Goal: Task Accomplishment & Management: Use online tool/utility

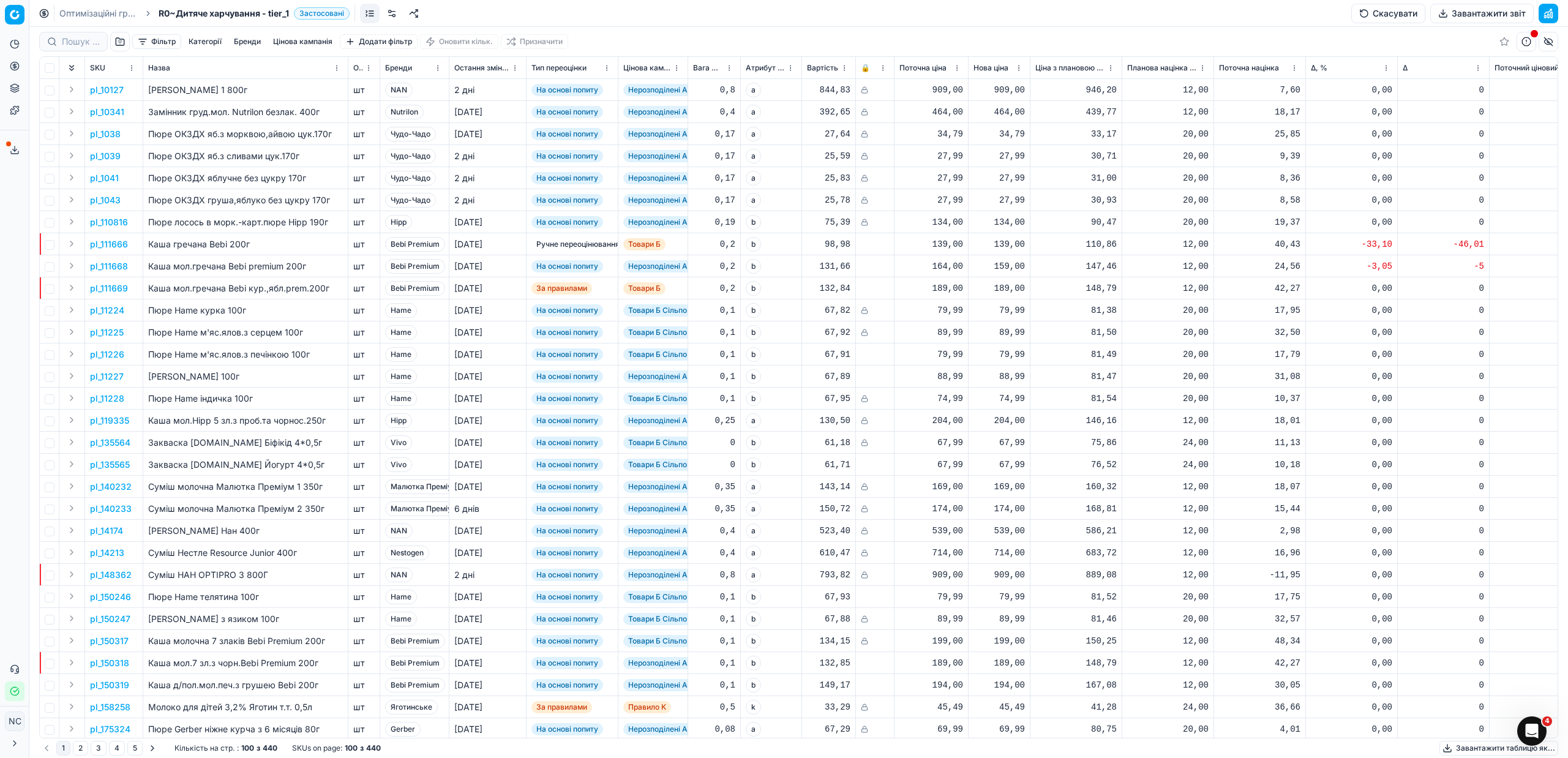
scroll to position [0, 324]
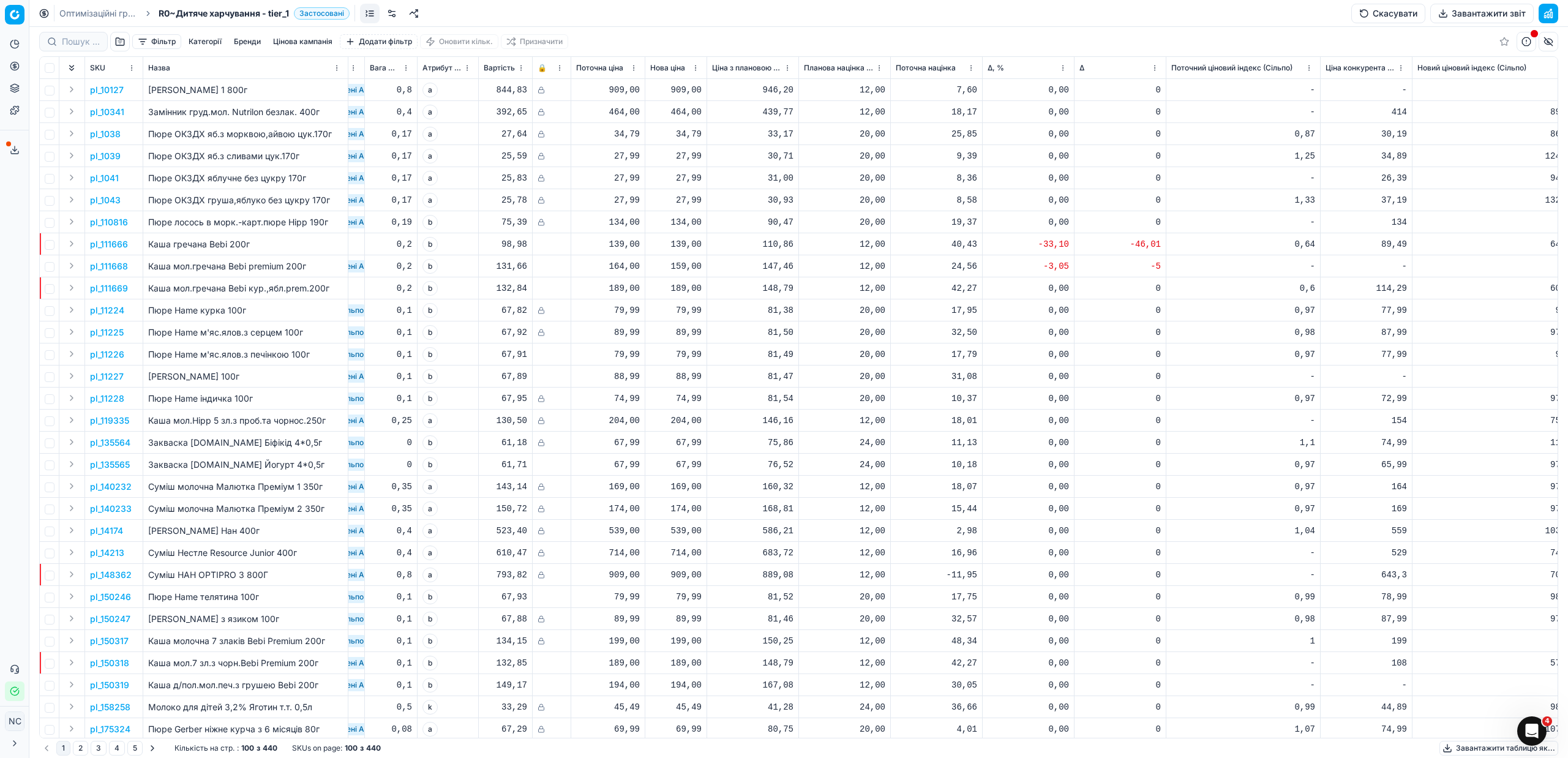
click at [10, 150] on icon at bounding box center [15, 150] width 10 height 10
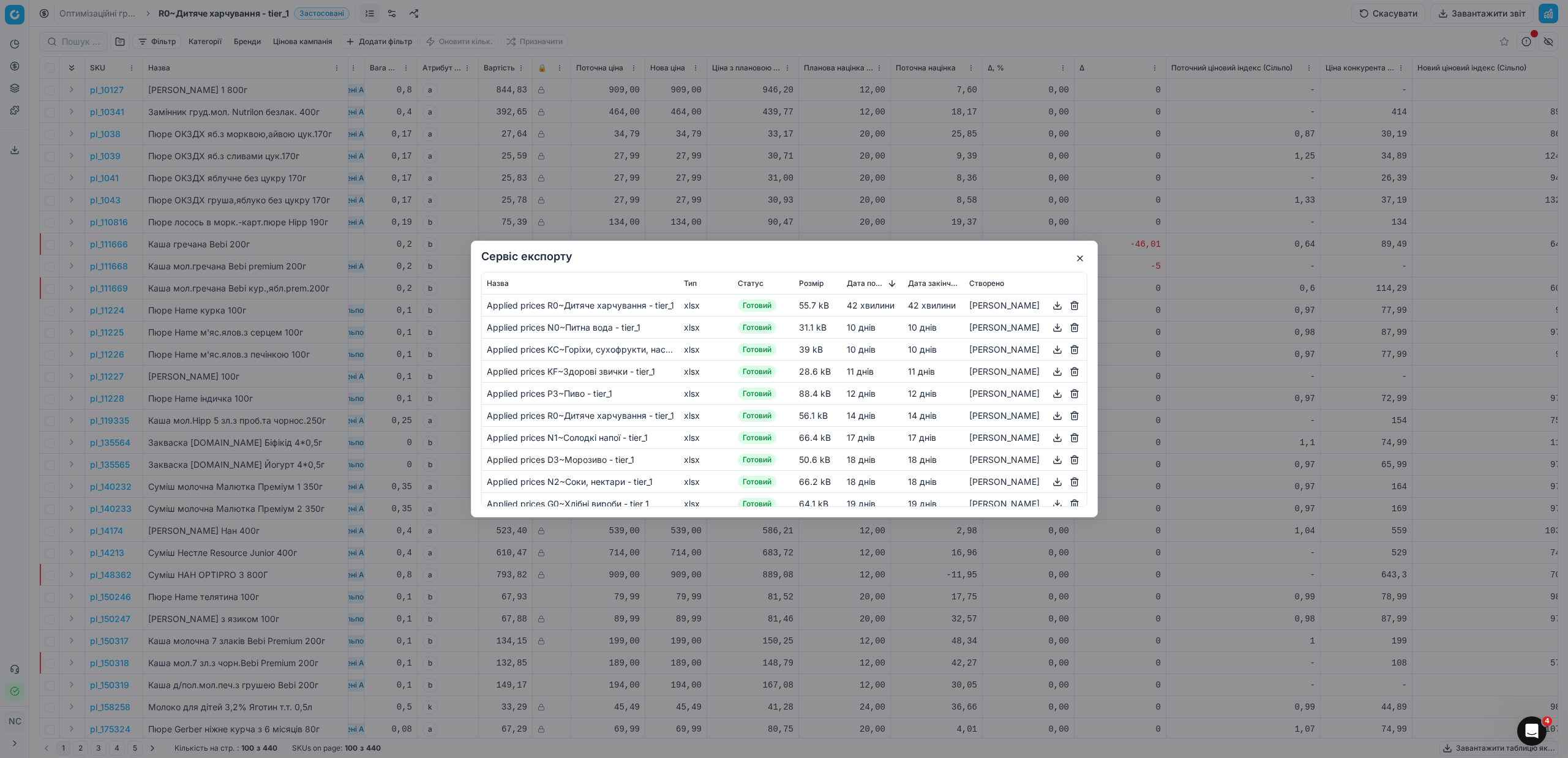
click at [1056, 306] on button "button" at bounding box center [1057, 306] width 15 height 15
click at [1083, 257] on button "button" at bounding box center [1080, 258] width 15 height 15
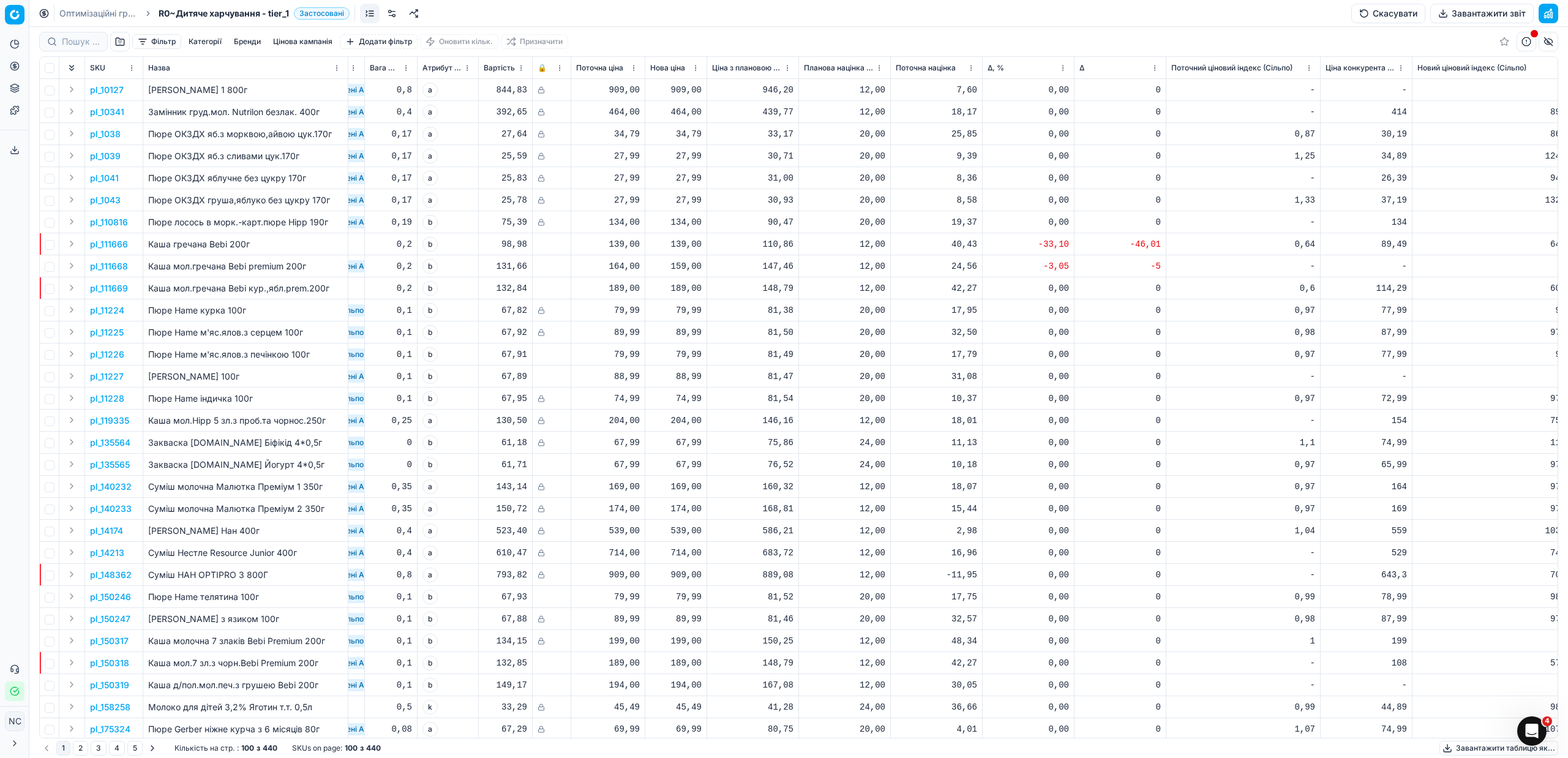
click at [42, 14] on icon at bounding box center [44, 13] width 10 height 10
click at [15, 67] on icon at bounding box center [15, 65] width 0 height 5
click at [88, 84] on link "Оптимізаційні групи" at bounding box center [118, 88] width 143 height 17
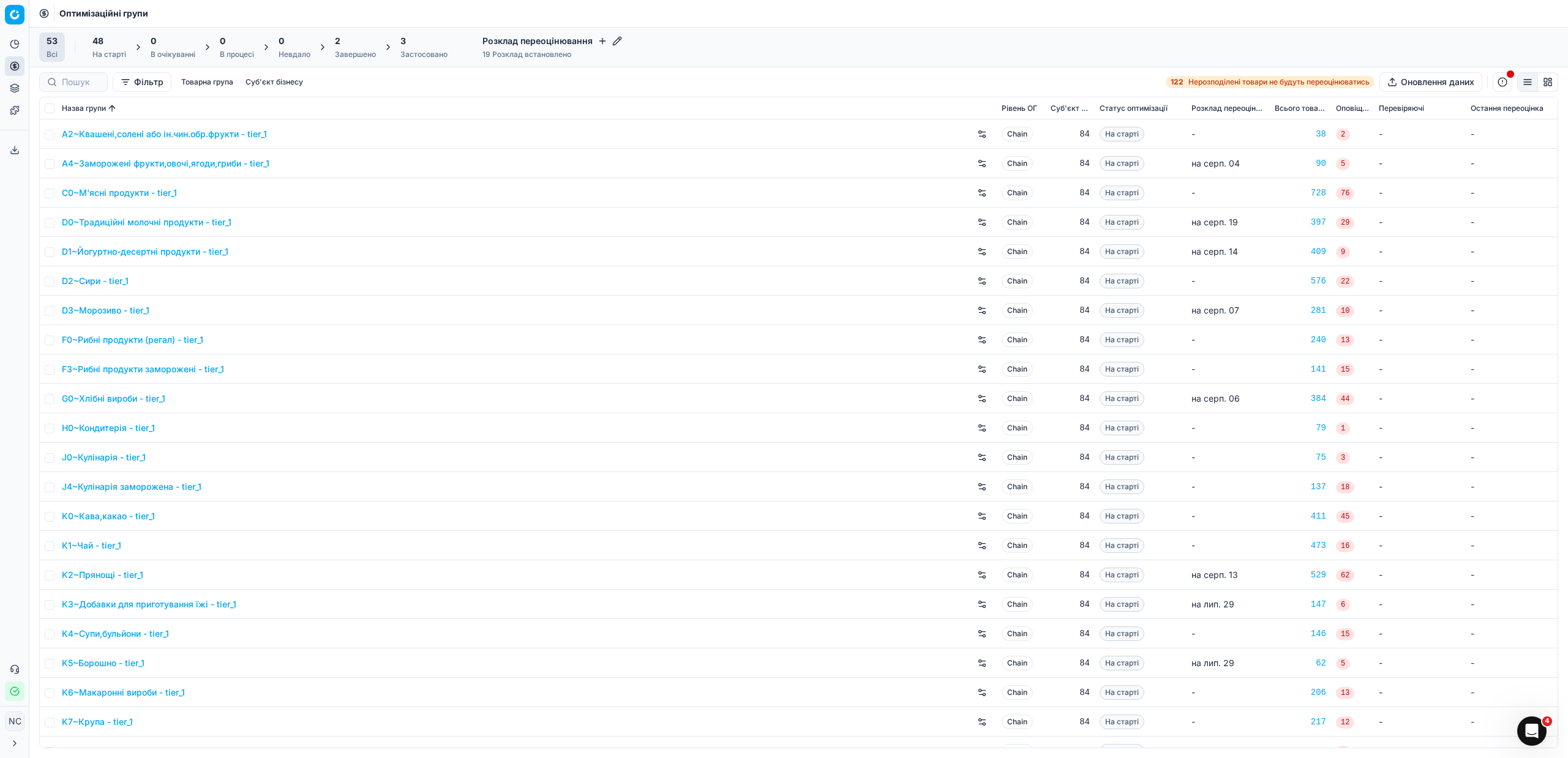
click at [341, 46] on div "2" at bounding box center [355, 41] width 41 height 13
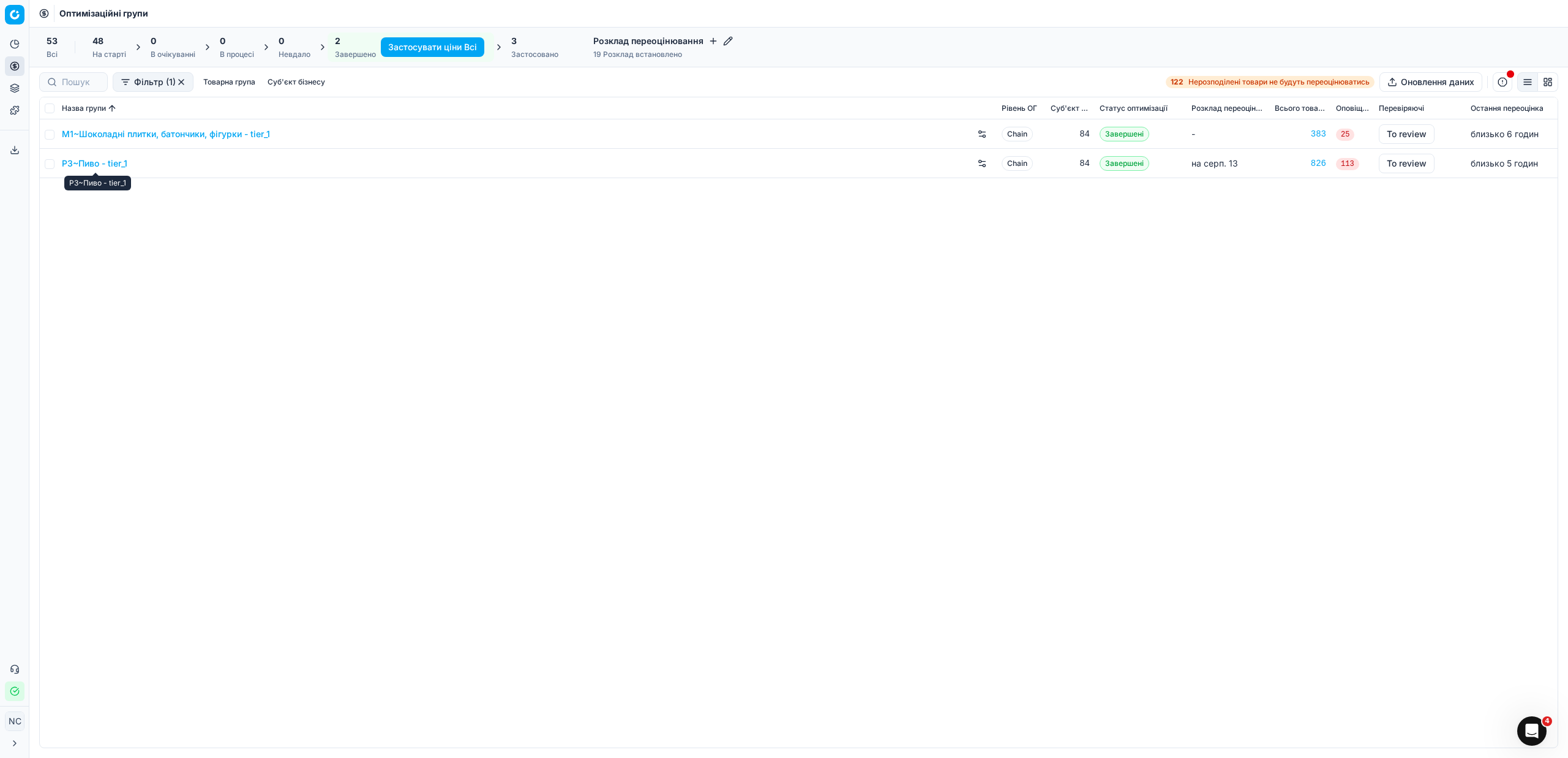
click at [92, 164] on link "P3~Пиво - tier_1" at bounding box center [94, 163] width 65 height 13
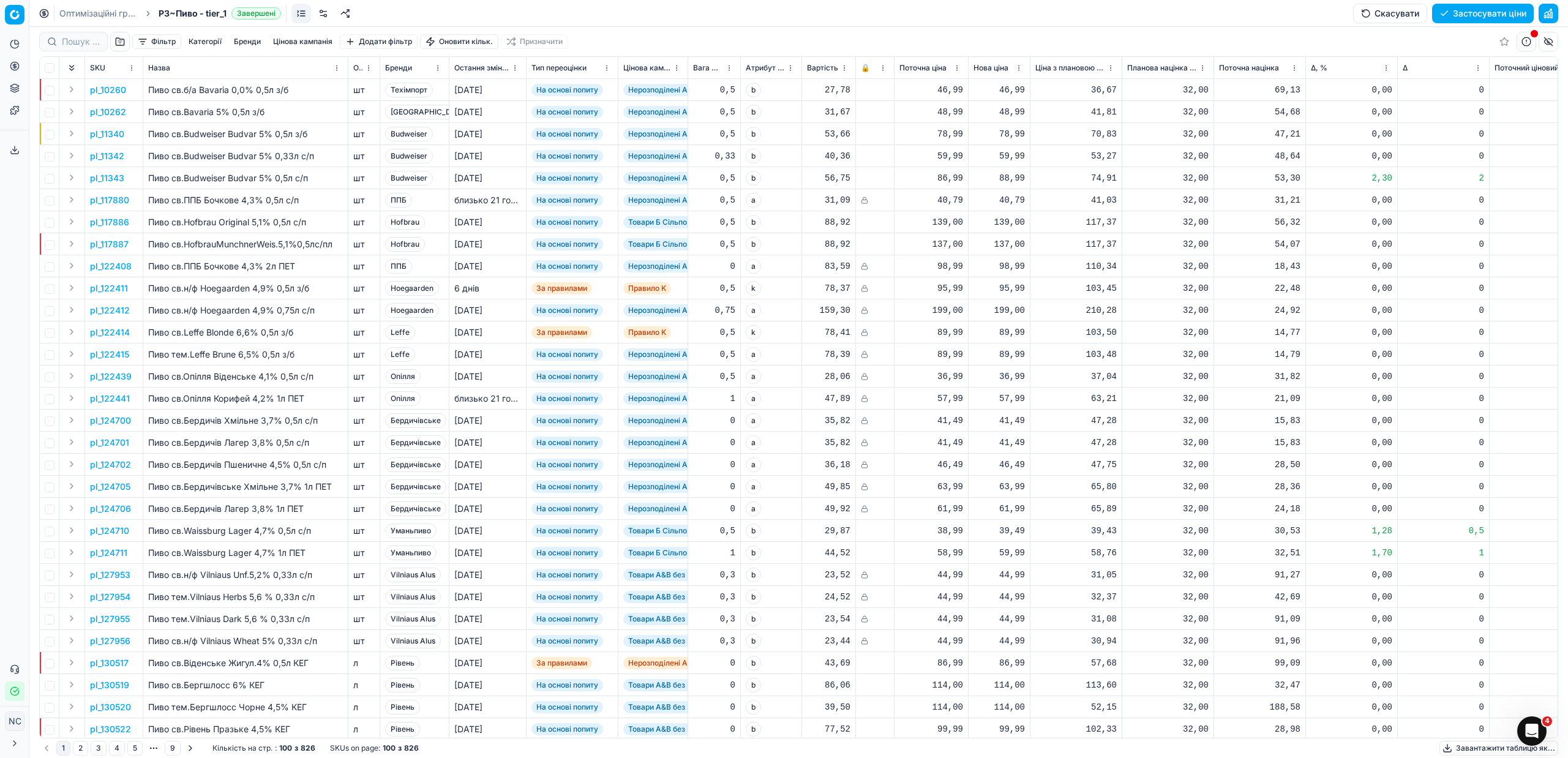
click at [147, 40] on button "Фільтр" at bounding box center [156, 42] width 49 height 15
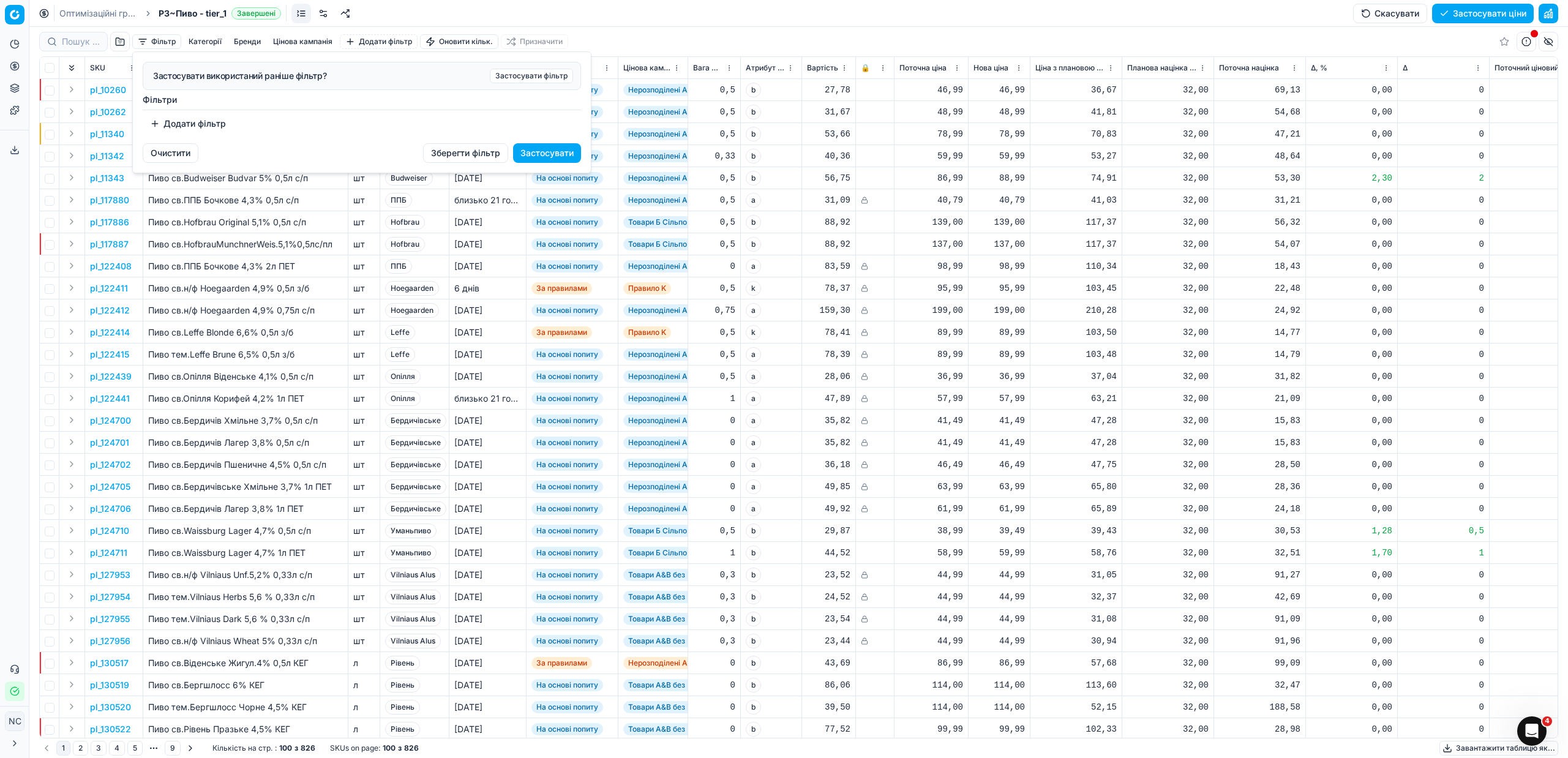
click at [119, 42] on html "Pricing platform Аналітика Цінова оптимізація Асортимент продукції Шаблони Серв…" at bounding box center [784, 379] width 1568 height 758
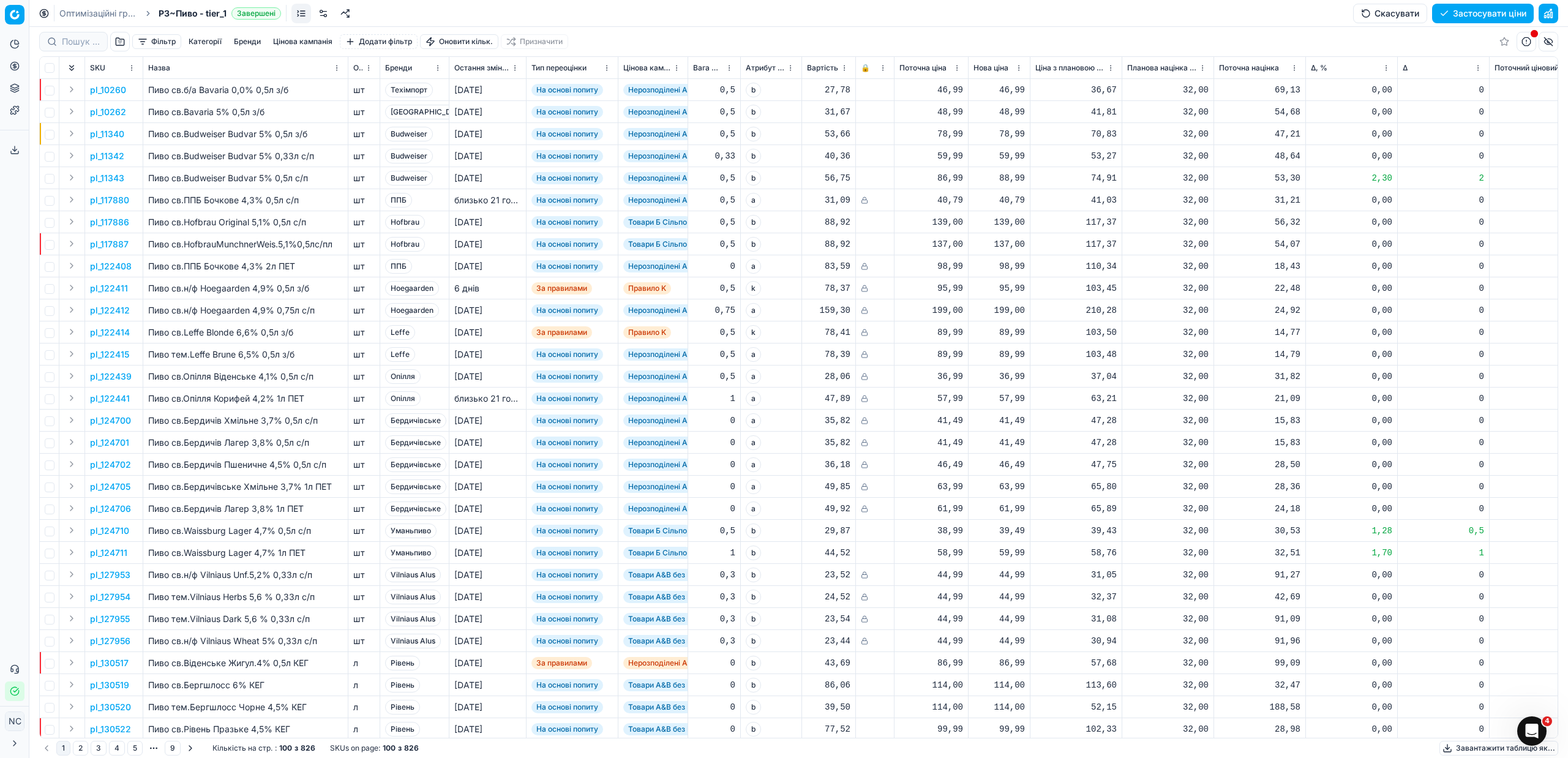
click at [119, 42] on button "button" at bounding box center [120, 42] width 20 height 20
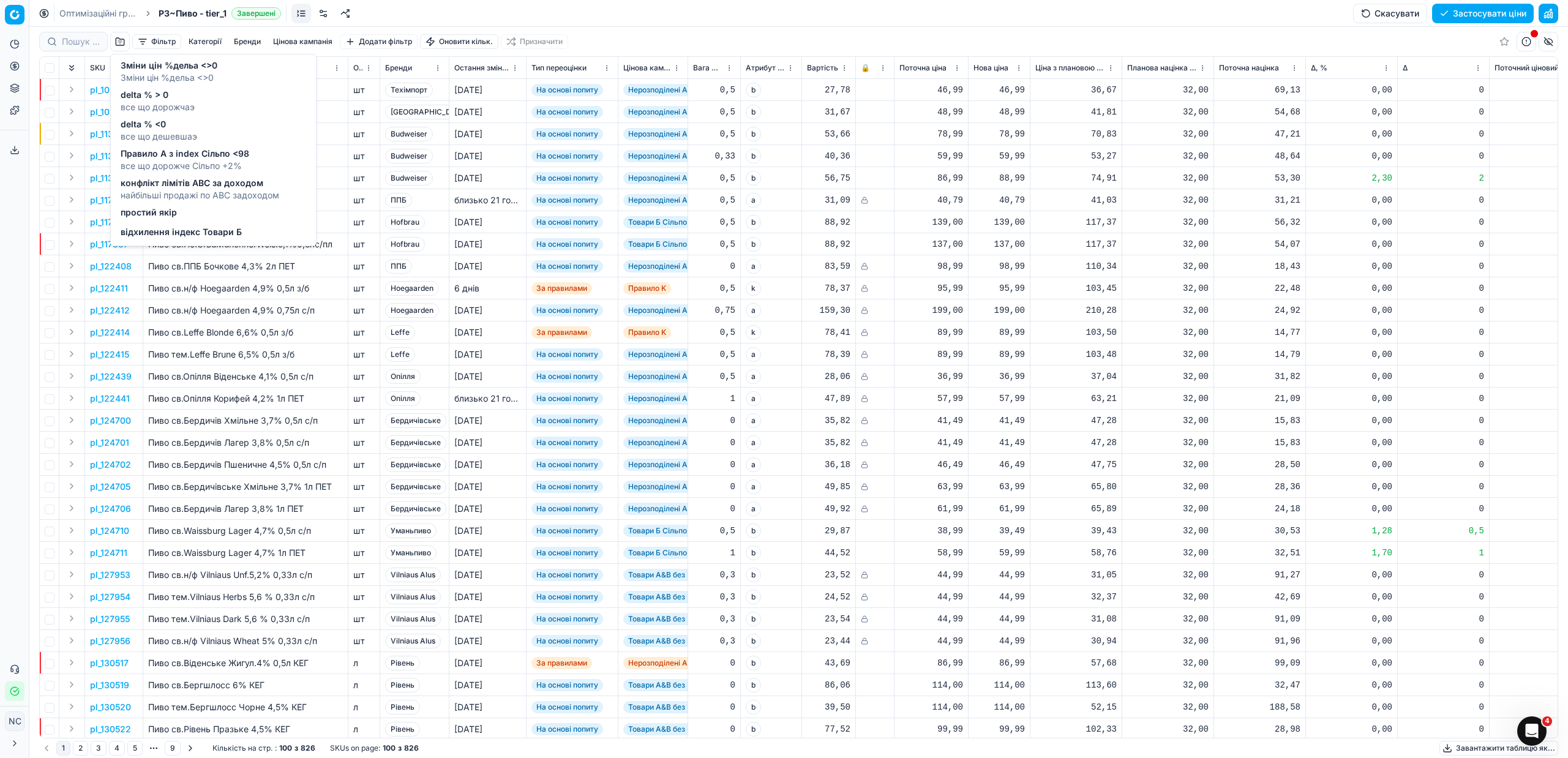
click at [133, 91] on span "delta % > 0" at bounding box center [158, 94] width 74 height 13
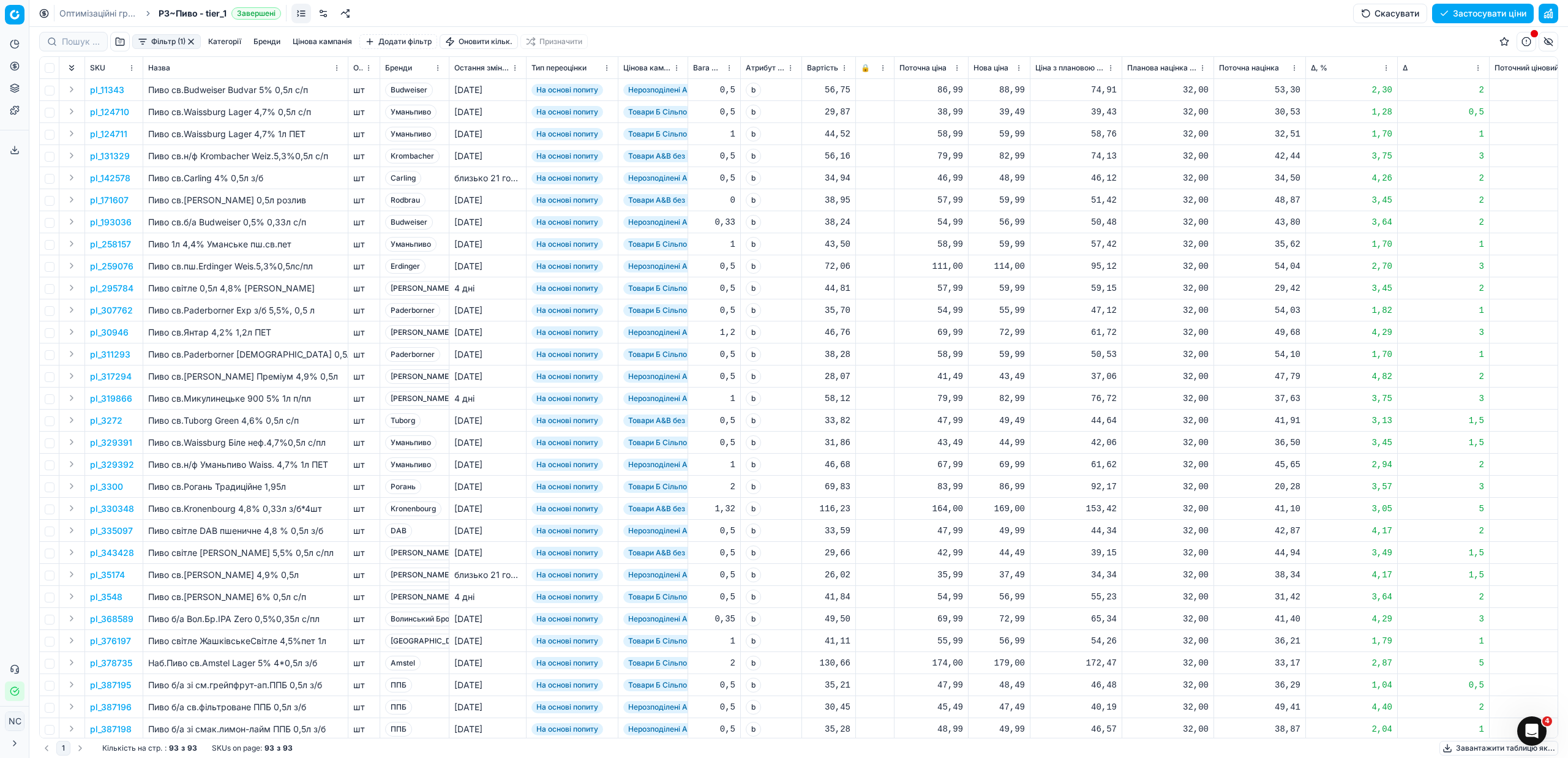
click at [314, 40] on button "Цінова кампанія" at bounding box center [322, 42] width 69 height 15
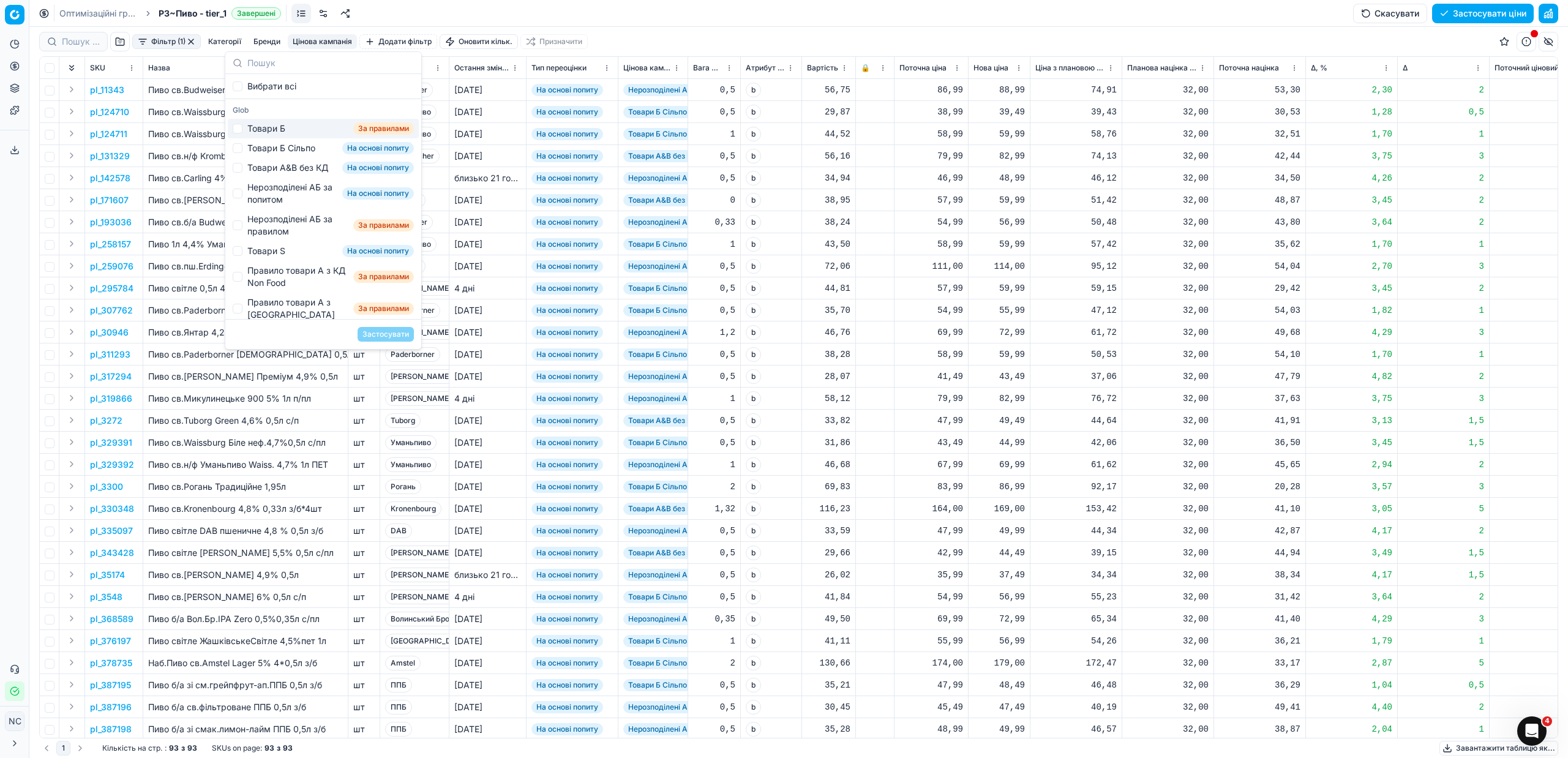
click at [260, 128] on div "Товари Б" at bounding box center [266, 128] width 38 height 13
checkbox input "true"
click at [399, 337] on button "Застосувати" at bounding box center [386, 334] width 56 height 15
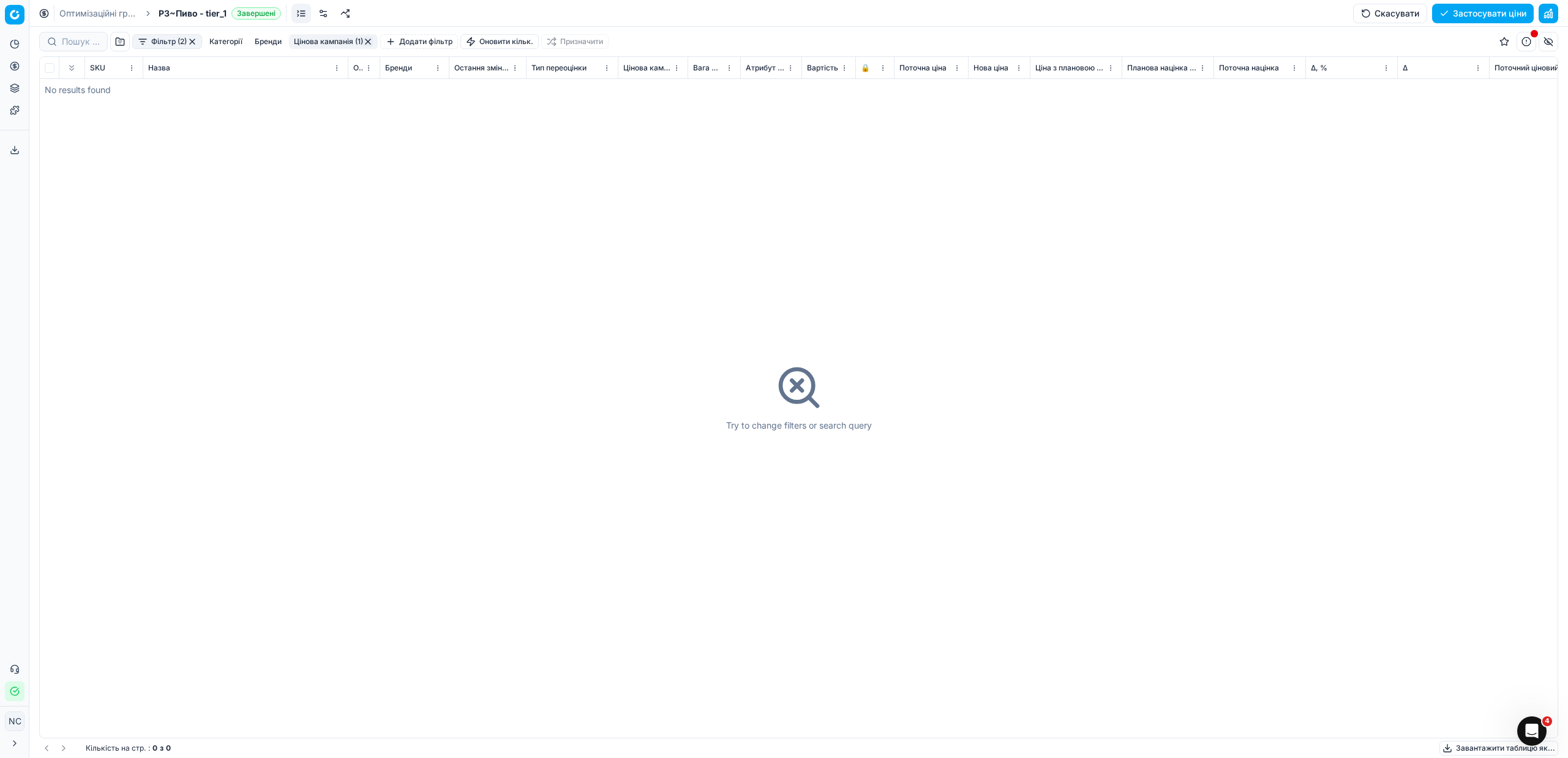
click at [346, 41] on button "Цінова кампанія (1)" at bounding box center [333, 42] width 88 height 15
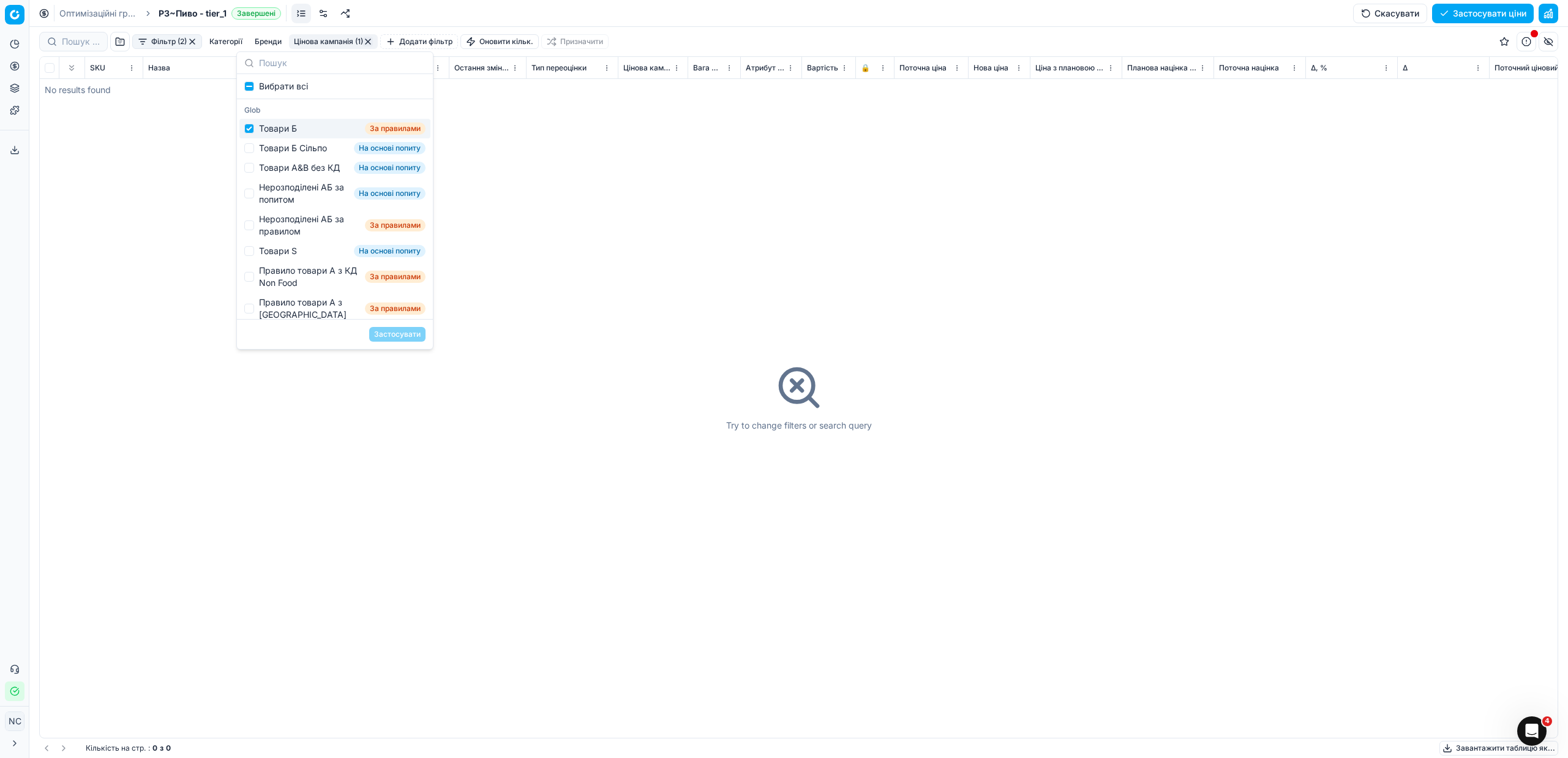
click at [278, 129] on div "Товари Б" at bounding box center [277, 128] width 38 height 13
checkbox input "false"
click at [287, 149] on div "Товари Б Сільпо" at bounding box center [292, 148] width 68 height 13
checkbox input "true"
click at [399, 340] on button "Застосувати" at bounding box center [397, 334] width 56 height 15
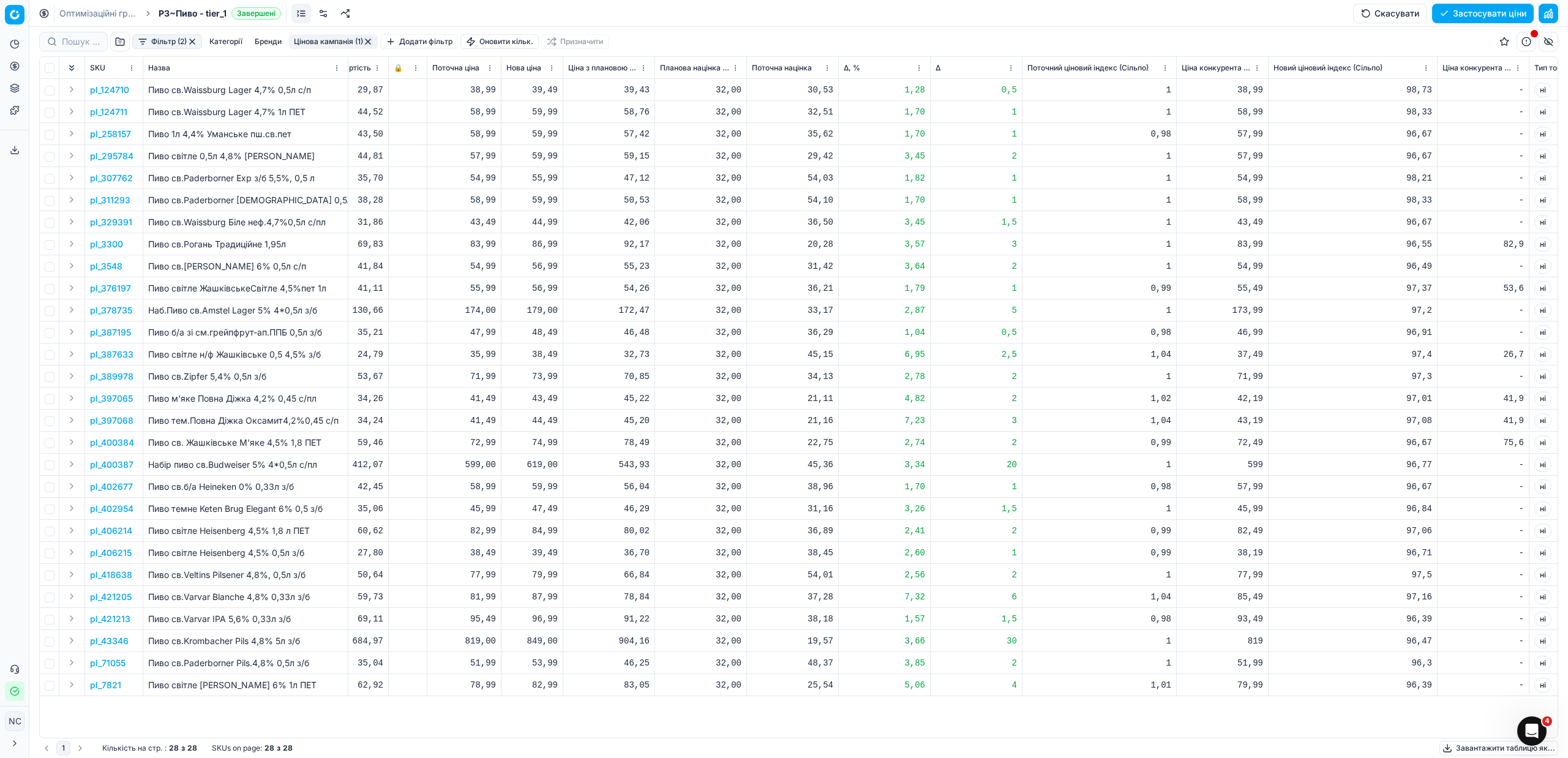
scroll to position [0, 491]
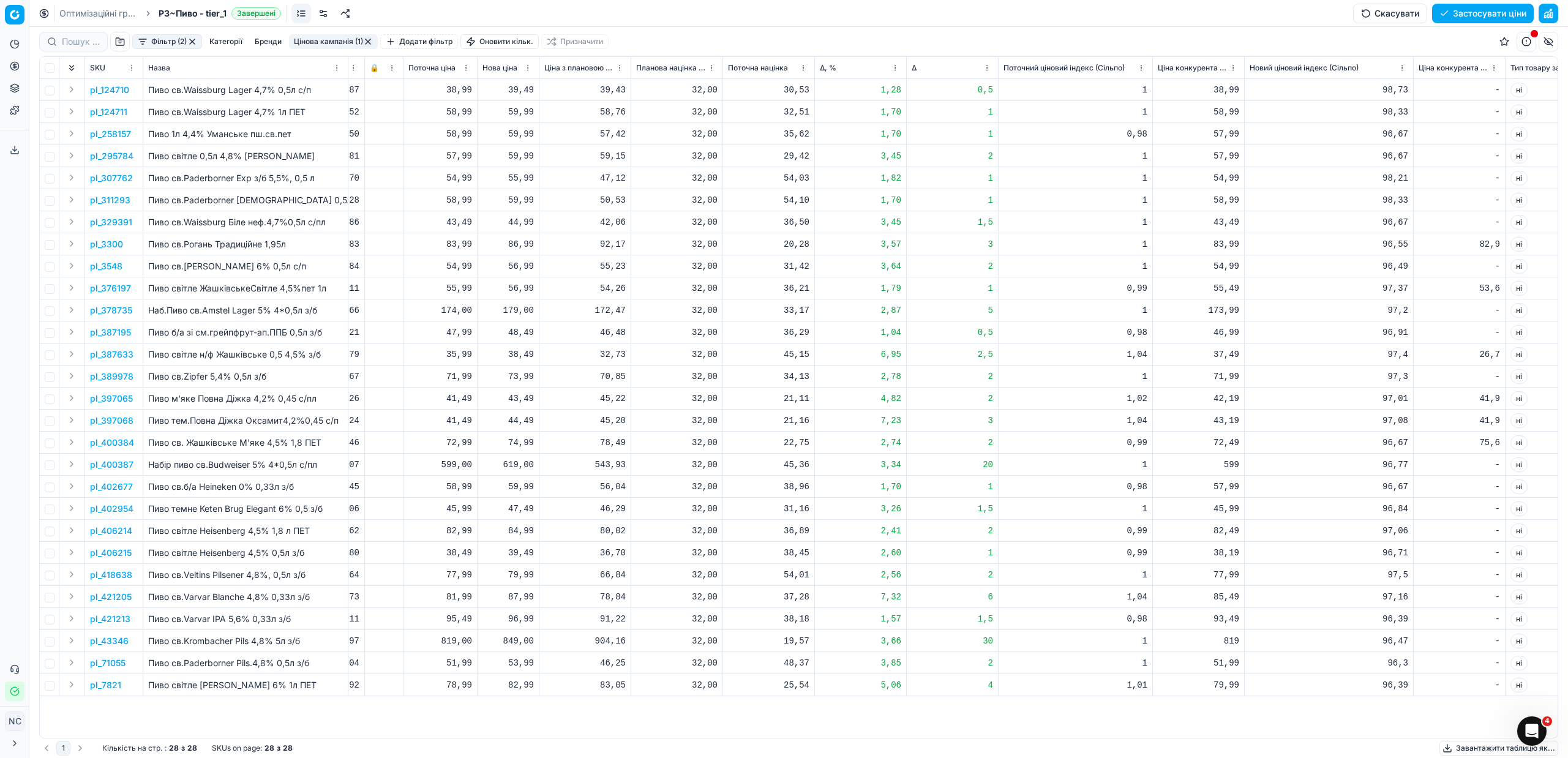
click at [107, 246] on p "pl_3300" at bounding box center [106, 244] width 33 height 13
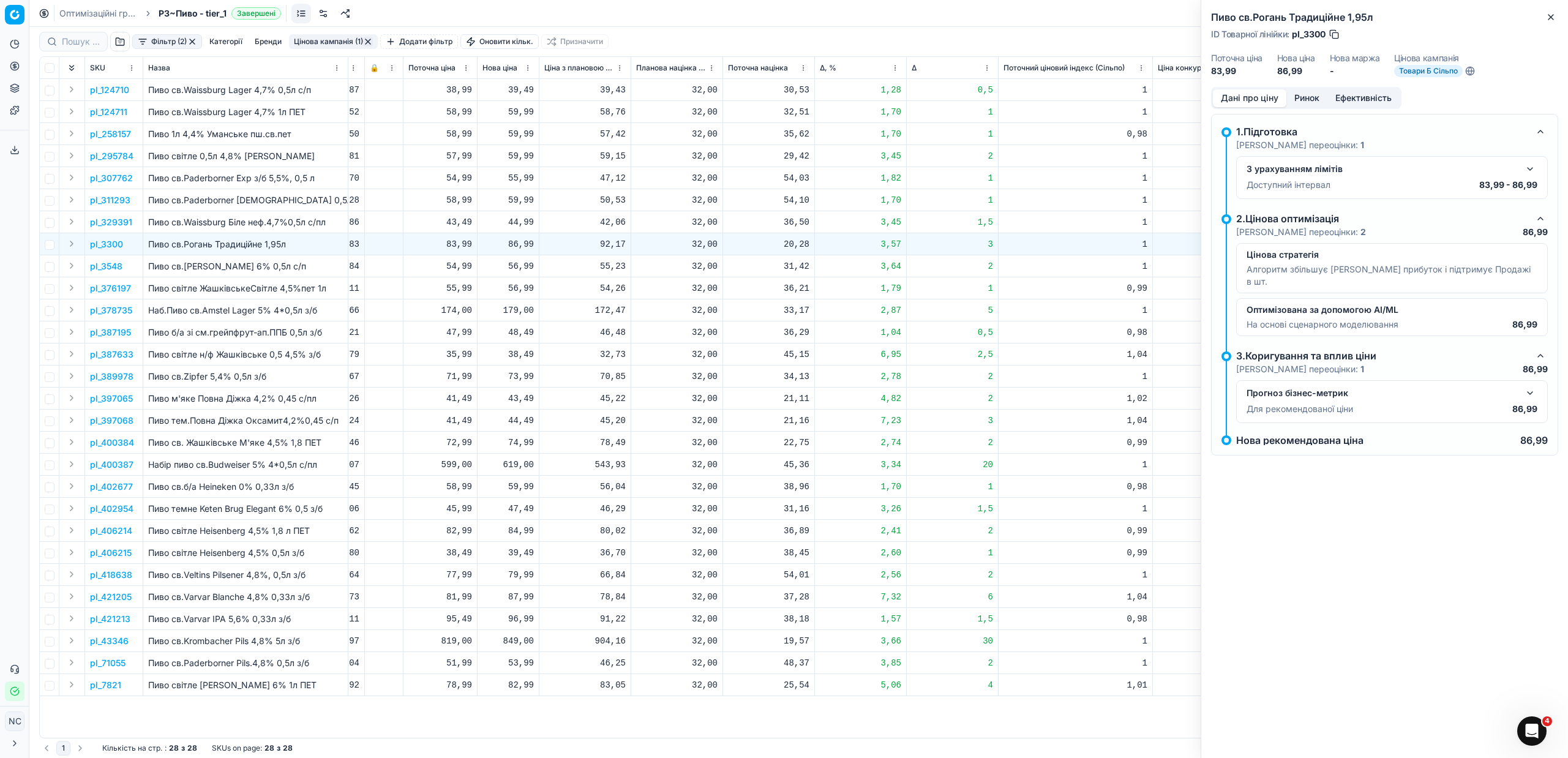
click at [1309, 92] on button "Ринок" at bounding box center [1307, 98] width 41 height 18
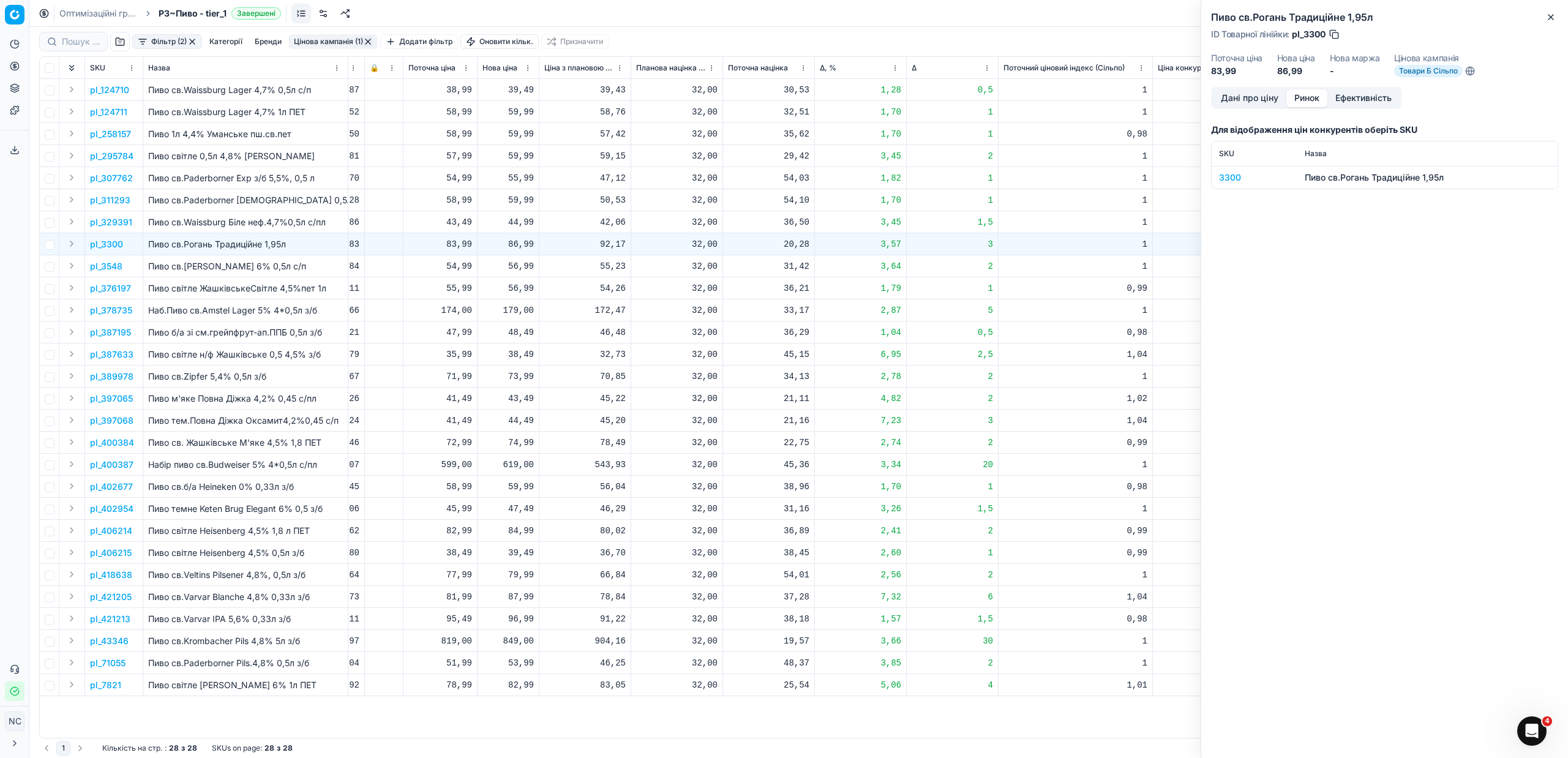
click at [1239, 172] on div "3300" at bounding box center [1254, 178] width 71 height 13
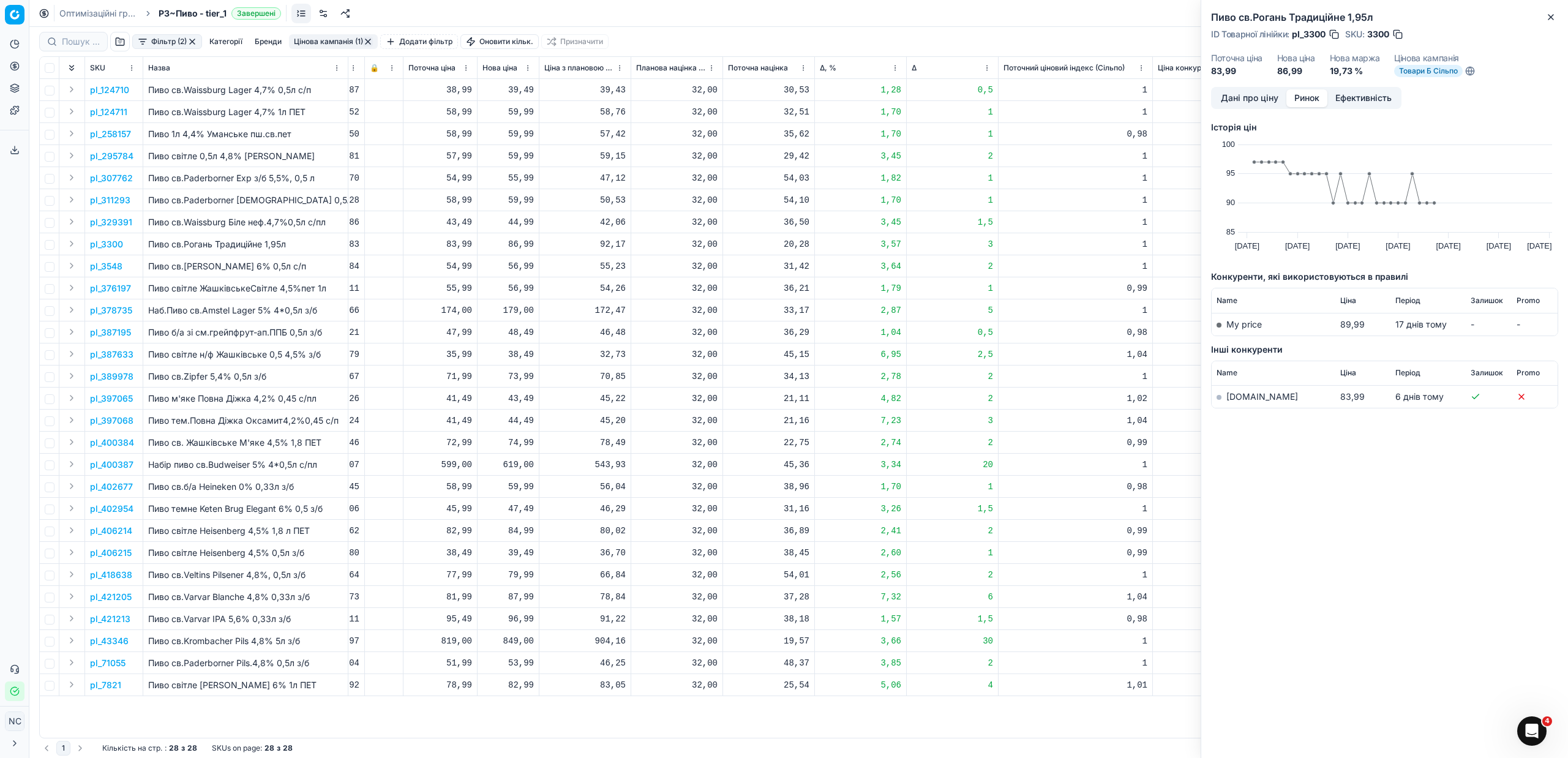
click at [1255, 396] on link "[DOMAIN_NAME]" at bounding box center [1262, 397] width 71 height 11
click at [1555, 15] on icon "button" at bounding box center [1550, 17] width 10 height 10
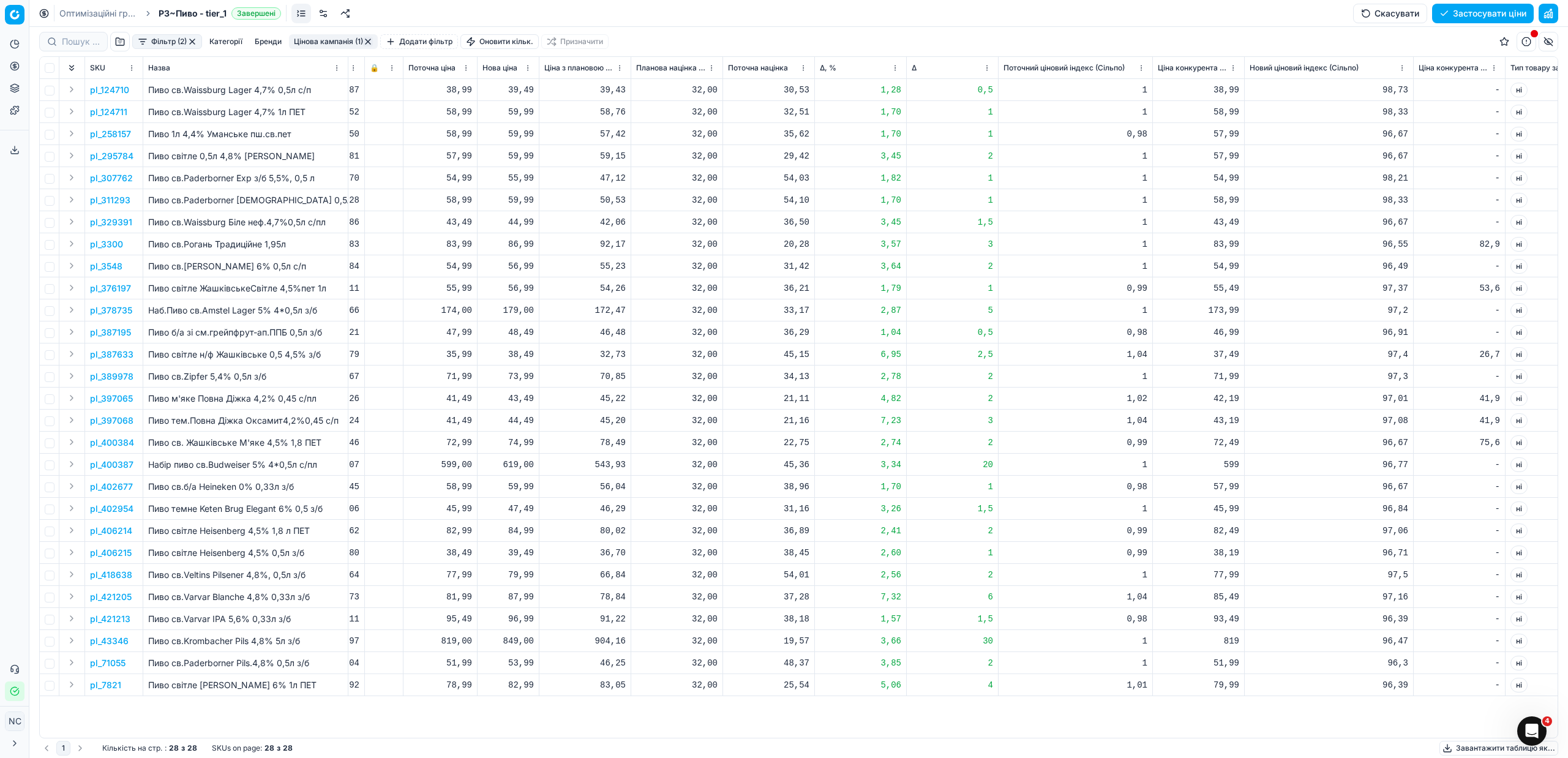
click at [112, 244] on p "pl_3300" at bounding box center [106, 244] width 33 height 13
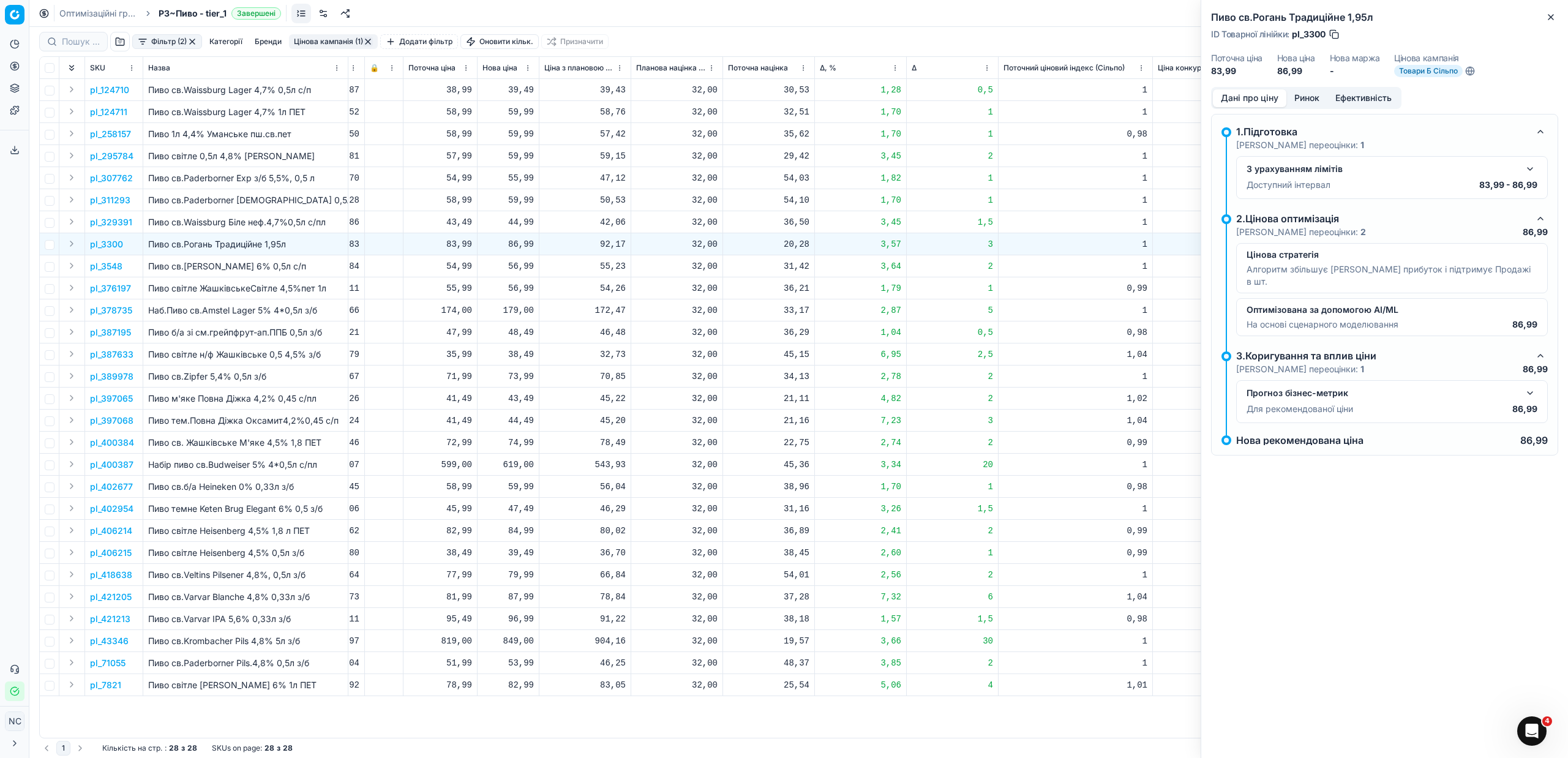
click at [1305, 94] on button "Ринок" at bounding box center [1307, 98] width 41 height 18
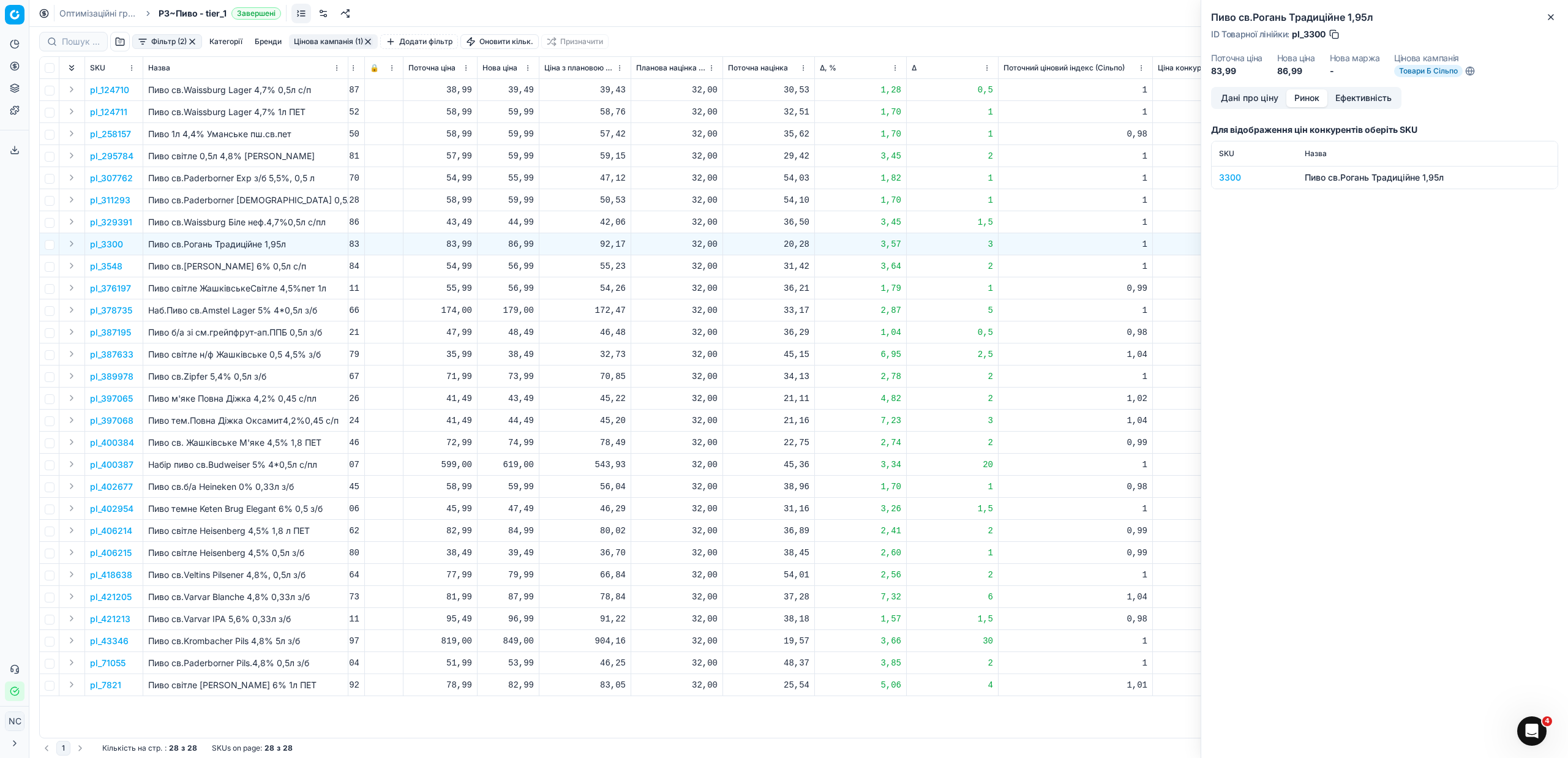
click at [1233, 178] on div "3300" at bounding box center [1254, 178] width 71 height 13
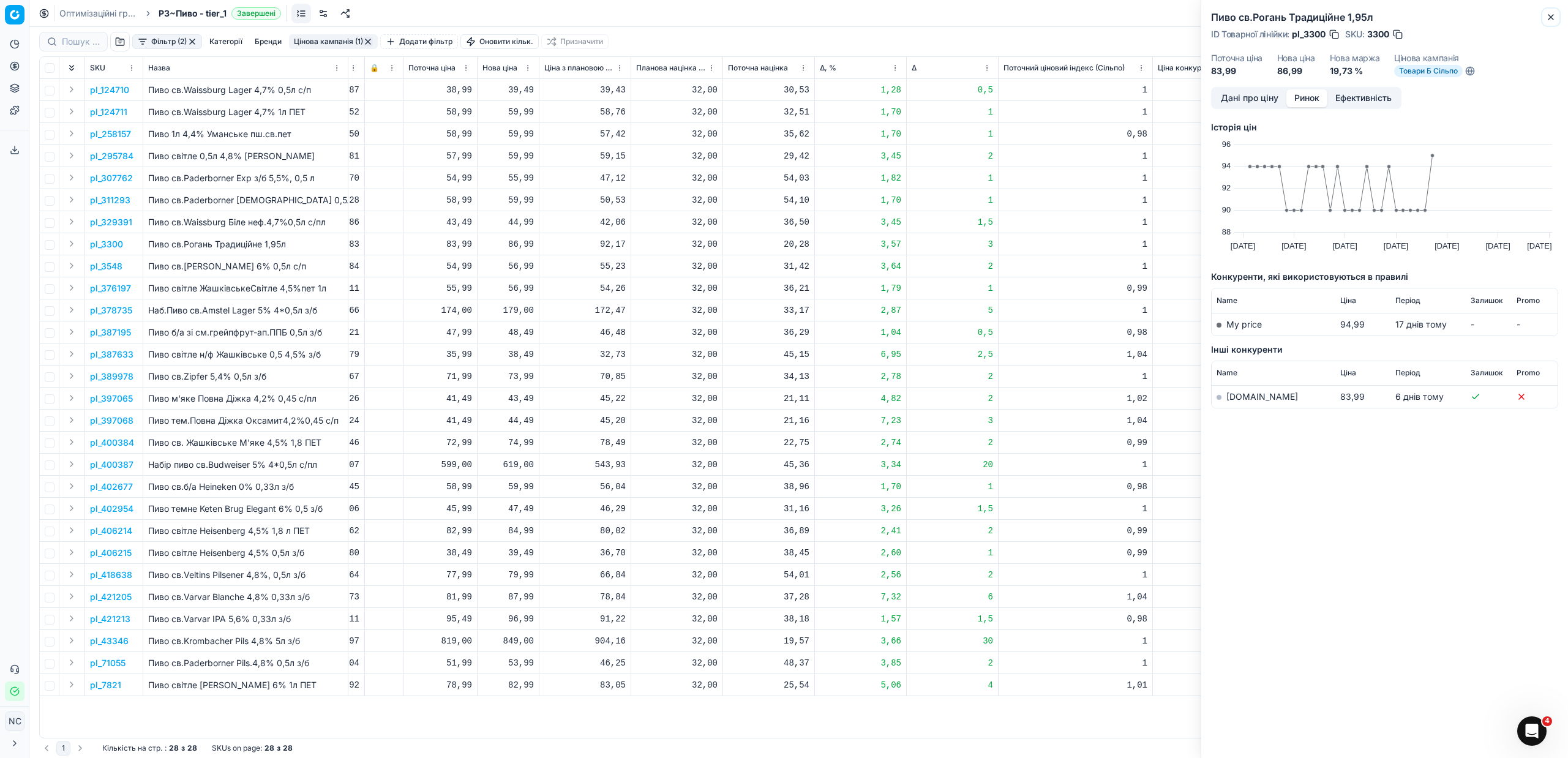
click at [1550, 17] on icon "button" at bounding box center [1550, 17] width 10 height 10
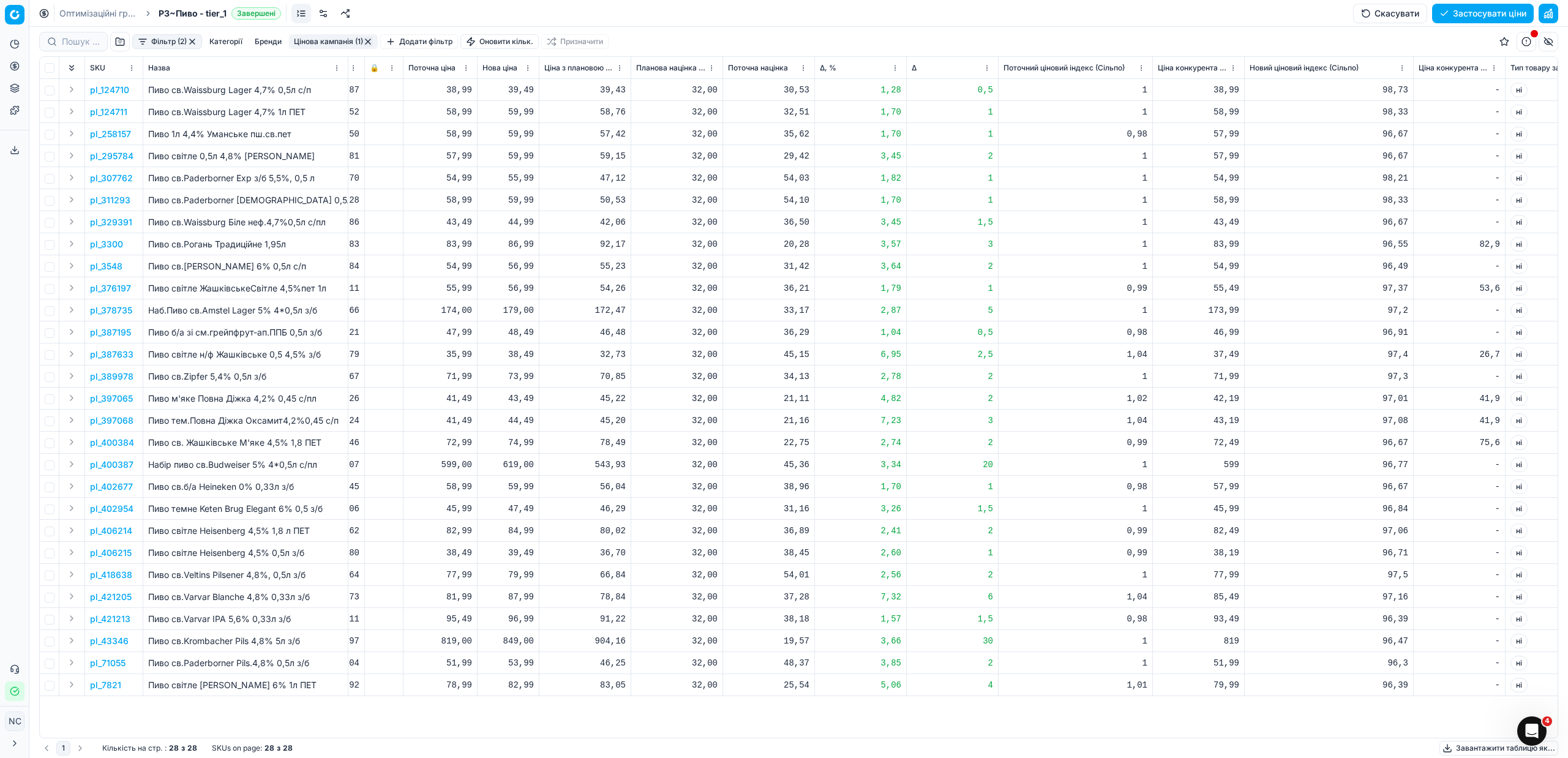
click at [114, 242] on p "pl_3300" at bounding box center [106, 244] width 33 height 13
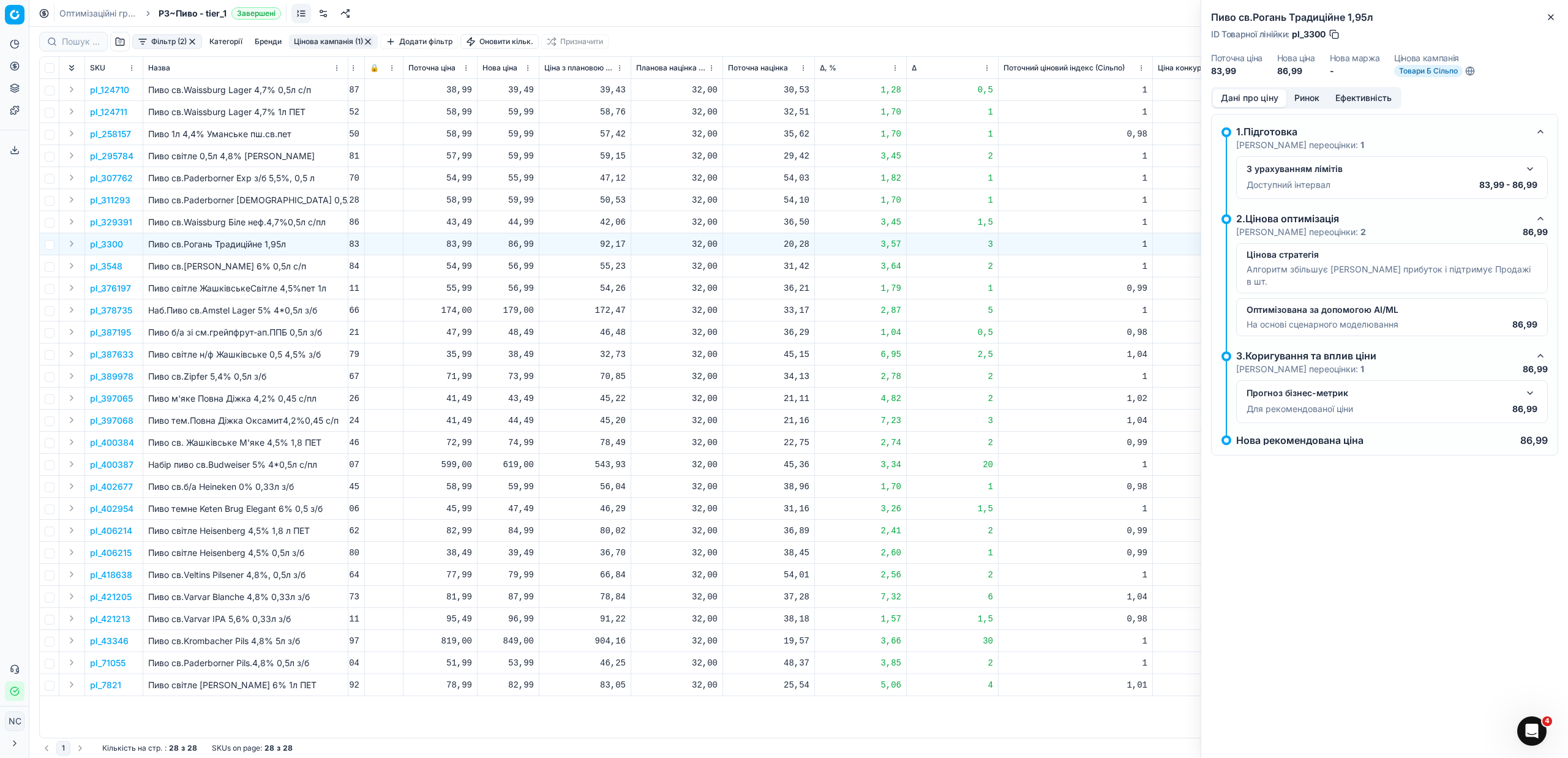
click at [1309, 98] on button "Ринок" at bounding box center [1307, 98] width 41 height 18
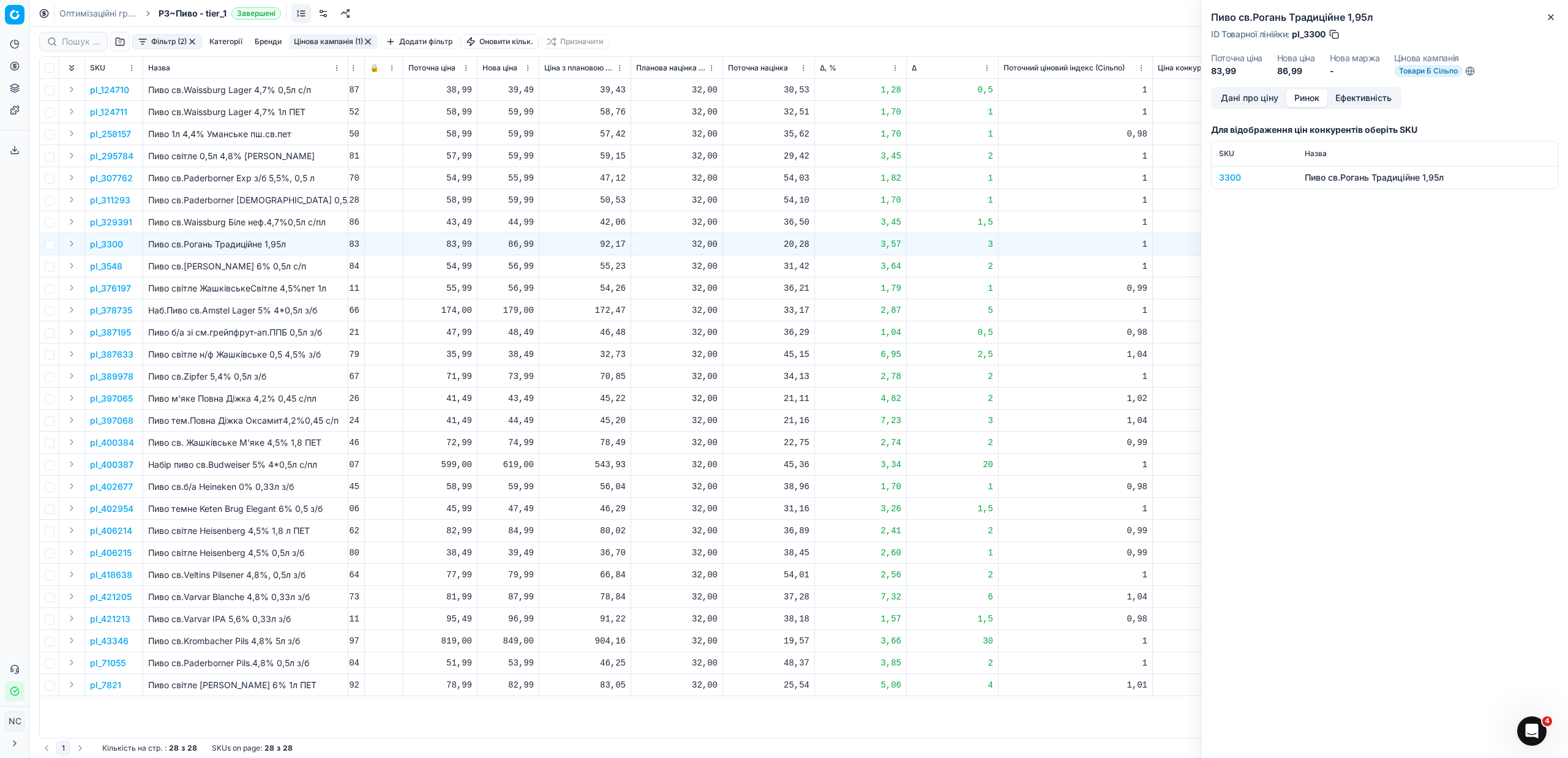
click at [1225, 179] on div "3300" at bounding box center [1254, 178] width 71 height 13
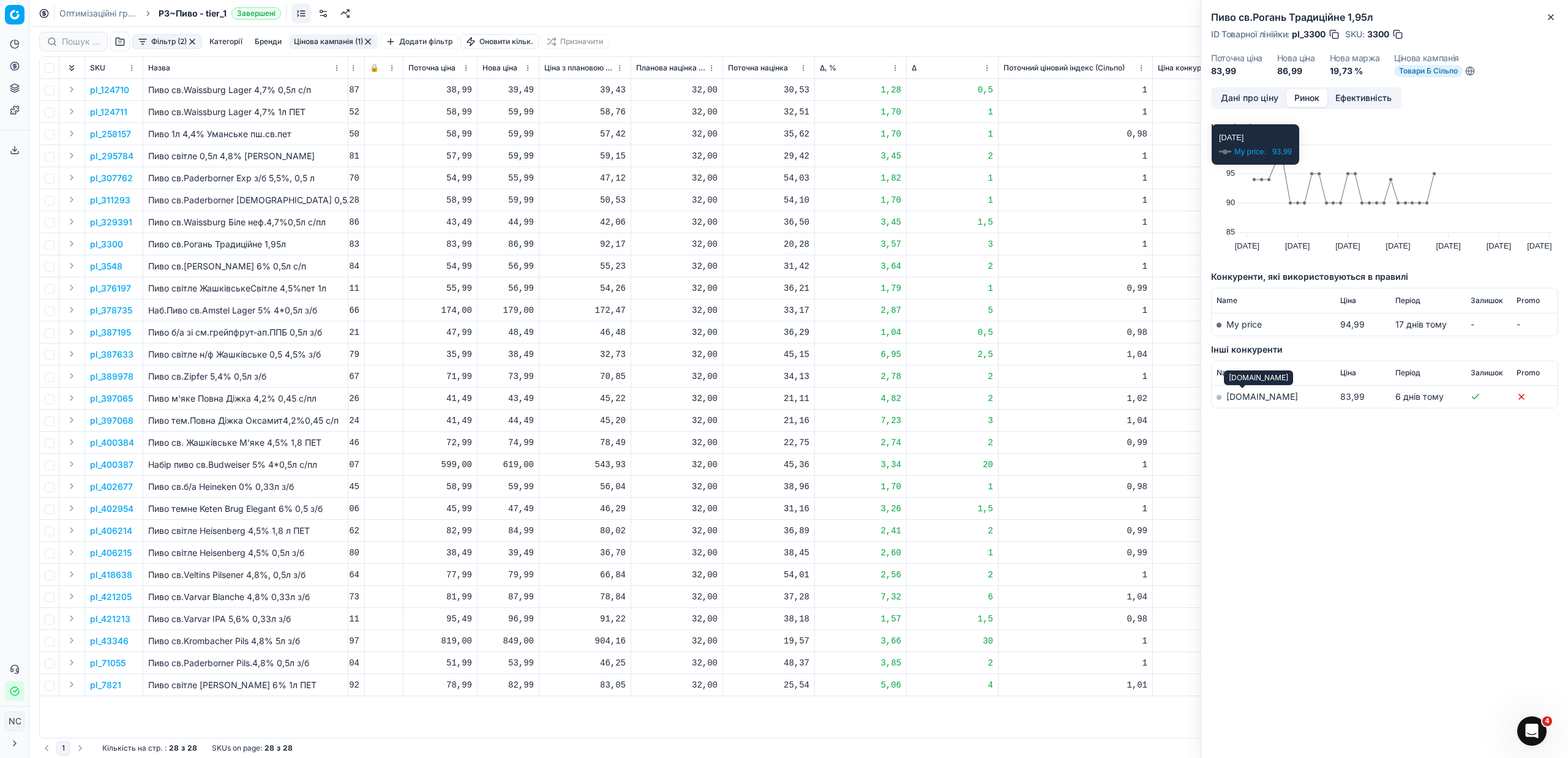
click at [1230, 397] on link "[DOMAIN_NAME]" at bounding box center [1262, 397] width 71 height 11
click at [1553, 13] on icon "button" at bounding box center [1550, 17] width 10 height 10
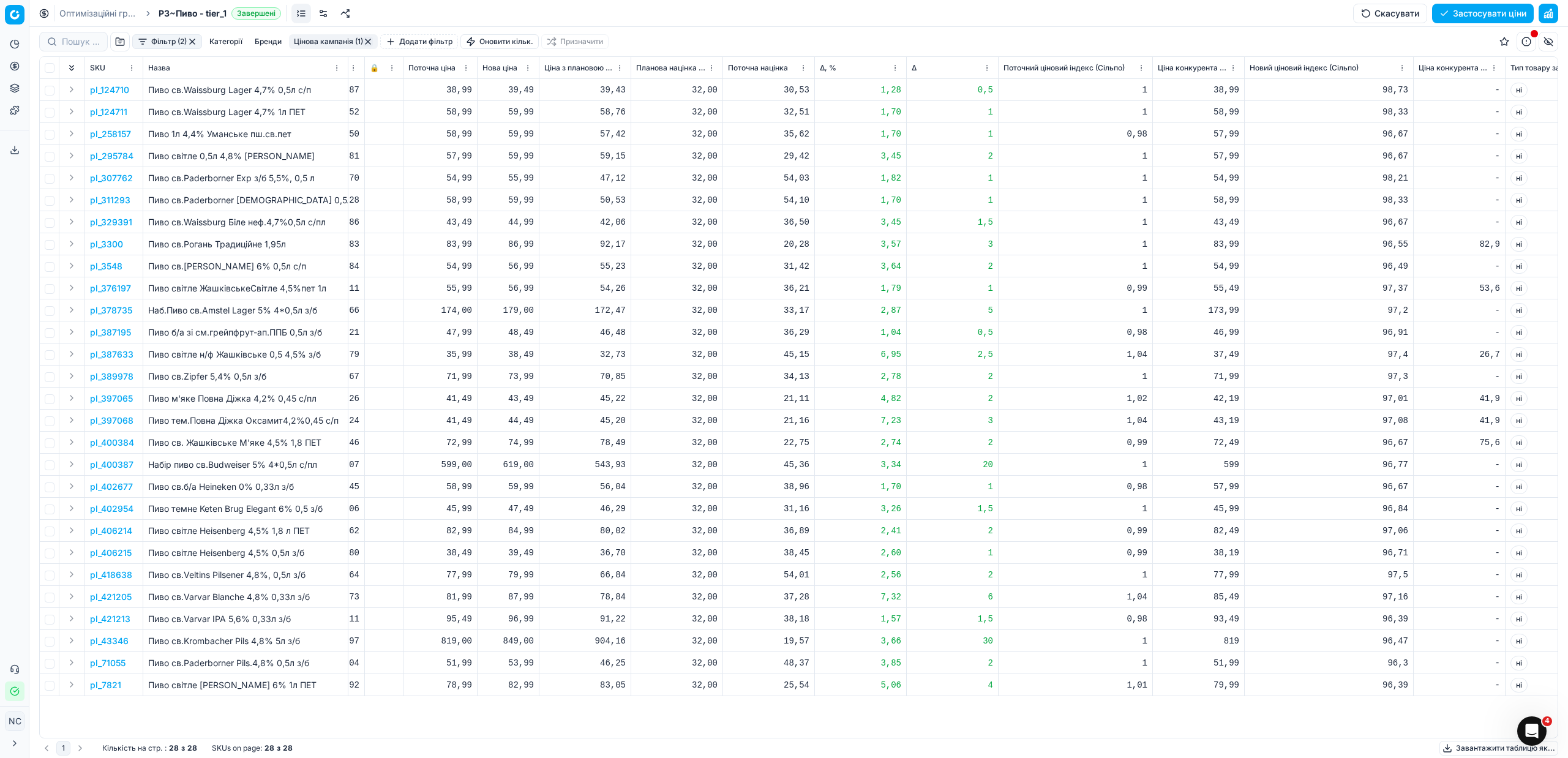
click at [526, 244] on div "86,99" at bounding box center [508, 244] width 51 height 13
type input "87"
type input "87.99"
click at [107, 265] on p "pl_3548" at bounding box center [106, 266] width 32 height 13
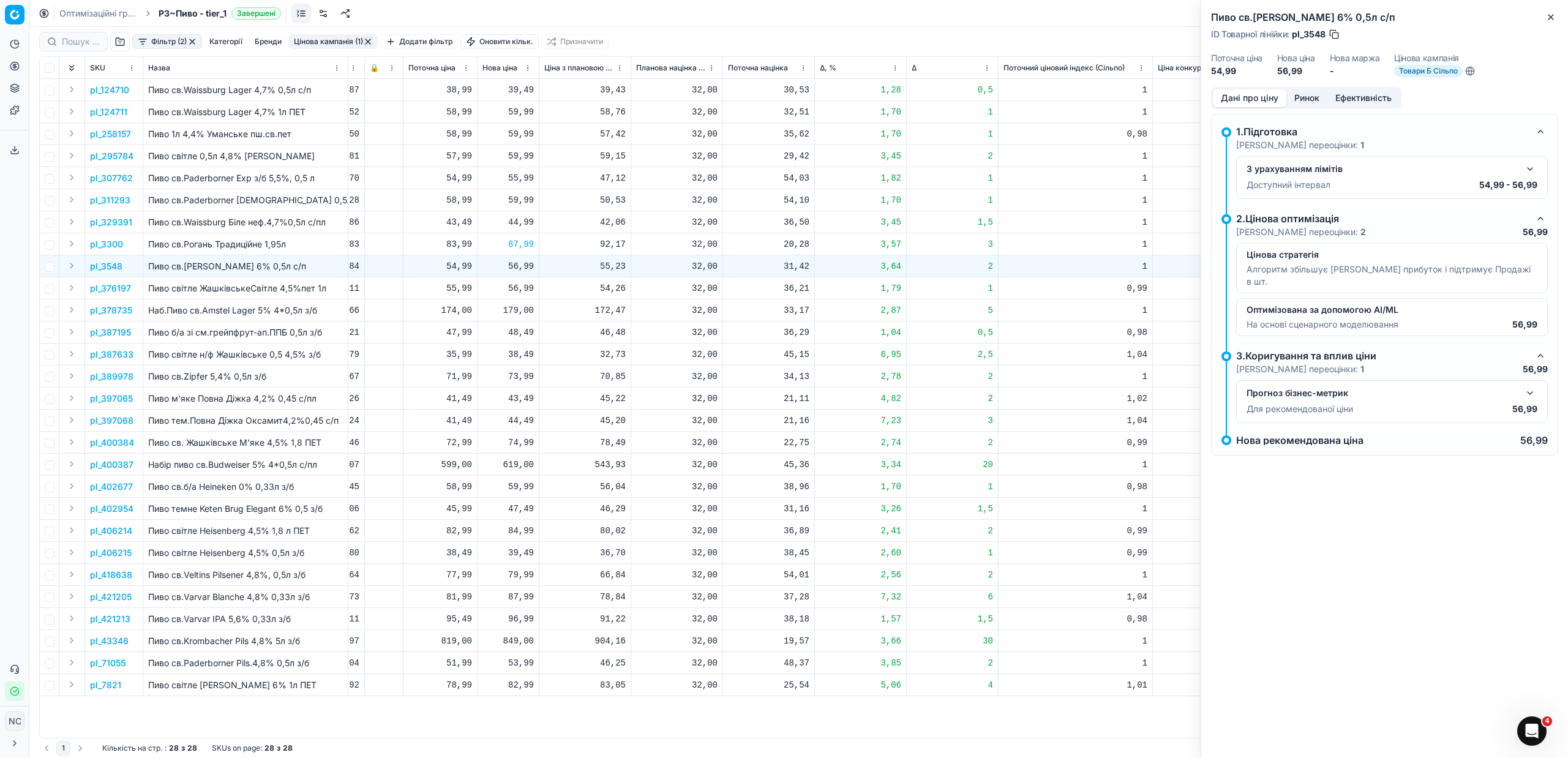
click at [1309, 95] on button "Ринок" at bounding box center [1307, 98] width 41 height 18
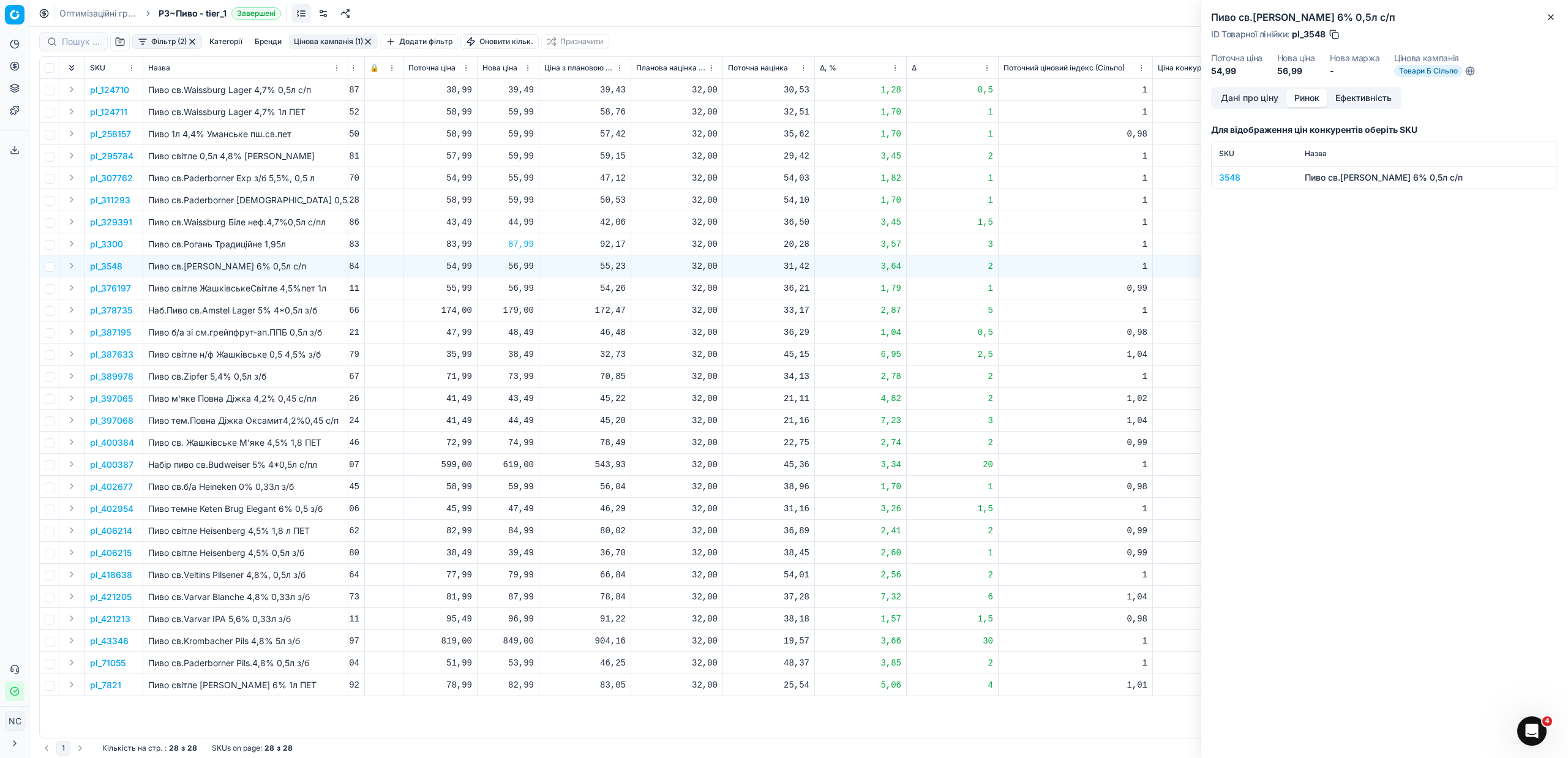
click at [1221, 176] on div "3548" at bounding box center [1254, 178] width 71 height 13
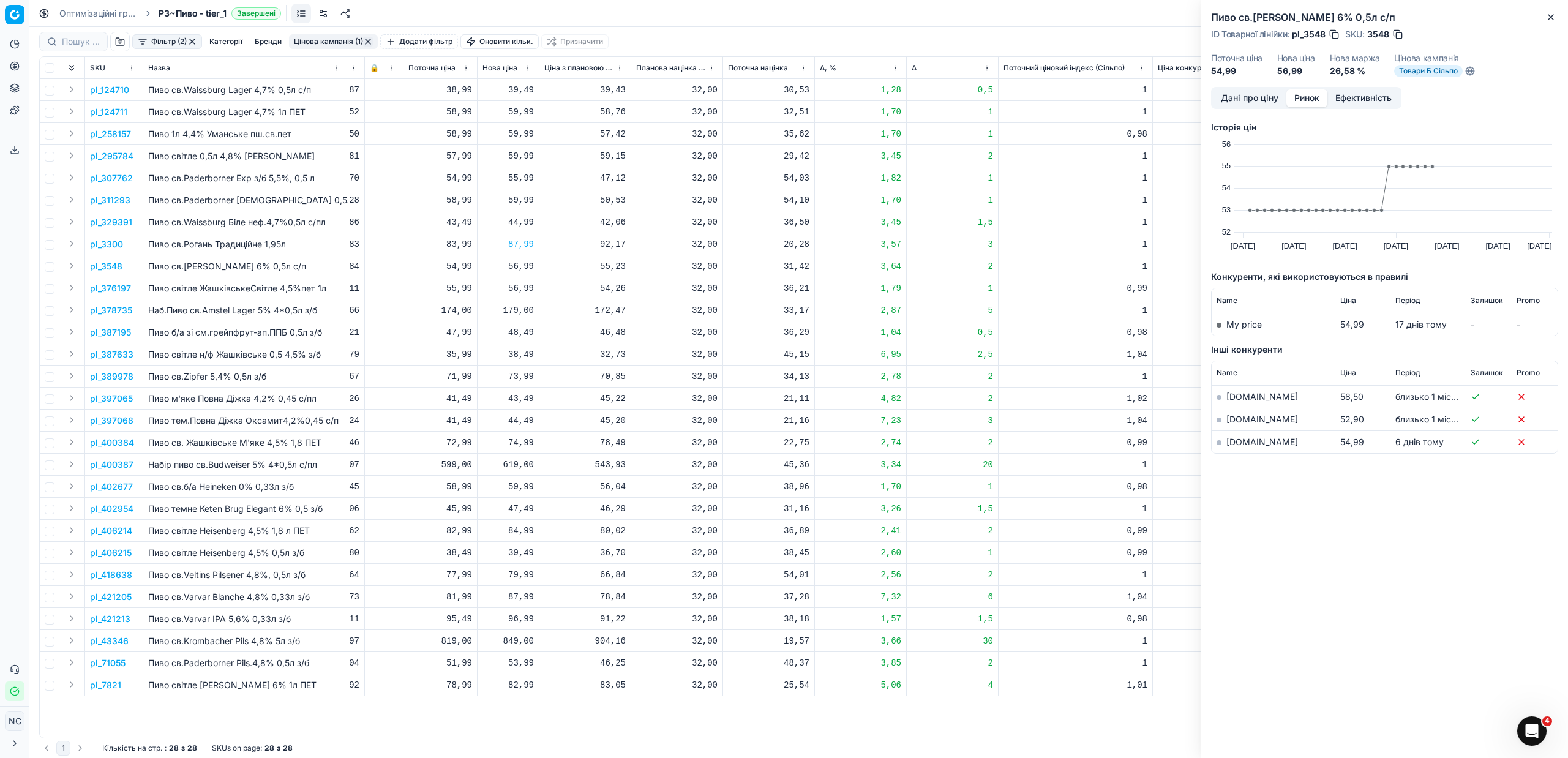
click at [1235, 443] on link "[DOMAIN_NAME]" at bounding box center [1262, 442] width 71 height 11
click at [1553, 18] on icon "button" at bounding box center [1550, 17] width 10 height 10
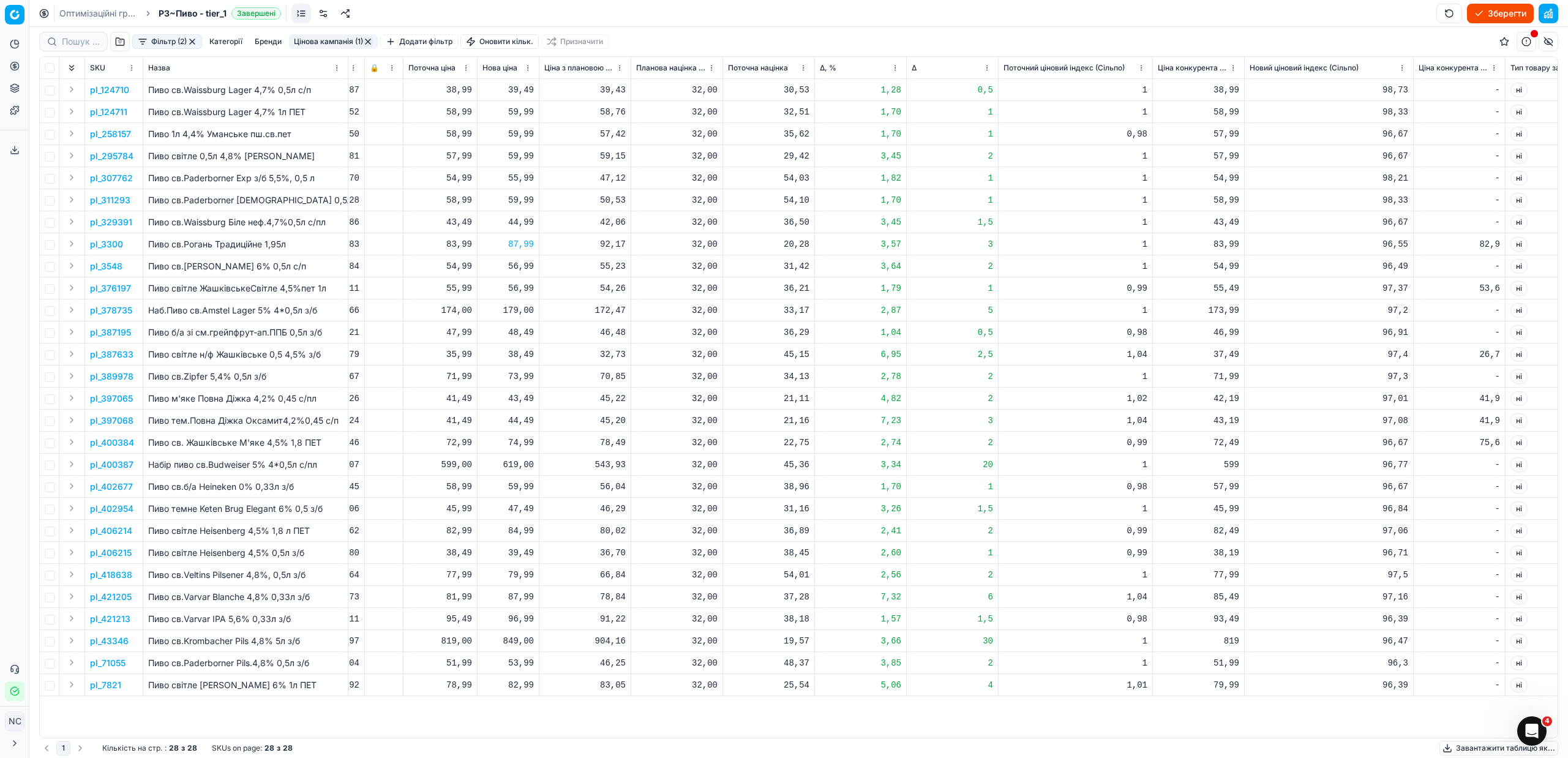
click at [102, 356] on p "pl_387633" at bounding box center [112, 355] width 44 height 13
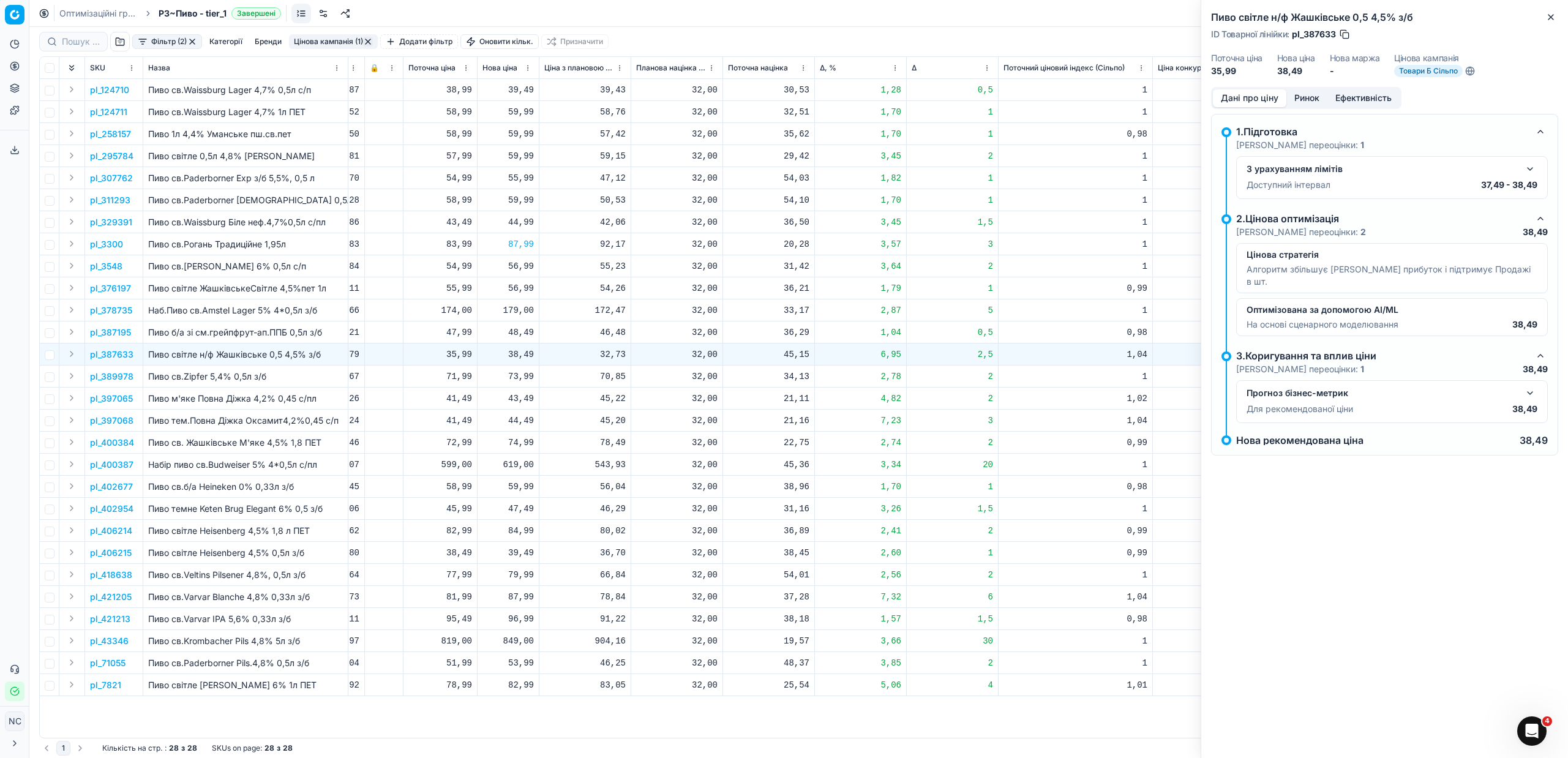
click at [1291, 100] on button "Ринок" at bounding box center [1307, 98] width 41 height 18
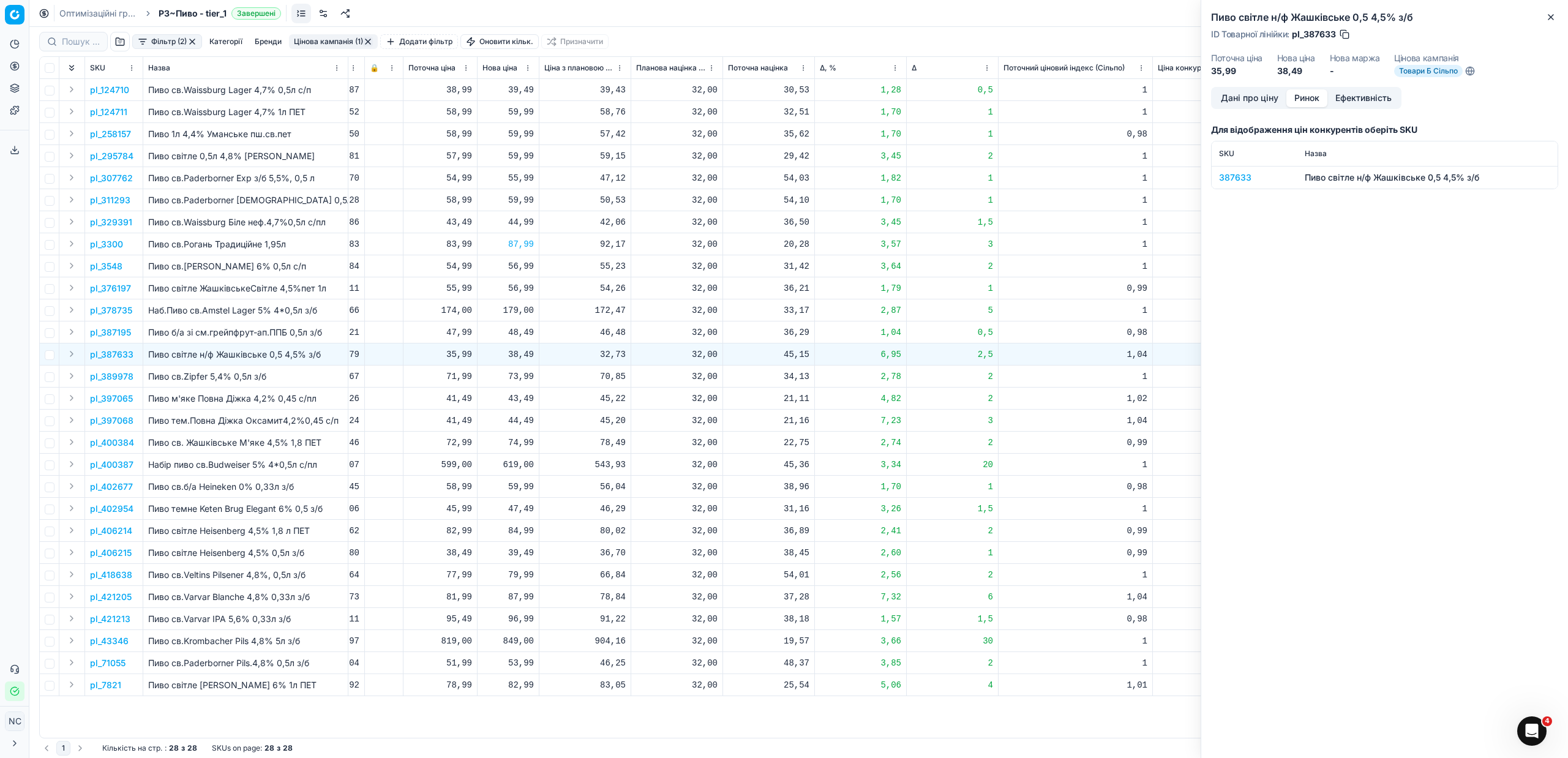
click at [1232, 174] on div "387633" at bounding box center [1254, 178] width 71 height 13
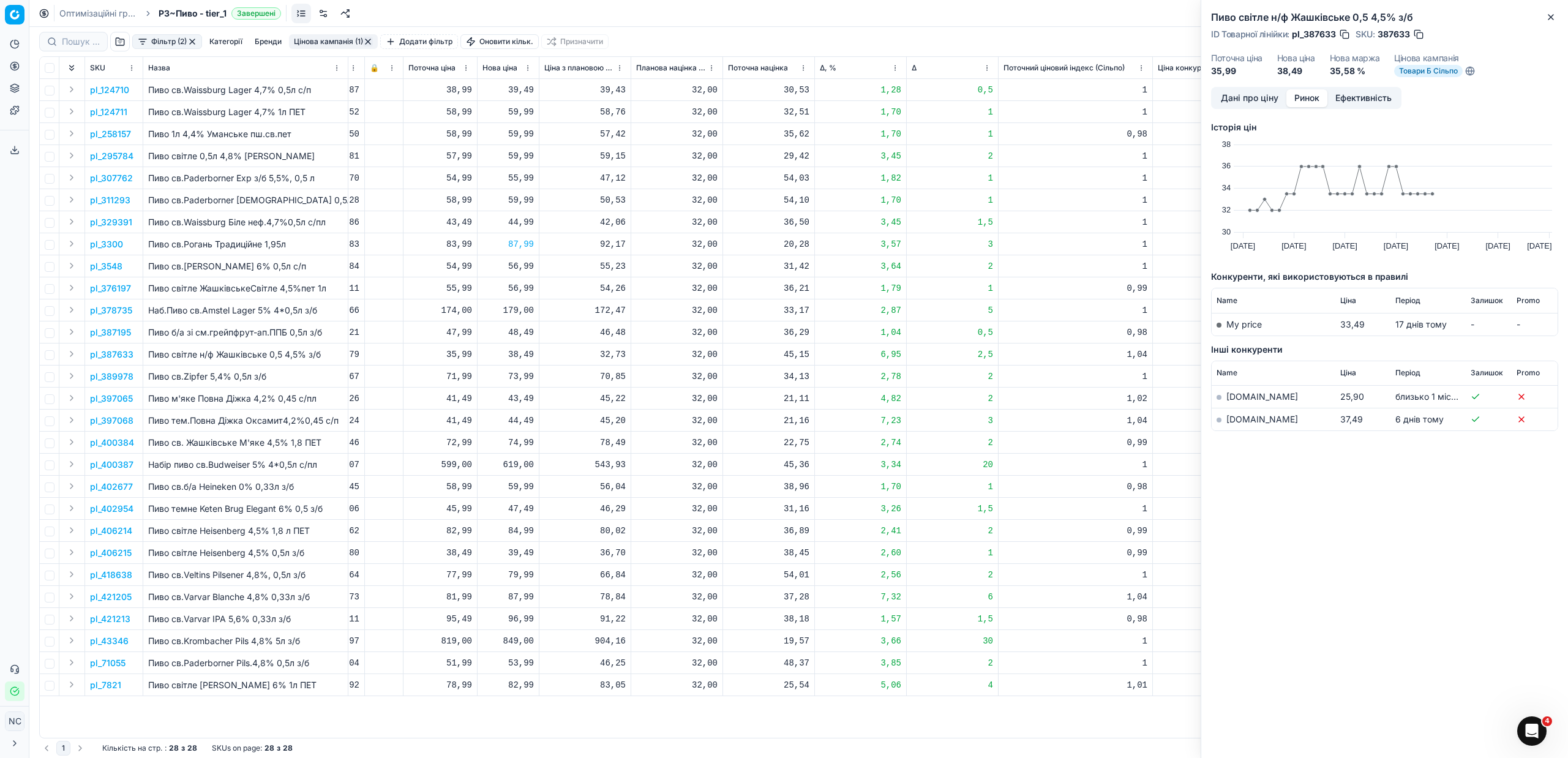
click at [1242, 416] on link "[DOMAIN_NAME]" at bounding box center [1262, 419] width 71 height 11
click at [528, 358] on div "38,49" at bounding box center [508, 355] width 51 height 13
type input "35"
type input "35.99"
click at [1551, 15] on icon "button" at bounding box center [1550, 17] width 10 height 10
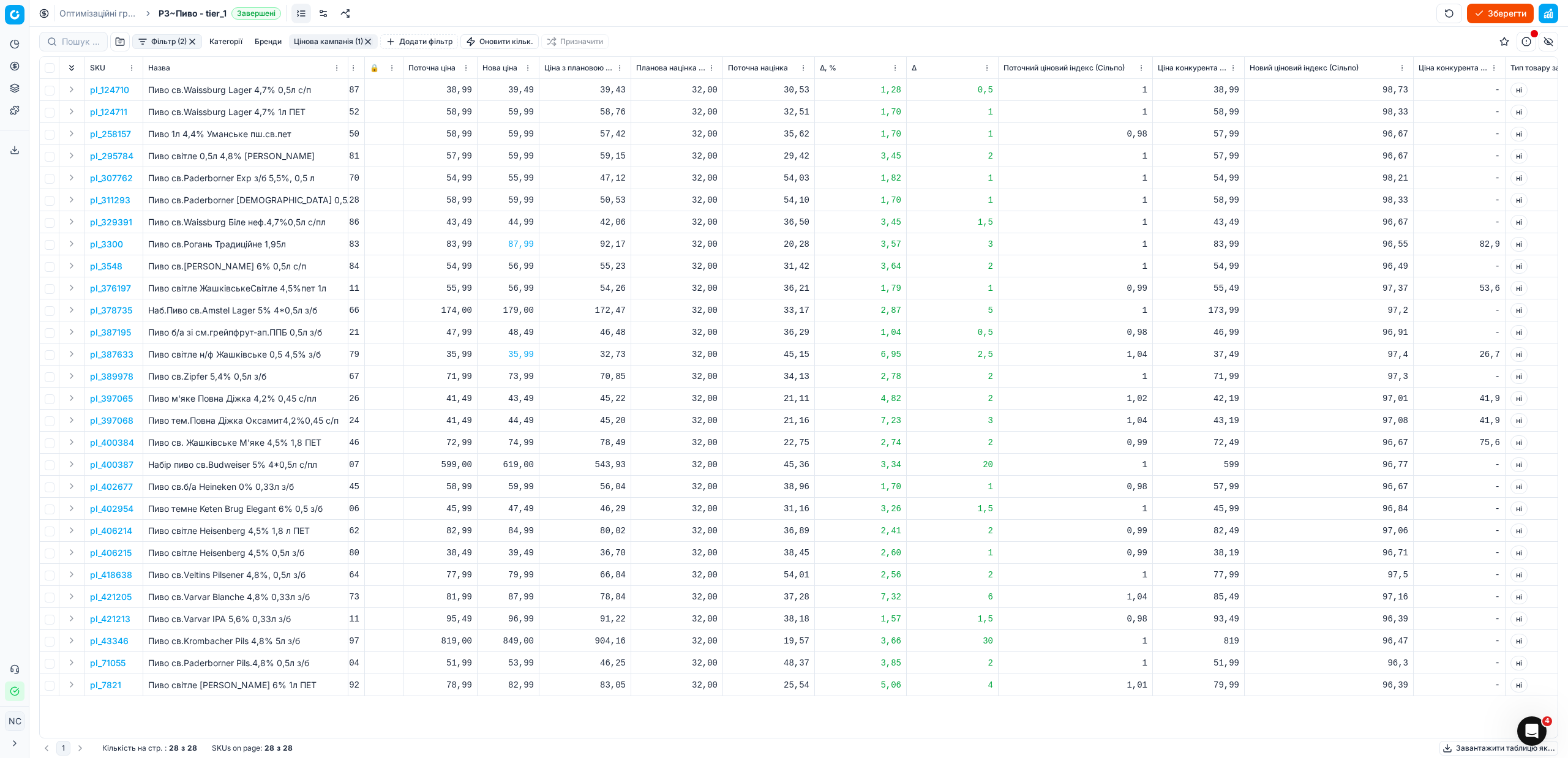
click at [106, 376] on p "pl_389978" at bounding box center [112, 376] width 44 height 13
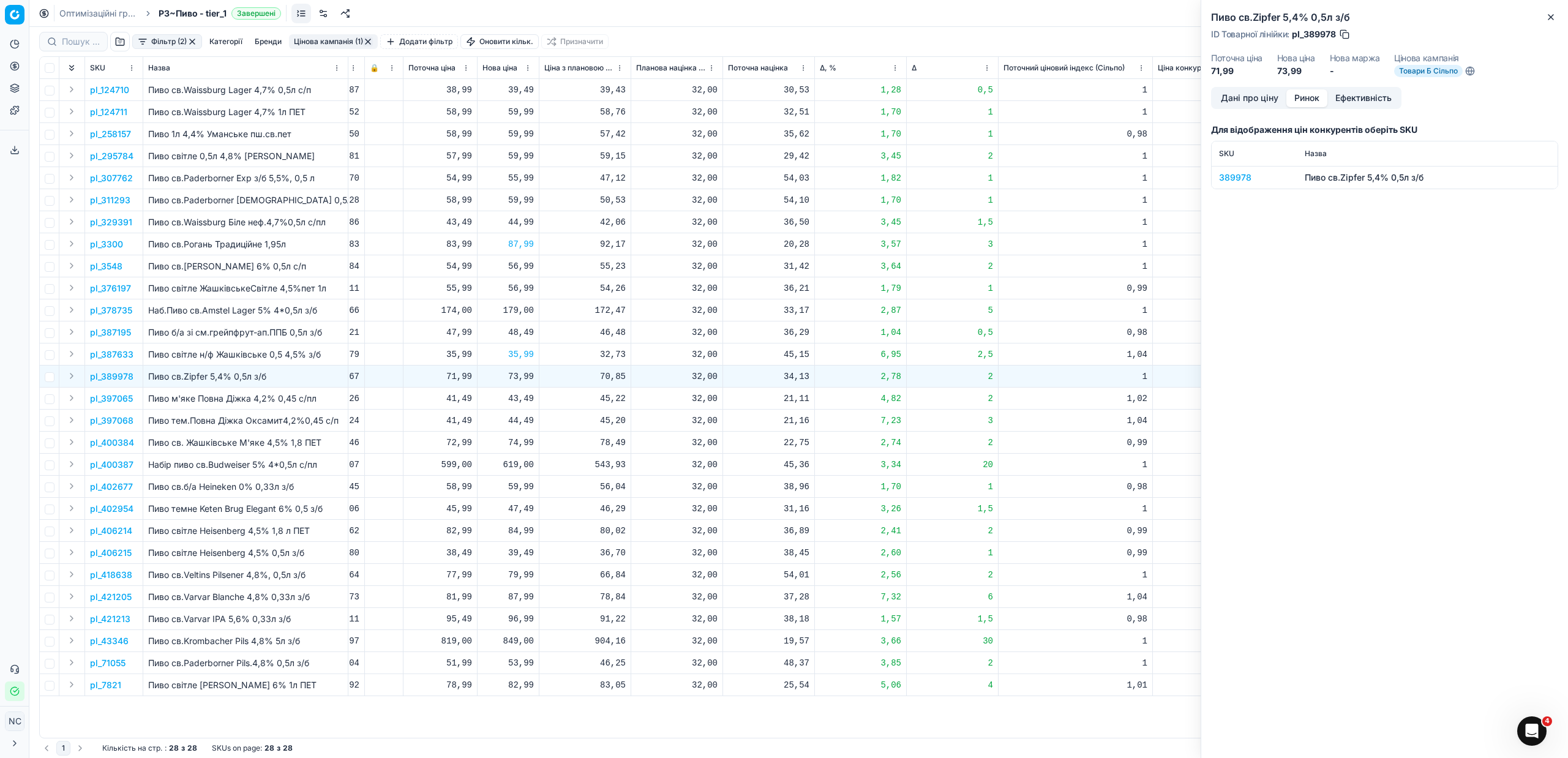
click at [1317, 94] on button "Ринок" at bounding box center [1307, 98] width 41 height 18
click at [1244, 168] on td "389978" at bounding box center [1254, 177] width 86 height 22
click at [1237, 180] on div "389978" at bounding box center [1254, 178] width 71 height 13
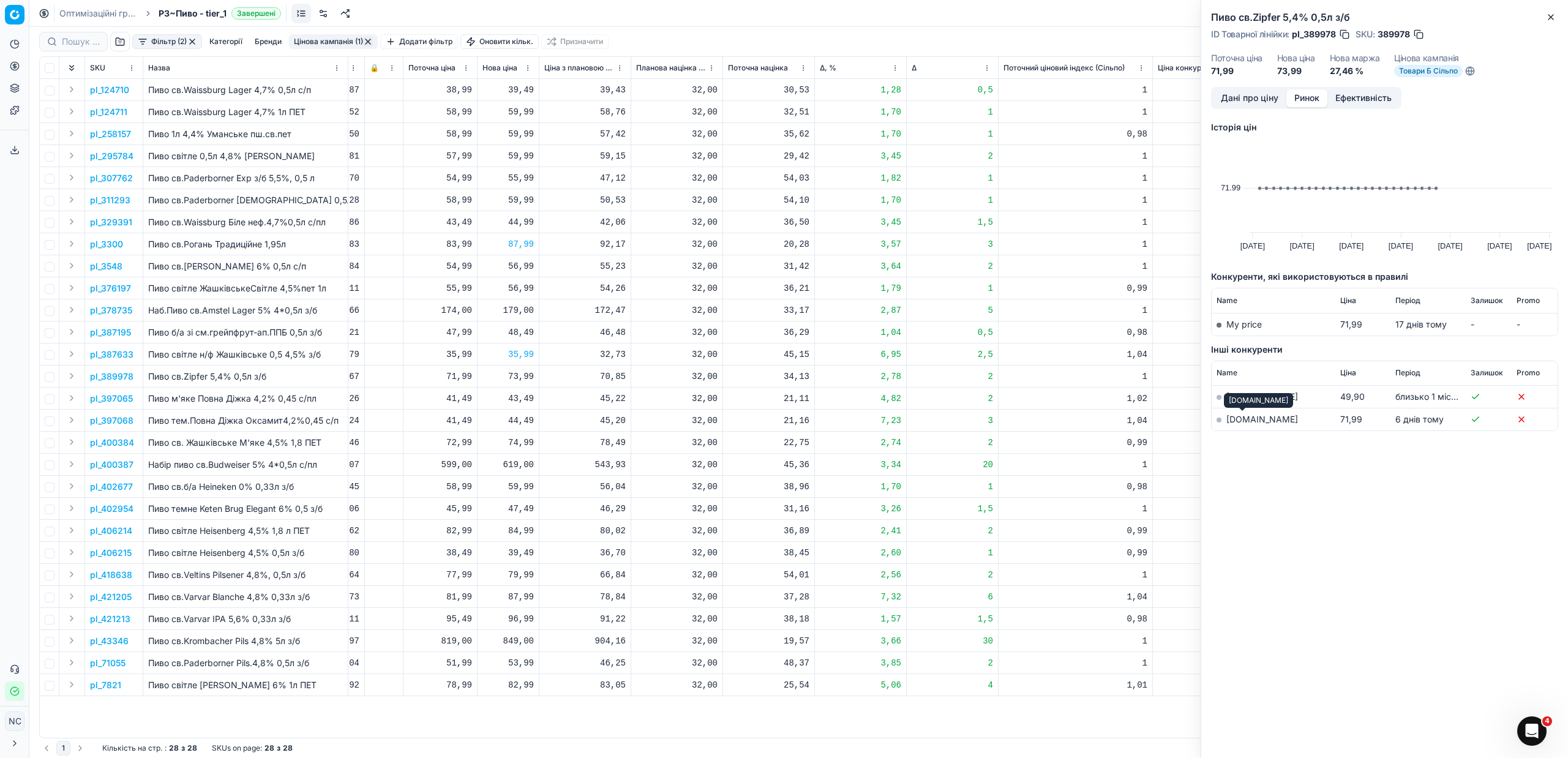
click at [1239, 424] on link "[DOMAIN_NAME]" at bounding box center [1262, 419] width 71 height 11
click at [1552, 15] on icon "button" at bounding box center [1550, 17] width 5 height 5
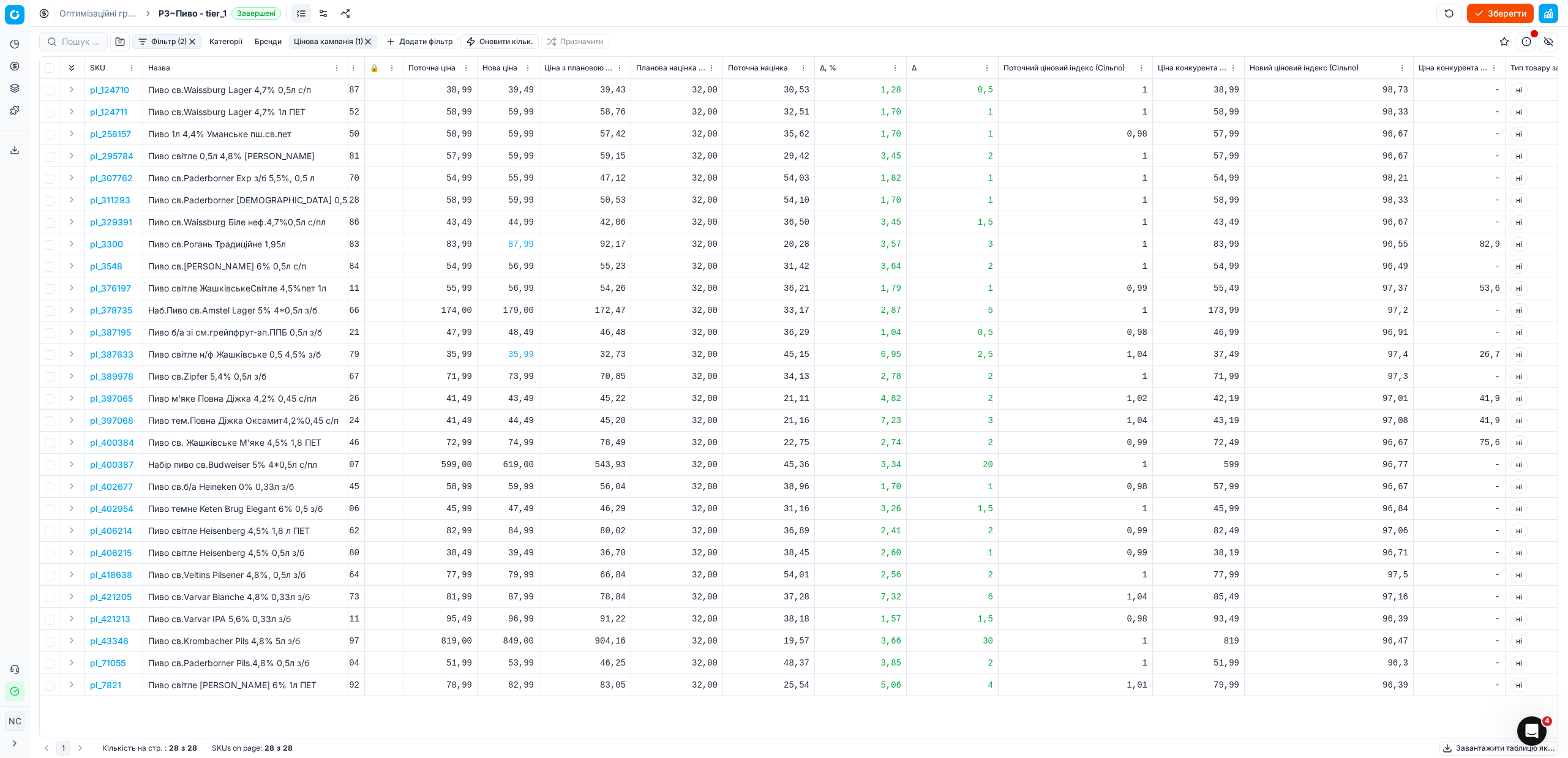
click at [114, 464] on p "pl_400387" at bounding box center [112, 465] width 44 height 13
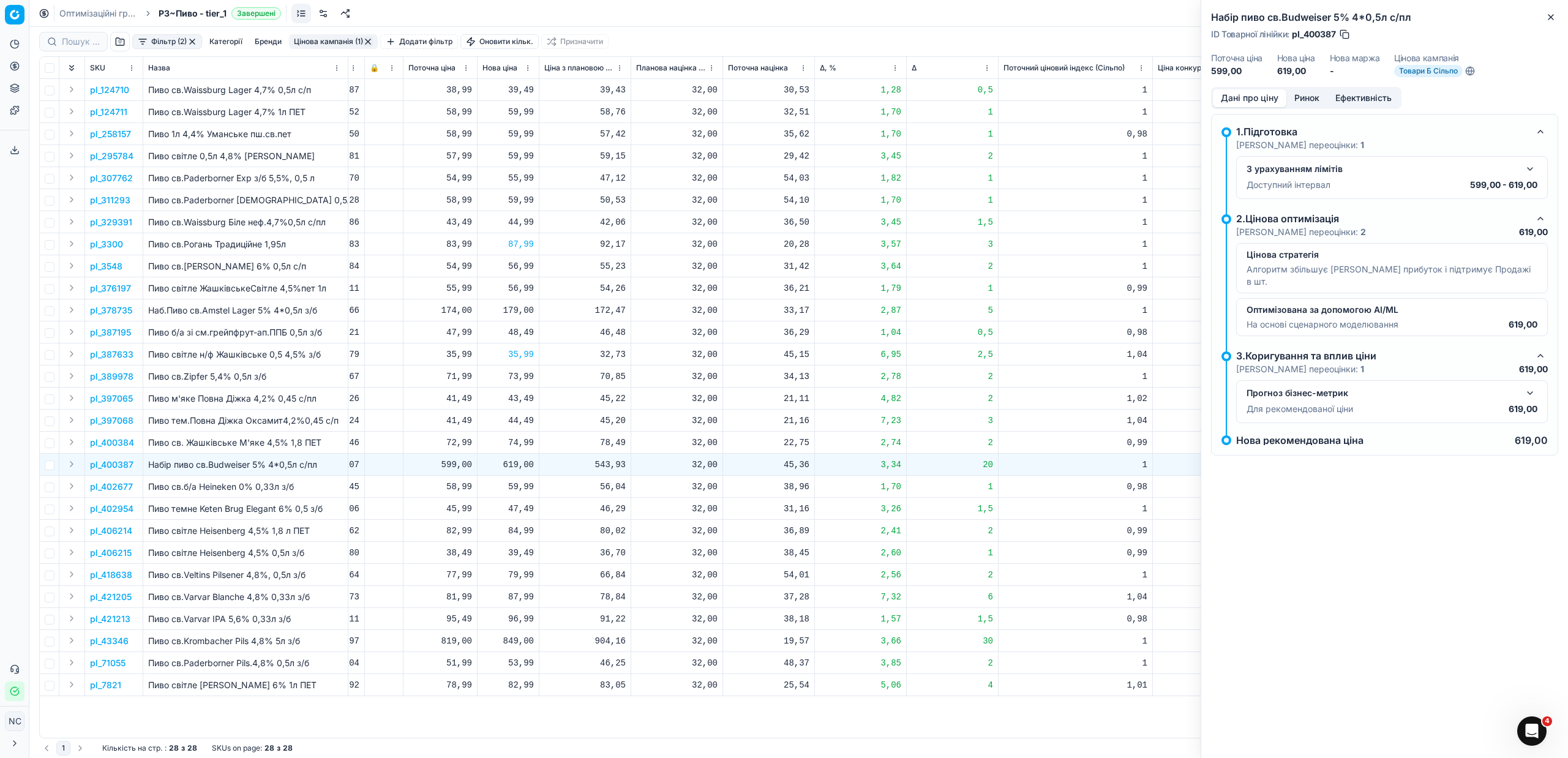
click at [1305, 98] on button "Ринок" at bounding box center [1307, 98] width 41 height 18
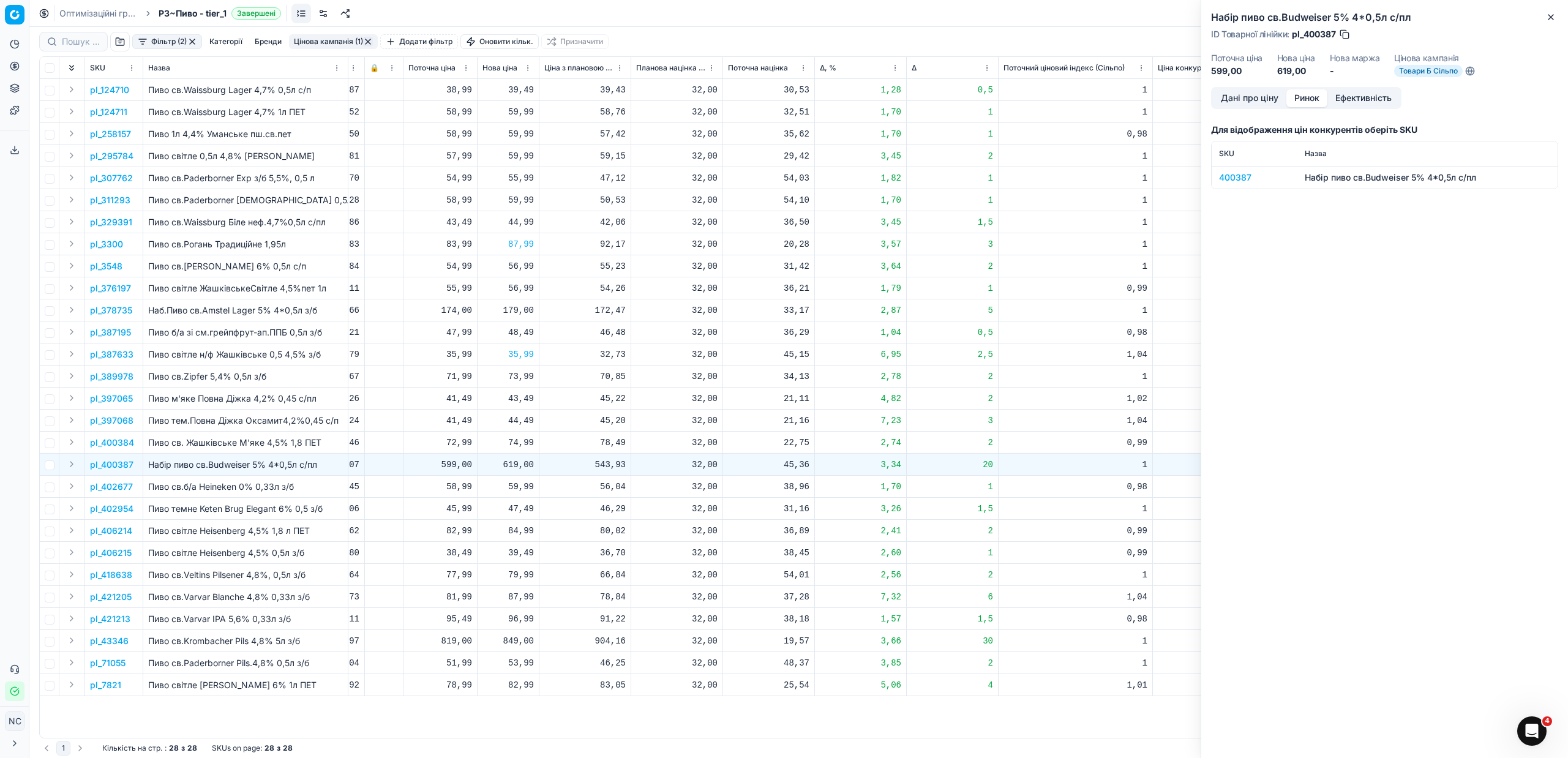
click at [1226, 178] on div "400387" at bounding box center [1254, 178] width 71 height 13
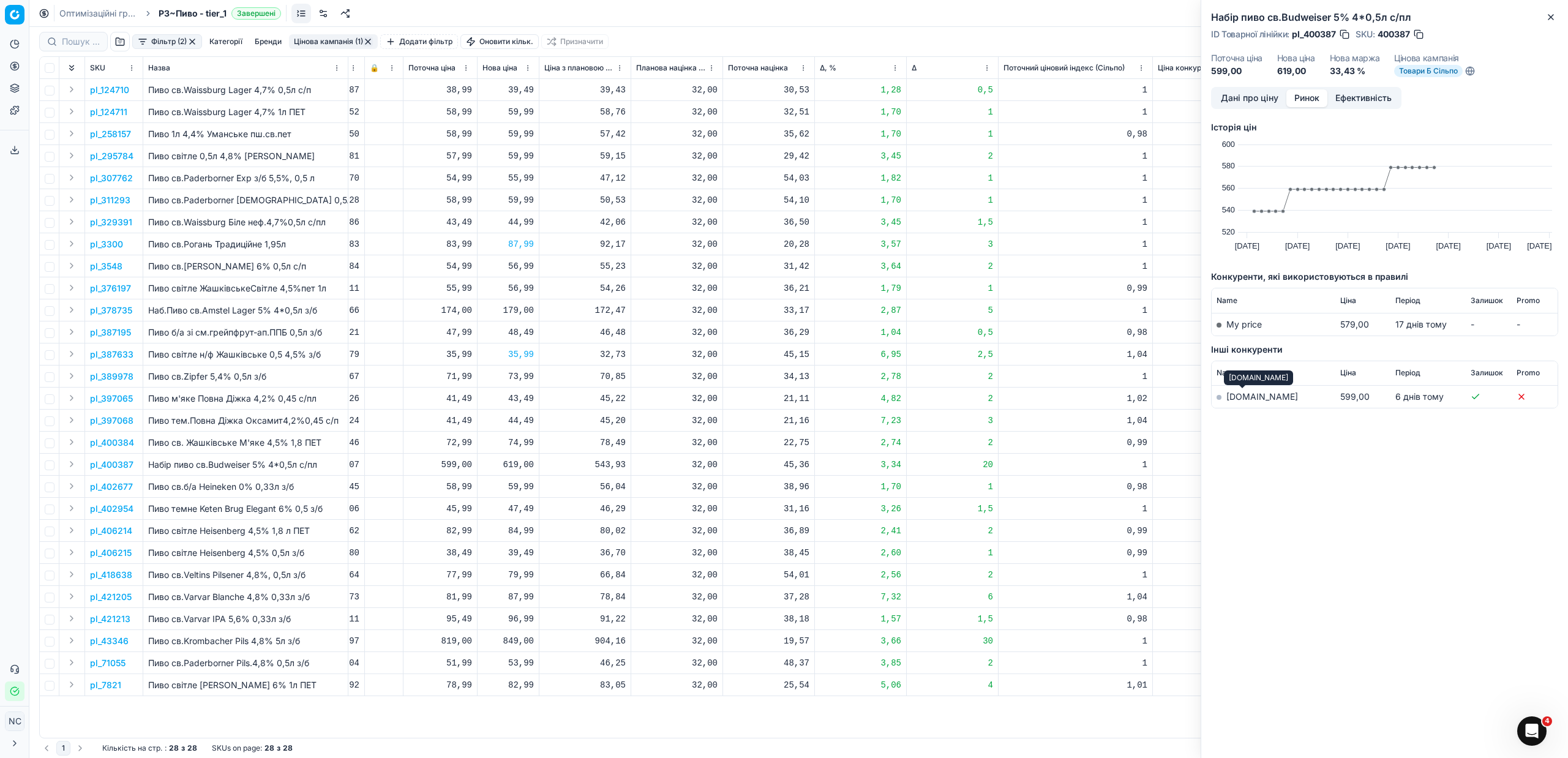
click at [1242, 397] on link "[DOMAIN_NAME]" at bounding box center [1262, 397] width 71 height 11
click at [1553, 13] on icon "button" at bounding box center [1550, 17] width 10 height 10
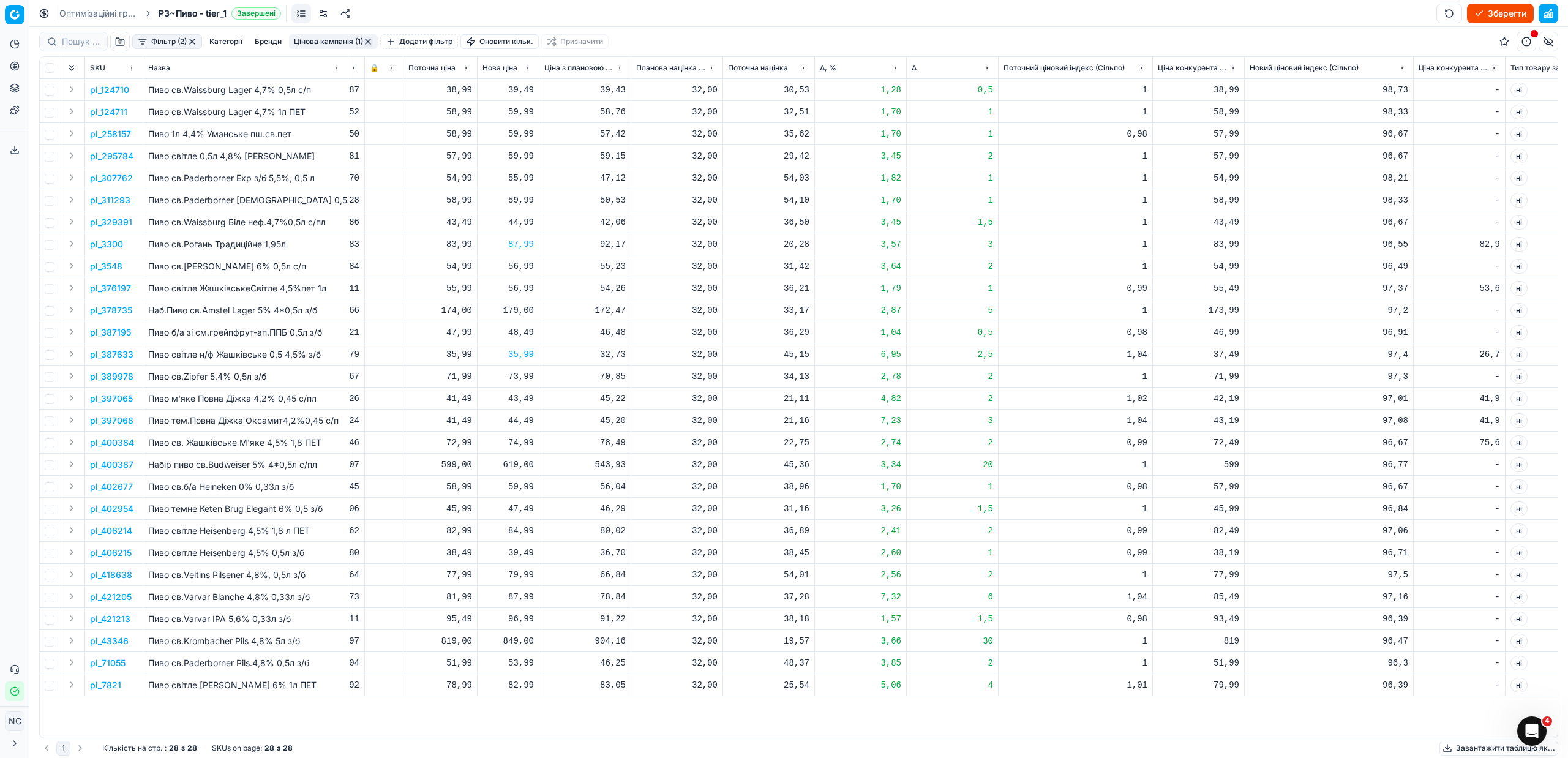
click at [114, 638] on p "pl_43346" at bounding box center [109, 641] width 38 height 13
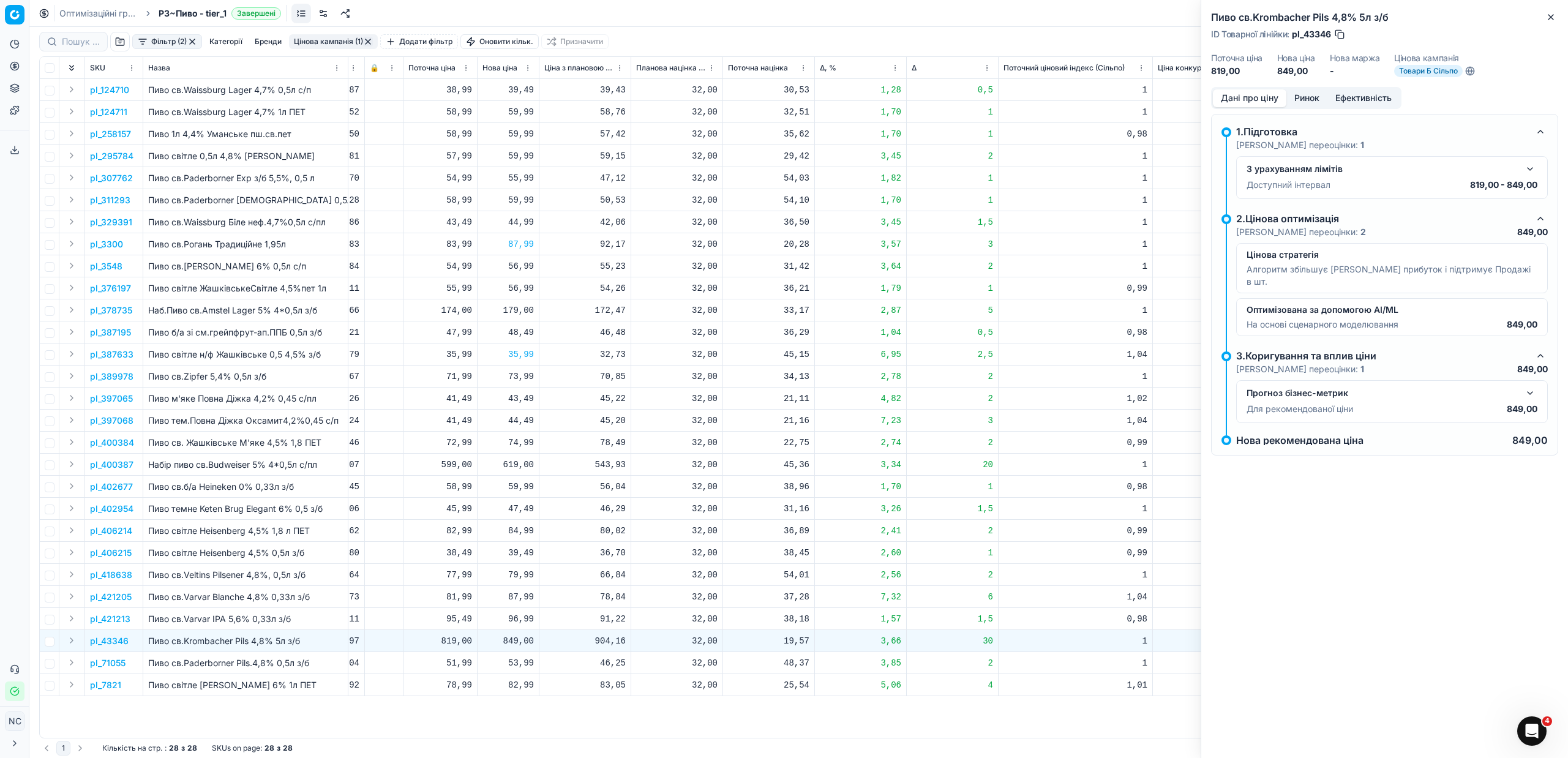
click at [1313, 97] on button "Ринок" at bounding box center [1307, 98] width 41 height 18
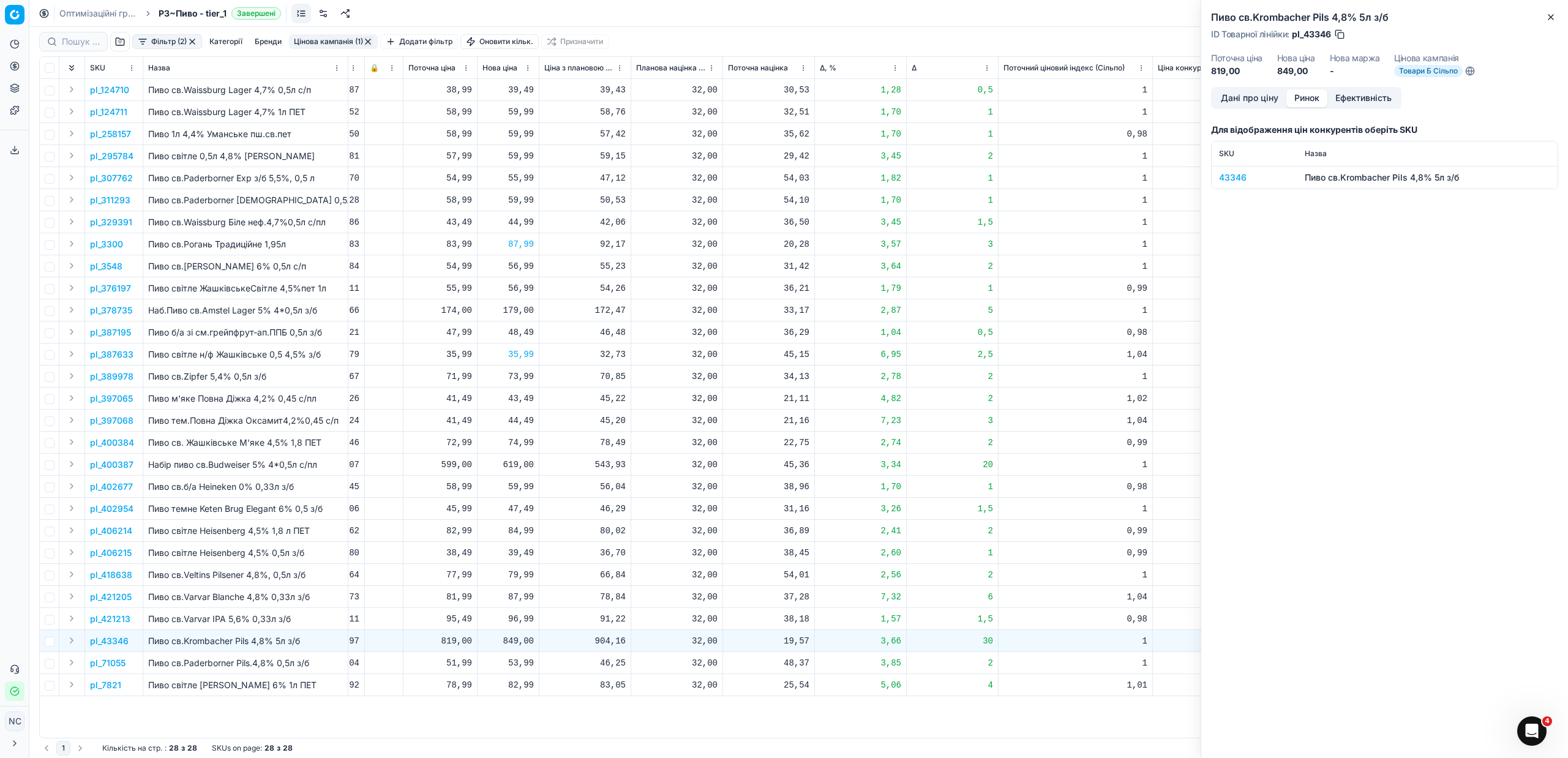
click at [1241, 176] on div "43346" at bounding box center [1254, 178] width 71 height 13
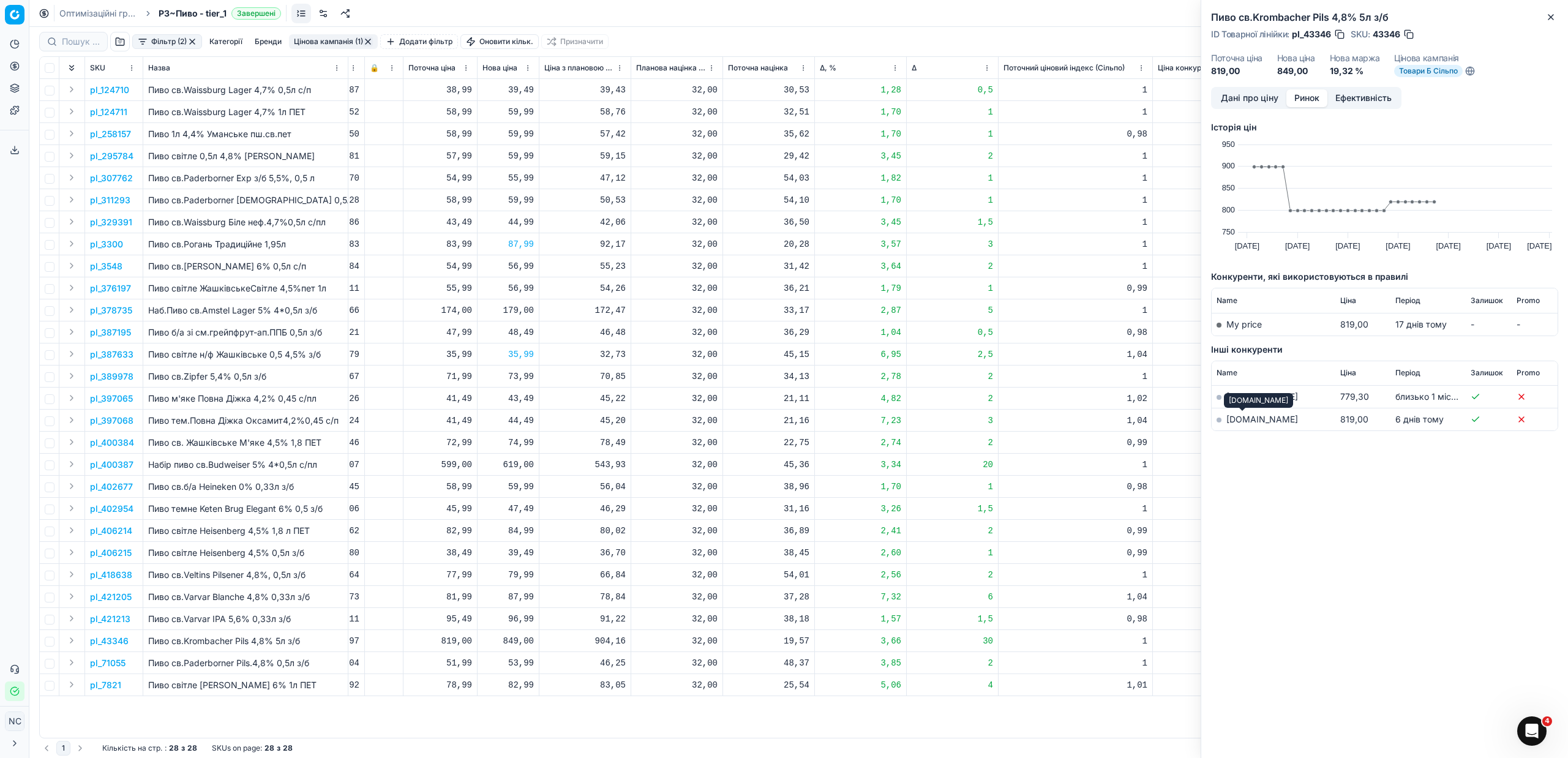
click at [1237, 417] on link "[DOMAIN_NAME]" at bounding box center [1262, 419] width 71 height 11
click at [1551, 16] on icon "button" at bounding box center [1550, 17] width 5 height 5
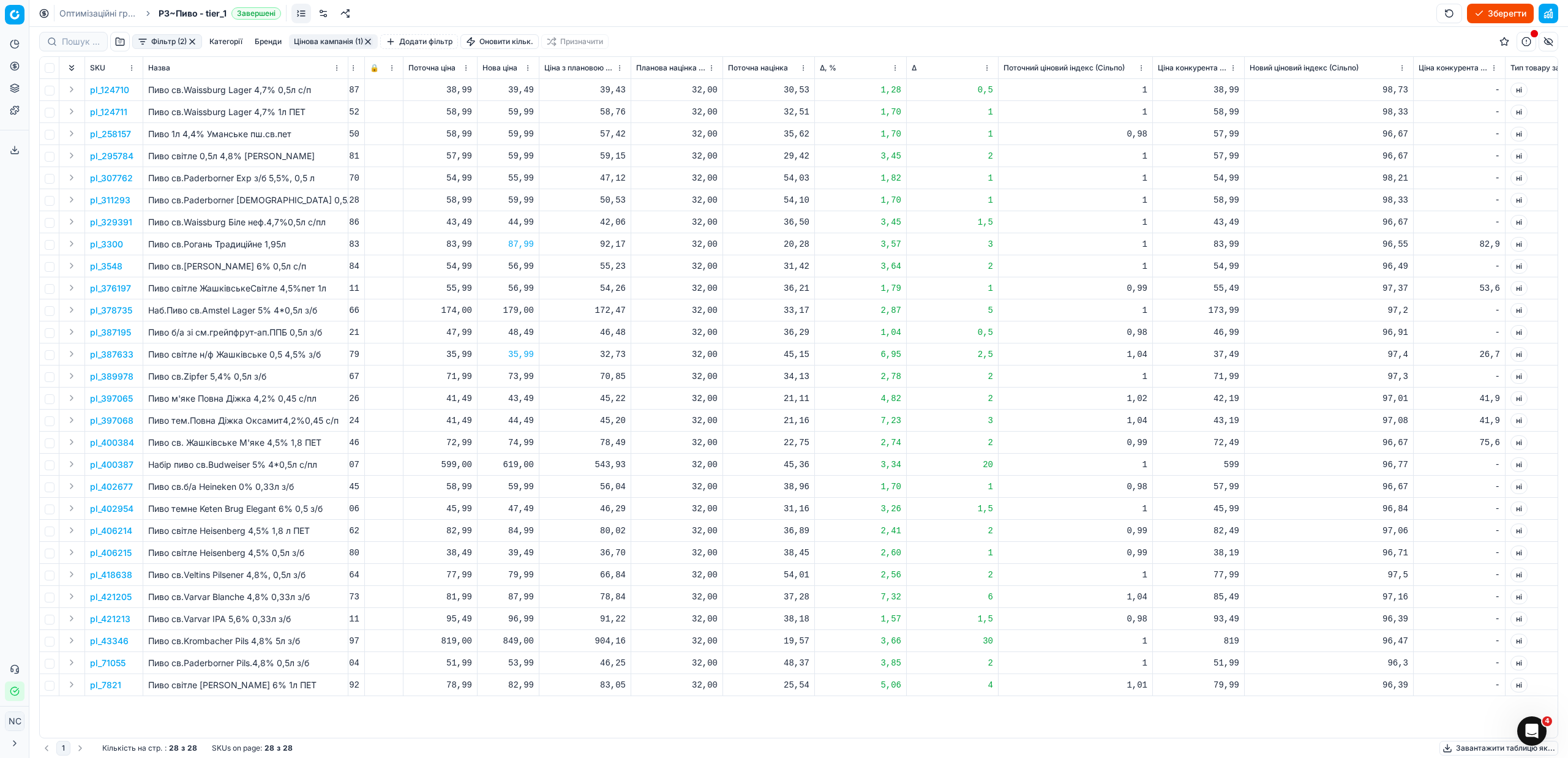
click at [314, 40] on button "Цінова кампанія (1)" at bounding box center [333, 42] width 88 height 15
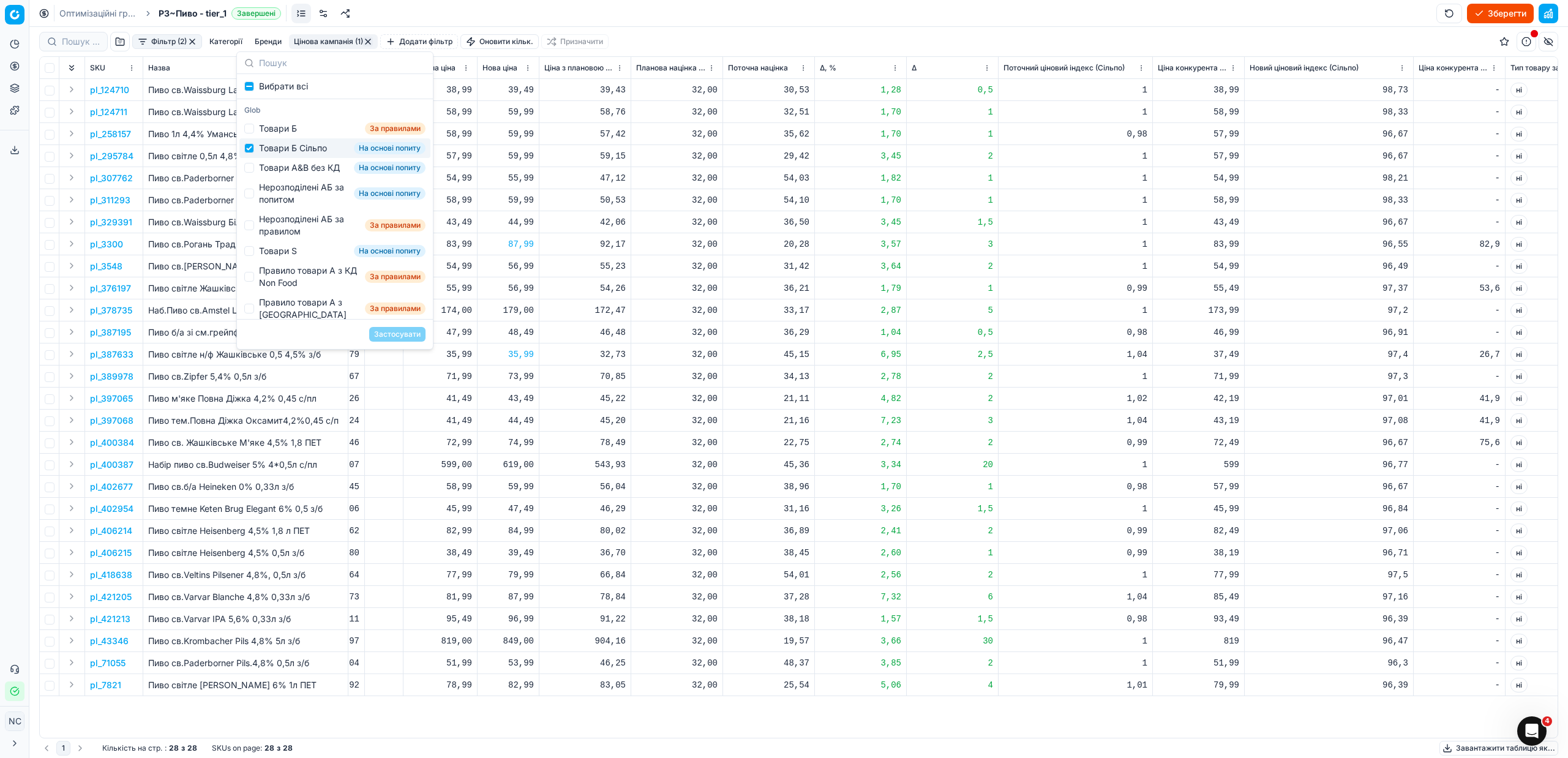
click at [281, 149] on div "Товари Б Сільпо" at bounding box center [292, 148] width 68 height 13
checkbox input "false"
click at [299, 173] on div "Товари А&B без КД" at bounding box center [299, 168] width 81 height 13
checkbox input "true"
click at [399, 331] on button "Застосувати" at bounding box center [397, 334] width 56 height 15
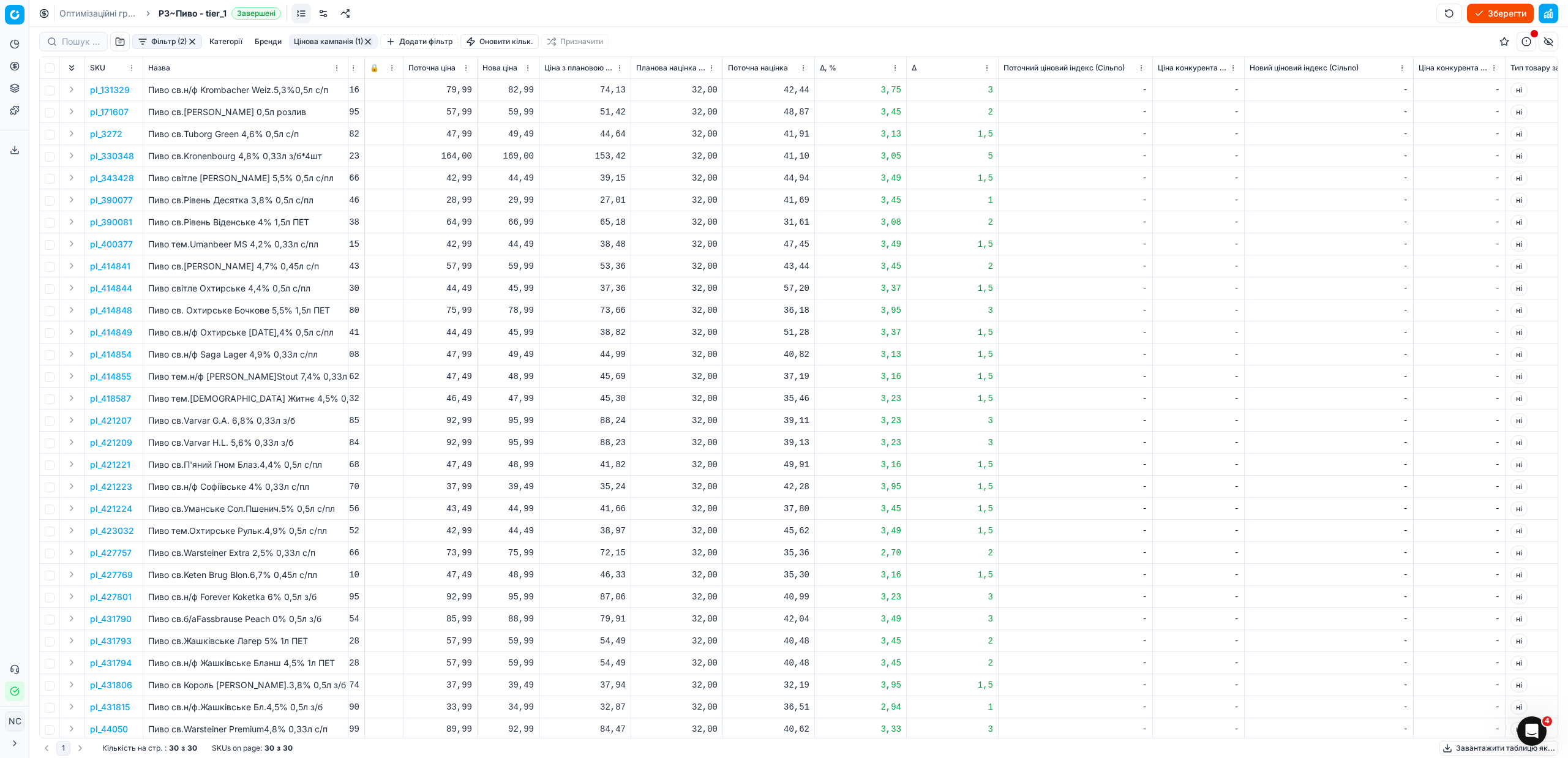
click at [318, 38] on button "Цінова кампанія (1)" at bounding box center [333, 42] width 88 height 15
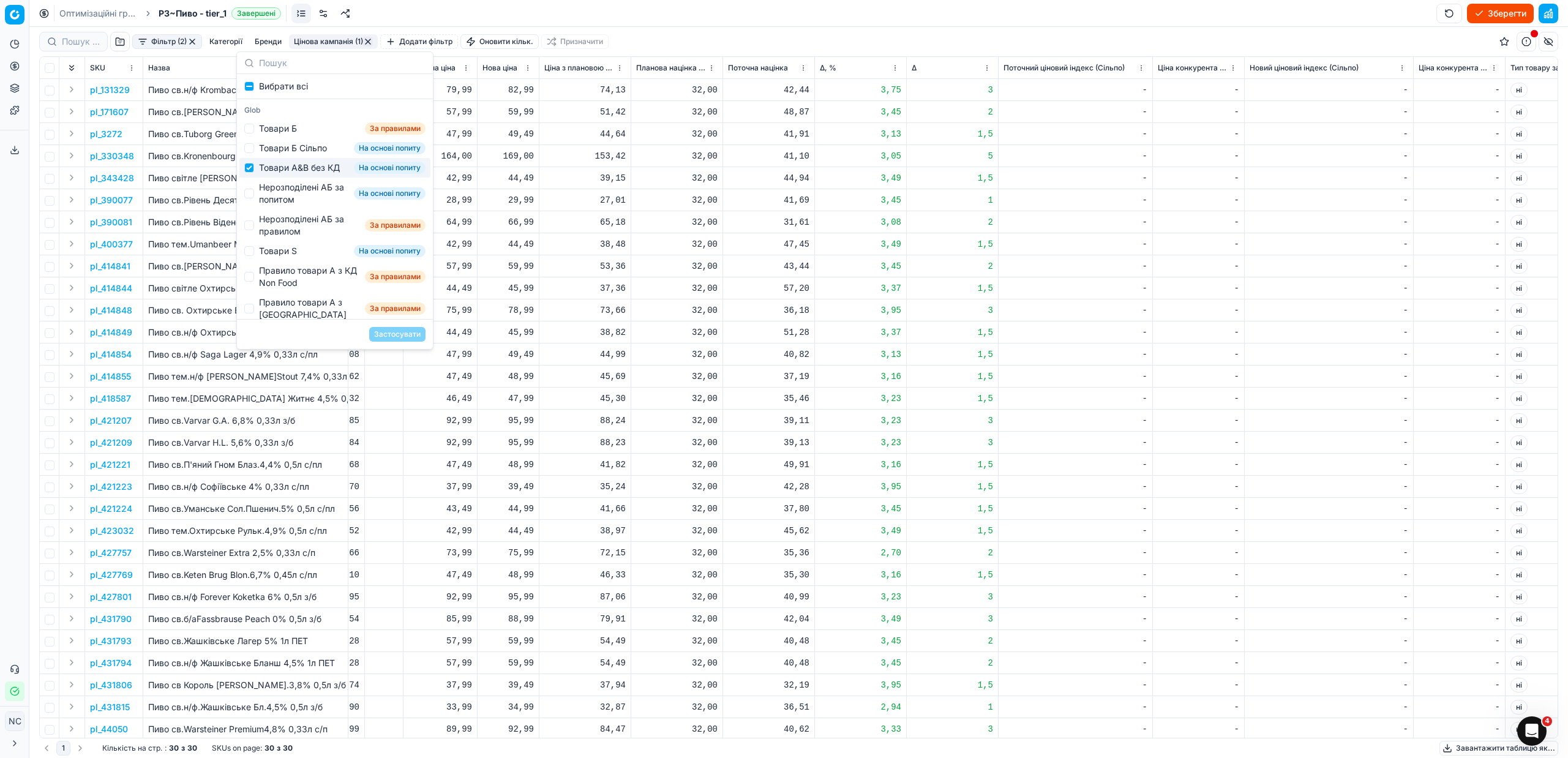
click at [278, 171] on div "Товари А&B без КД" at bounding box center [299, 168] width 81 height 13
checkbox input "false"
click at [290, 199] on div "Нерозподілені АБ за попитом" at bounding box center [304, 193] width 90 height 24
checkbox input "true"
drag, startPoint x: 403, startPoint y: 330, endPoint x: 459, endPoint y: 355, distance: 61.3
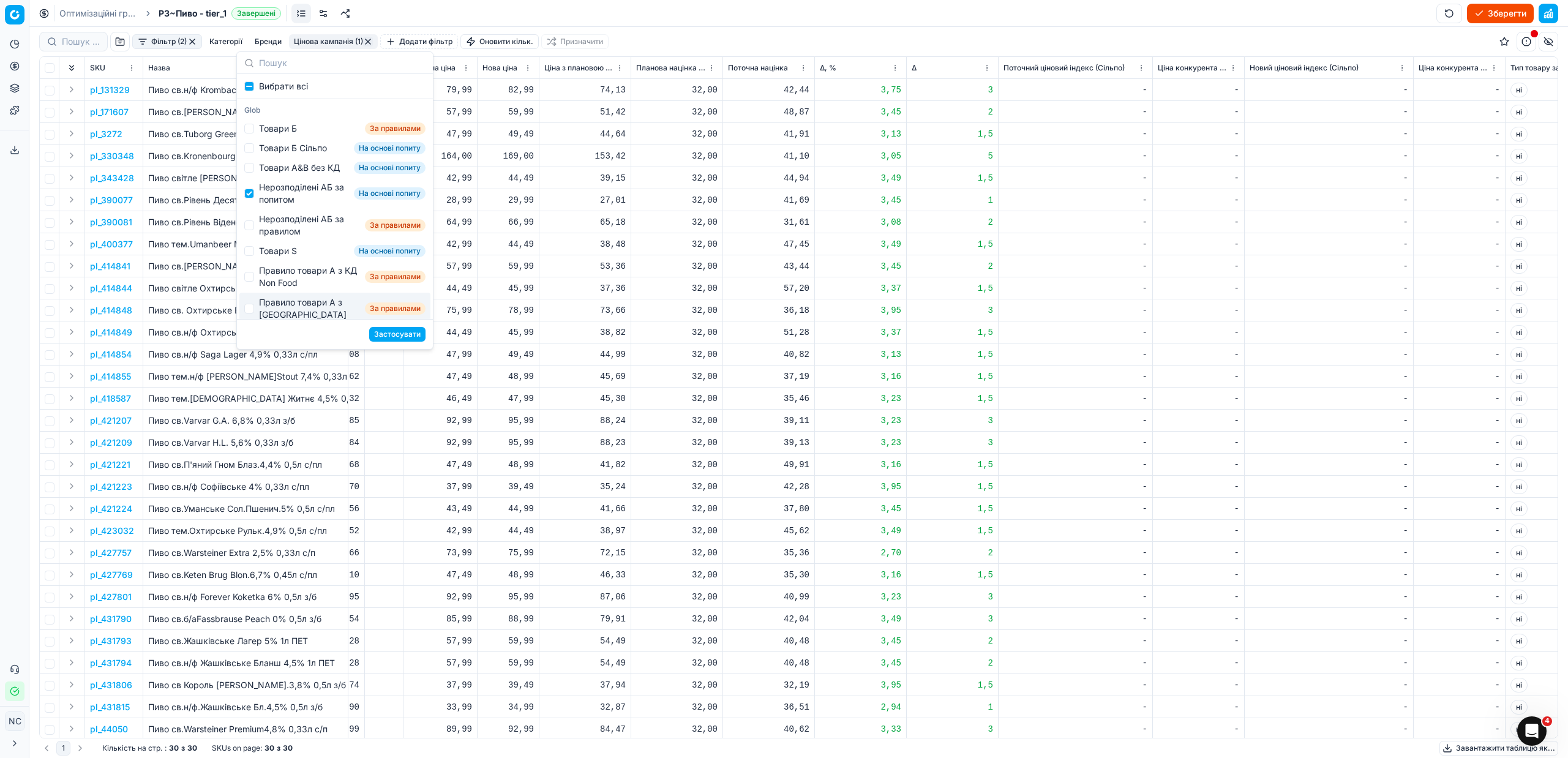
click at [404, 330] on button "Застосувати" at bounding box center [397, 334] width 56 height 15
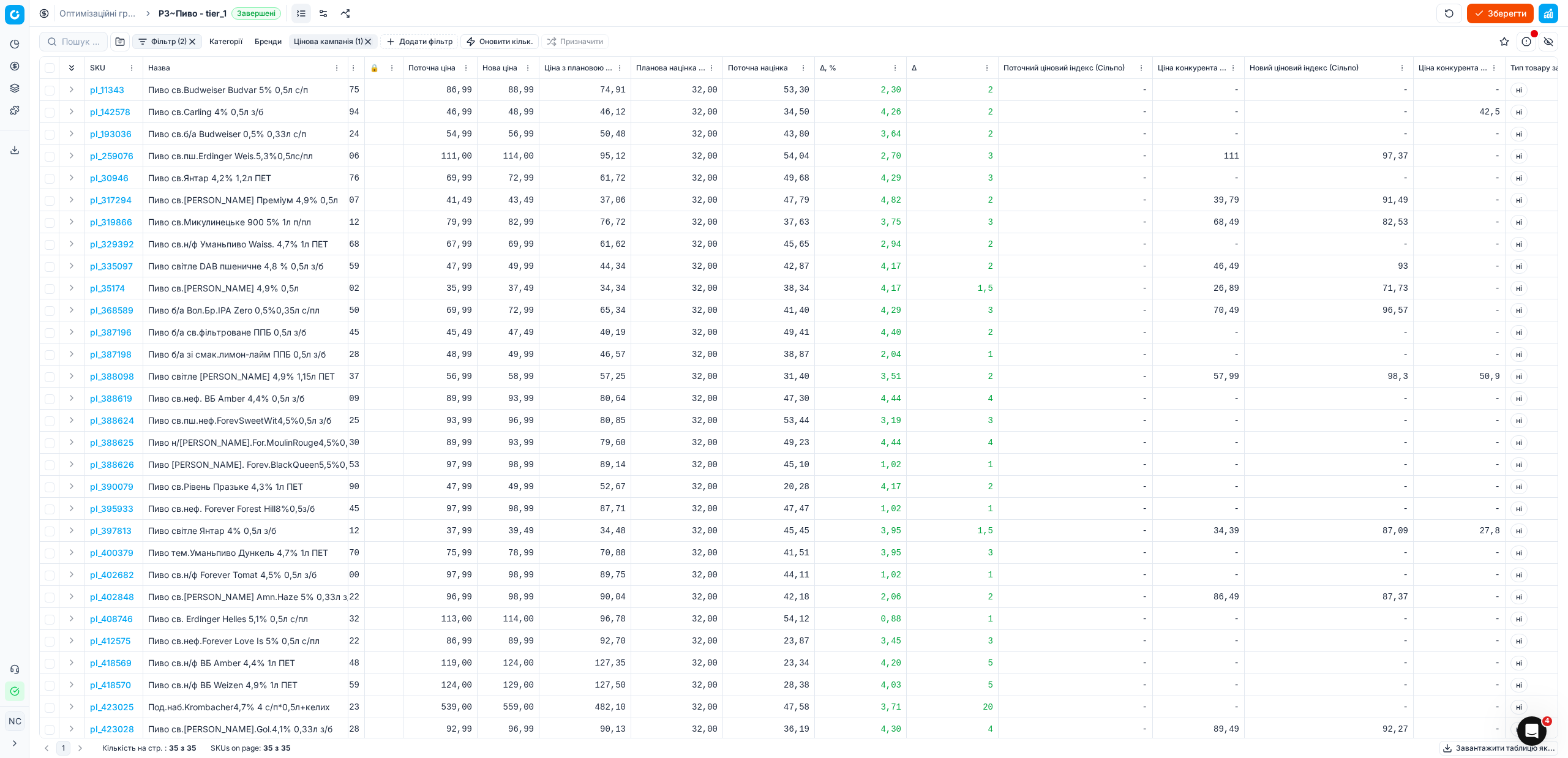
click at [122, 156] on p "pl_259076" at bounding box center [112, 156] width 44 height 13
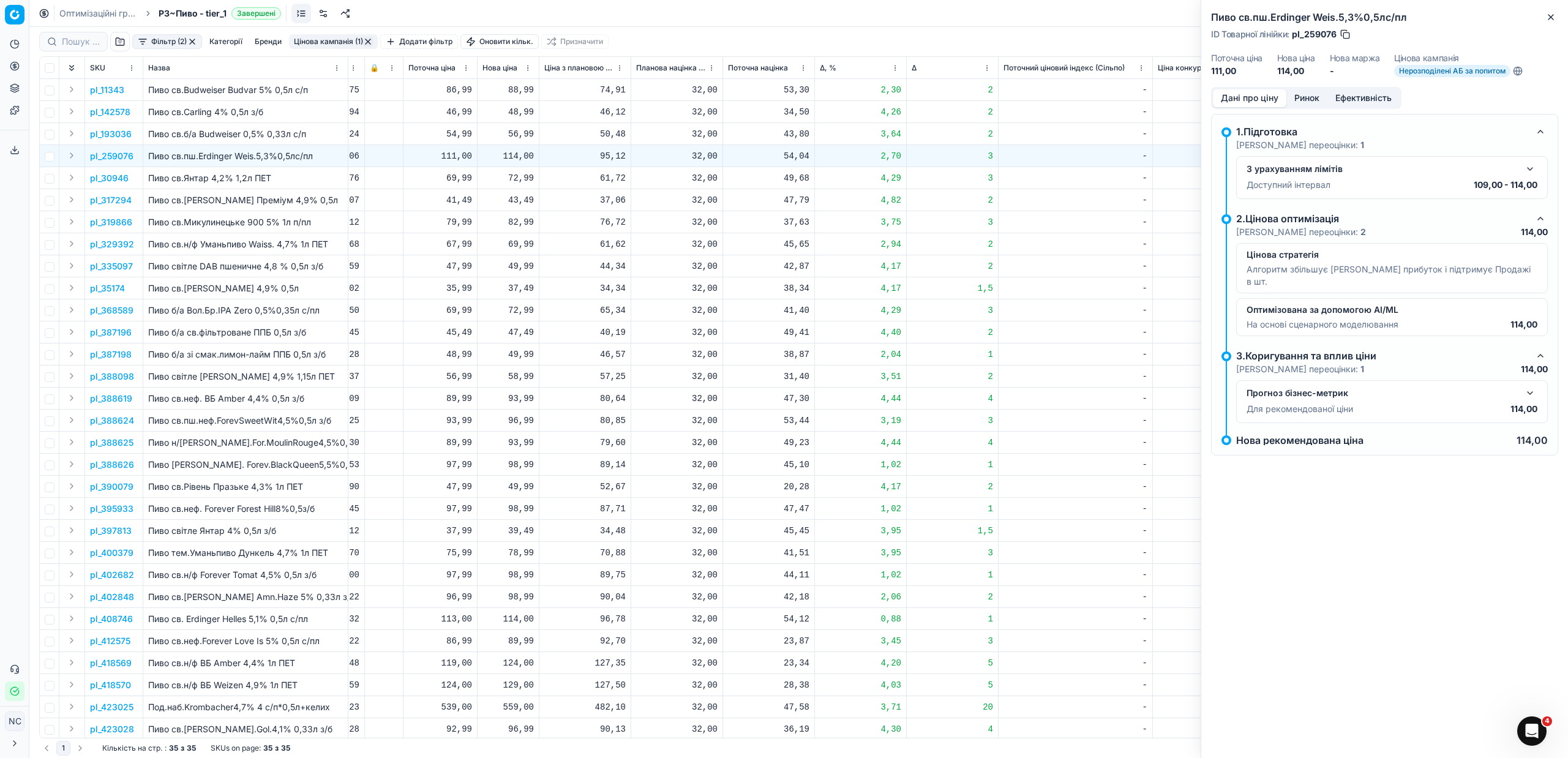
click at [1307, 98] on button "Ринок" at bounding box center [1307, 98] width 41 height 18
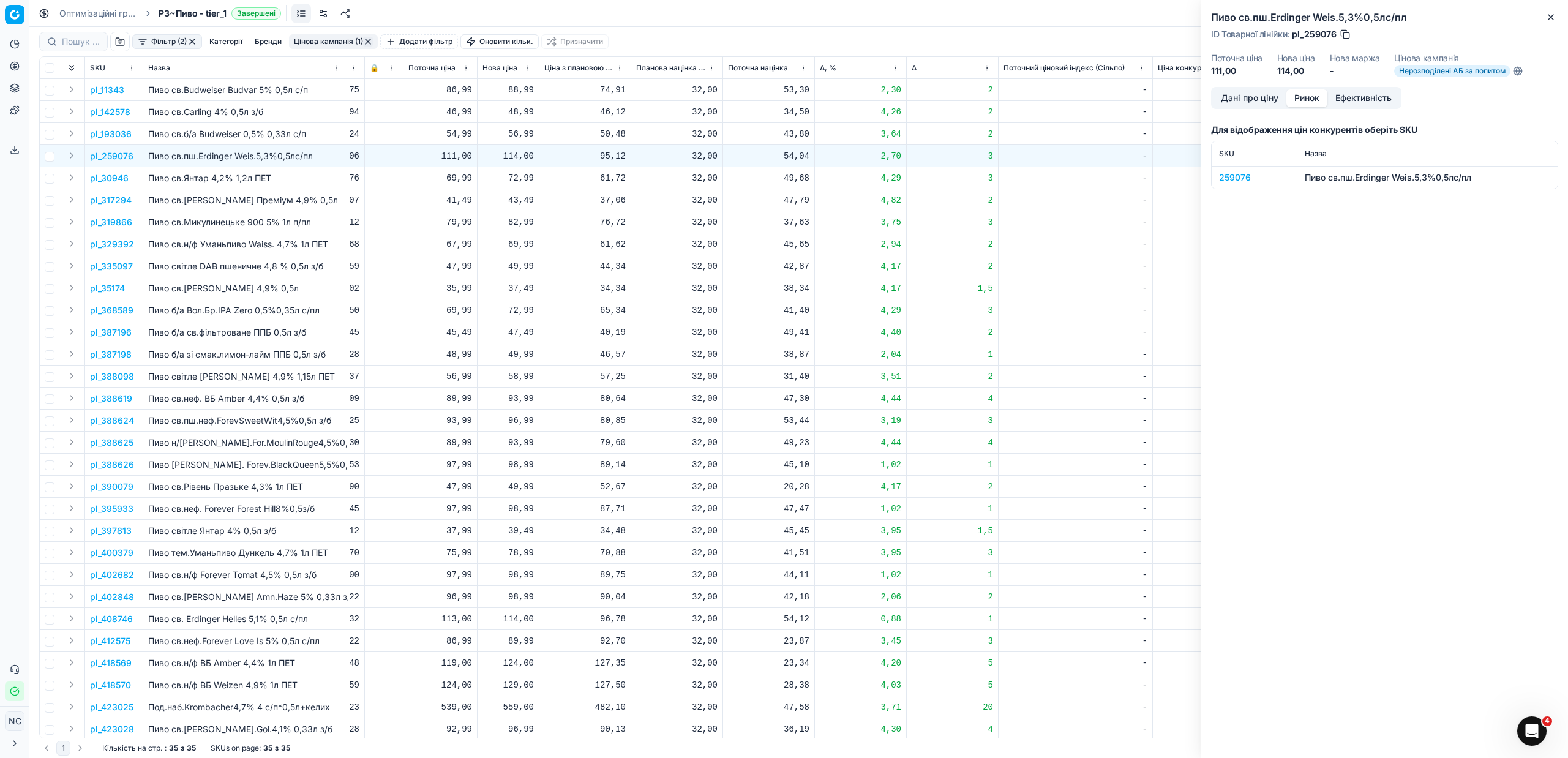
click at [1238, 180] on div "259076" at bounding box center [1254, 178] width 71 height 13
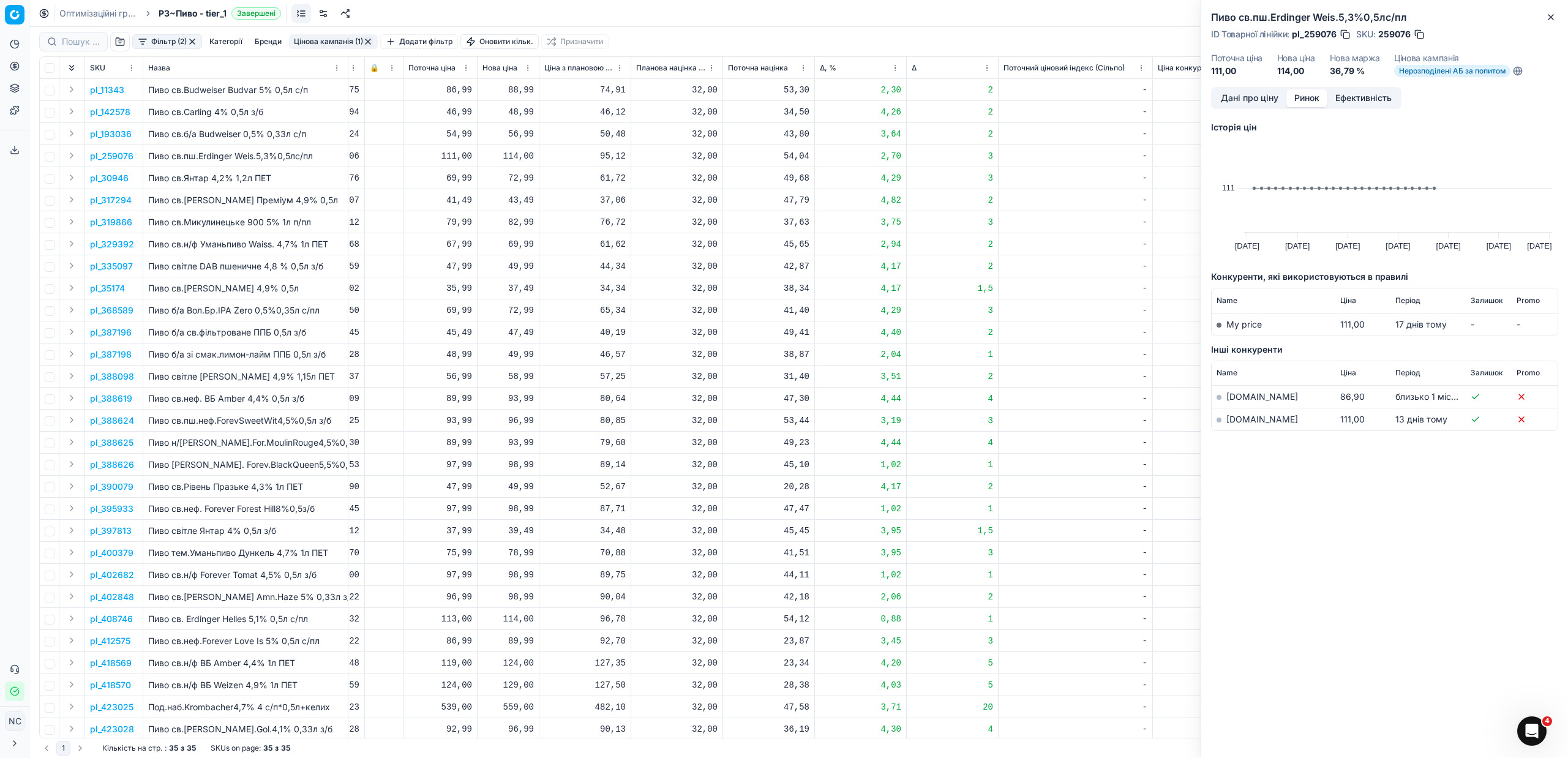
click at [1249, 414] on link "[DOMAIN_NAME]" at bounding box center [1262, 419] width 71 height 11
click at [1551, 20] on icon "button" at bounding box center [1550, 17] width 10 height 10
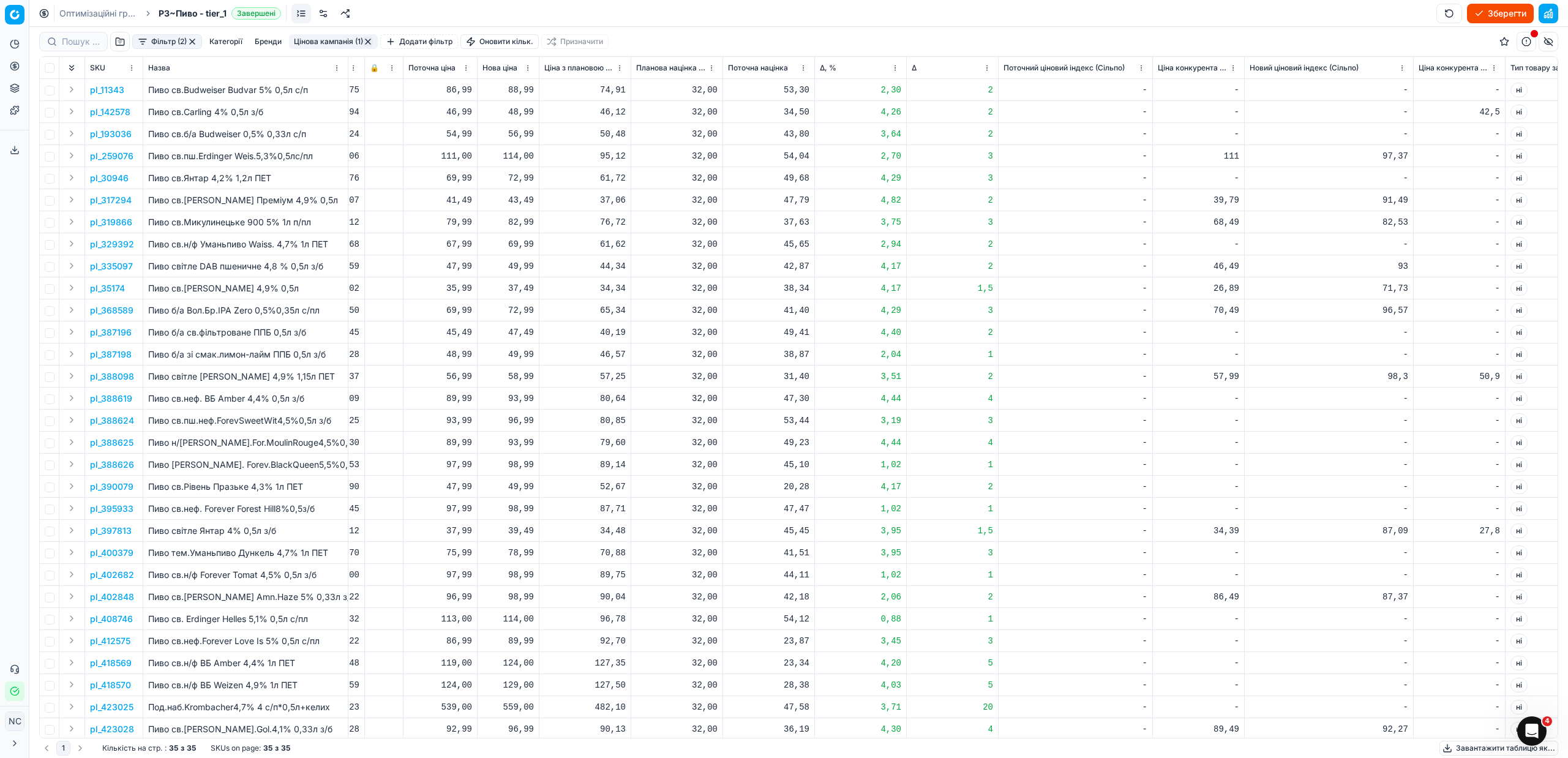
click at [120, 201] on p "pl_317294" at bounding box center [110, 200] width 42 height 13
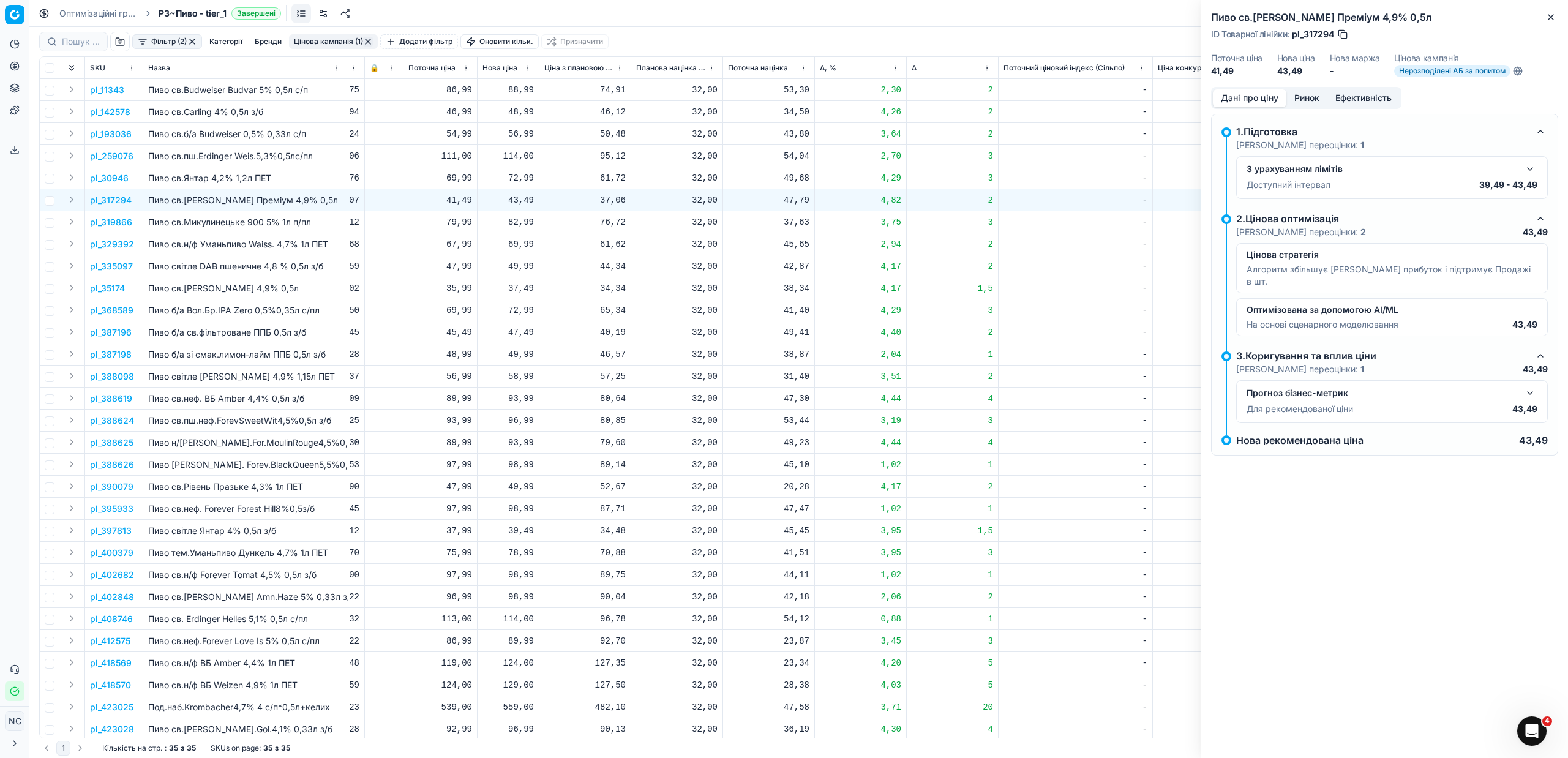
click at [1307, 97] on button "Ринок" at bounding box center [1307, 98] width 41 height 18
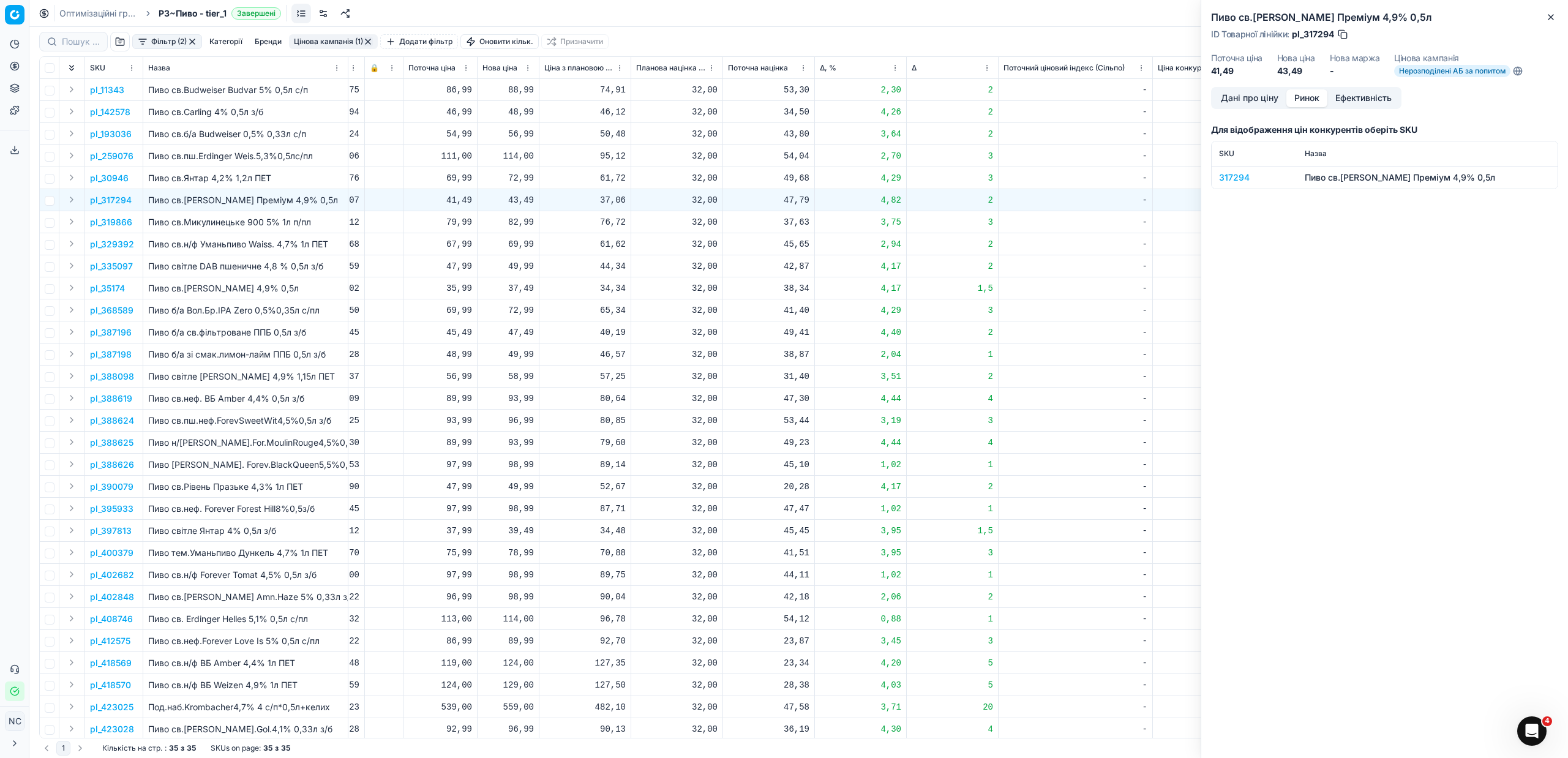
click at [1227, 176] on div "317294" at bounding box center [1254, 178] width 71 height 13
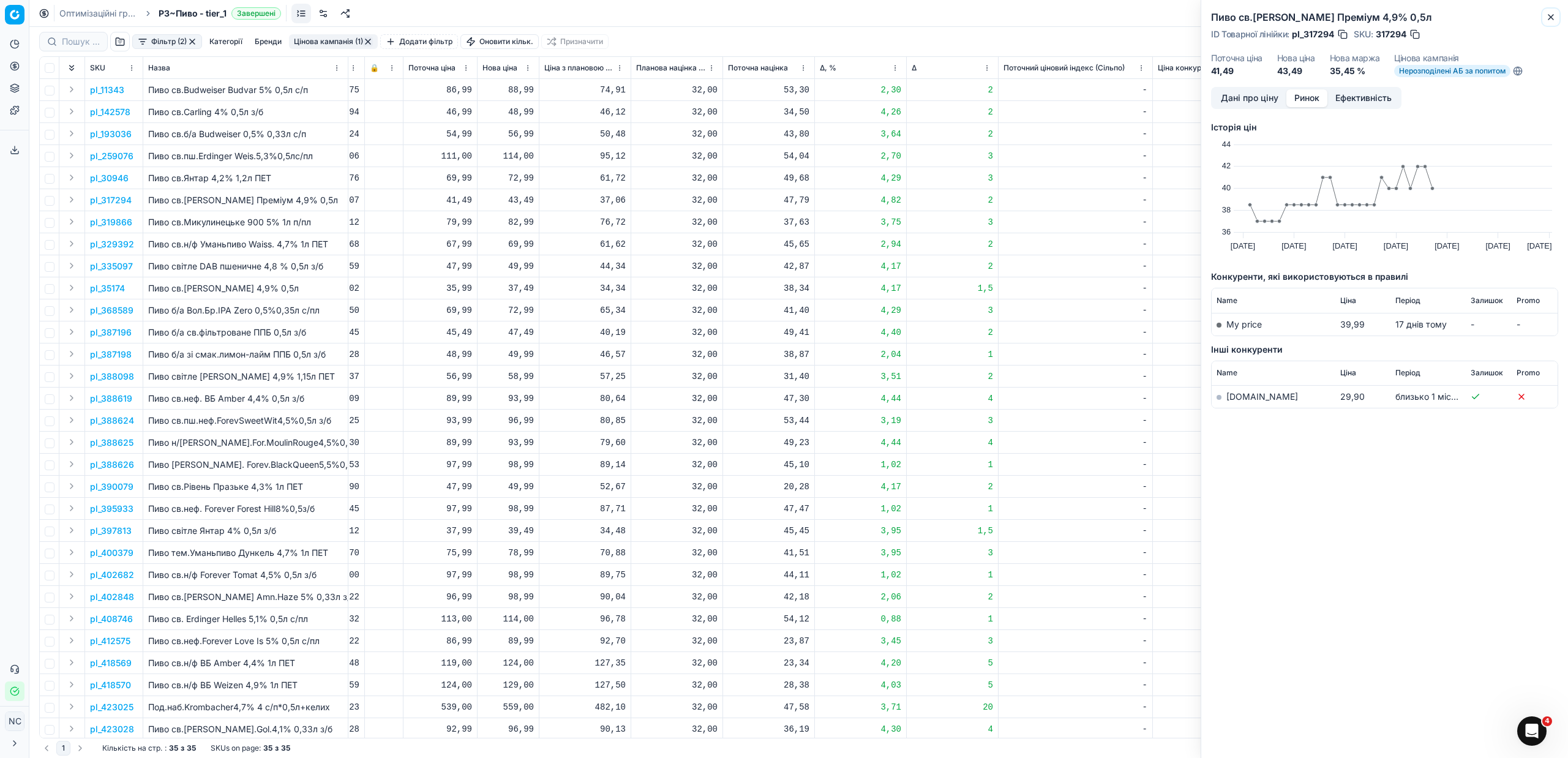
click at [1554, 18] on icon "button" at bounding box center [1550, 17] width 10 height 10
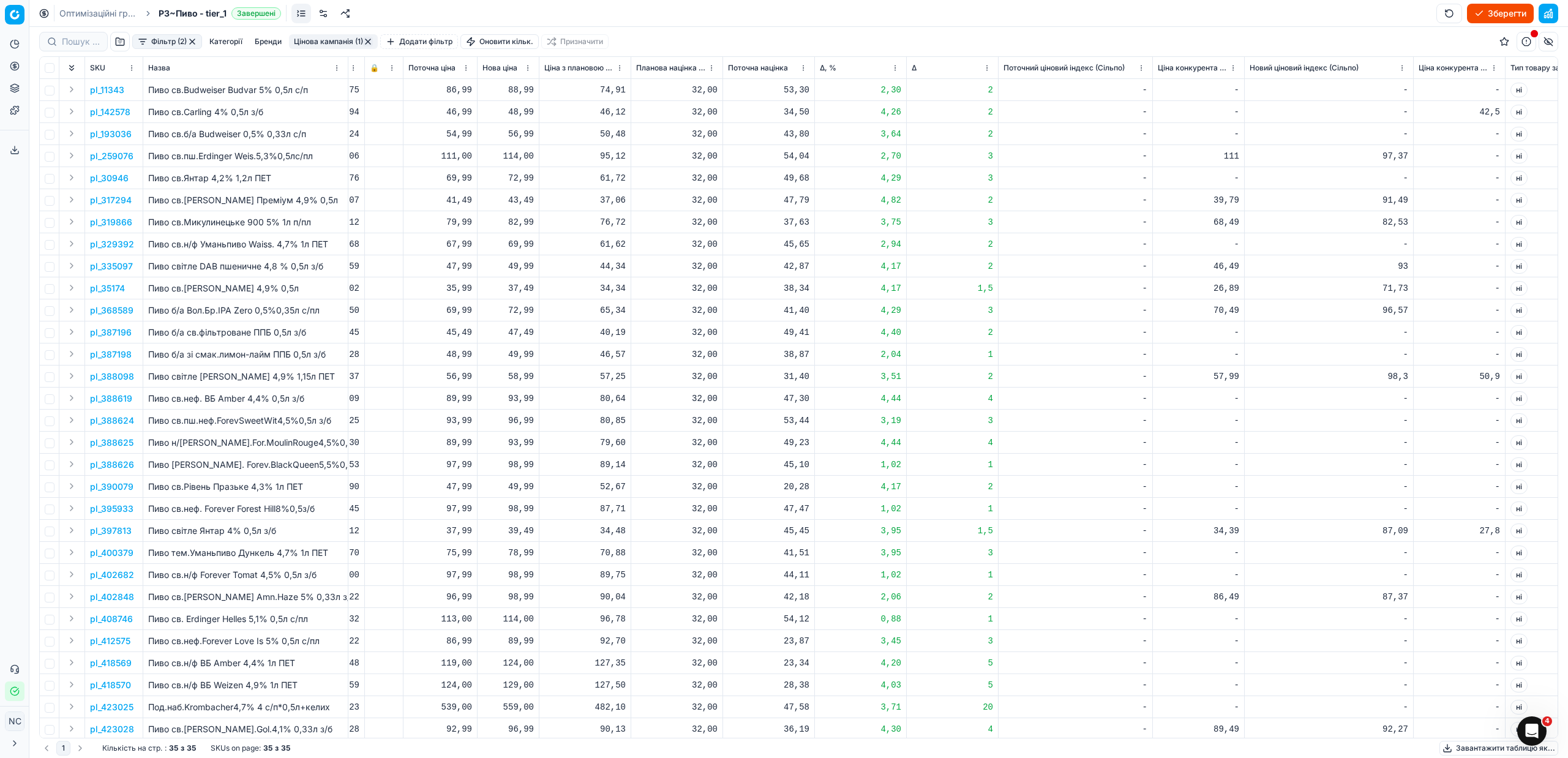
click at [122, 532] on p "pl_397813" at bounding box center [110, 531] width 42 height 13
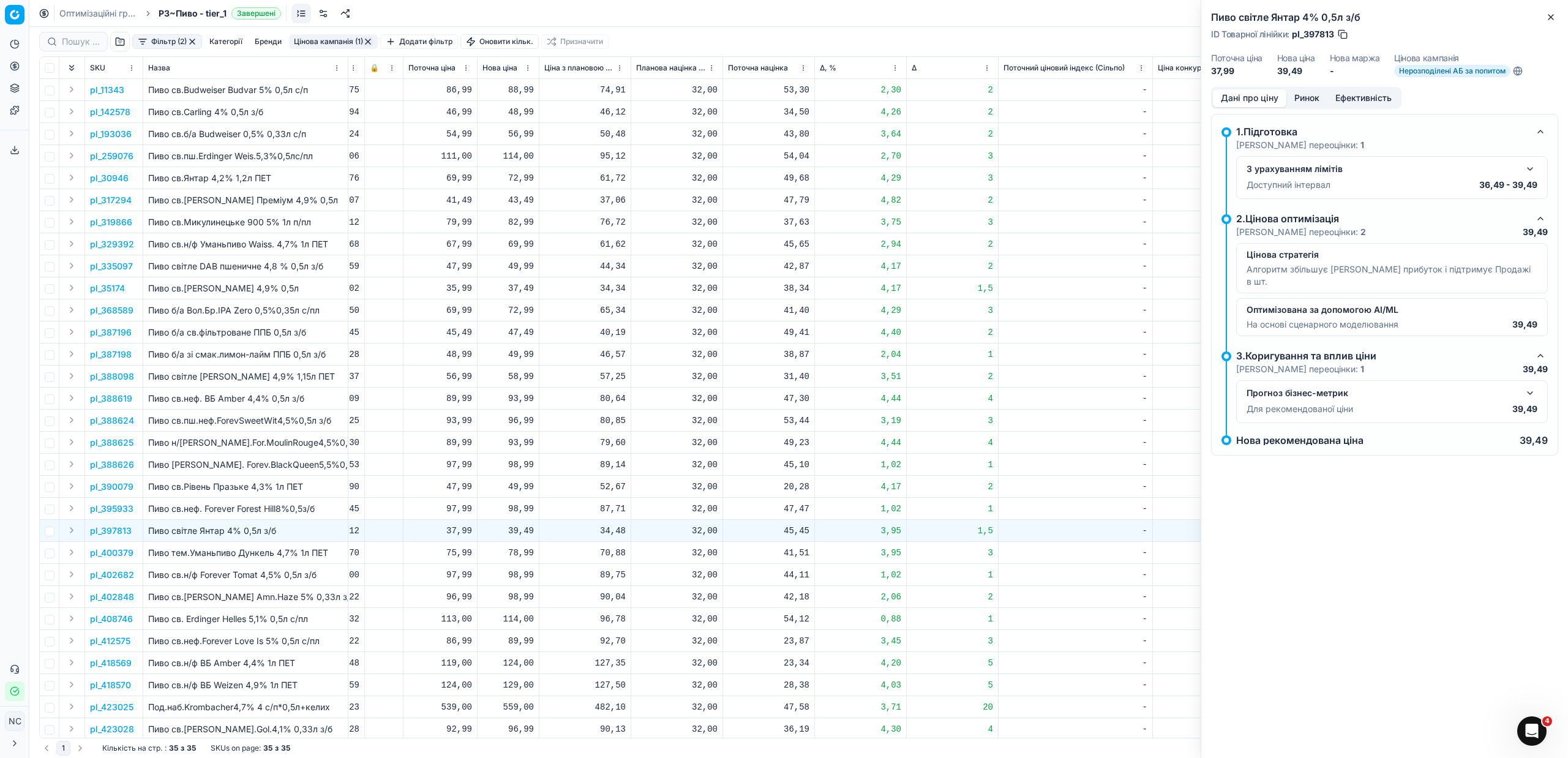
click at [1306, 96] on button "Ринок" at bounding box center [1307, 98] width 41 height 18
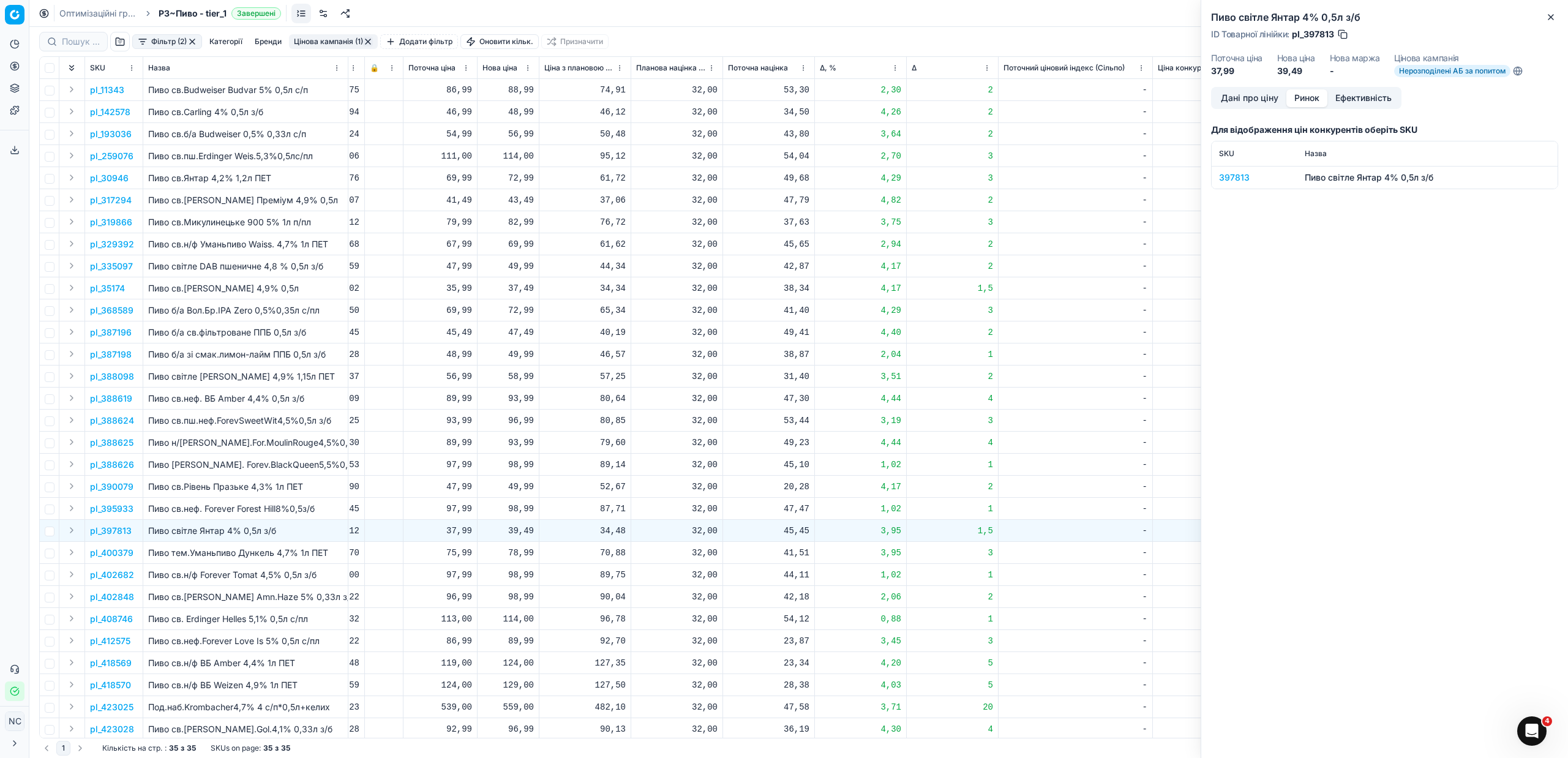
click at [1227, 174] on div "397813" at bounding box center [1254, 178] width 71 height 13
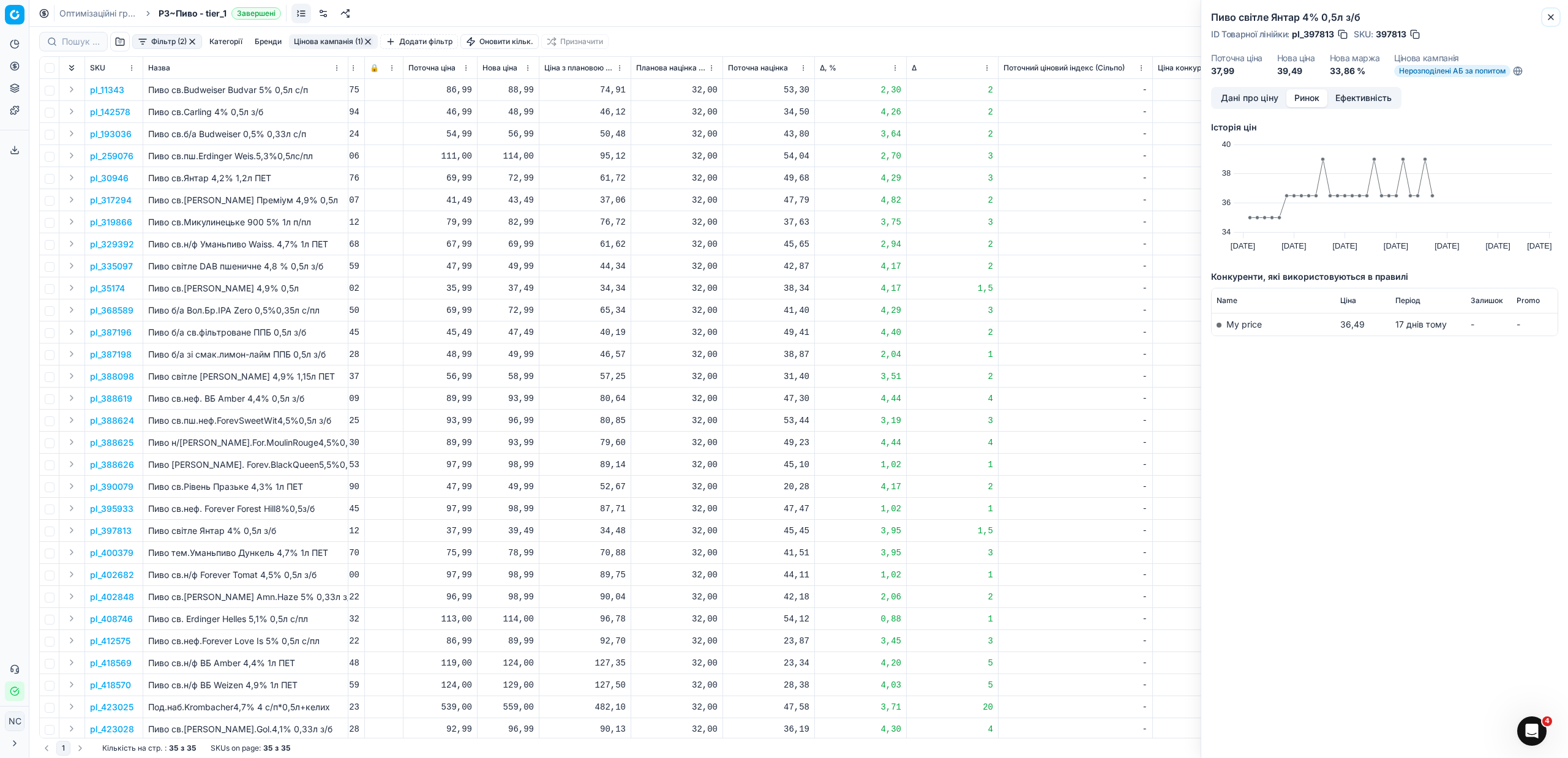
click at [1551, 17] on icon "button" at bounding box center [1550, 17] width 5 height 5
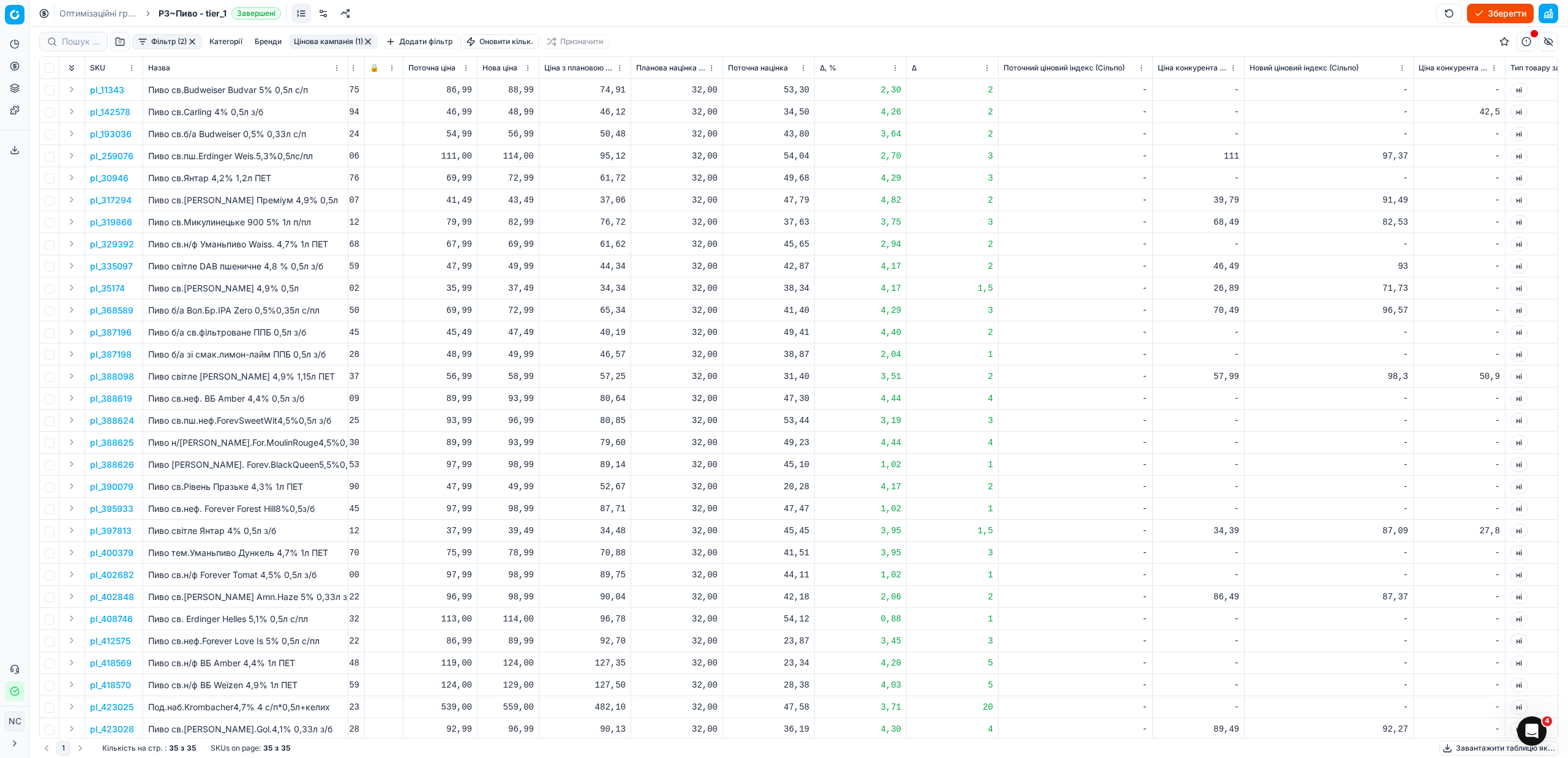
click at [110, 598] on p "pl_402848" at bounding box center [112, 597] width 44 height 13
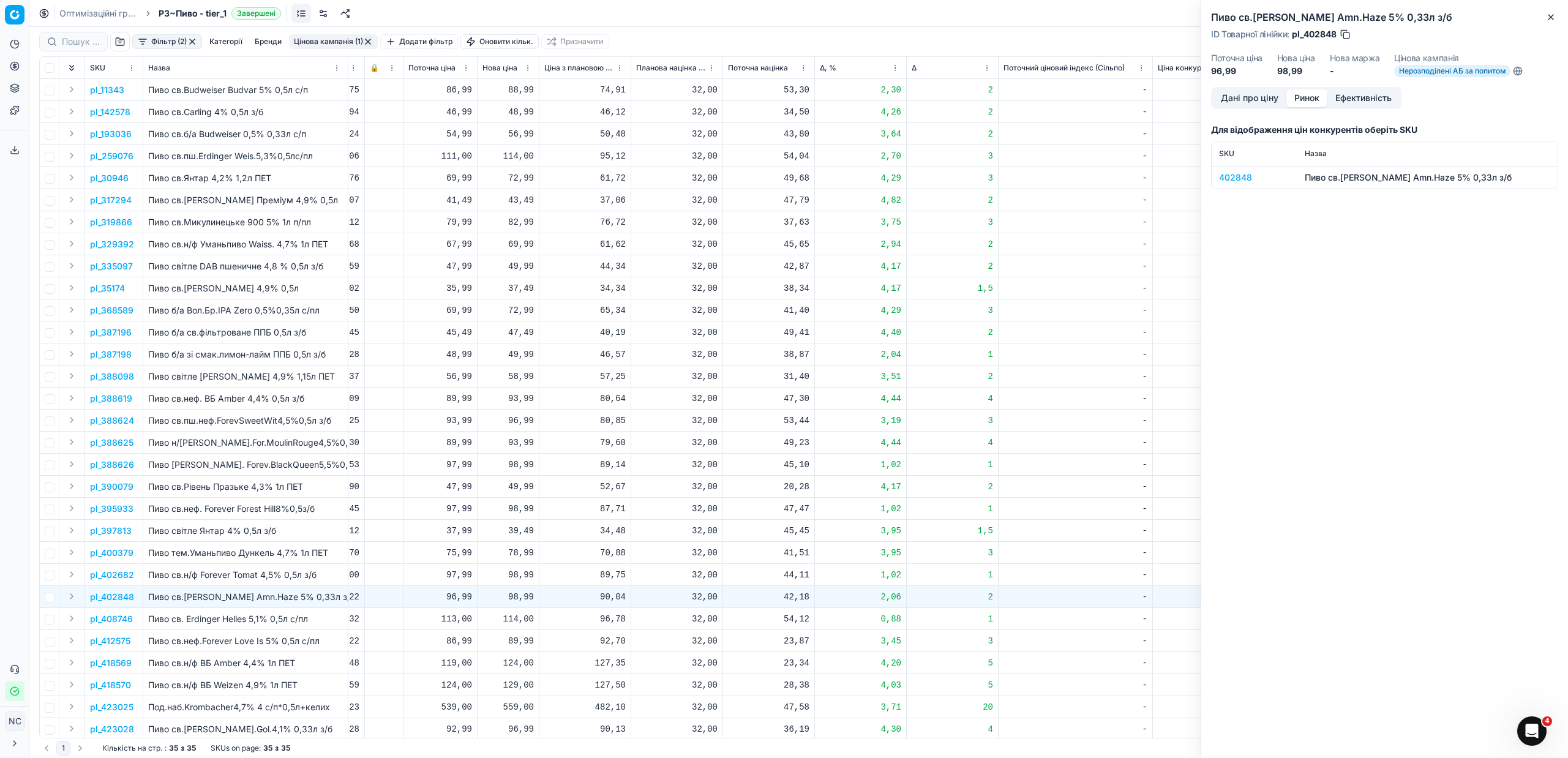
click at [1316, 92] on button "Ринок" at bounding box center [1307, 98] width 41 height 18
click at [1224, 179] on div "402848" at bounding box center [1254, 178] width 71 height 13
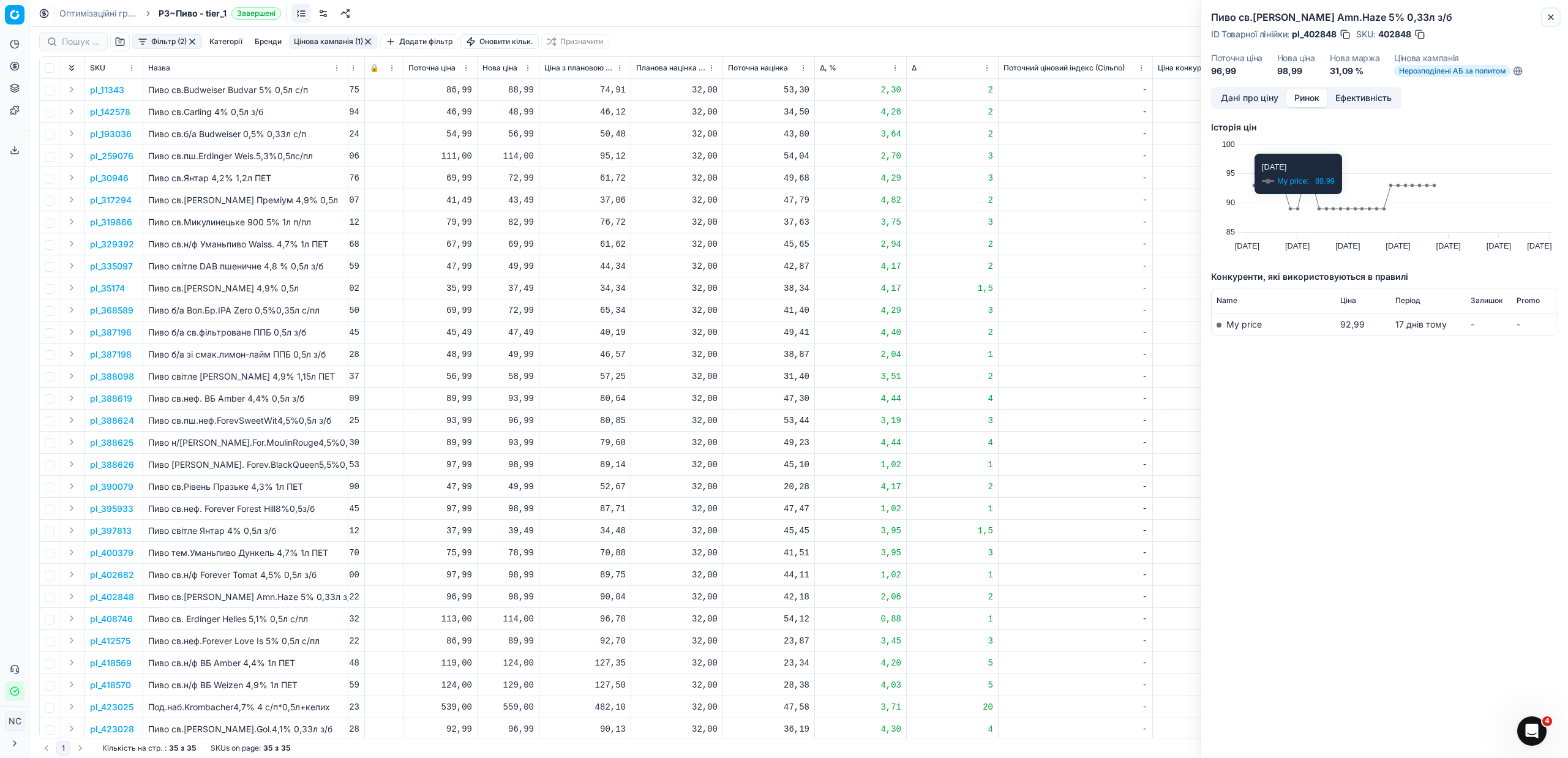
click at [1552, 21] on icon "button" at bounding box center [1550, 17] width 10 height 10
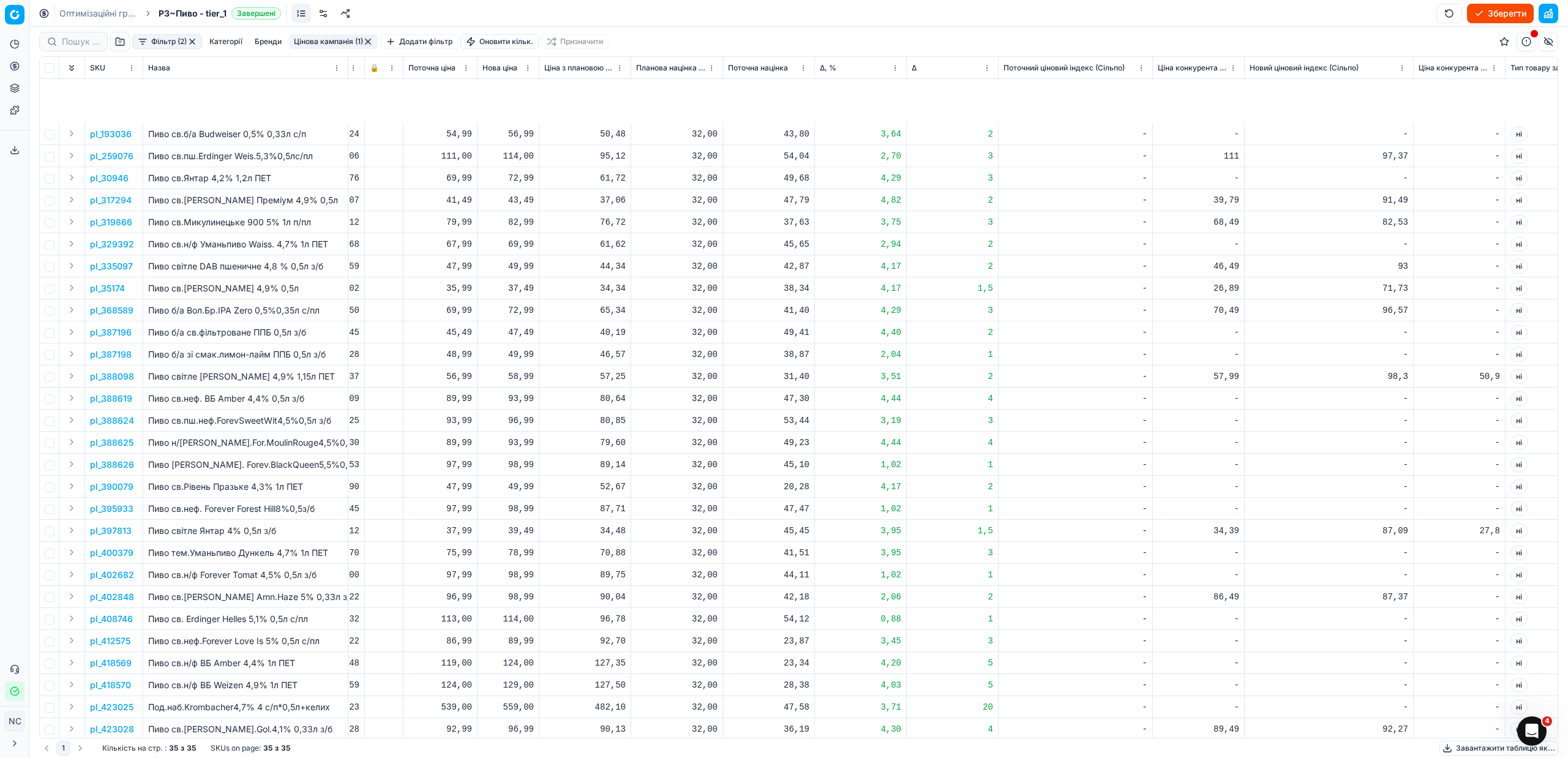
scroll to position [127, 491]
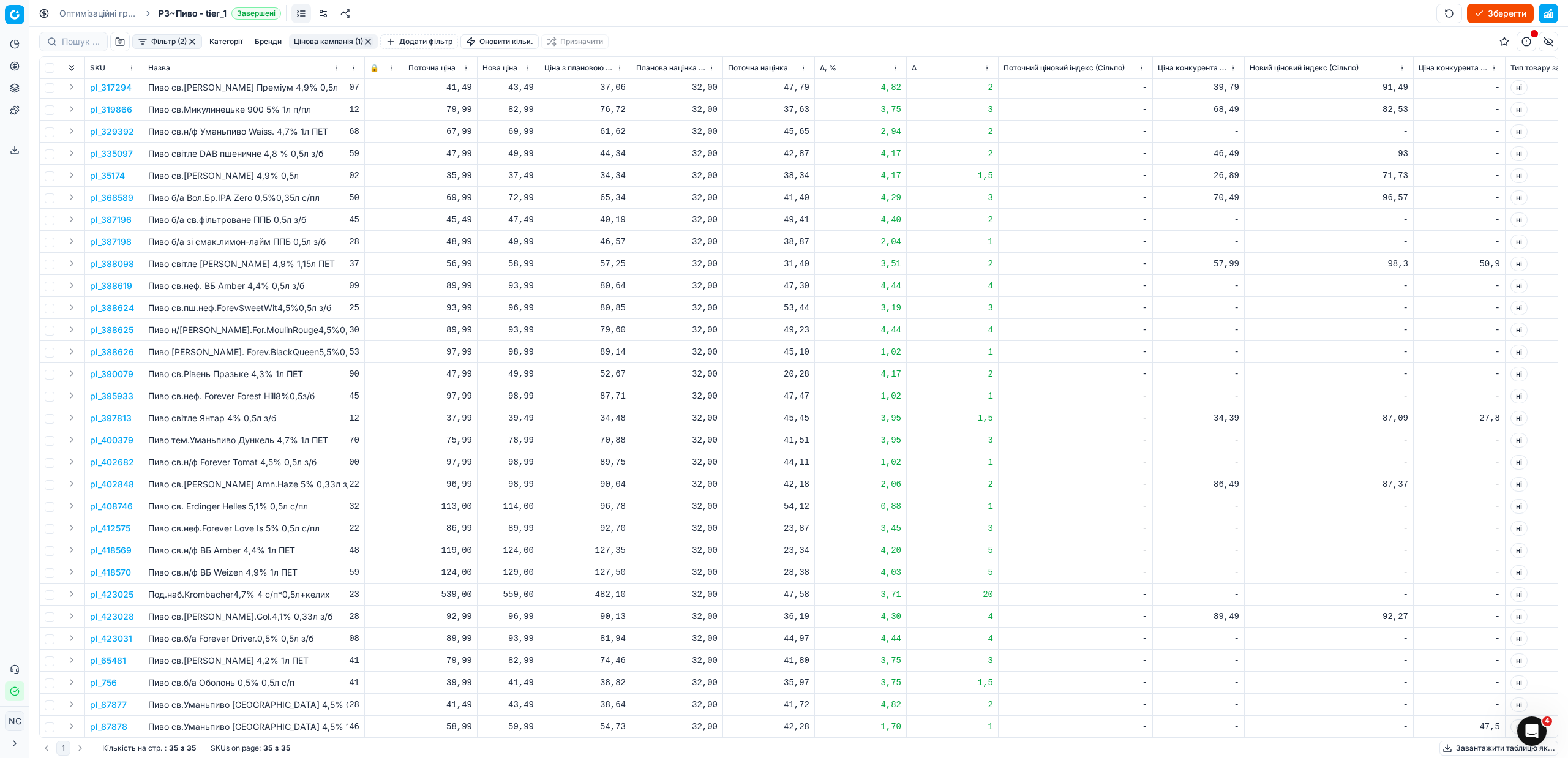
click at [121, 611] on p "pl_423028" at bounding box center [112, 617] width 44 height 13
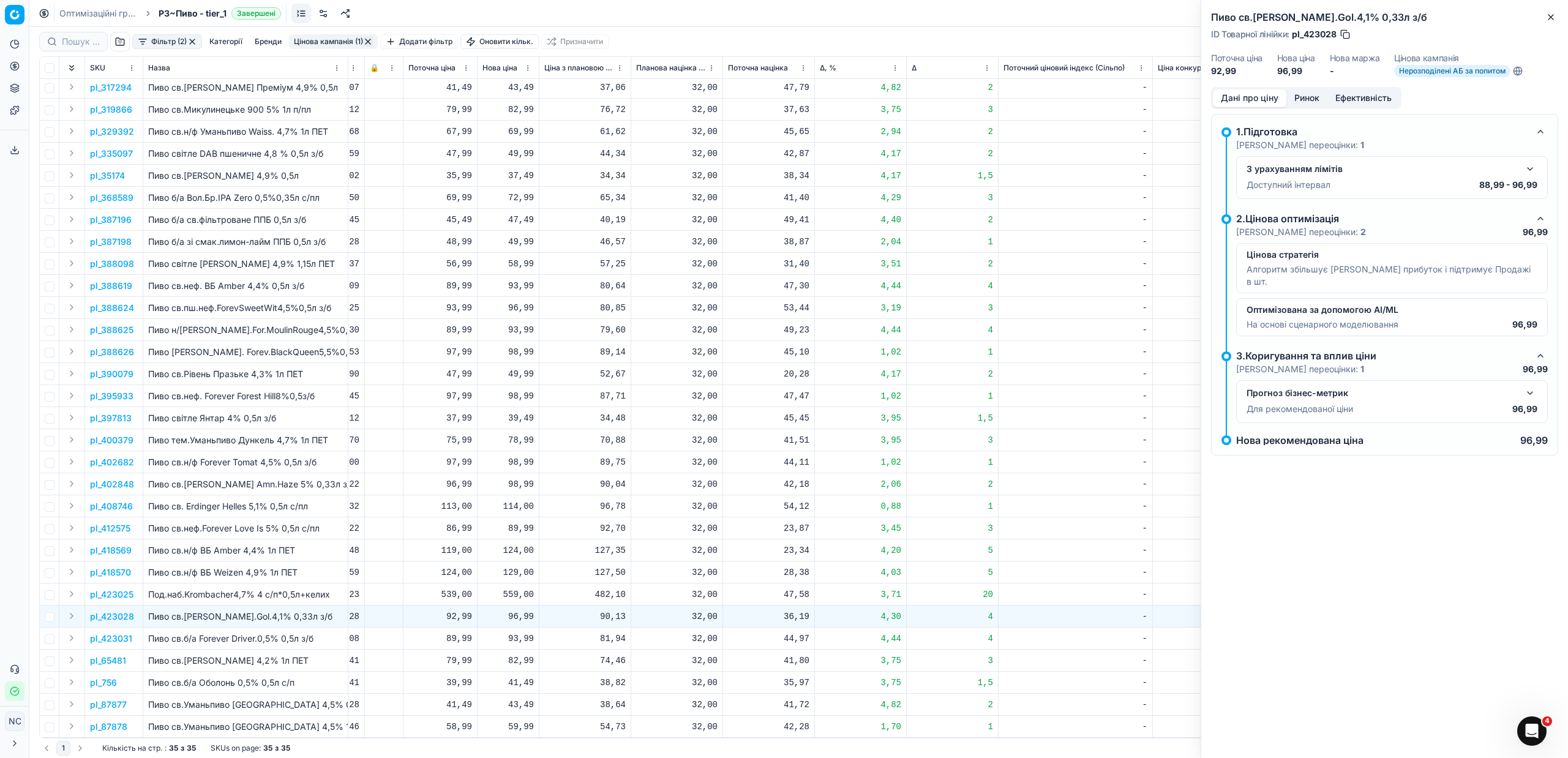
click at [1317, 95] on button "Ринок" at bounding box center [1307, 98] width 41 height 18
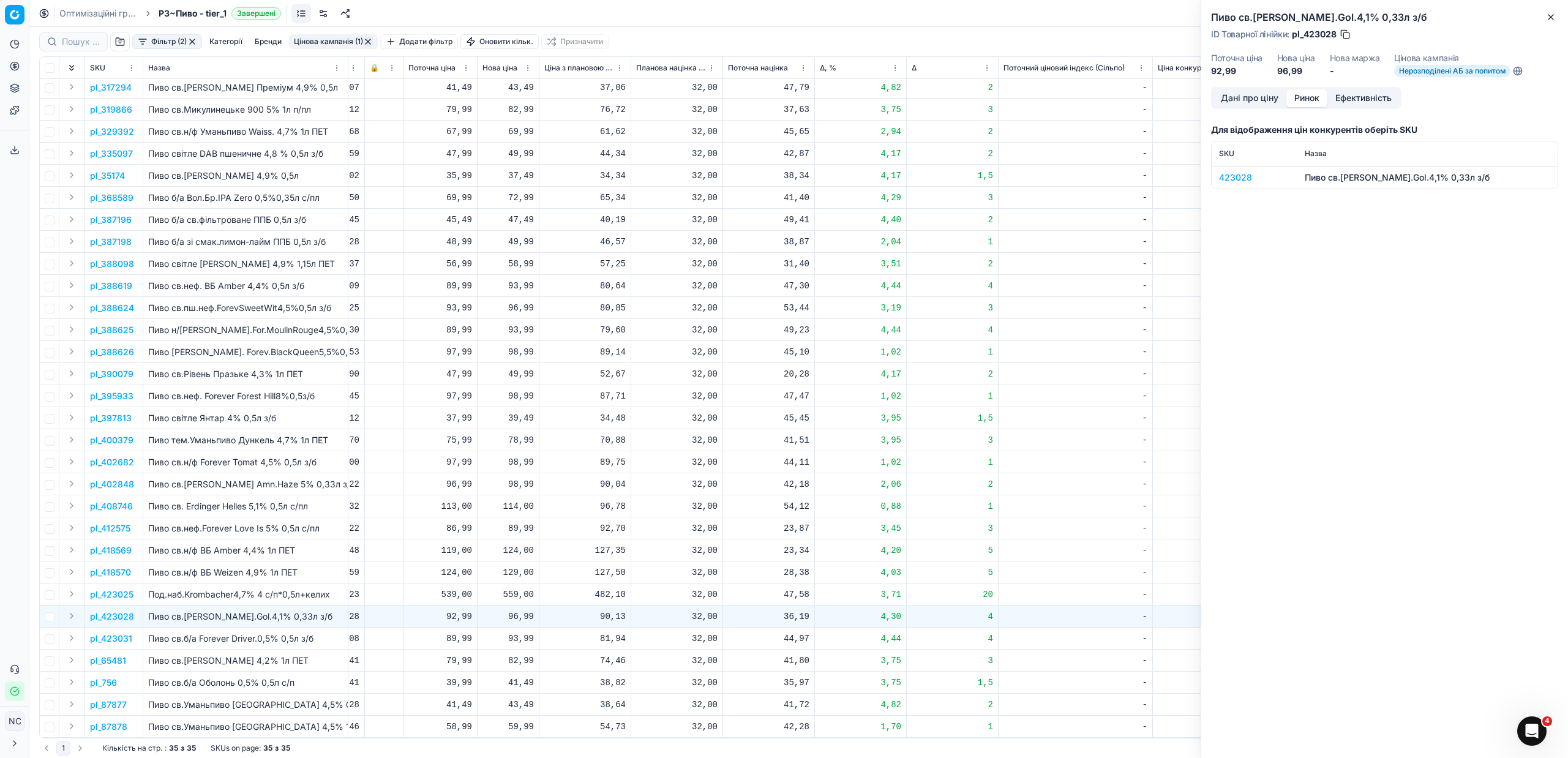
click at [1250, 178] on div "423028" at bounding box center [1254, 178] width 71 height 13
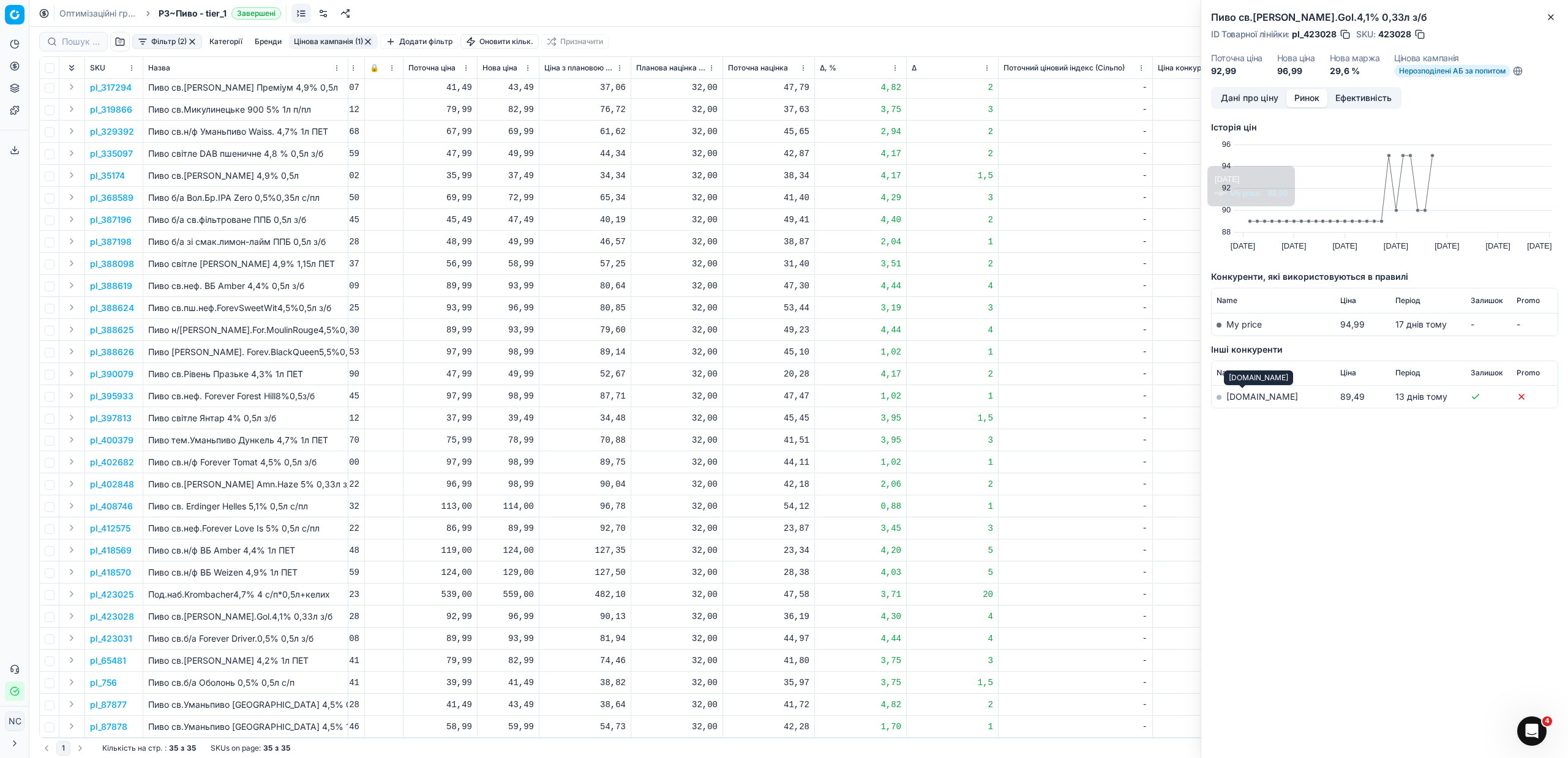
click at [1233, 396] on link "[DOMAIN_NAME]" at bounding box center [1262, 397] width 71 height 11
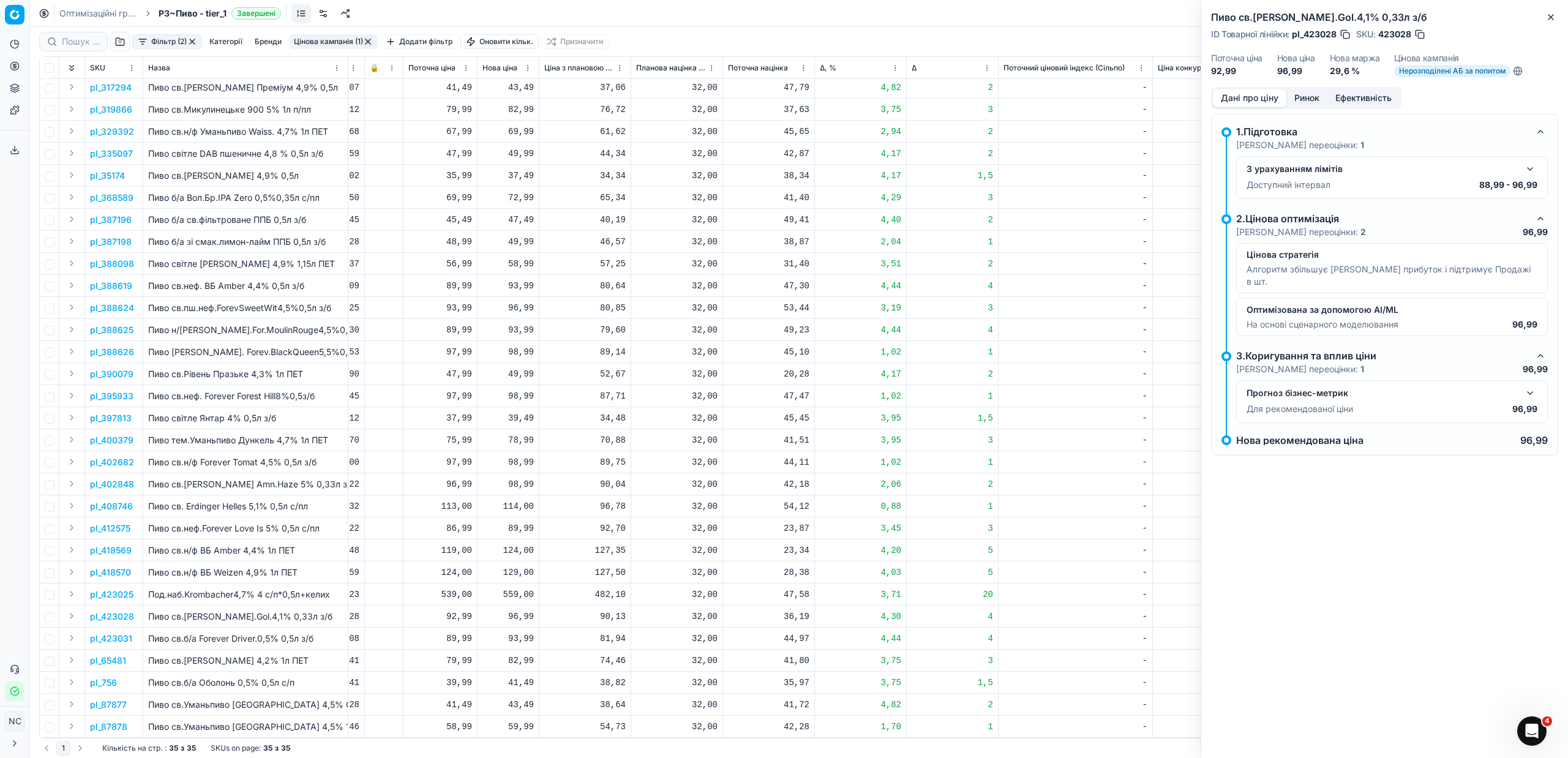
click at [1252, 97] on button "Дані про ціну" at bounding box center [1249, 98] width 73 height 18
click at [524, 611] on div "96,99" at bounding box center [508, 617] width 51 height 13
type input "92"
type input "92.99"
click at [1546, 13] on icon "button" at bounding box center [1550, 17] width 10 height 10
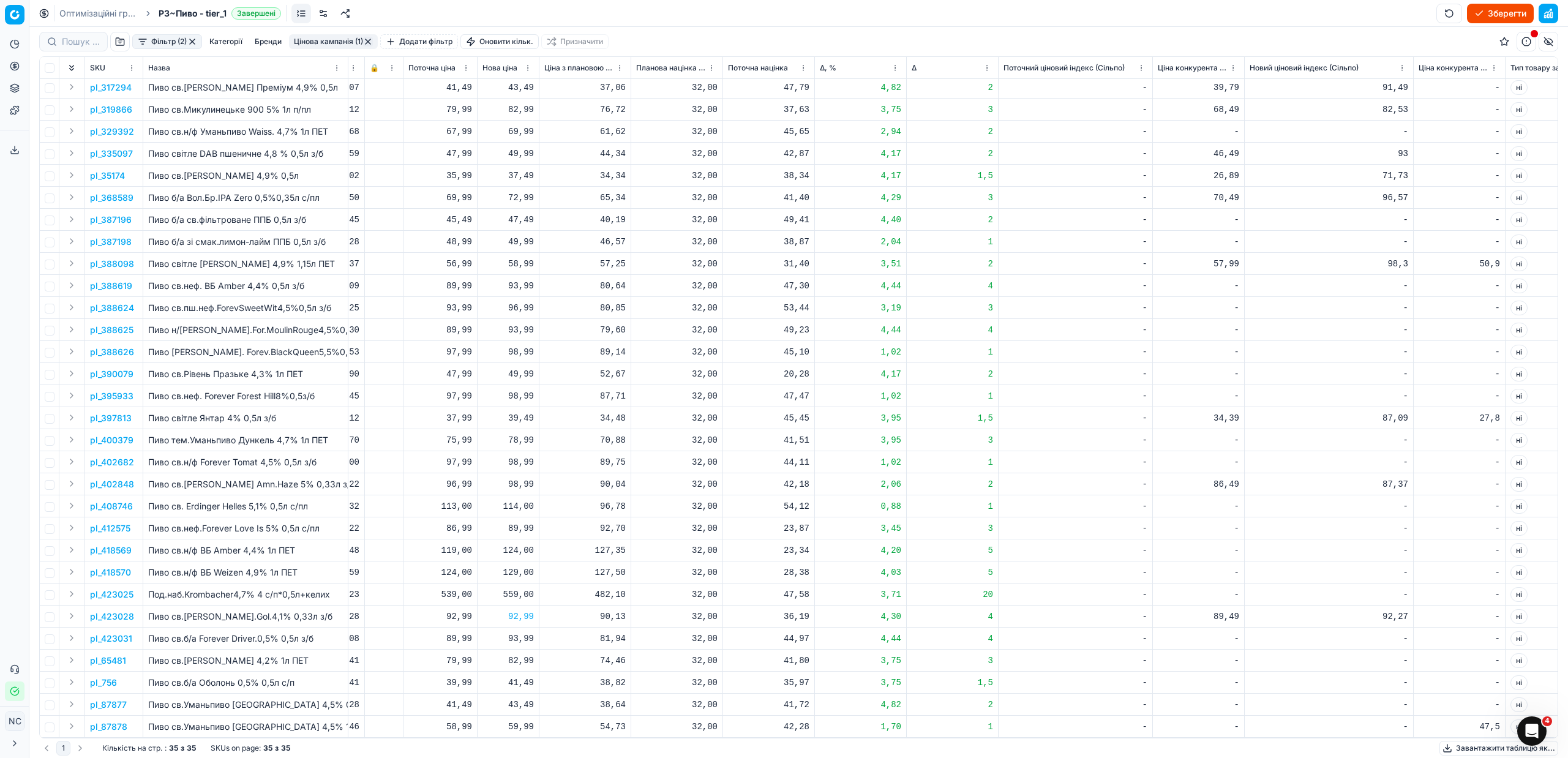
click at [372, 42] on button "button" at bounding box center [368, 42] width 10 height 10
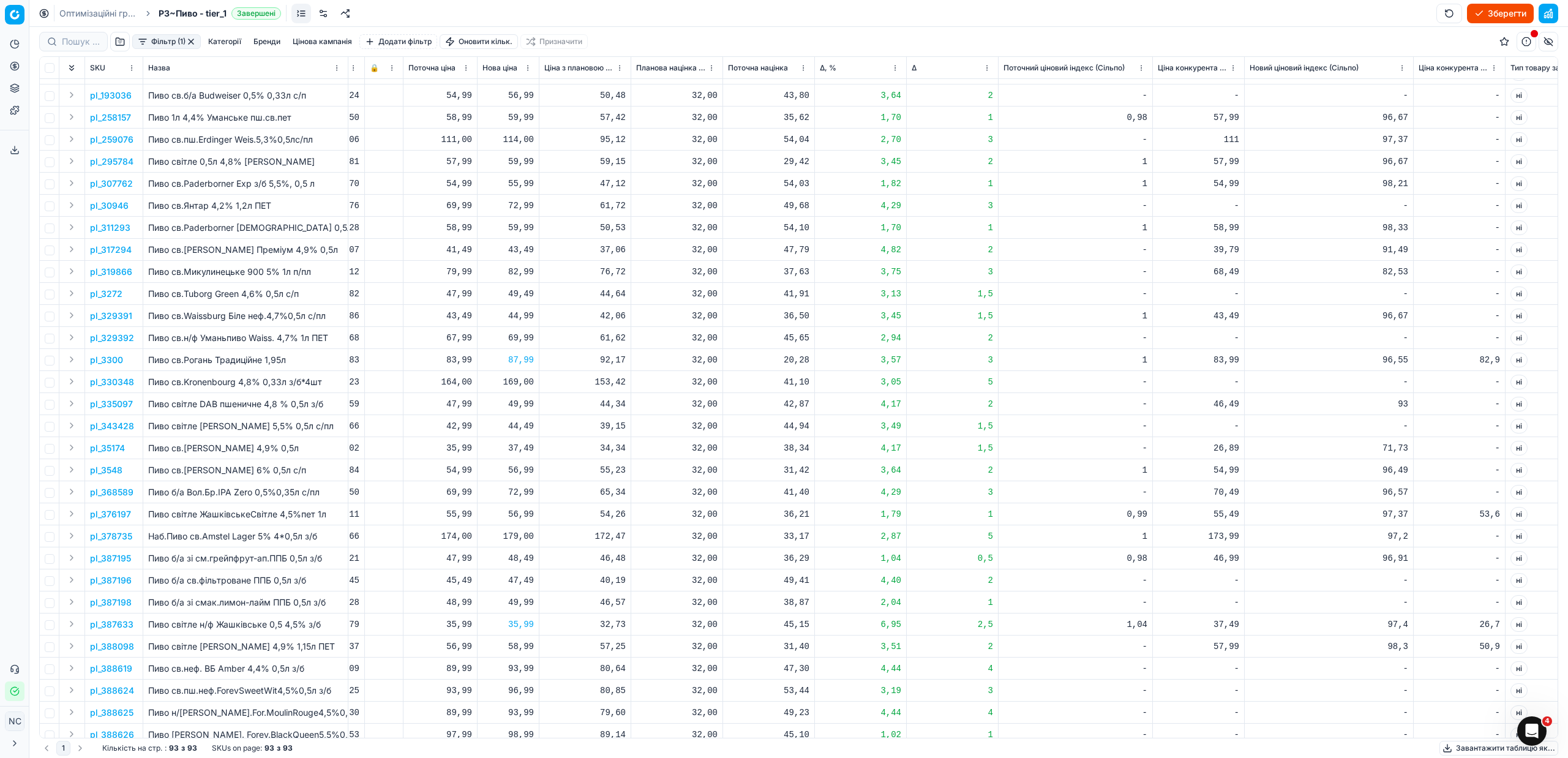
click at [324, 37] on button "Цінова кампанія" at bounding box center [322, 42] width 69 height 15
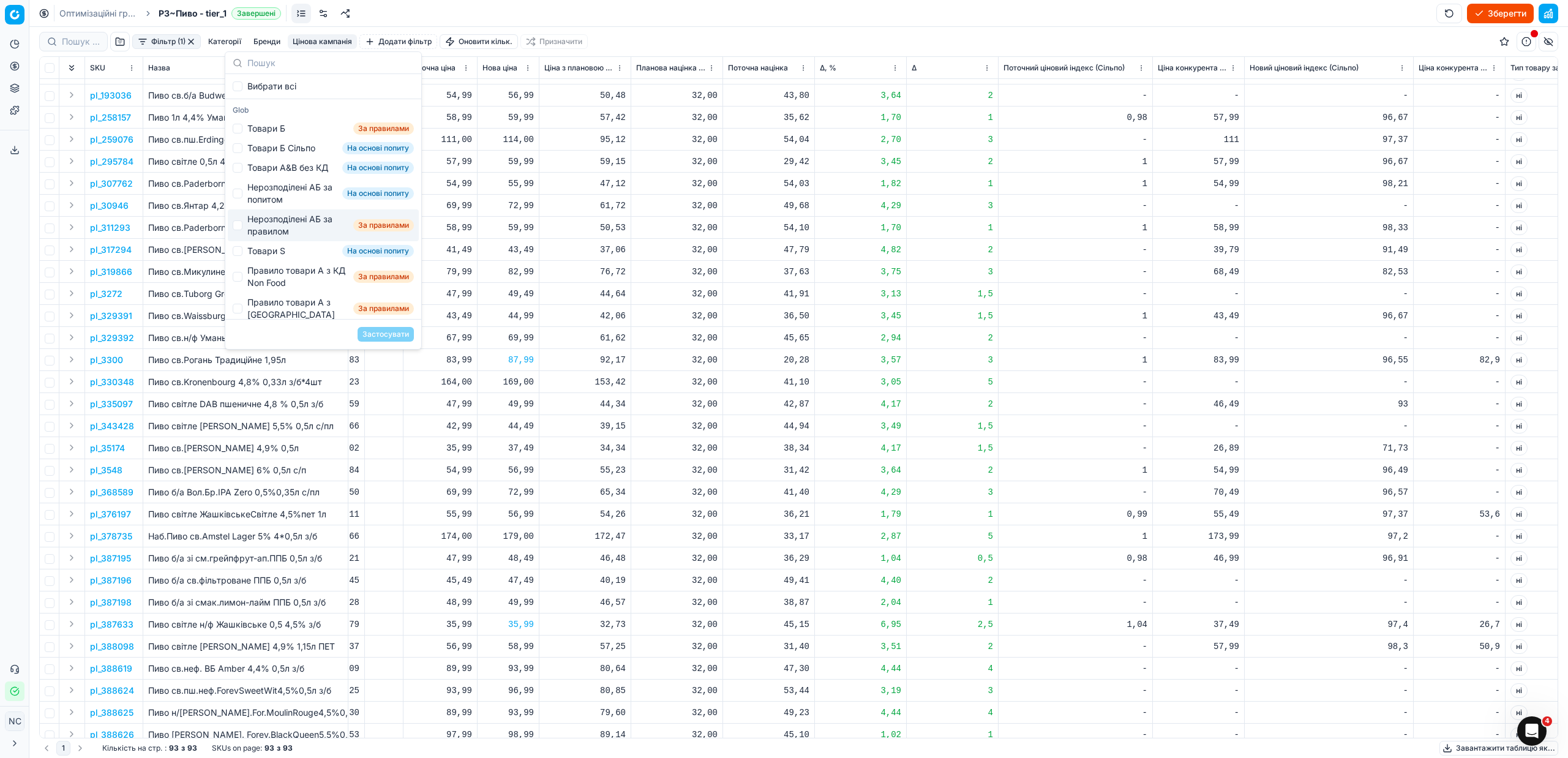
click at [260, 232] on div "Нерозподілені АБ за правилом" at bounding box center [298, 225] width 101 height 24
checkbox input "true"
click at [382, 336] on button "Застосувати" at bounding box center [386, 334] width 56 height 15
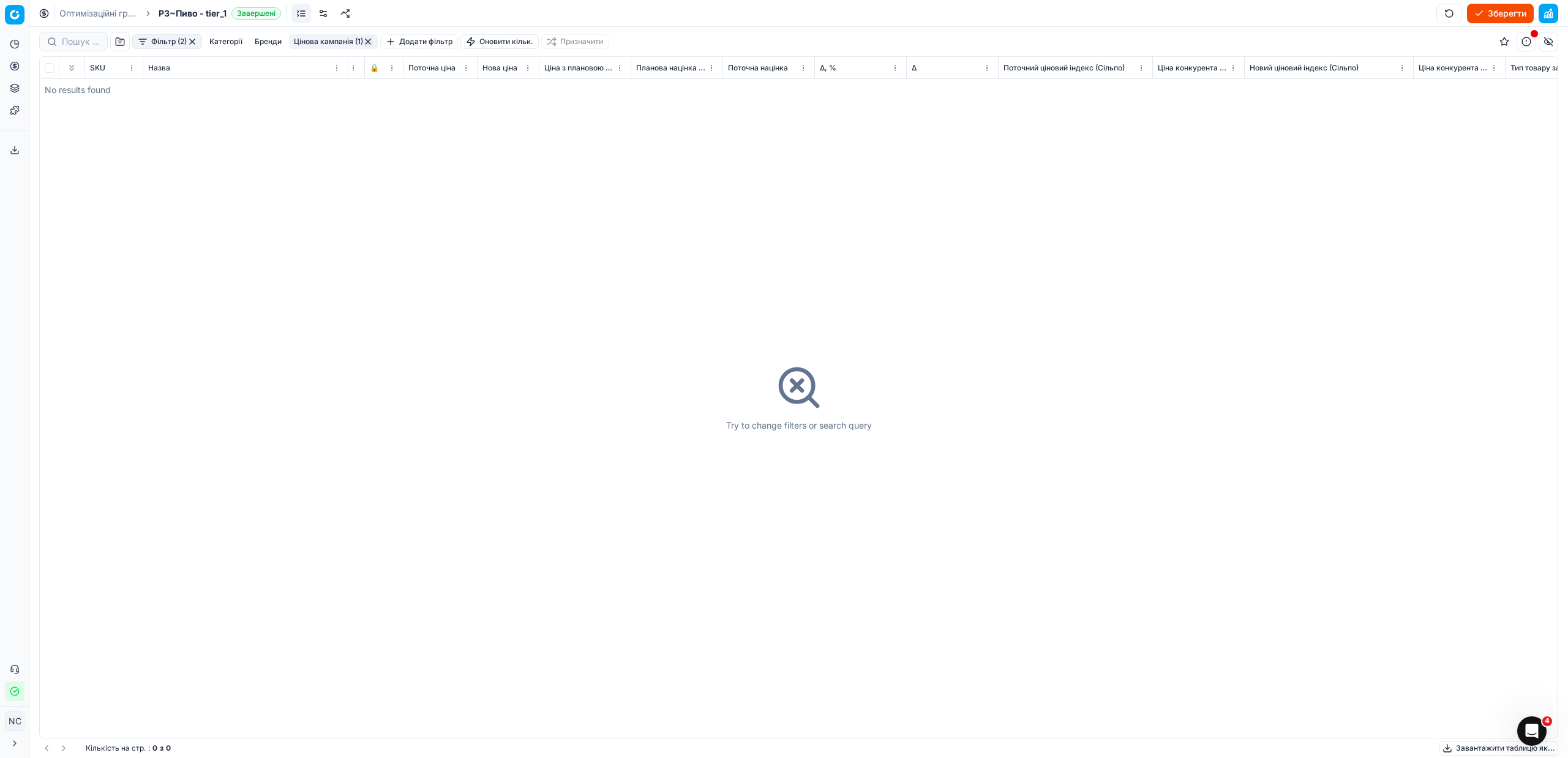
scroll to position [0, 491]
click at [373, 39] on button "button" at bounding box center [368, 42] width 10 height 10
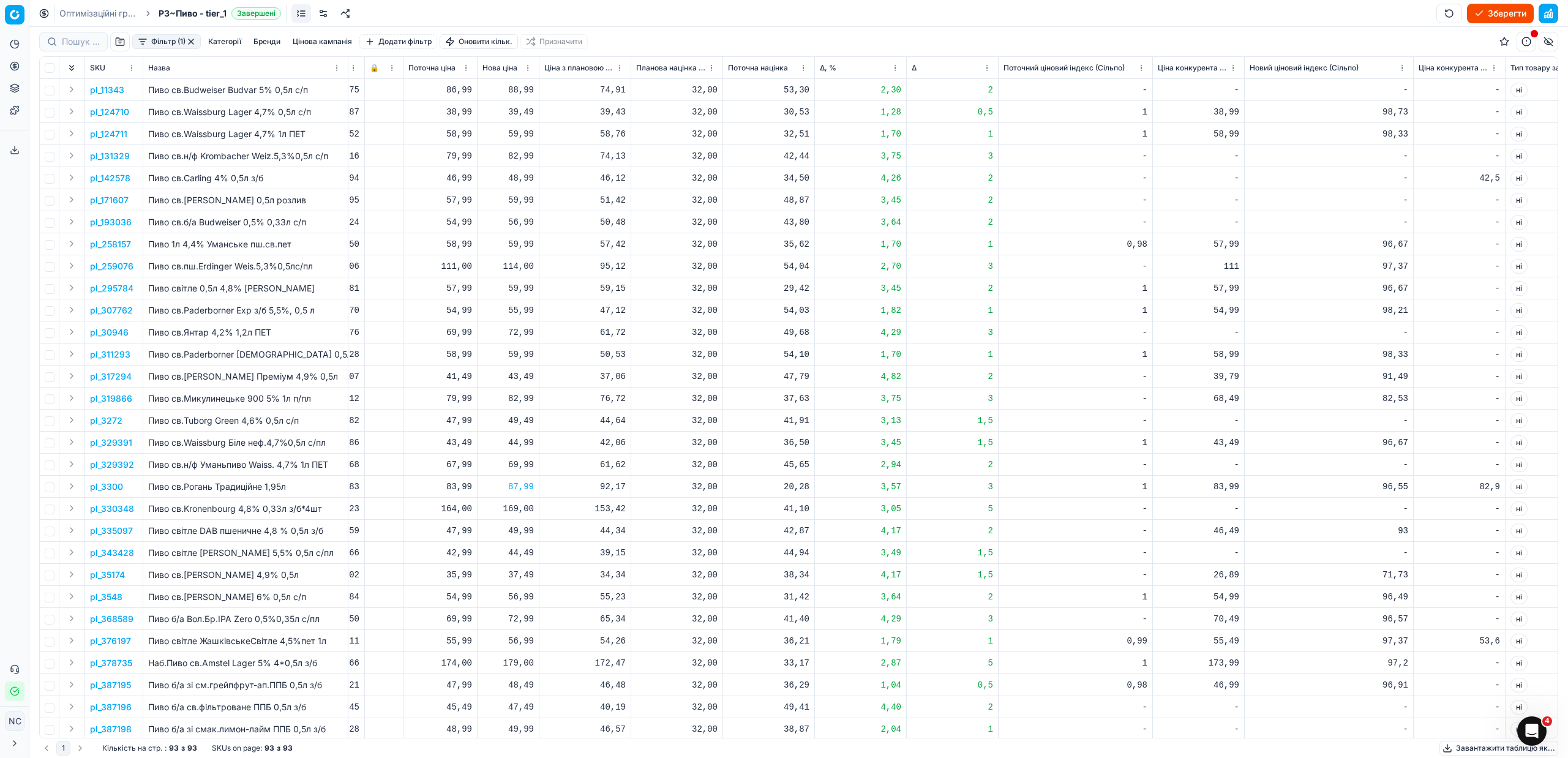
click at [195, 41] on button "button" at bounding box center [191, 42] width 10 height 10
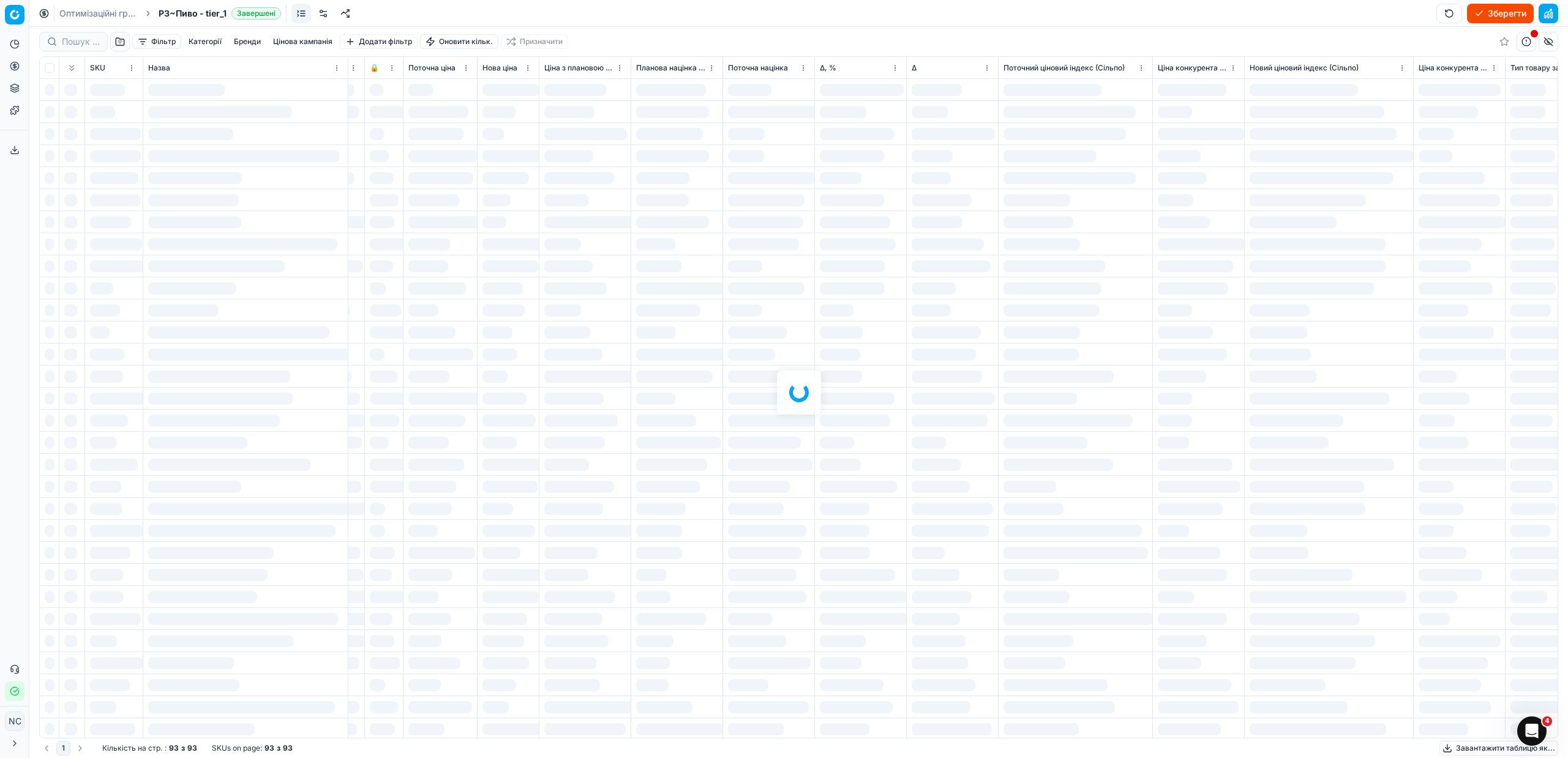
click at [119, 37] on div at bounding box center [799, 392] width 1538 height 731
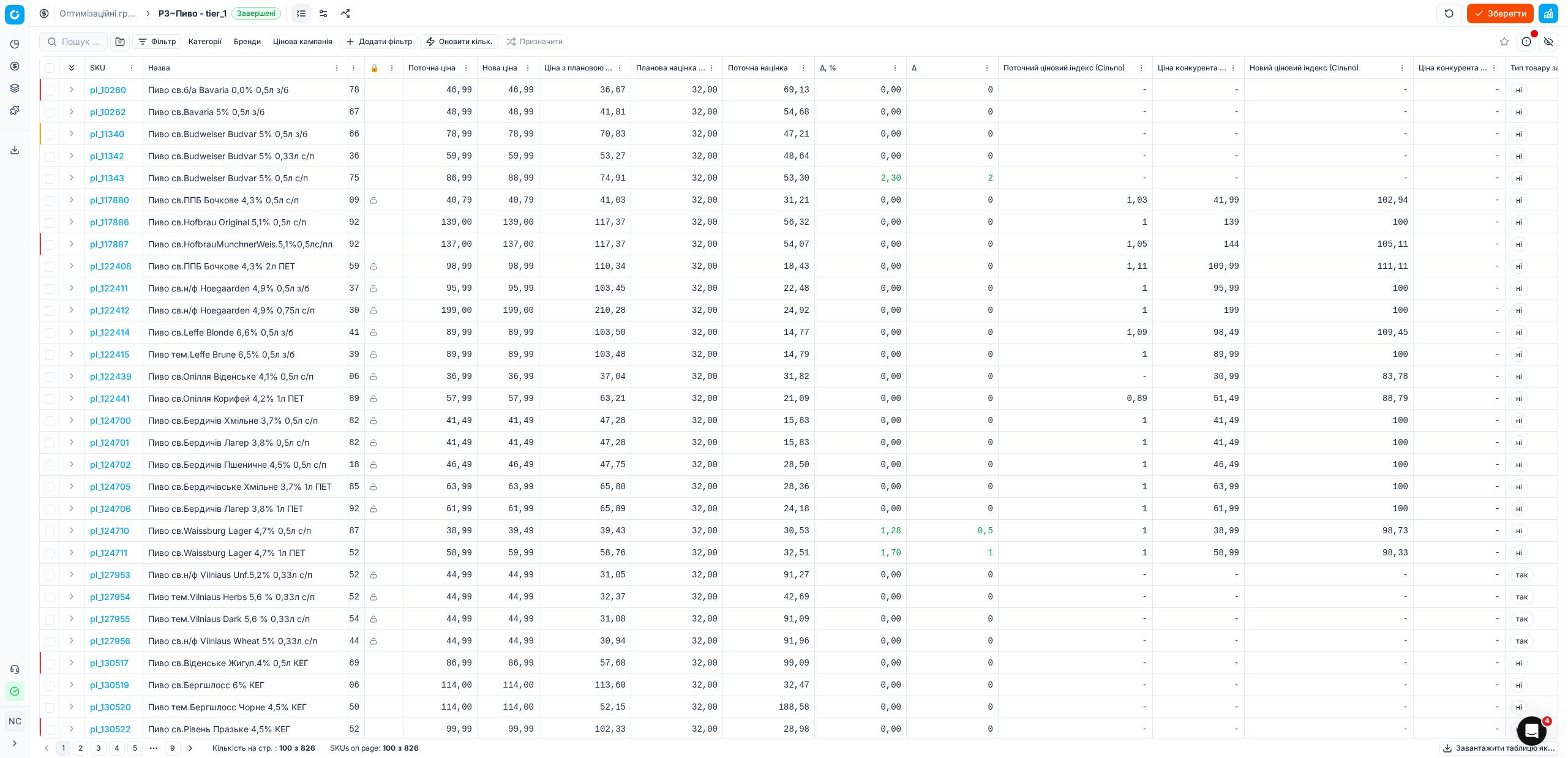
click at [123, 40] on button "button" at bounding box center [120, 42] width 20 height 20
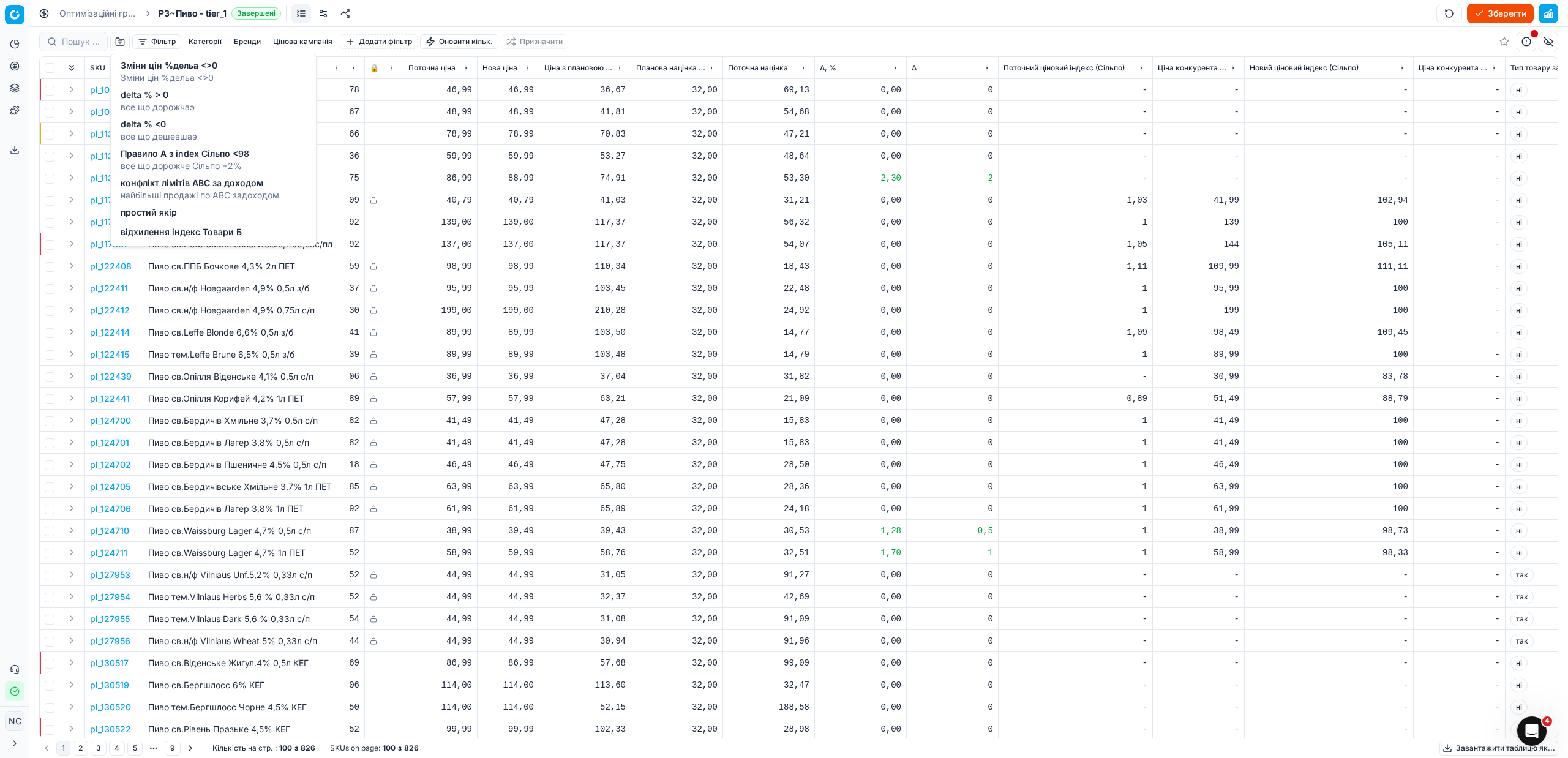
click at [166, 131] on span "все що дешевшаэ" at bounding box center [159, 137] width 77 height 13
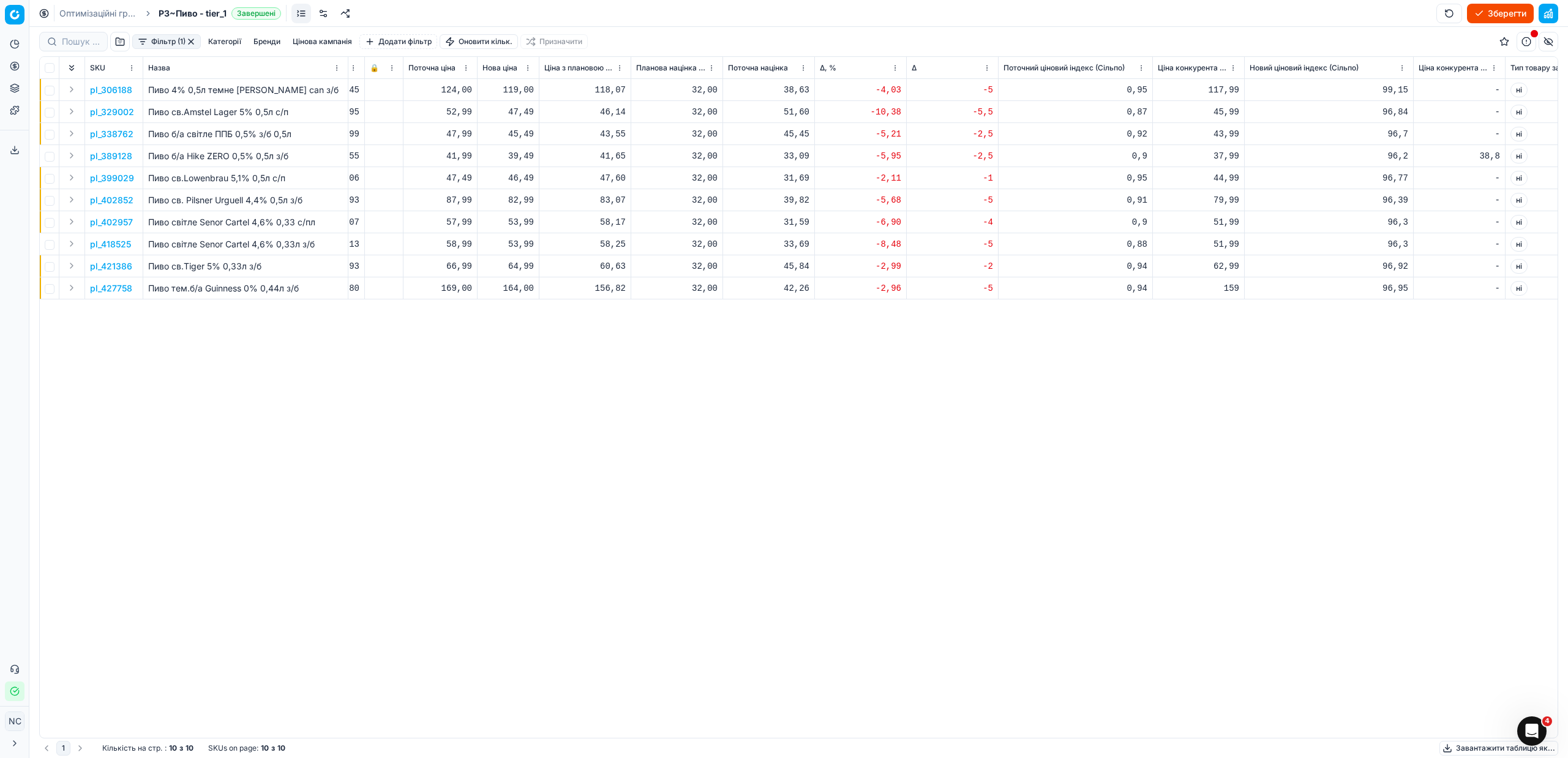
click at [149, 38] on button "Фільтр (1)" at bounding box center [166, 42] width 69 height 15
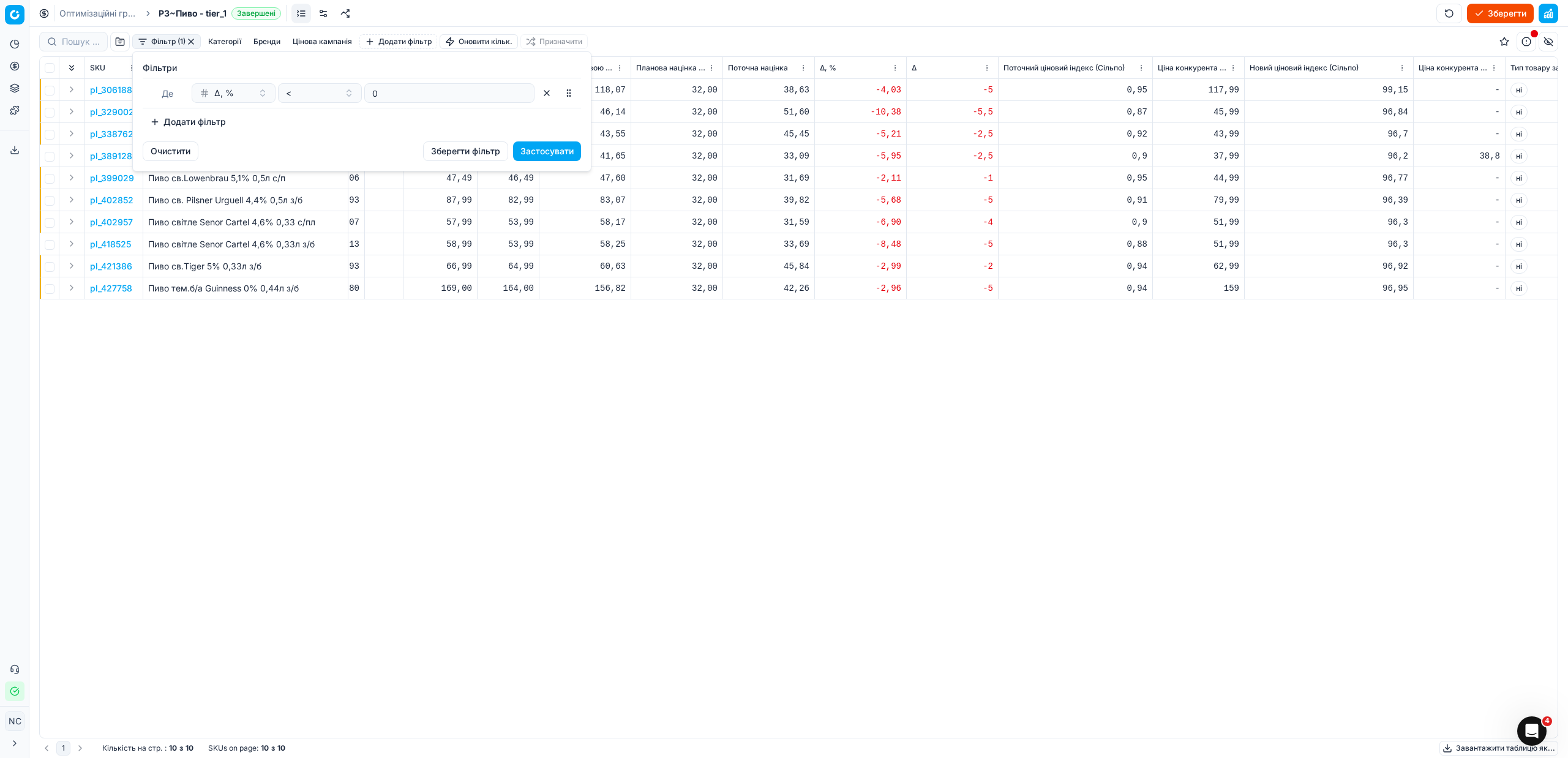
click at [154, 120] on button "Додати фільтр" at bounding box center [187, 122] width 90 height 20
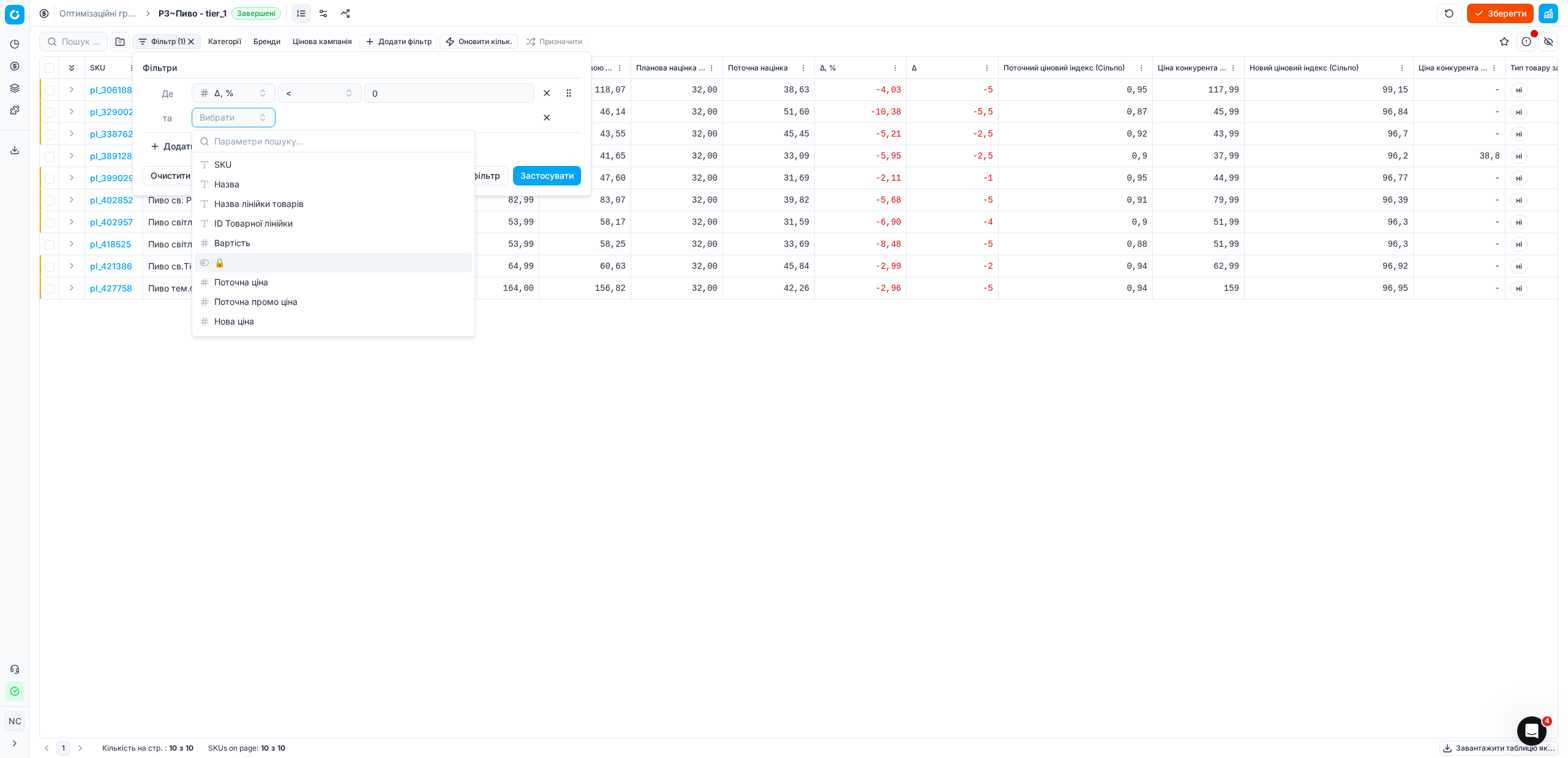
click at [220, 267] on div "🔒" at bounding box center [333, 263] width 277 height 20
click at [283, 114] on button "button" at bounding box center [288, 118] width 20 height 11
checkbox input "false"
click at [543, 177] on button "Застосувати" at bounding box center [547, 176] width 68 height 20
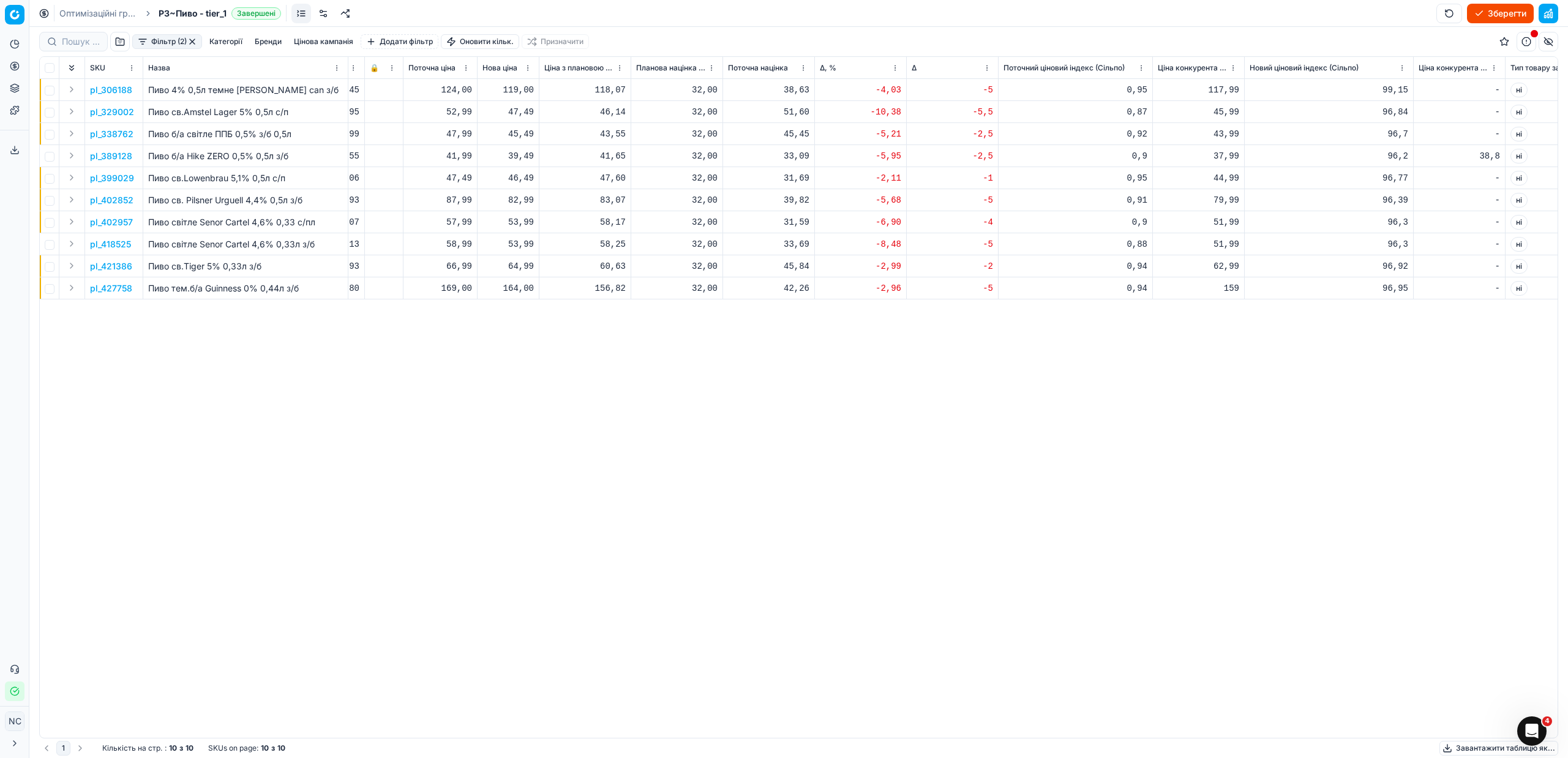
drag, startPoint x: 540, startPoint y: 323, endPoint x: 1202, endPoint y: 514, distance: 689.0
click at [1202, 514] on div "SKU Назва Одиниці виміру Бренди Остання зміна ціни Тип переоцінки Цінова кампан…" at bounding box center [798, 397] width 1518 height 681
click at [114, 89] on p "pl_306188" at bounding box center [111, 90] width 42 height 13
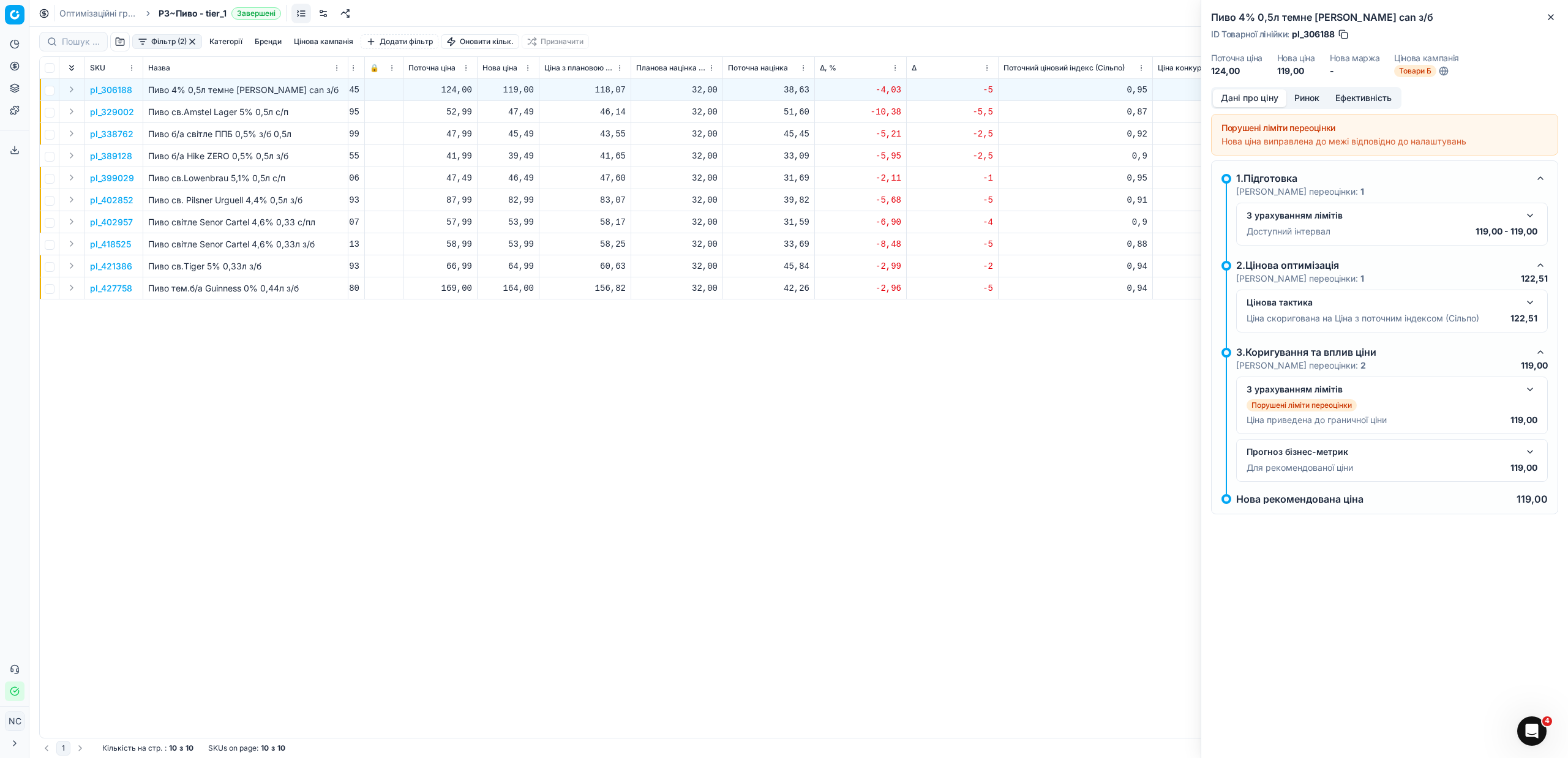
click at [614, 465] on div "pl_306188 Пиво 4% 0,5л темне [PERSON_NAME] can з/б [DATE] За правилами Товари Б…" at bounding box center [308, 409] width 1518 height 659
click at [1553, 18] on icon "button" at bounding box center [1550, 17] width 10 height 10
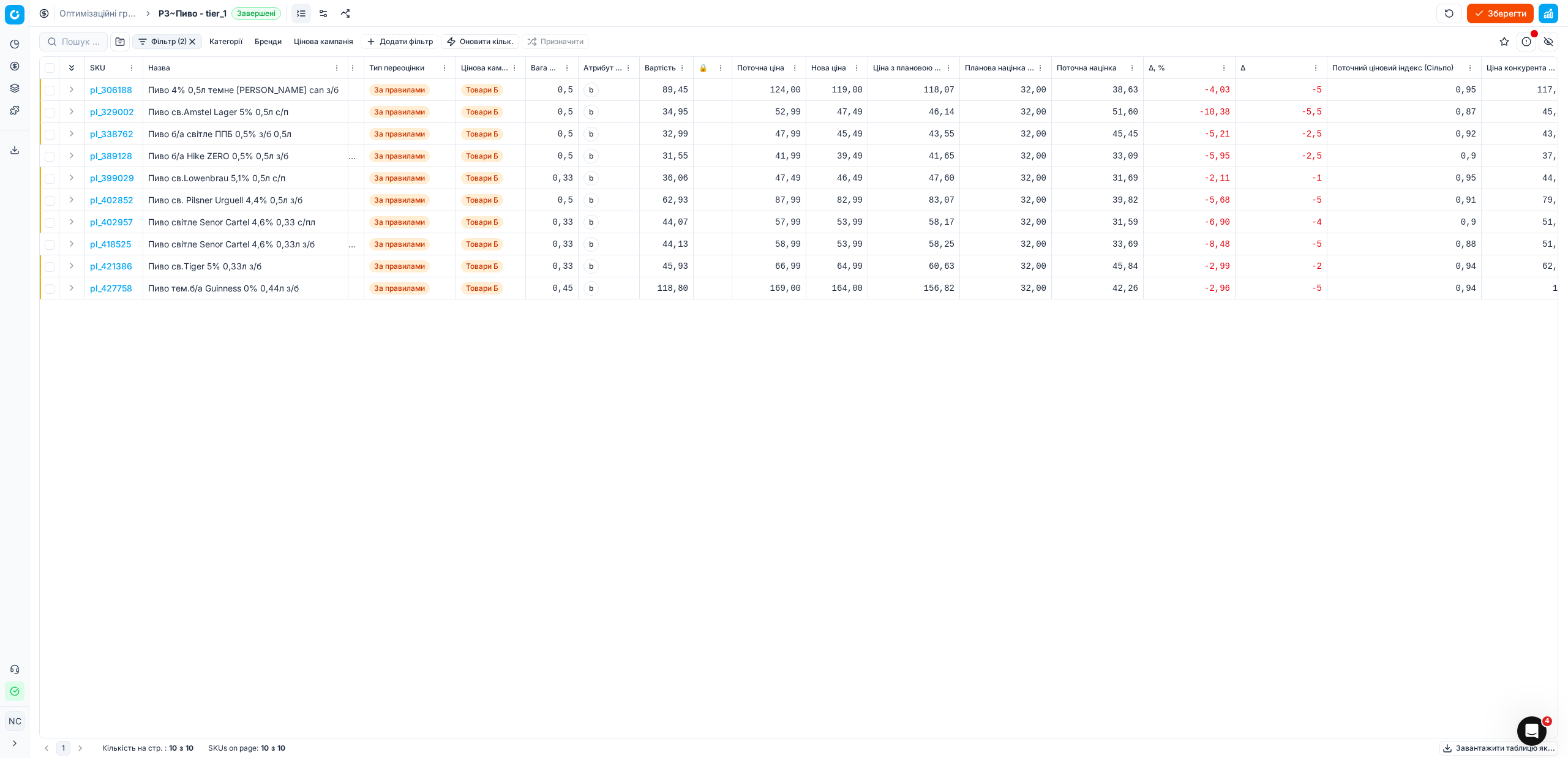
scroll to position [0, 349]
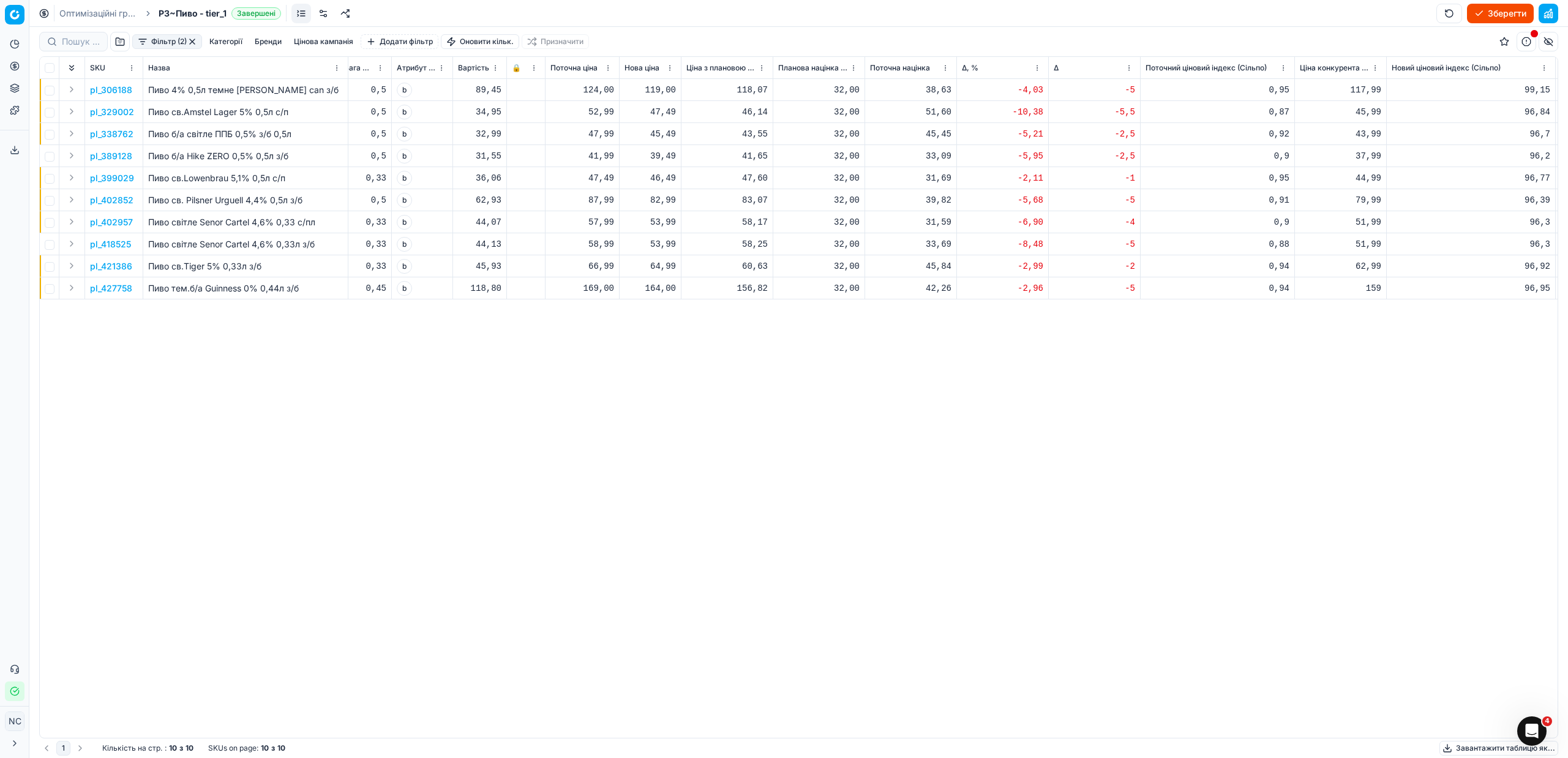
click at [127, 90] on p "pl_306188" at bounding box center [111, 90] width 42 height 13
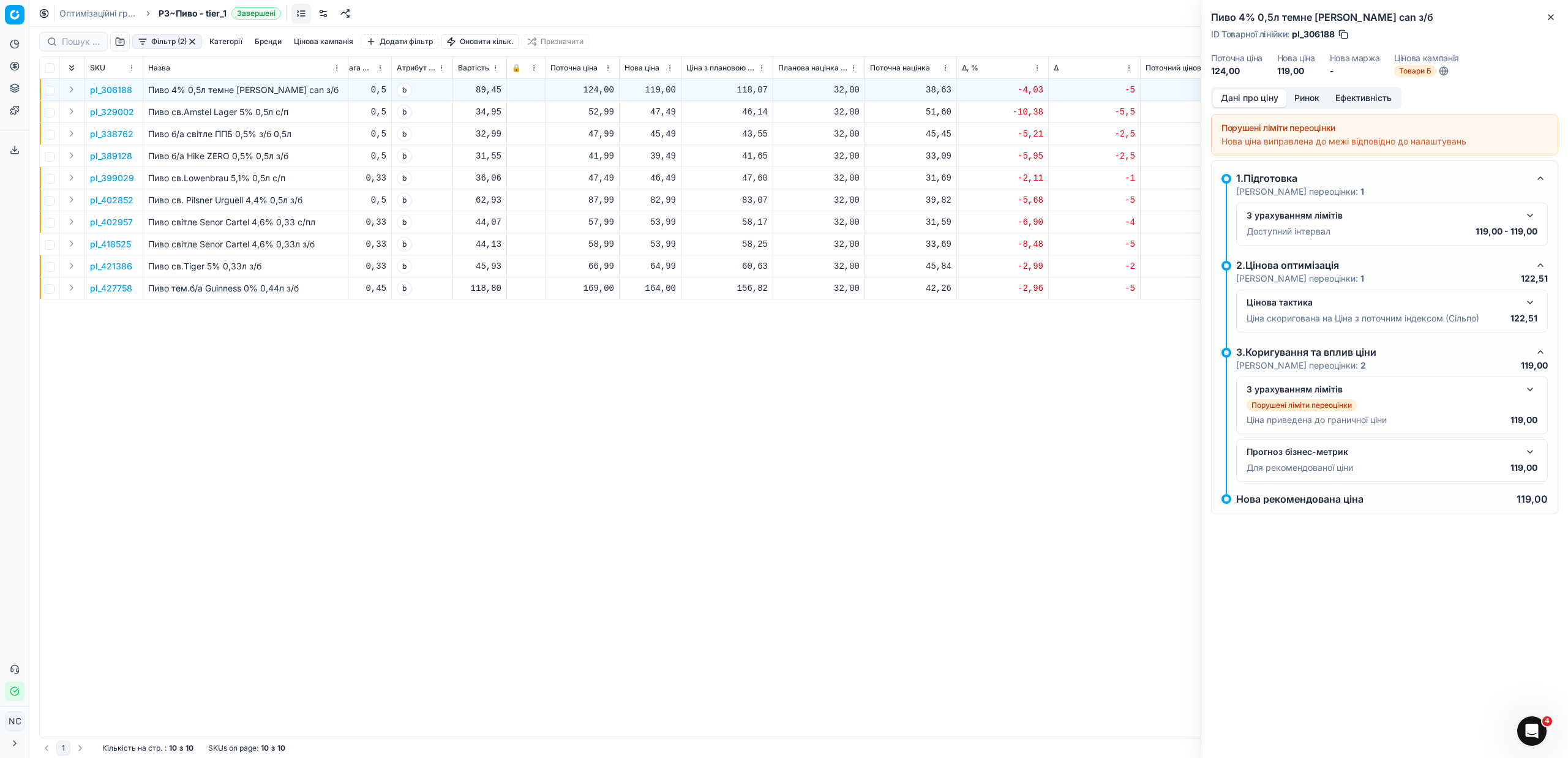
click at [1311, 97] on button "Ринок" at bounding box center [1307, 98] width 41 height 18
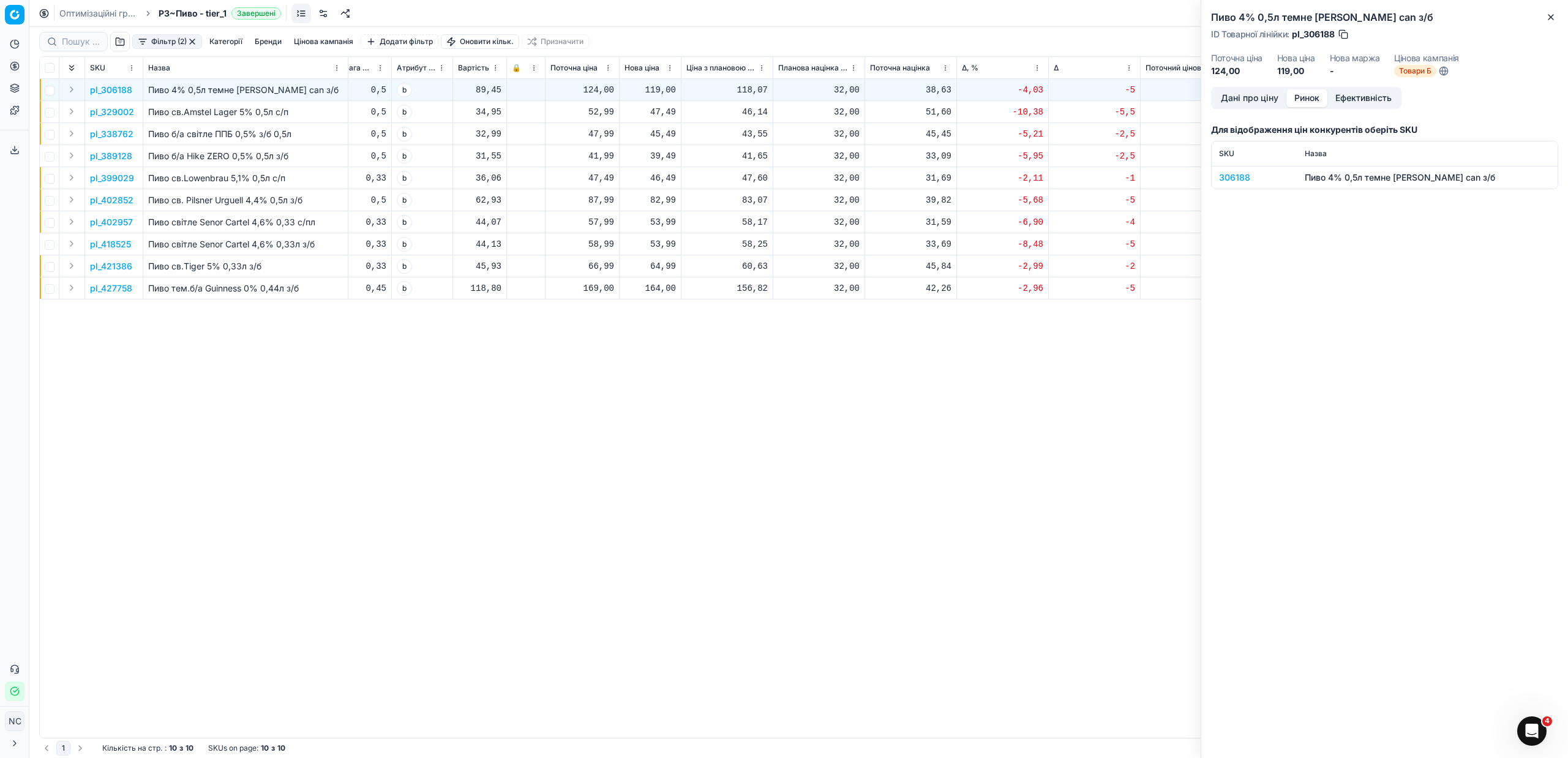
click at [1233, 180] on div "306188" at bounding box center [1254, 178] width 71 height 13
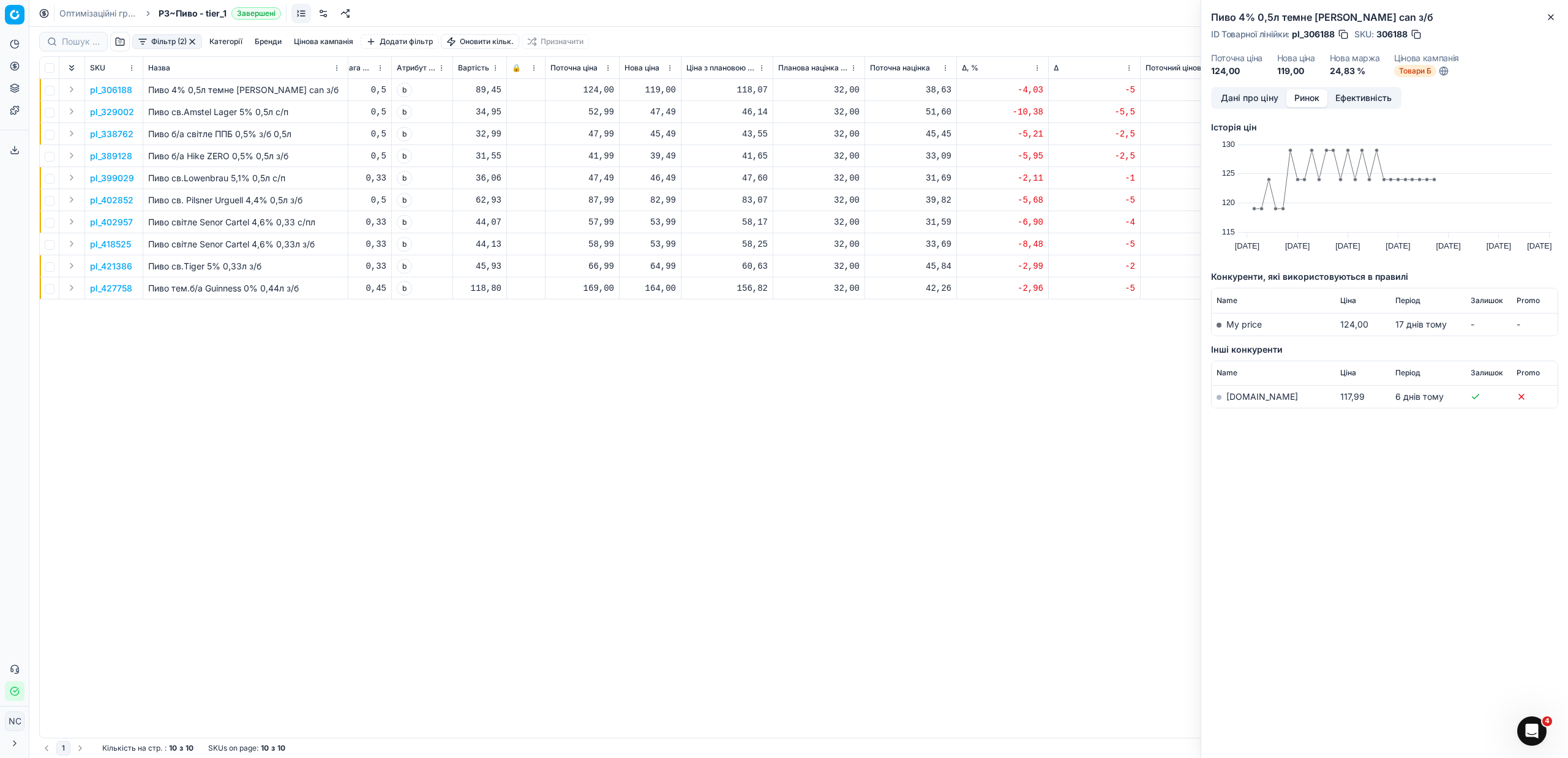
click at [1227, 397] on link "[DOMAIN_NAME]" at bounding box center [1262, 397] width 71 height 11
click at [1551, 11] on button "Close" at bounding box center [1551, 17] width 15 height 15
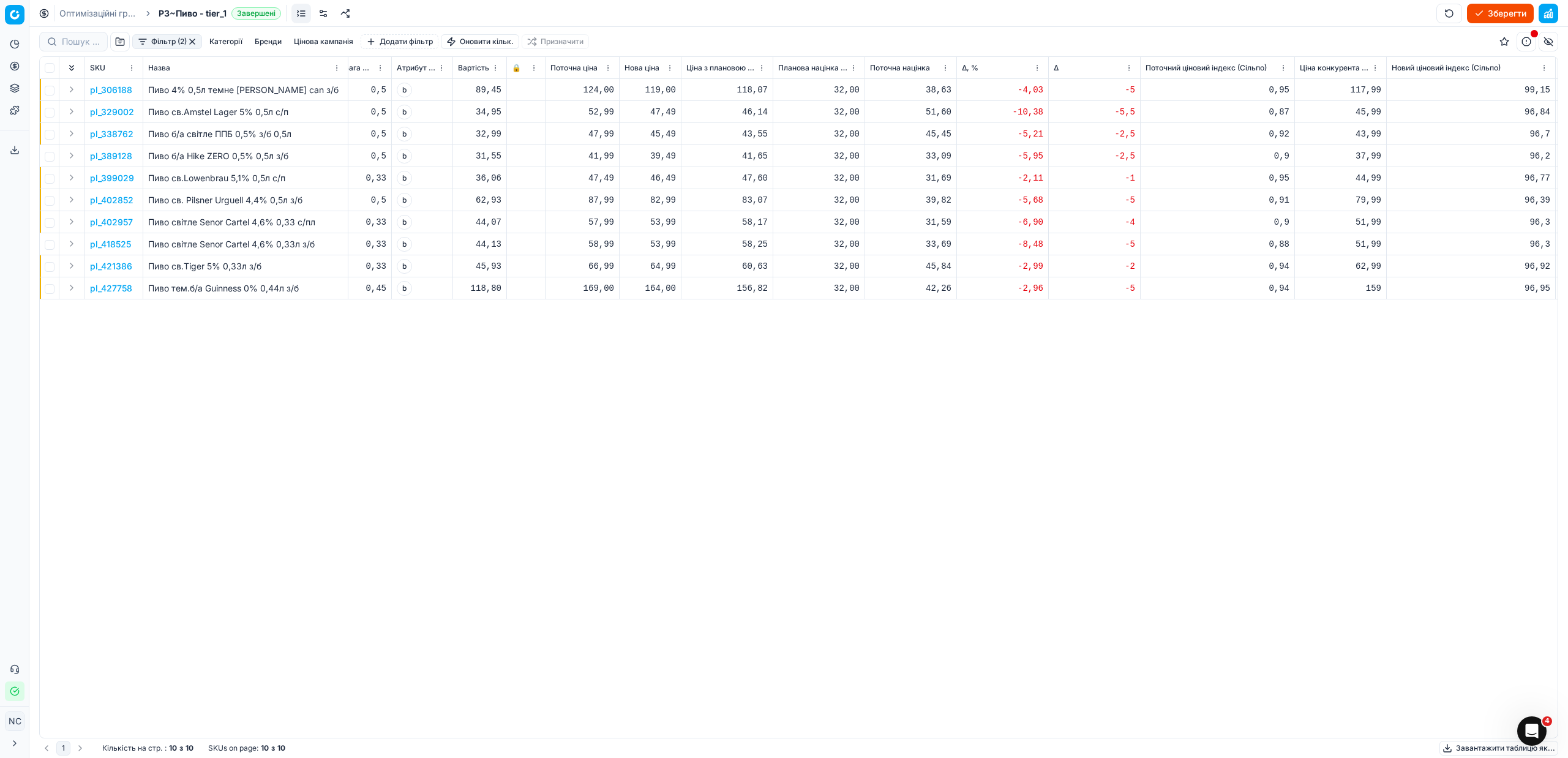
drag, startPoint x: 667, startPoint y: 114, endPoint x: 651, endPoint y: 106, distance: 17.9
click at [651, 106] on div "47,49" at bounding box center [650, 112] width 51 height 13
click at [852, 452] on div "pl_306188 Пиво 4% 0,5л темне [PERSON_NAME] can з/б [PERSON_NAME] [DATE] За прав…" at bounding box center [450, 409] width 1518 height 659
click at [191, 41] on button "button" at bounding box center [192, 42] width 10 height 10
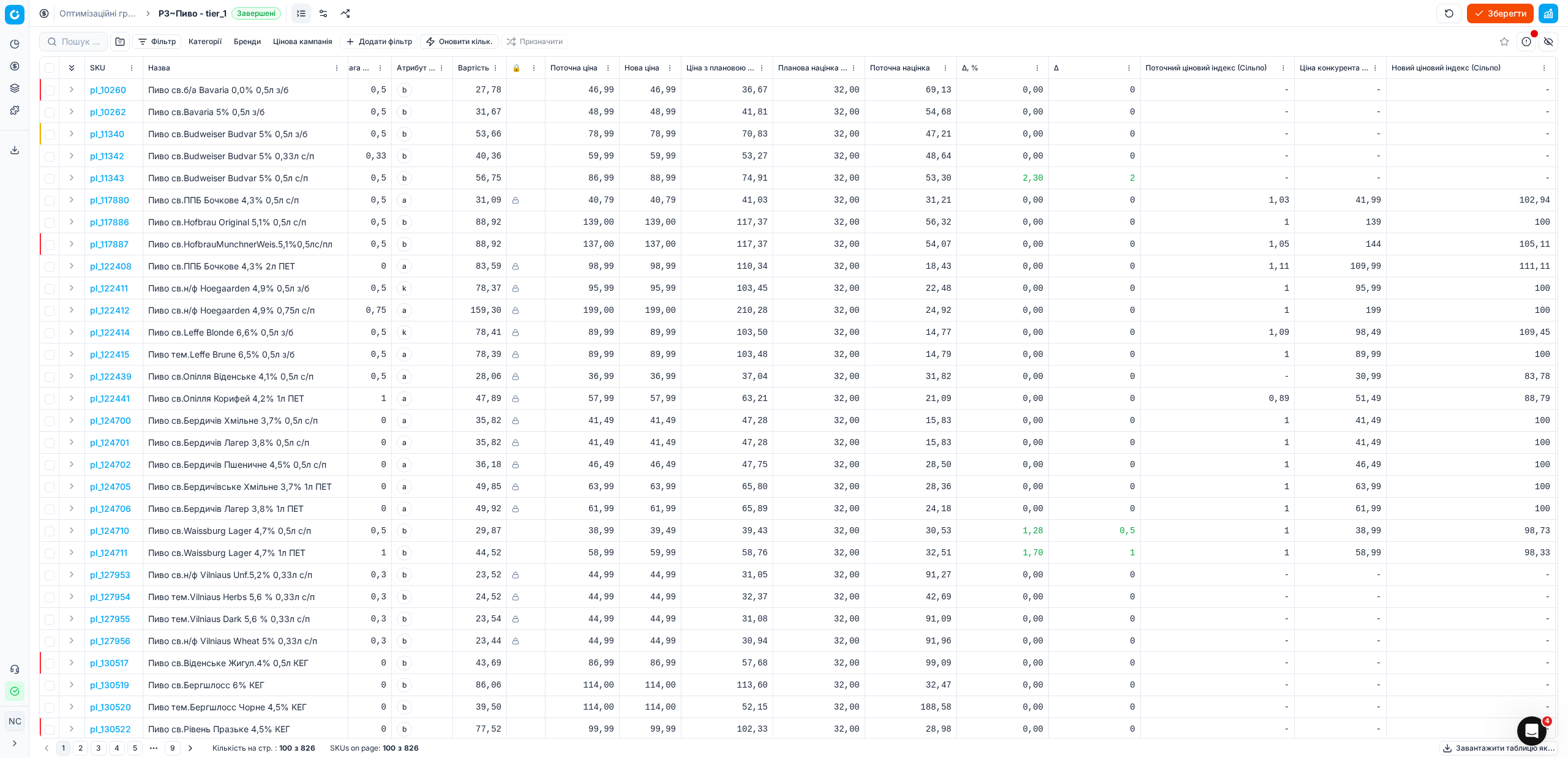
click at [116, 42] on button "button" at bounding box center [120, 42] width 20 height 20
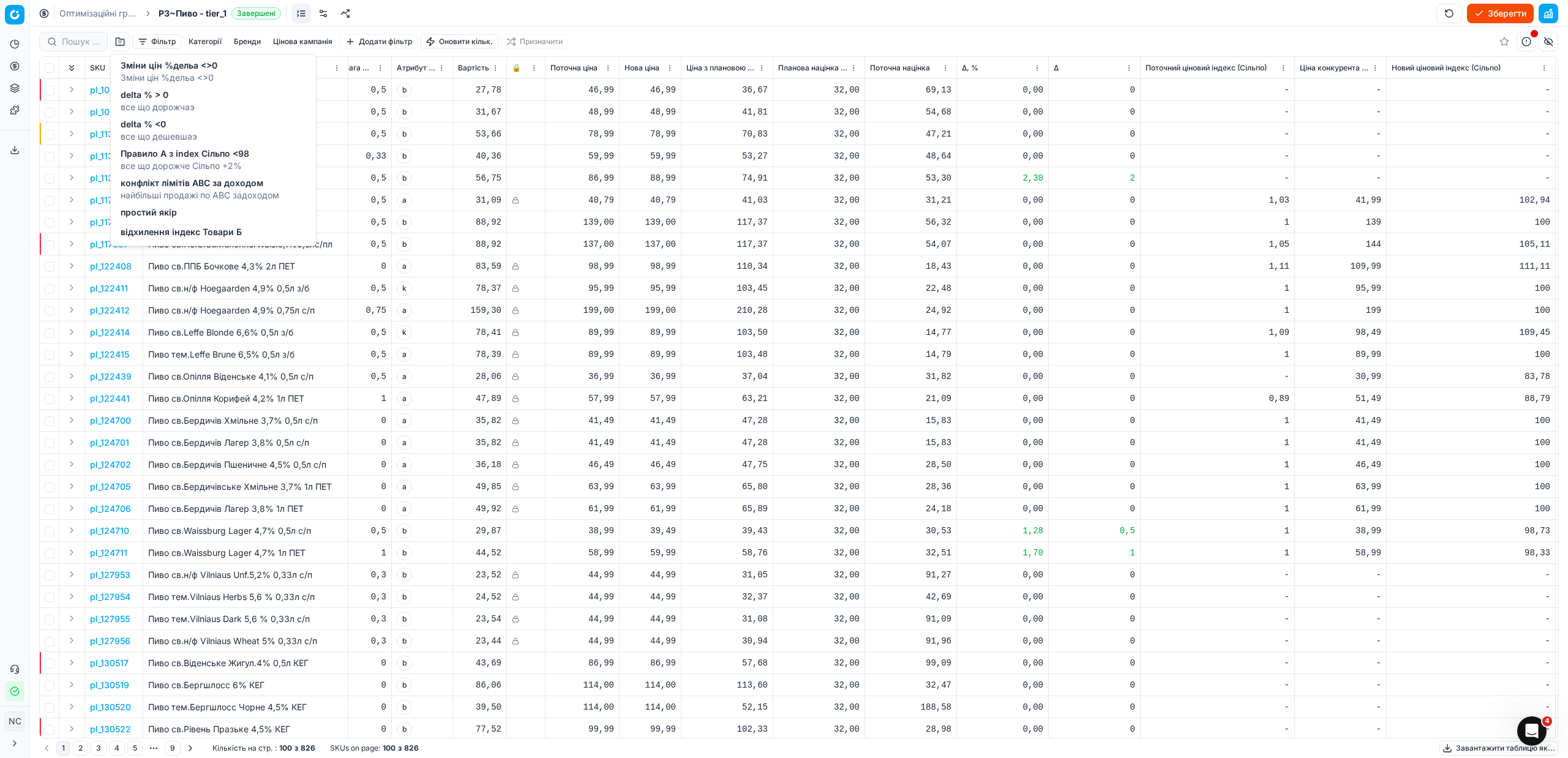
click at [191, 160] on span "все що дорожче Сільпо +2%" at bounding box center [185, 166] width 129 height 13
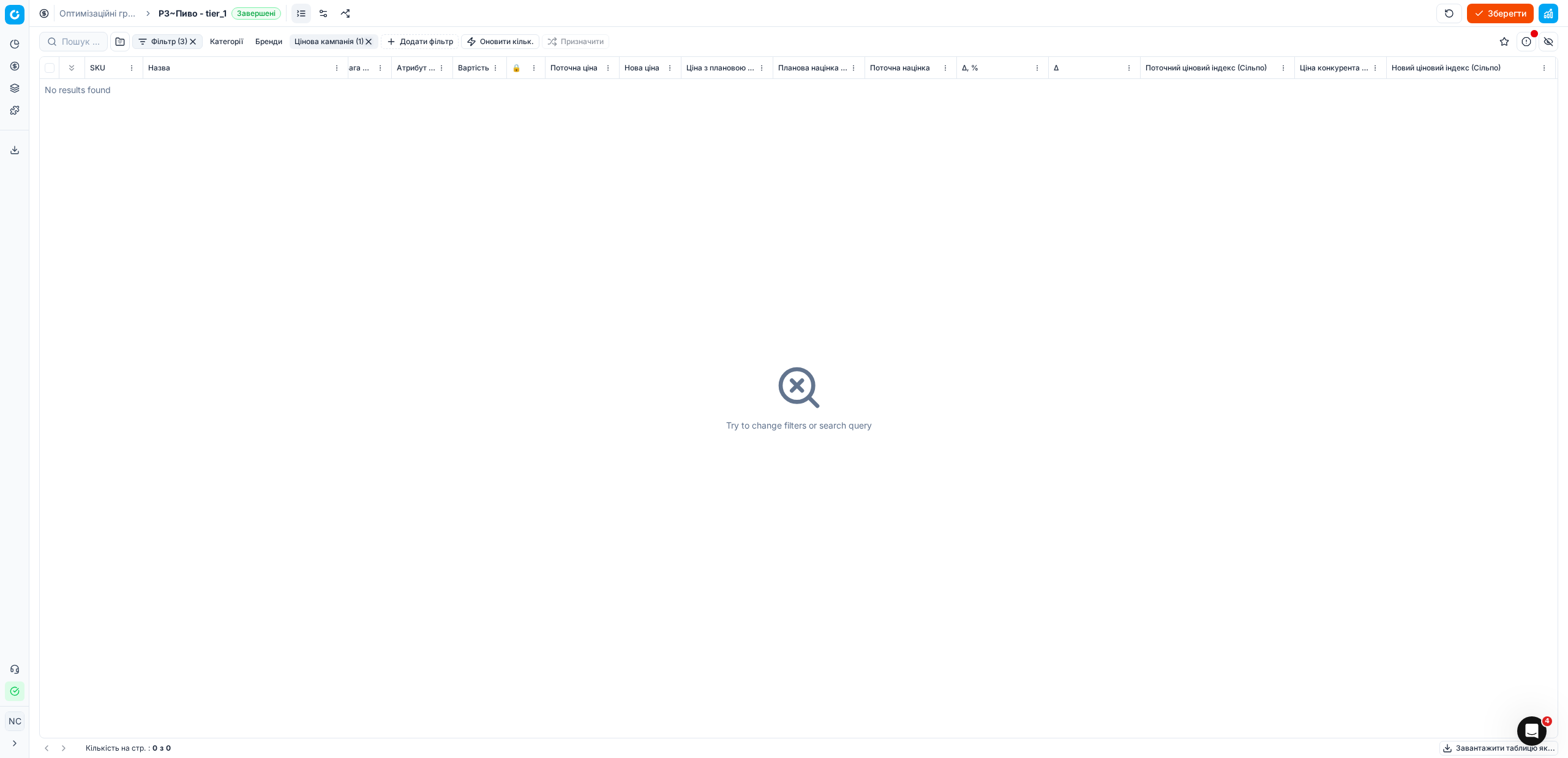
click at [195, 42] on button "button" at bounding box center [193, 42] width 10 height 10
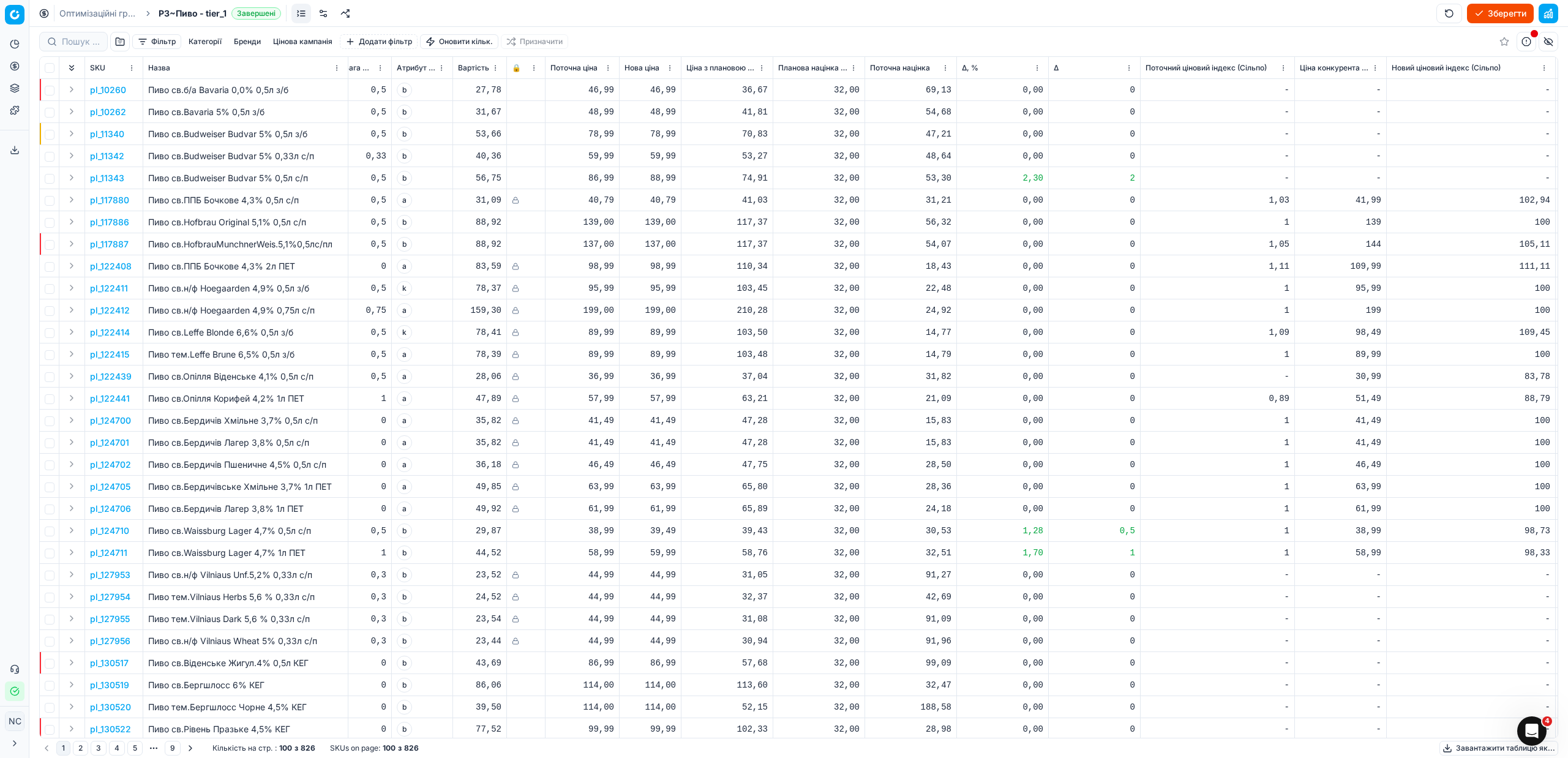
click at [116, 44] on button "button" at bounding box center [120, 42] width 20 height 20
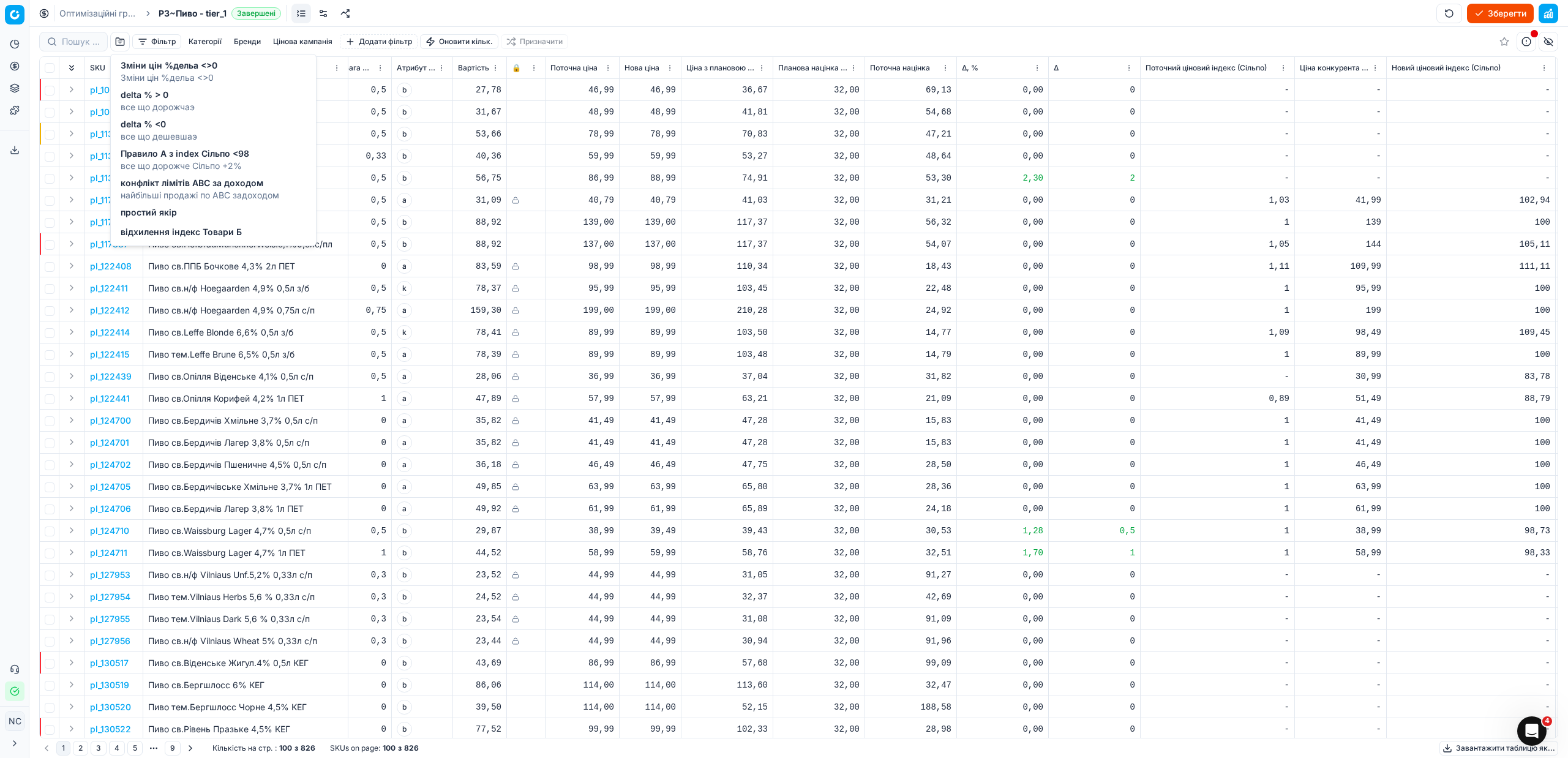
click at [162, 188] on span "конфлікт лімітів ABC за доходом" at bounding box center [200, 183] width 158 height 13
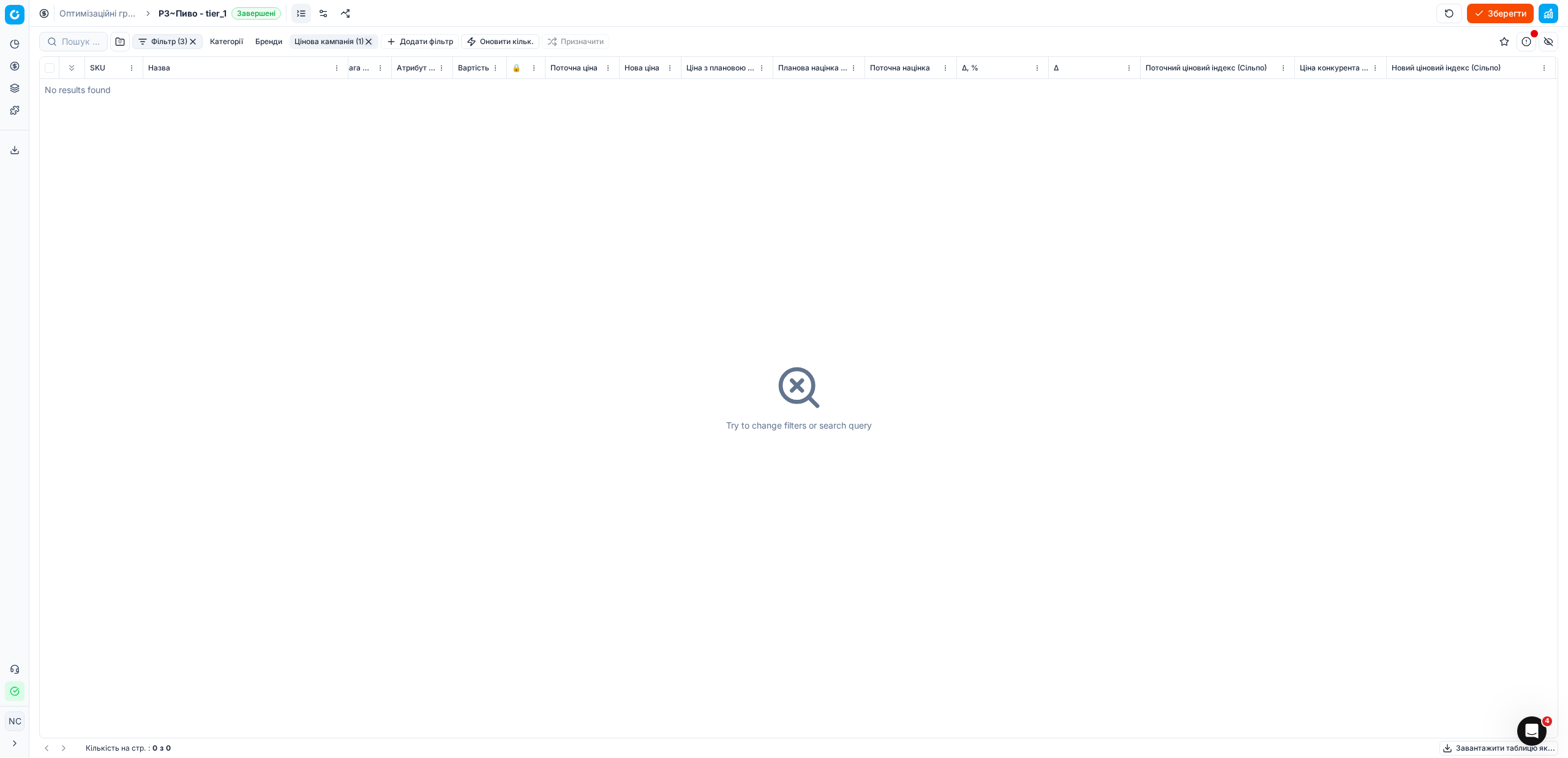
click at [194, 42] on button "button" at bounding box center [193, 42] width 10 height 10
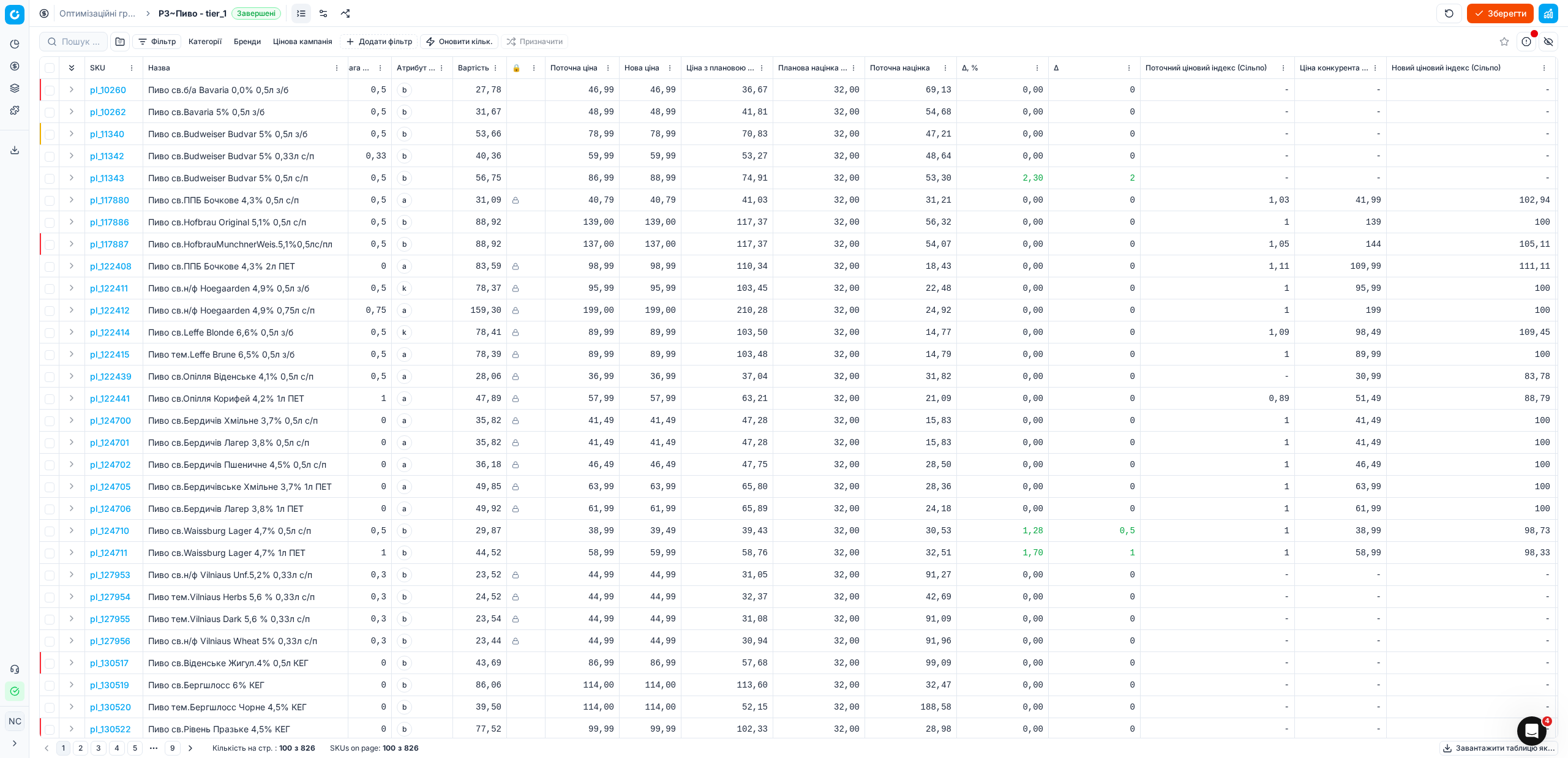
click at [121, 38] on button "button" at bounding box center [120, 42] width 20 height 20
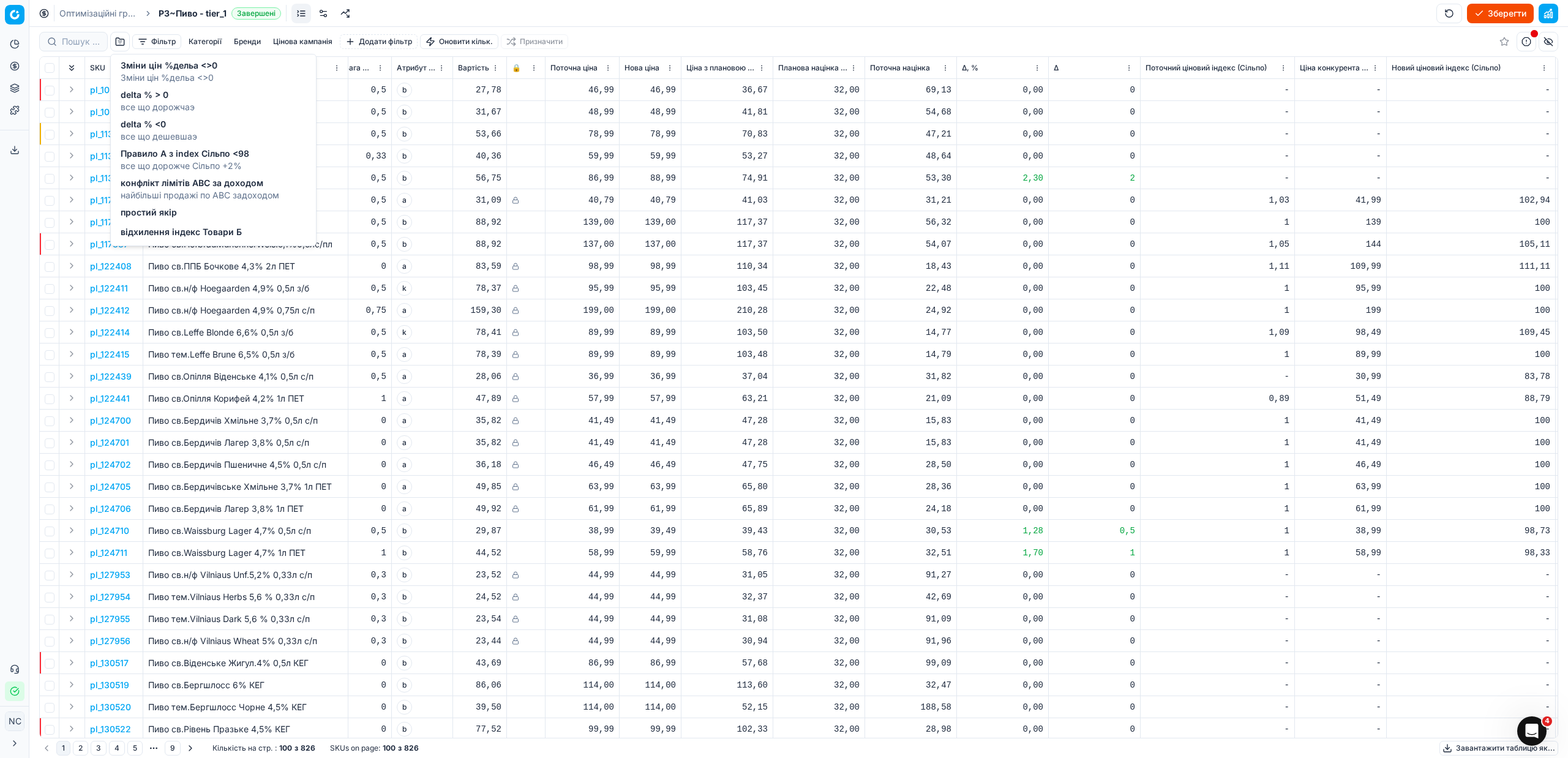
click at [160, 232] on span "відхилення індекс Товари Б" at bounding box center [182, 232] width 121 height 13
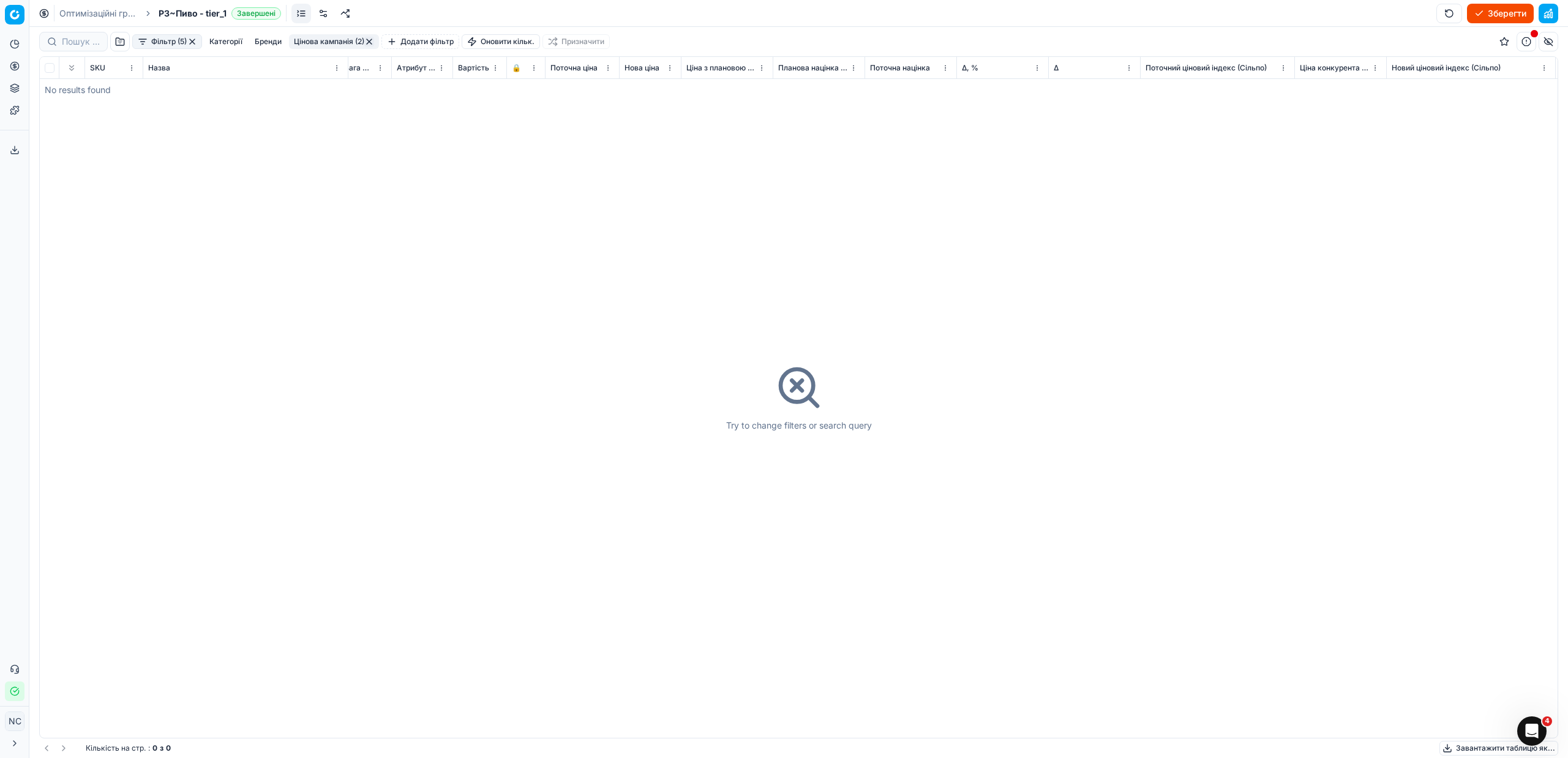
click at [193, 41] on button "button" at bounding box center [192, 42] width 10 height 10
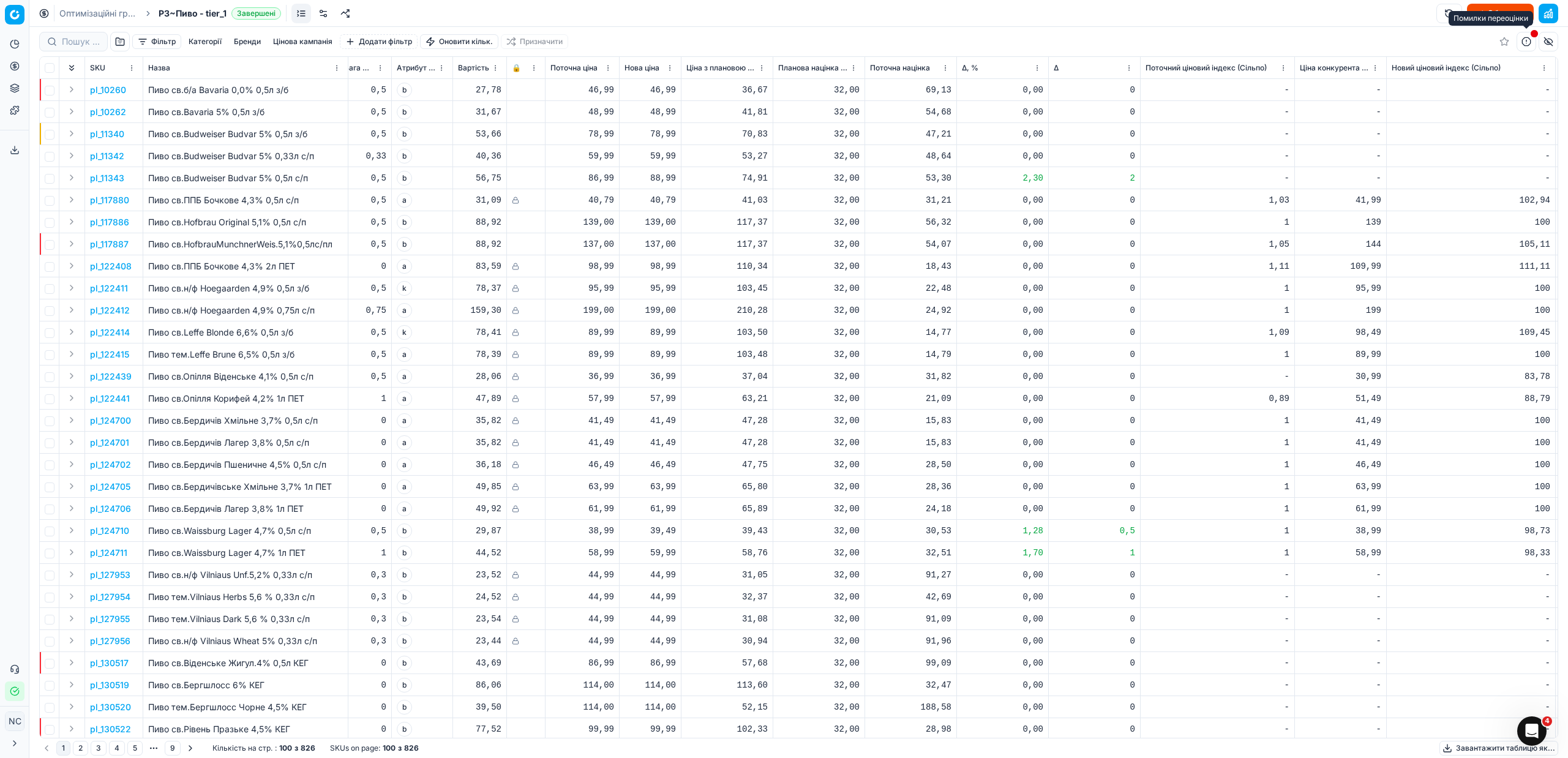
click at [1526, 42] on button "button" at bounding box center [1526, 42] width 20 height 20
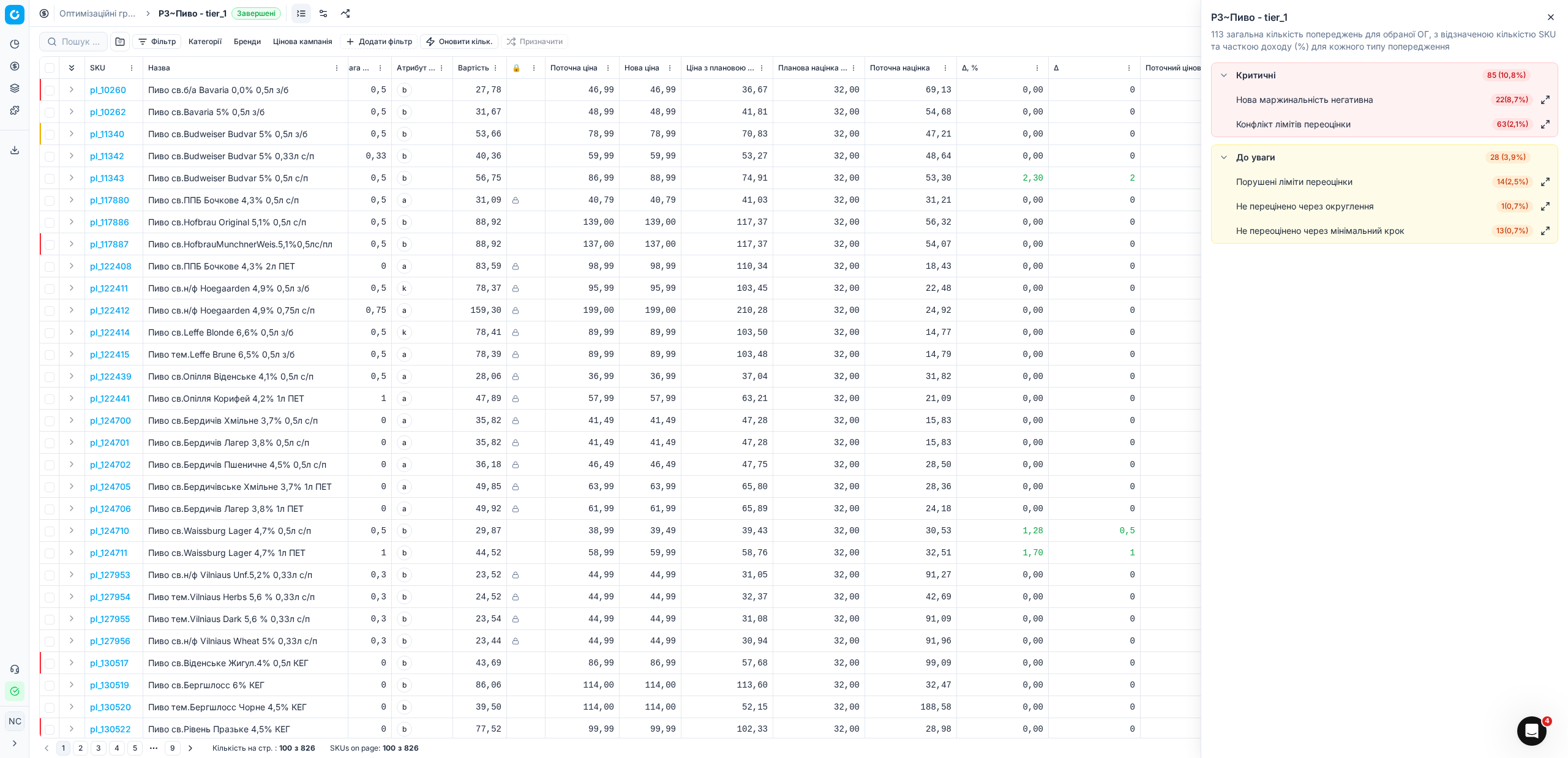
click at [1511, 100] on span "22 ( 8,7% )" at bounding box center [1512, 100] width 42 height 13
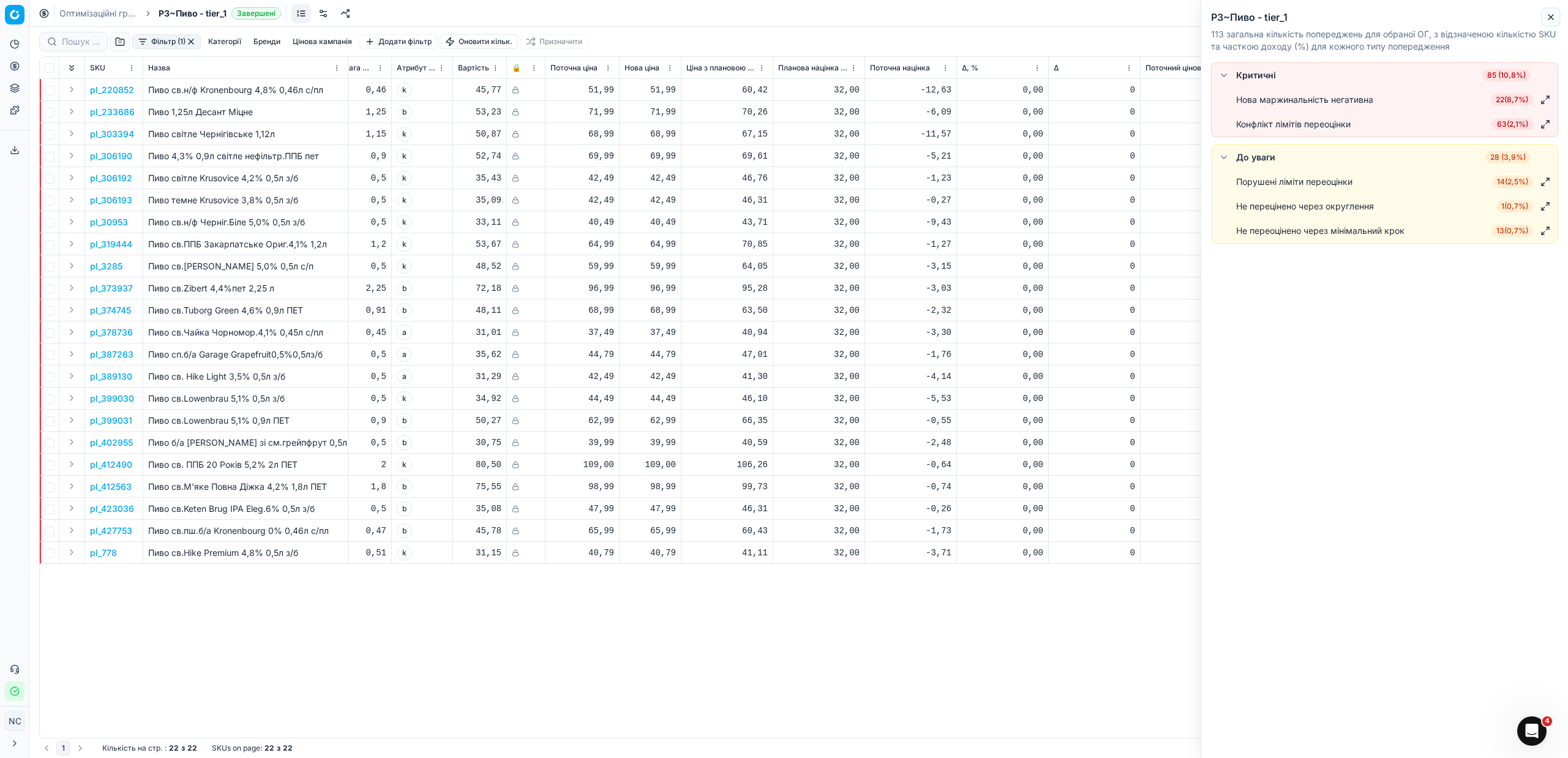
click at [1550, 21] on icon "button" at bounding box center [1550, 17] width 10 height 10
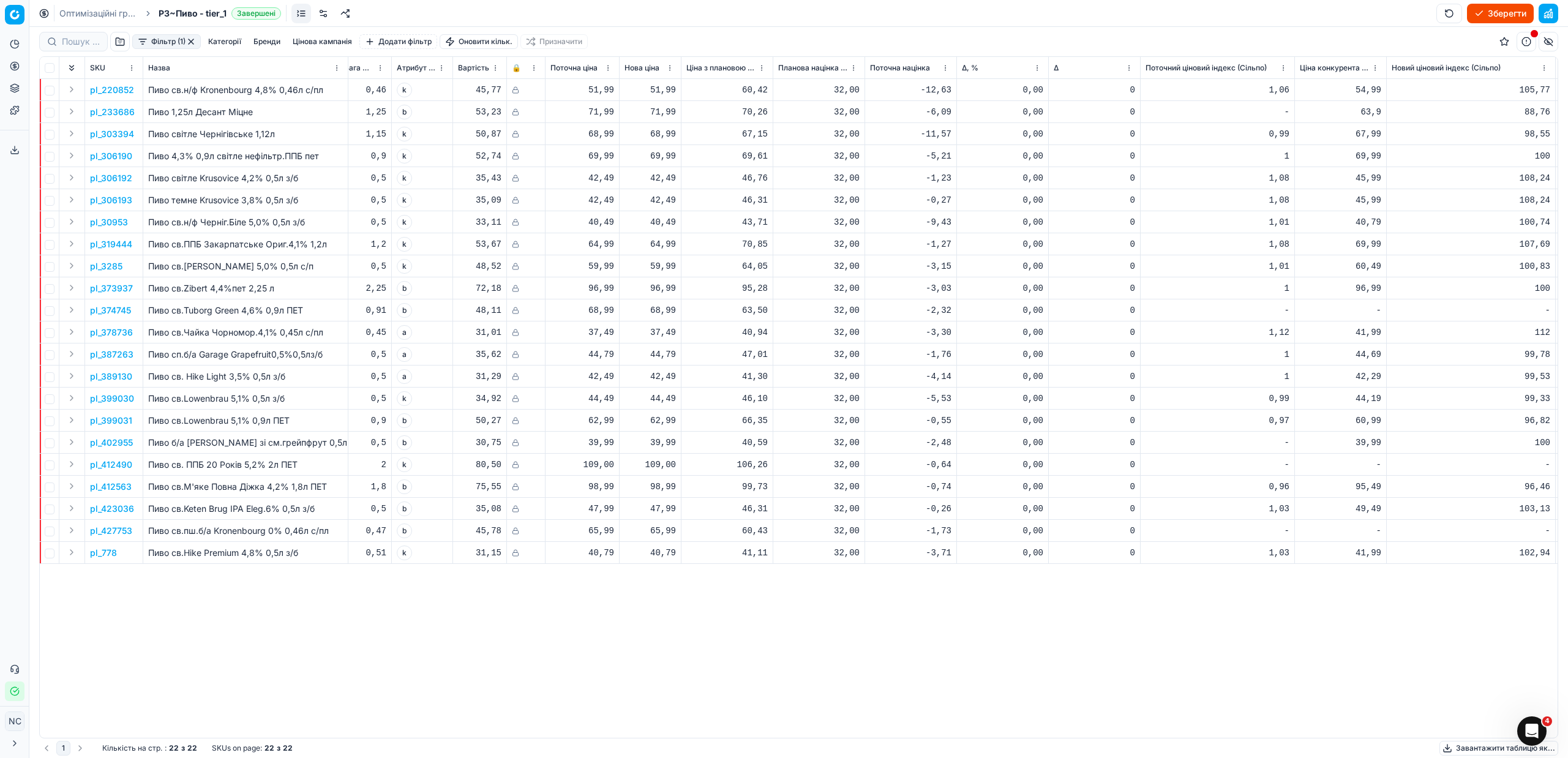
drag, startPoint x: 192, startPoint y: 43, endPoint x: 211, endPoint y: 79, distance: 40.7
click at [192, 44] on button "button" at bounding box center [191, 42] width 10 height 10
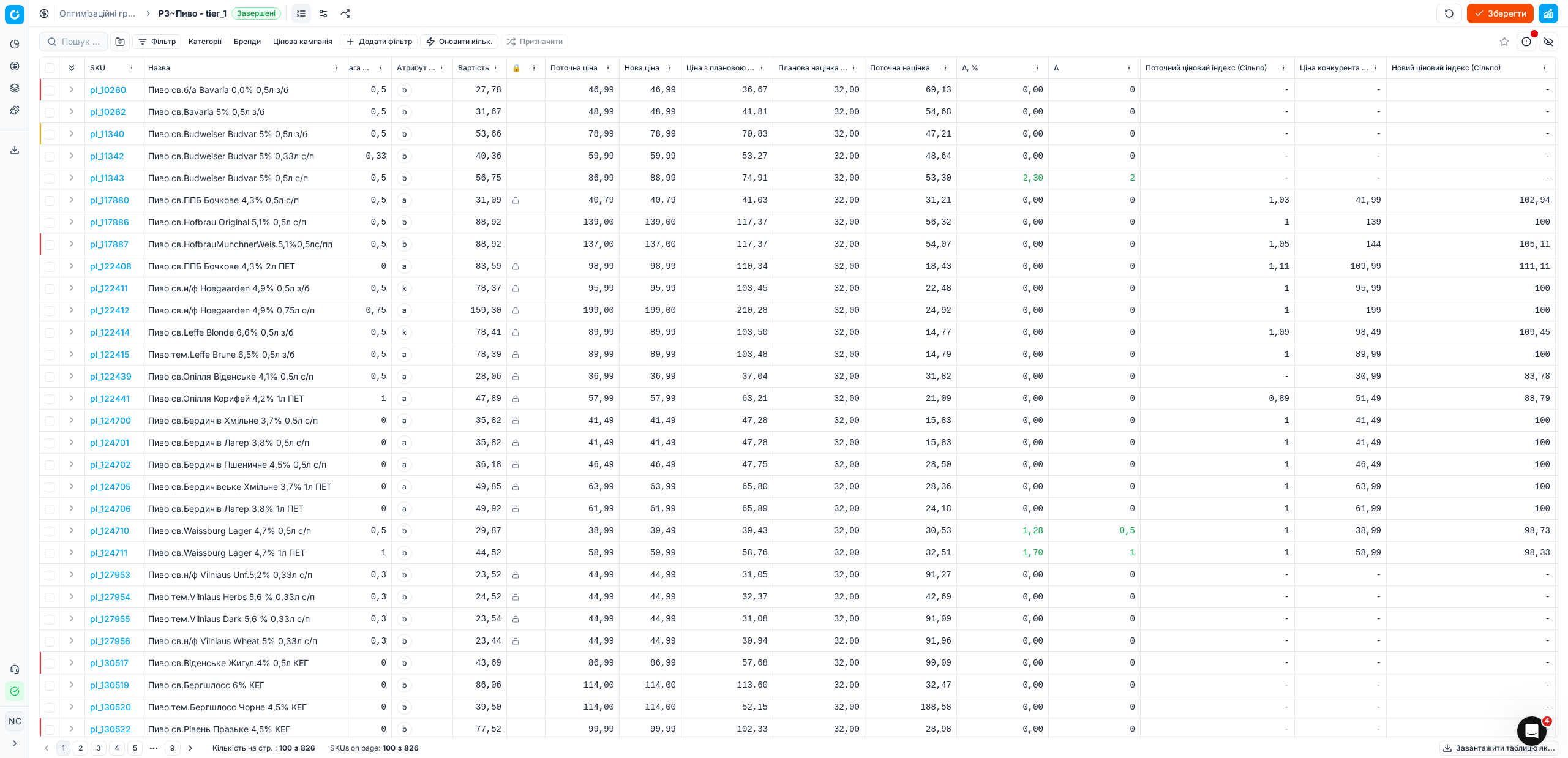
click at [1486, 15] on button "Зберегти" at bounding box center [1500, 14] width 67 height 20
click at [1482, 11] on button "Застосувати ціни" at bounding box center [1483, 14] width 102 height 20
click at [1486, 13] on button "Завантажити звіт" at bounding box center [1482, 14] width 104 height 20
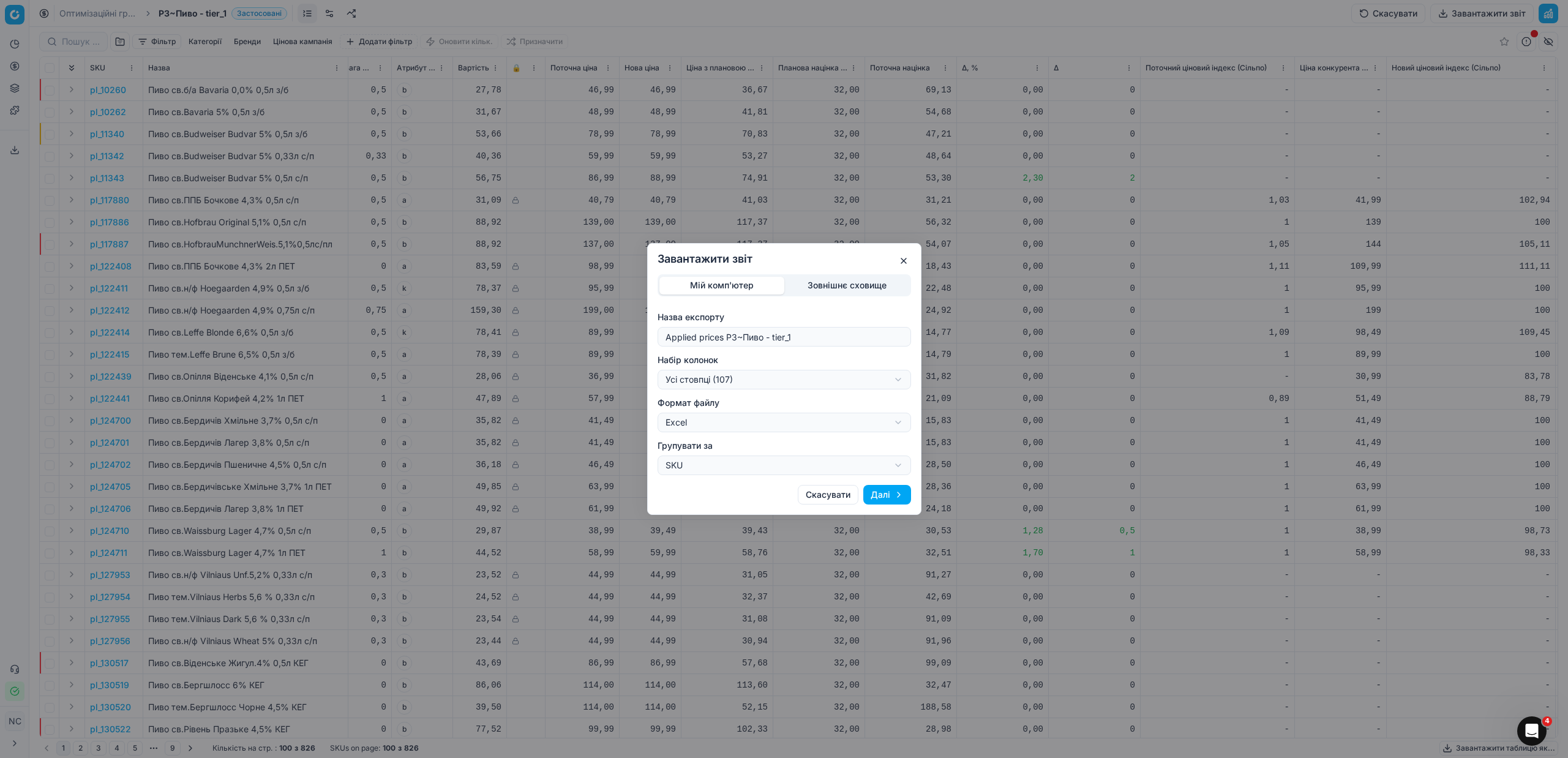
click at [899, 381] on div "Завантажити звіт Мій комп'ютер Зовнішнє сховище Назва експорту Applied prices P…" at bounding box center [784, 379] width 1568 height 758
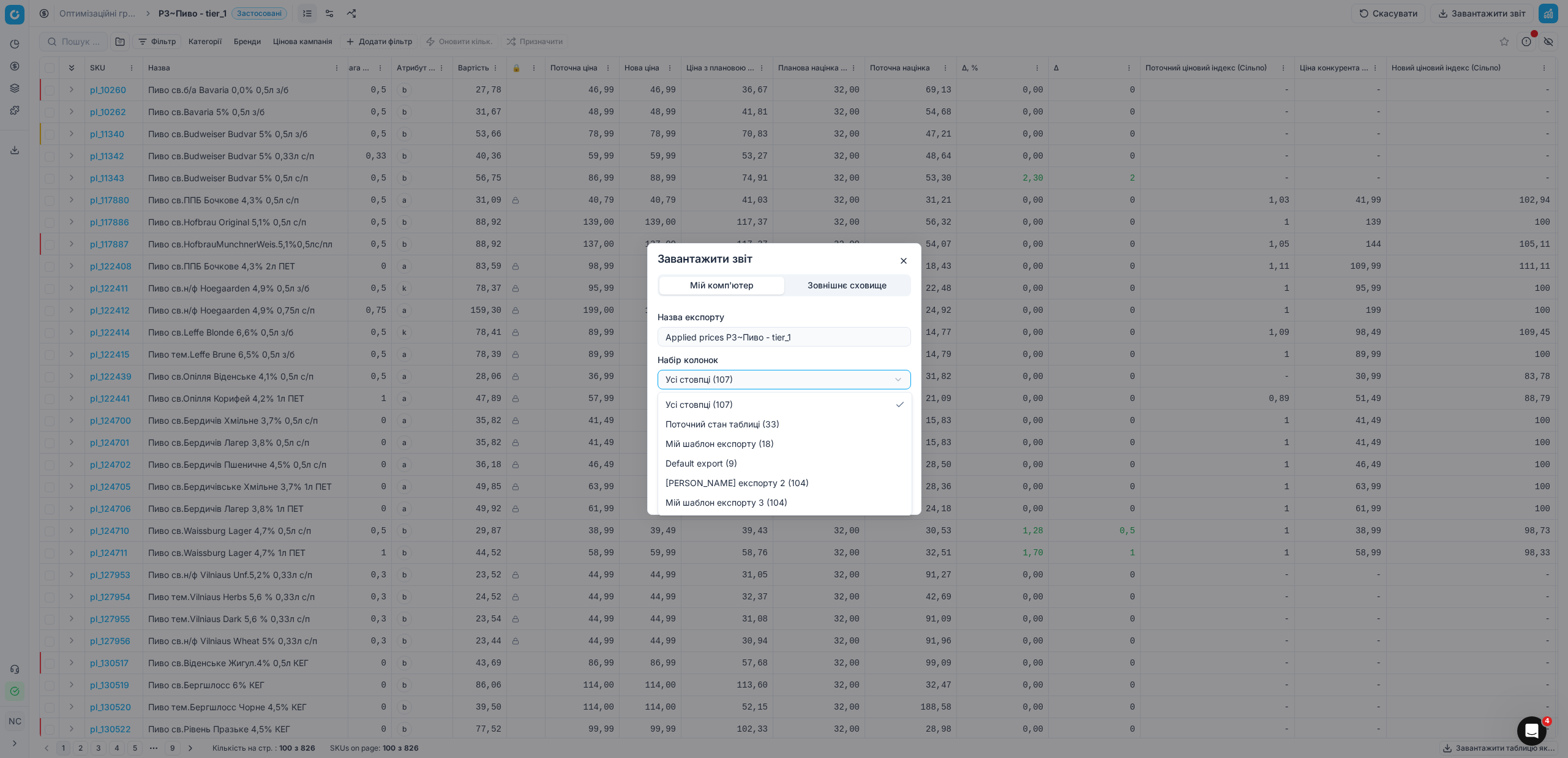
select select "custom"
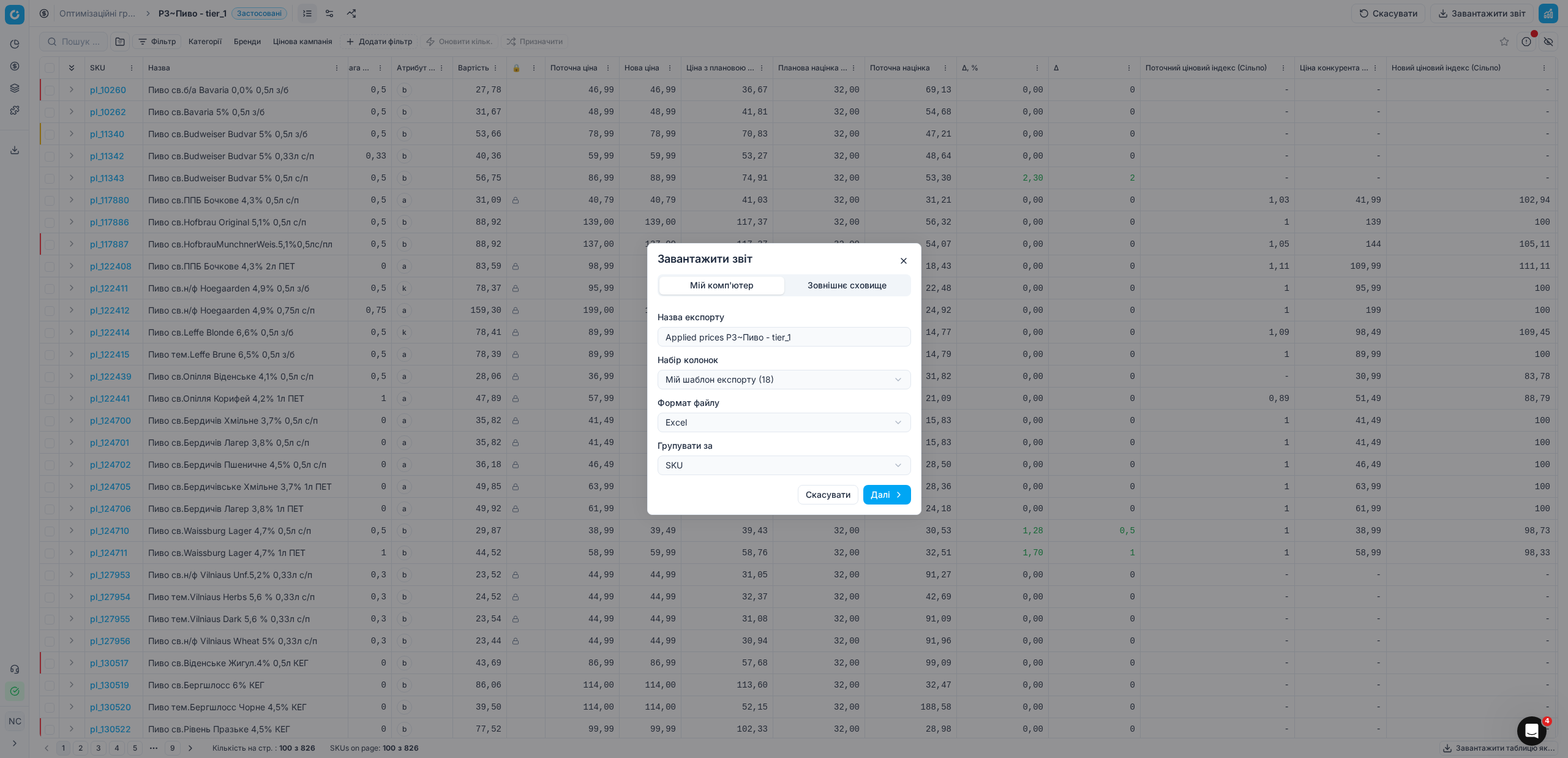
click at [887, 493] on button "Далі" at bounding box center [887, 495] width 48 height 20
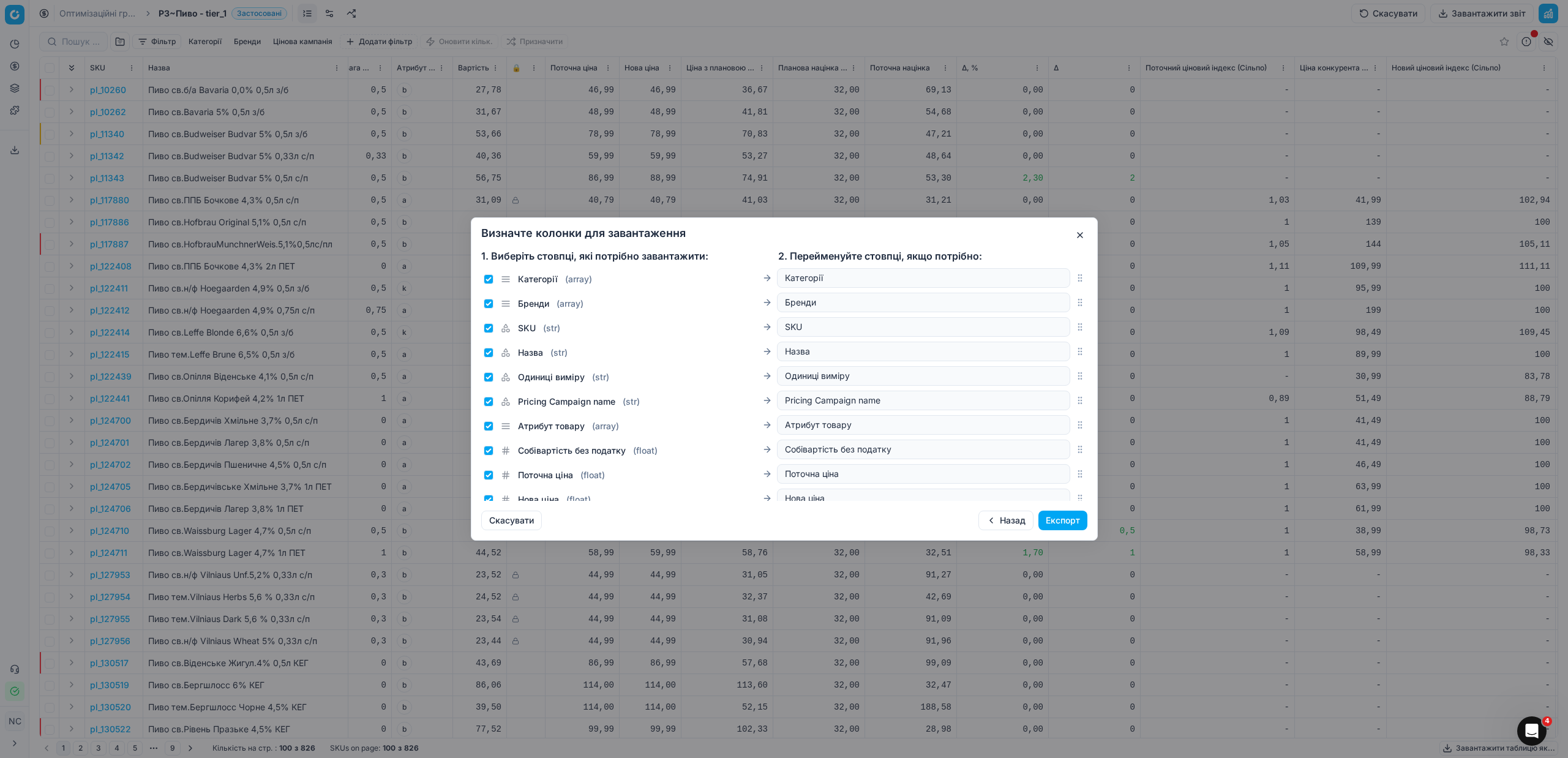
click at [1056, 516] on button "Експорт" at bounding box center [1063, 520] width 49 height 20
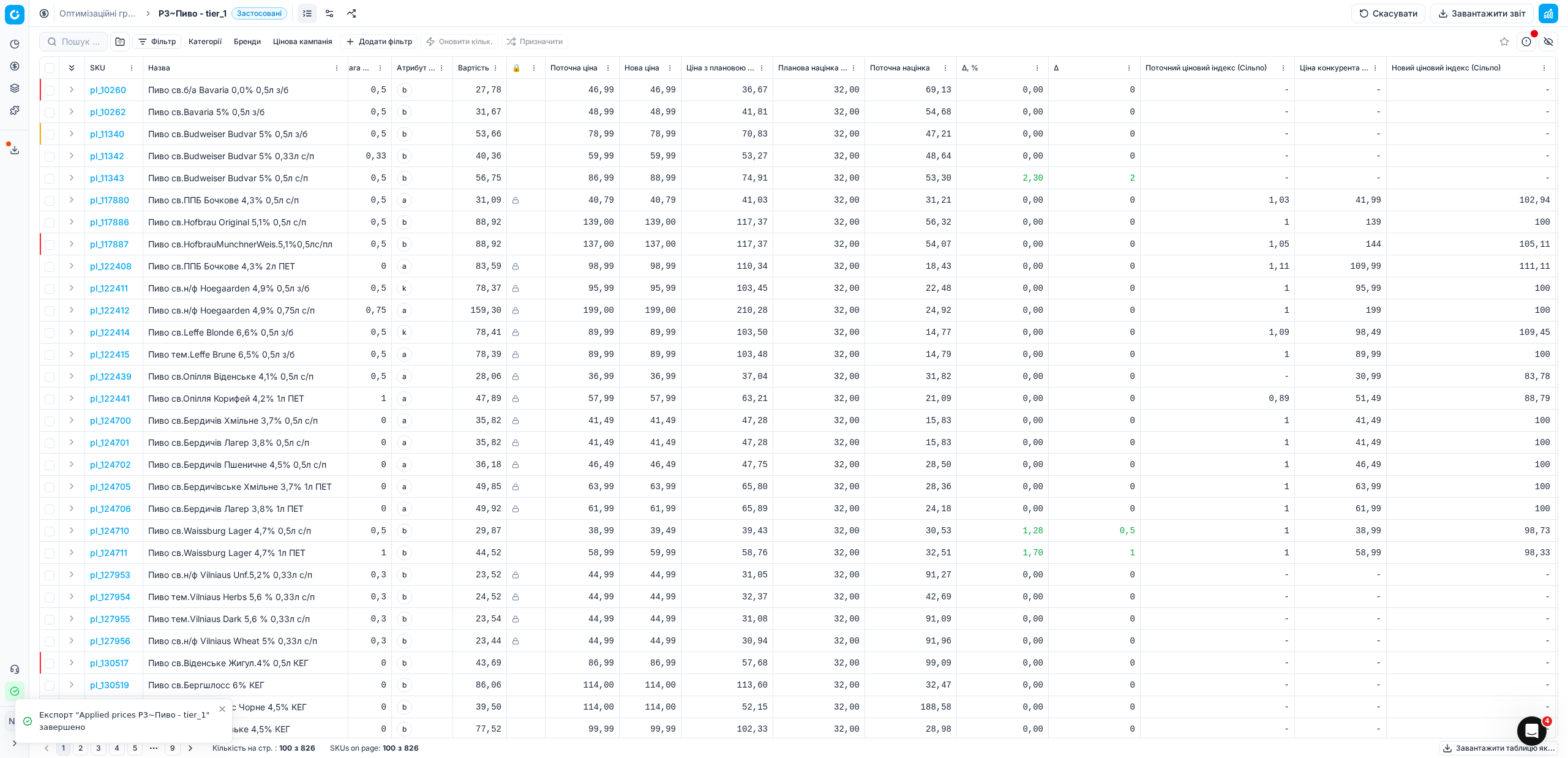
click at [15, 146] on icon at bounding box center [15, 150] width 10 height 10
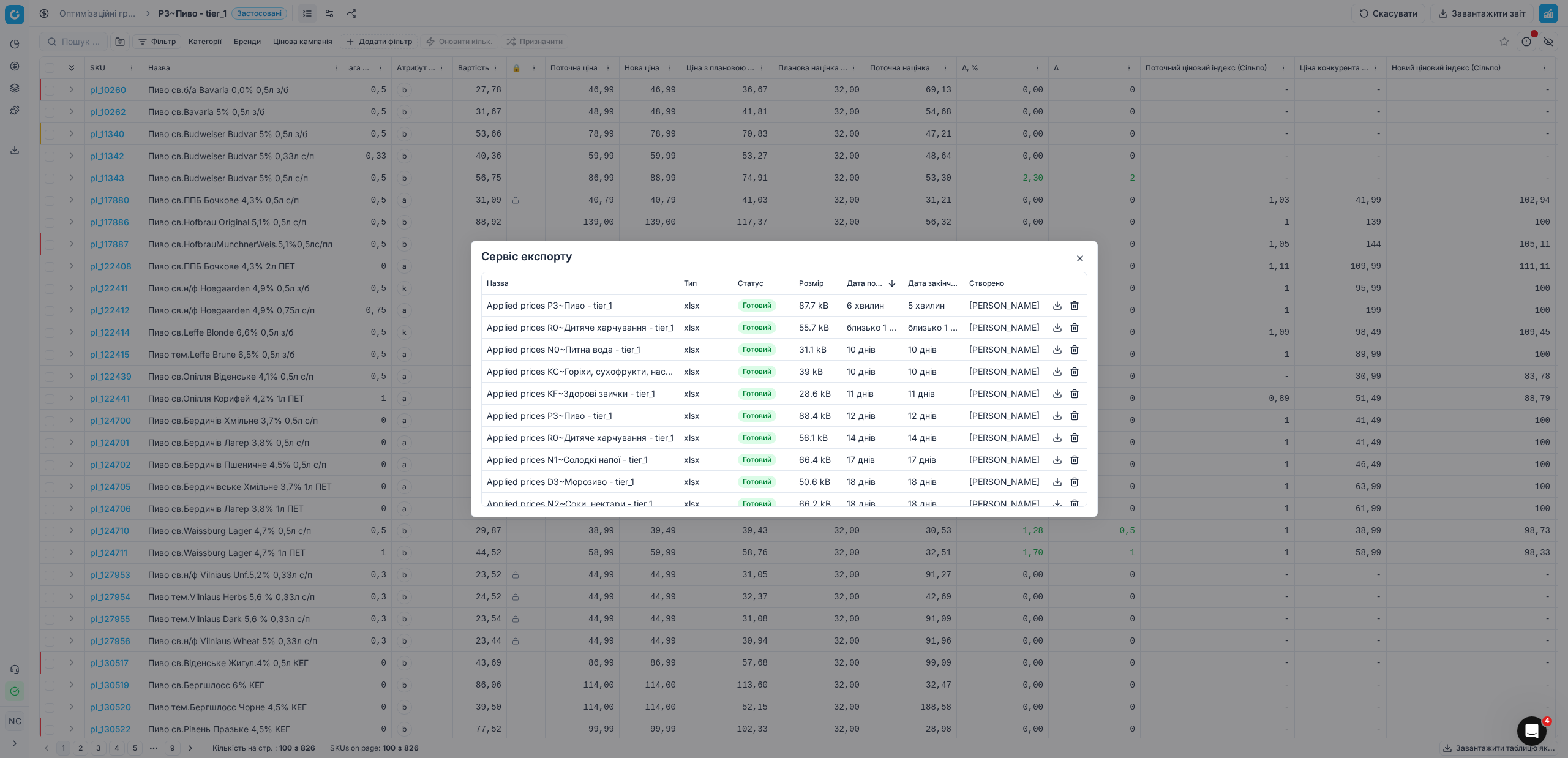
click at [1058, 304] on button "button" at bounding box center [1057, 306] width 15 height 15
click at [1084, 257] on button "button" at bounding box center [1080, 258] width 15 height 15
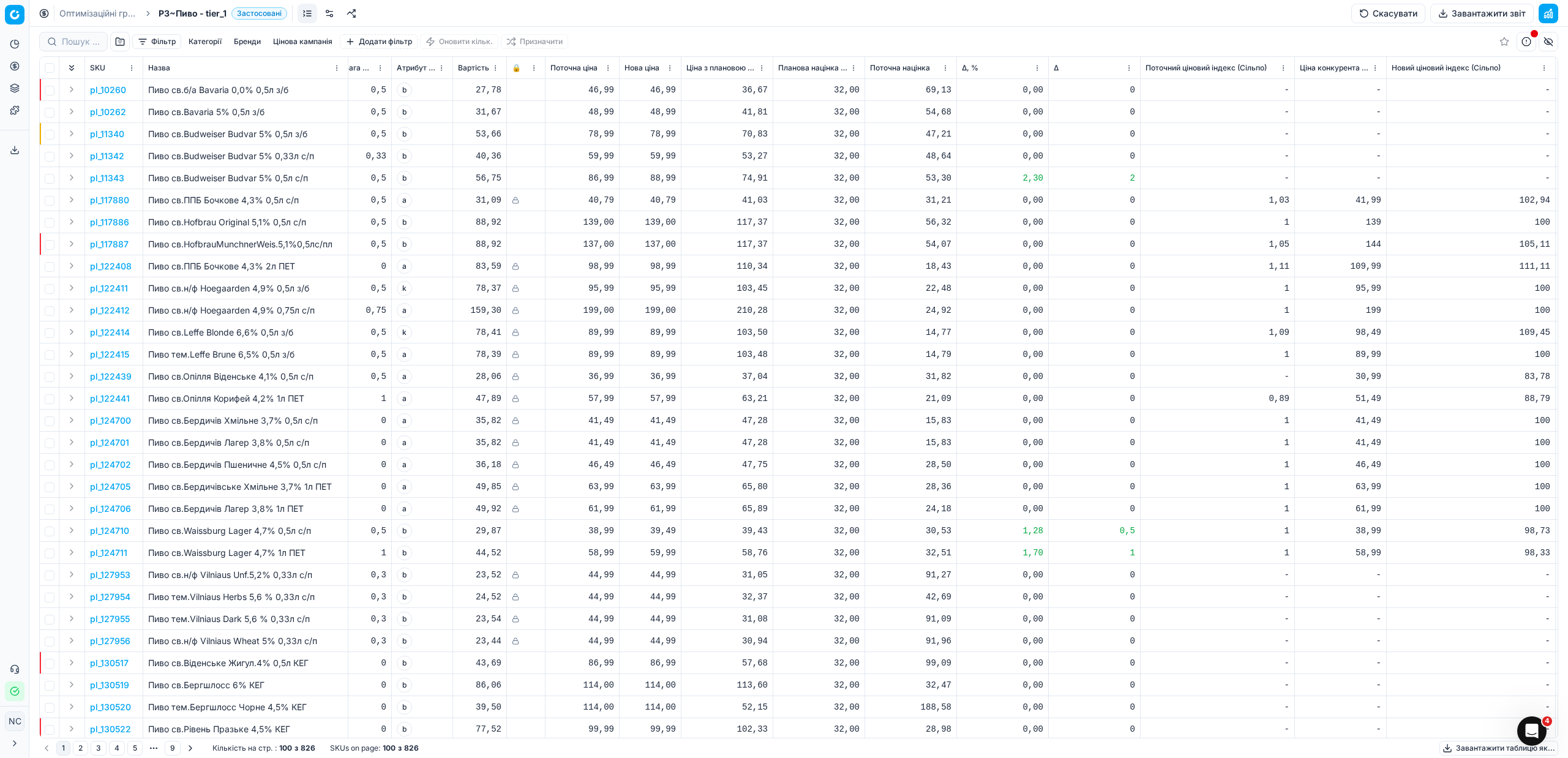
click at [1494, 13] on button "Завантажити звіт" at bounding box center [1482, 14] width 104 height 20
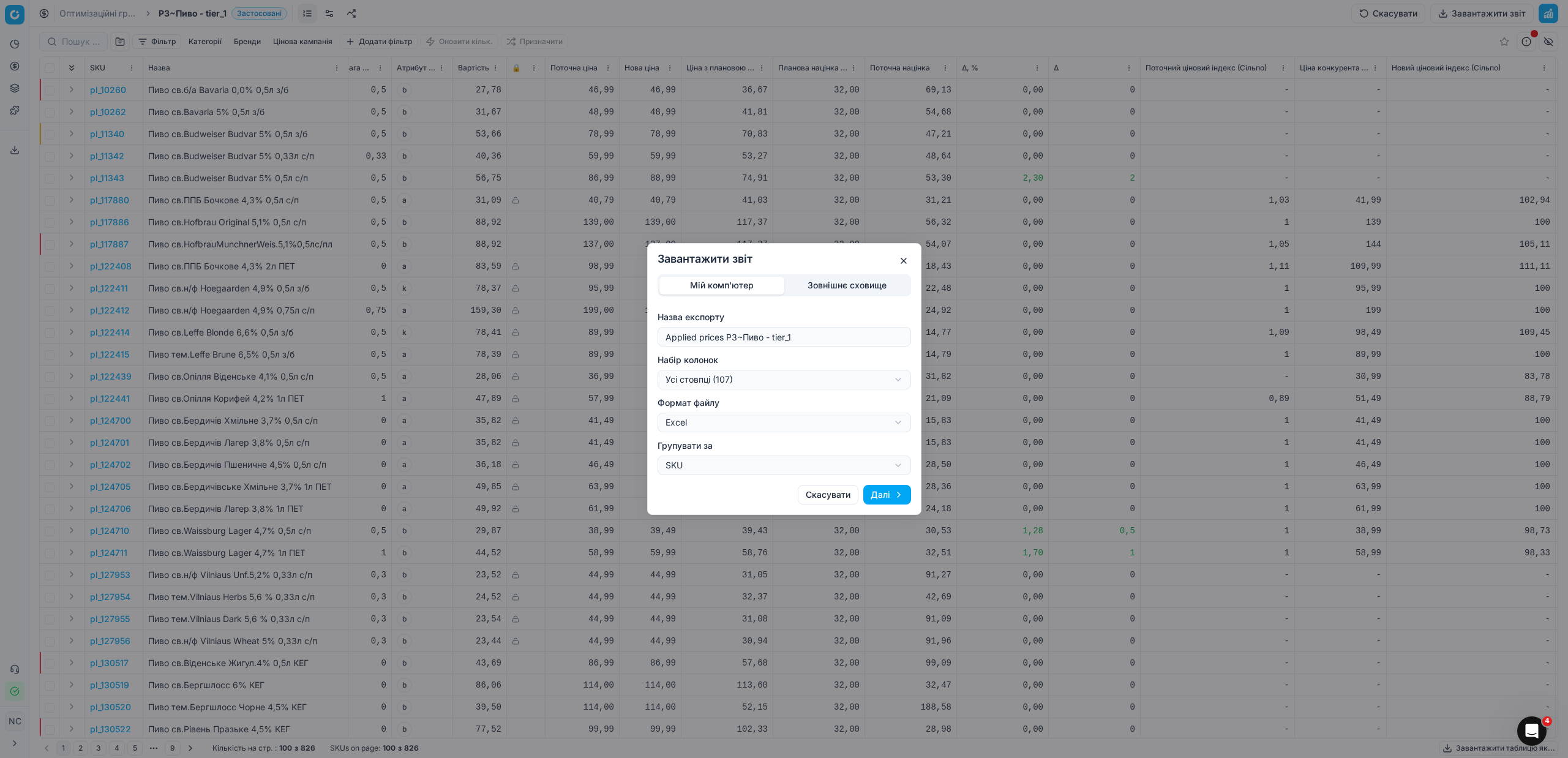
click at [904, 259] on button "button" at bounding box center [904, 261] width 15 height 15
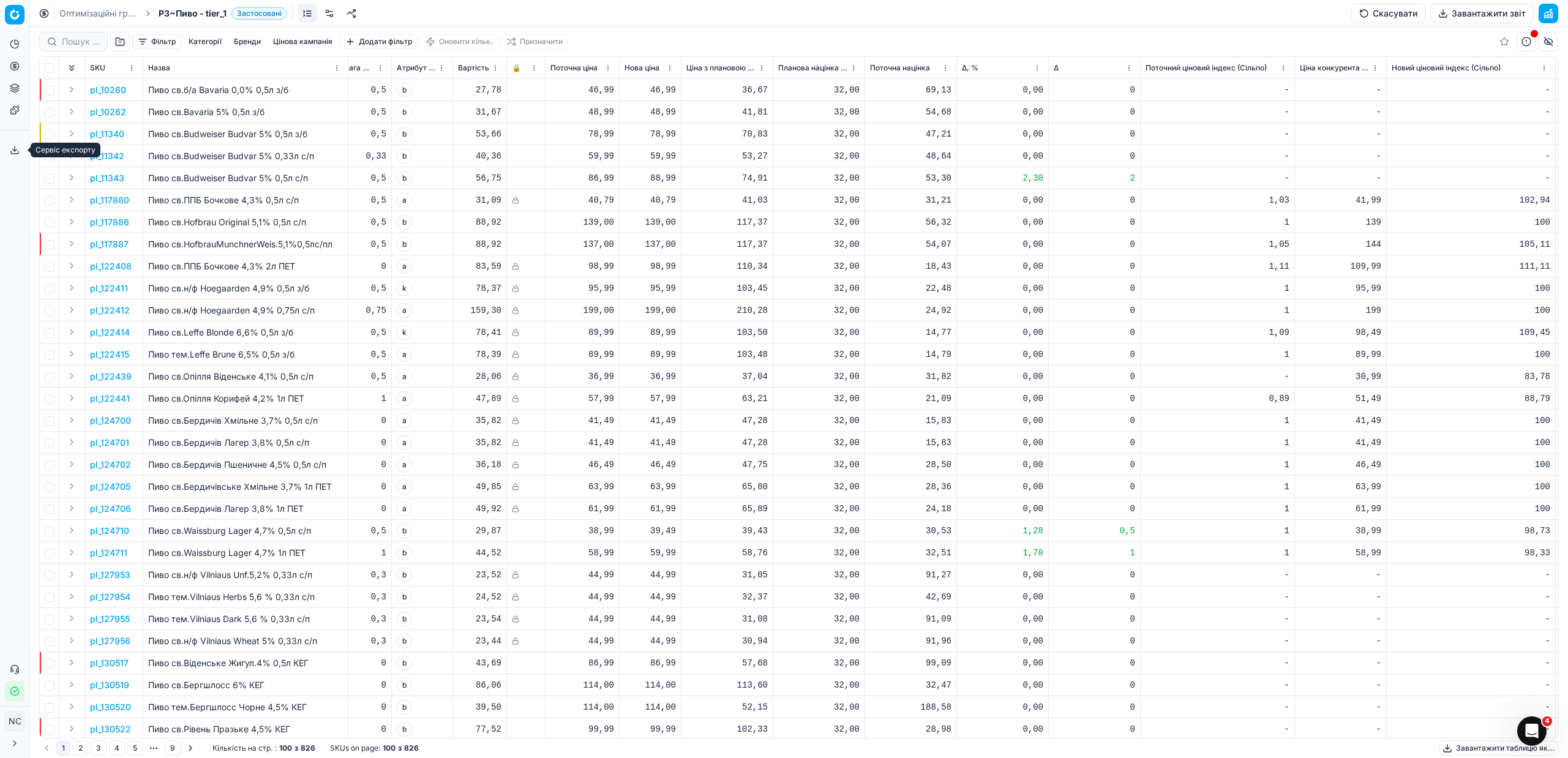
click at [15, 155] on button "Сервіс експорту" at bounding box center [15, 150] width 20 height 20
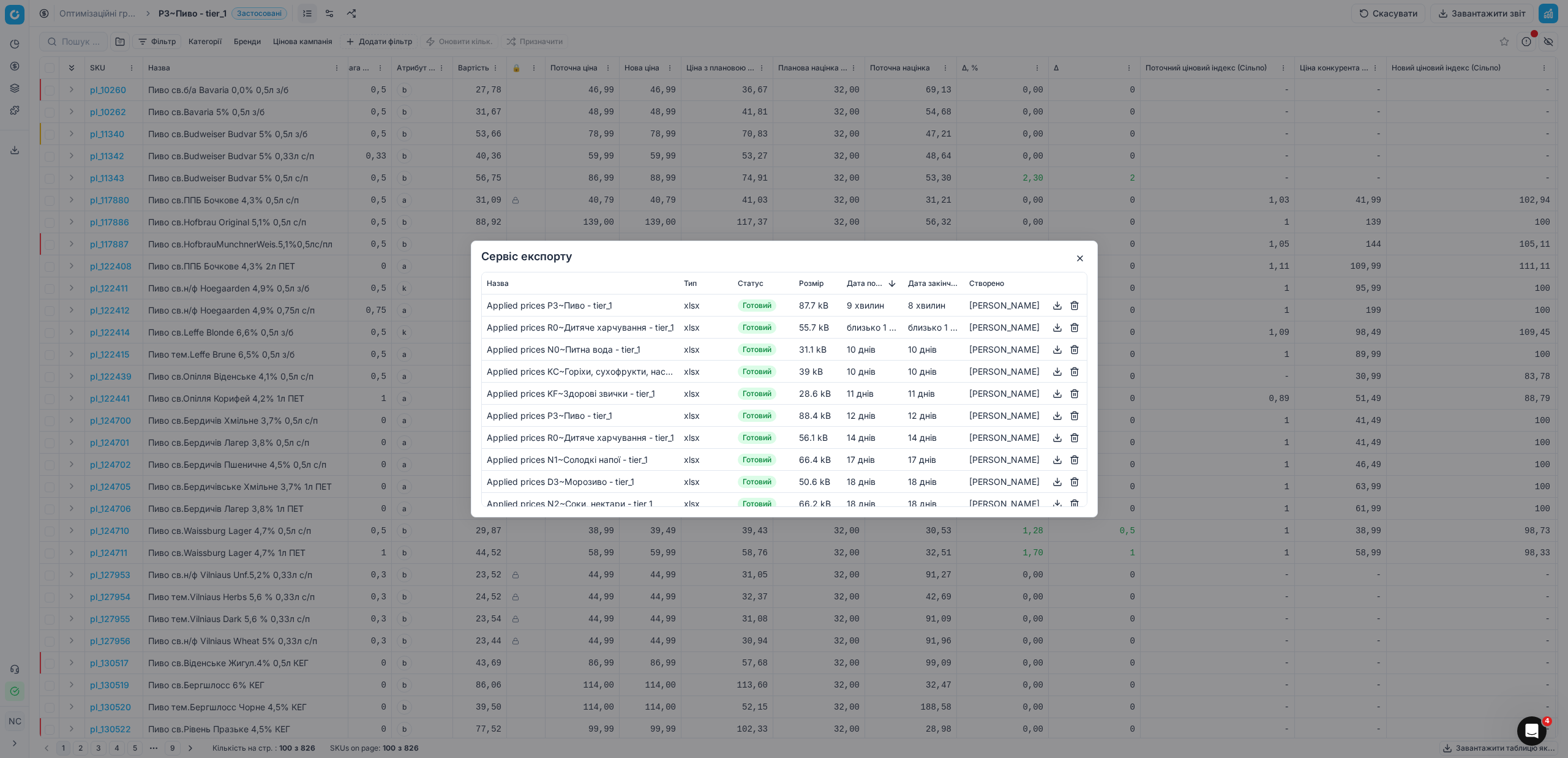
click at [1057, 304] on button "button" at bounding box center [1057, 306] width 15 height 15
click at [1089, 251] on div "Сервіс експорту Назва Тип Статус Розмір Дата початку Дата закінчення Створено A…" at bounding box center [784, 378] width 627 height 277
drag, startPoint x: 1079, startPoint y: 259, endPoint x: 891, endPoint y: 261, distance: 188.0
click at [1080, 259] on button "button" at bounding box center [1080, 258] width 15 height 15
